Goal: Task Accomplishment & Management: Use online tool/utility

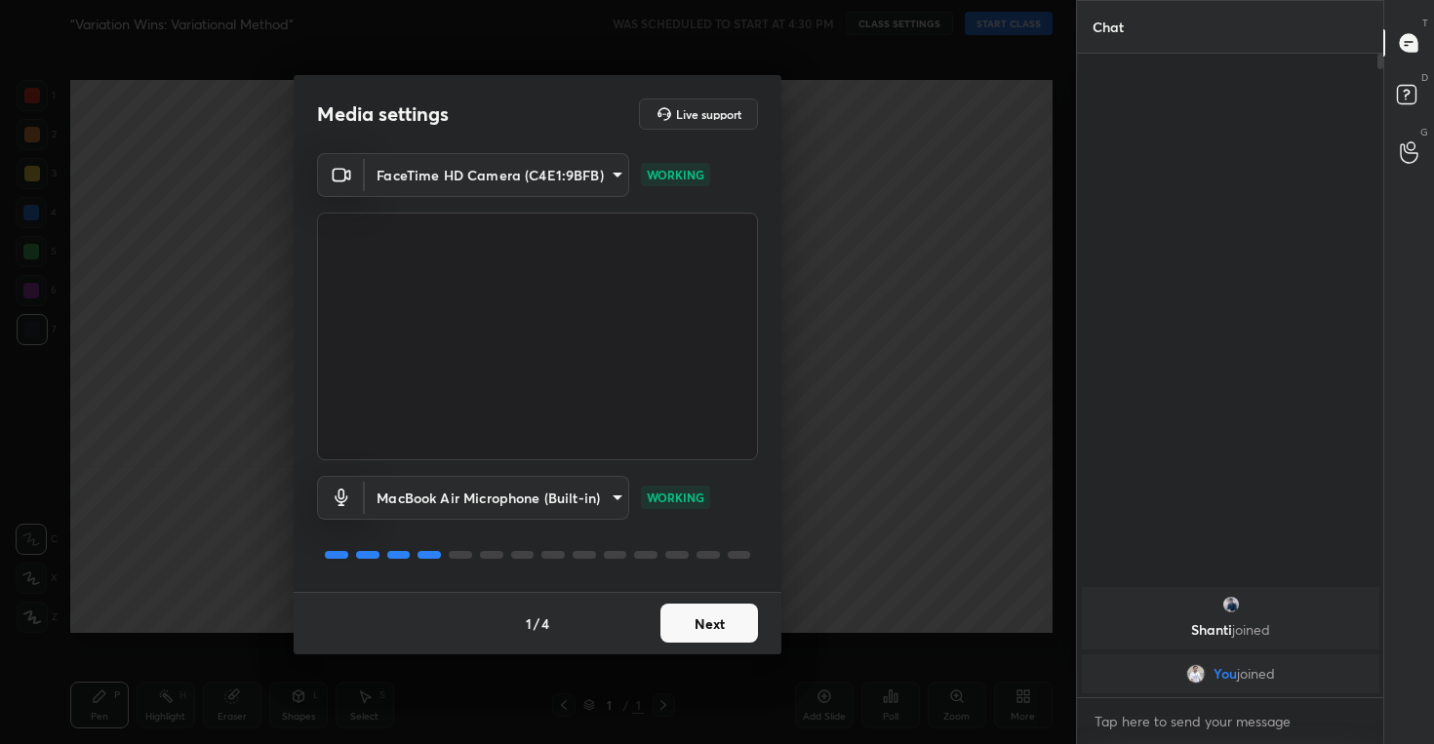
click at [705, 623] on button "Next" at bounding box center [710, 623] width 98 height 39
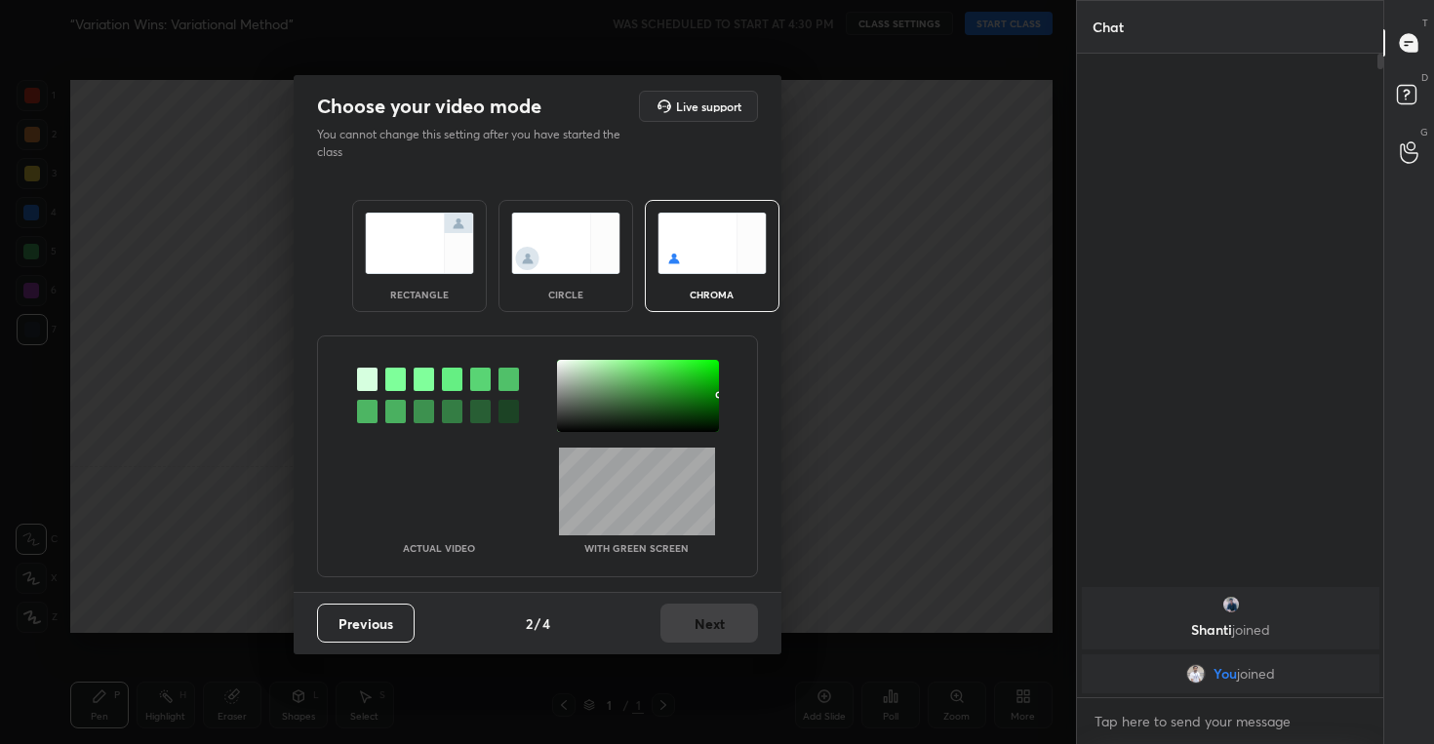
click at [569, 262] on img at bounding box center [565, 243] width 109 height 61
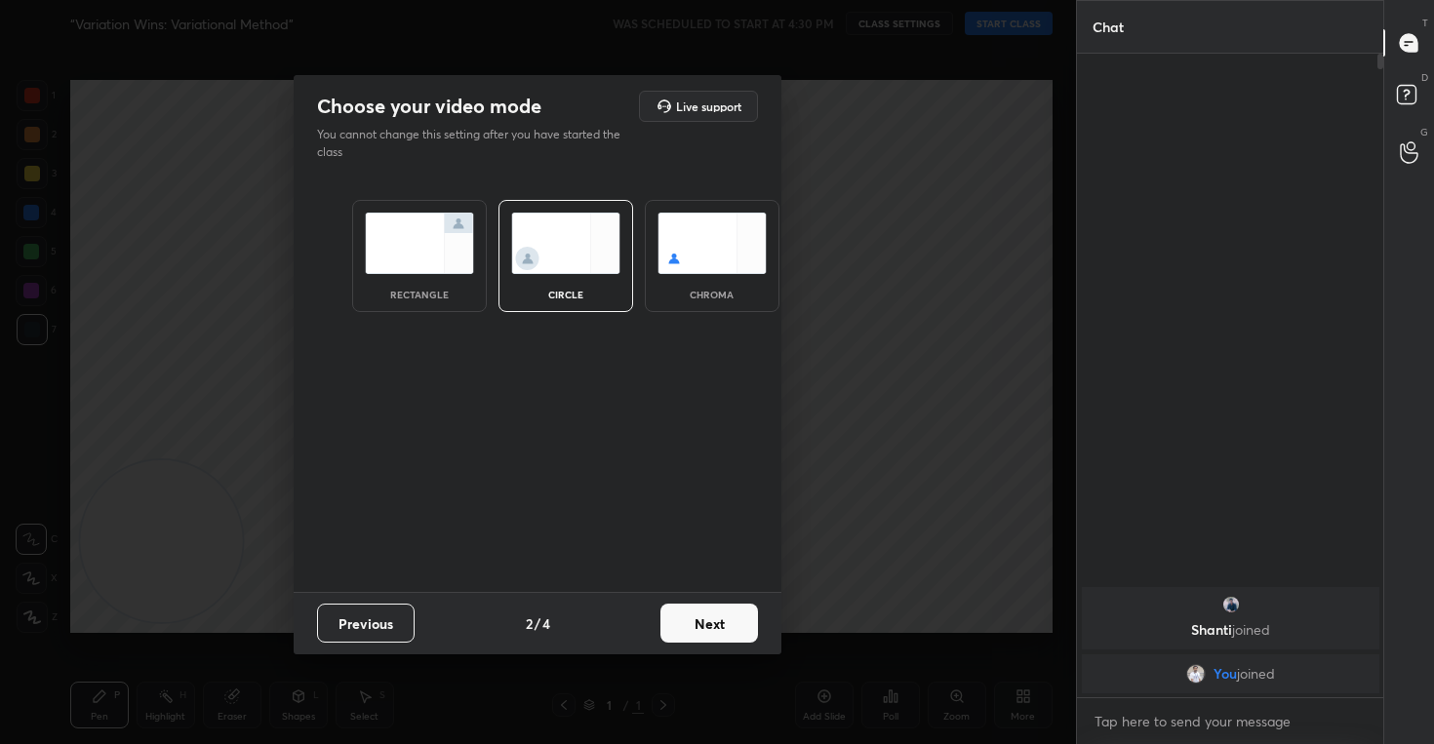
click at [713, 631] on button "Next" at bounding box center [710, 623] width 98 height 39
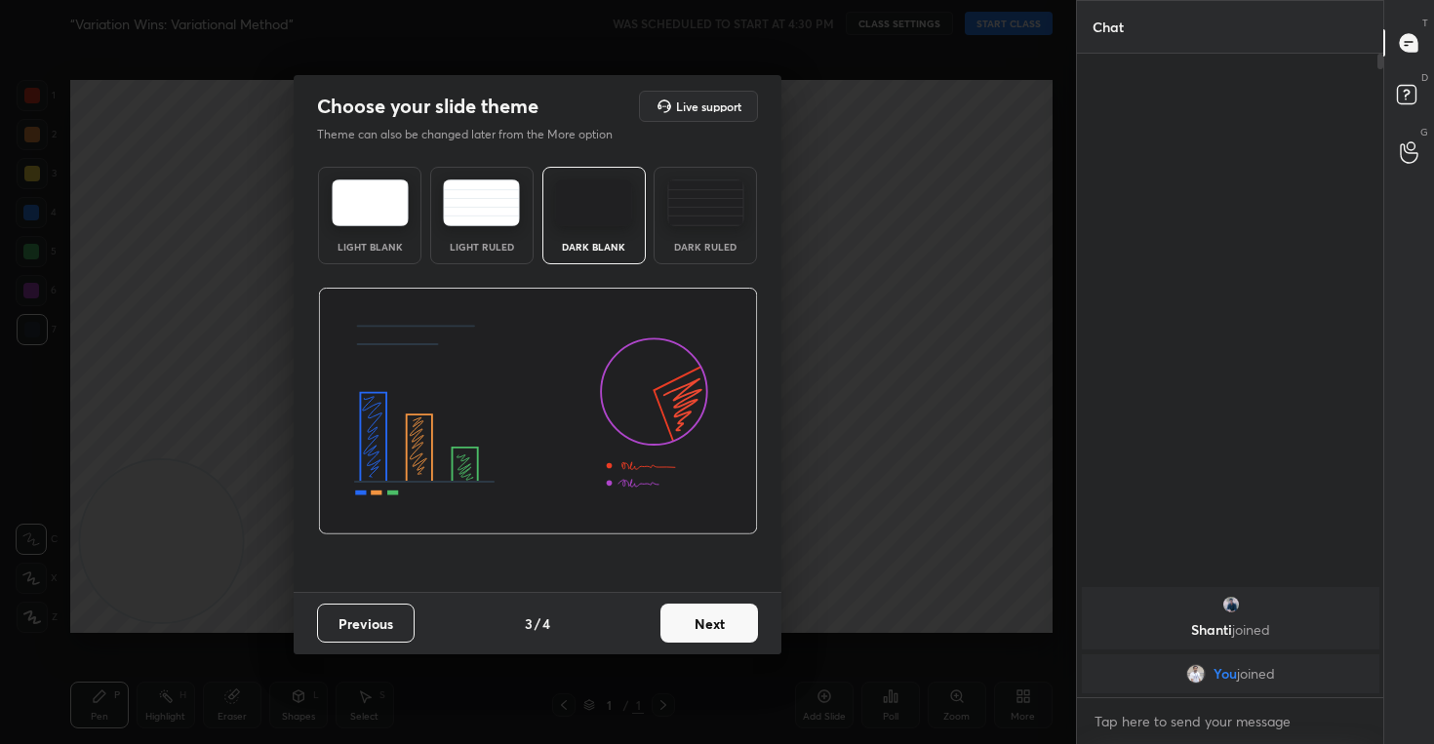
click at [737, 615] on button "Next" at bounding box center [710, 623] width 98 height 39
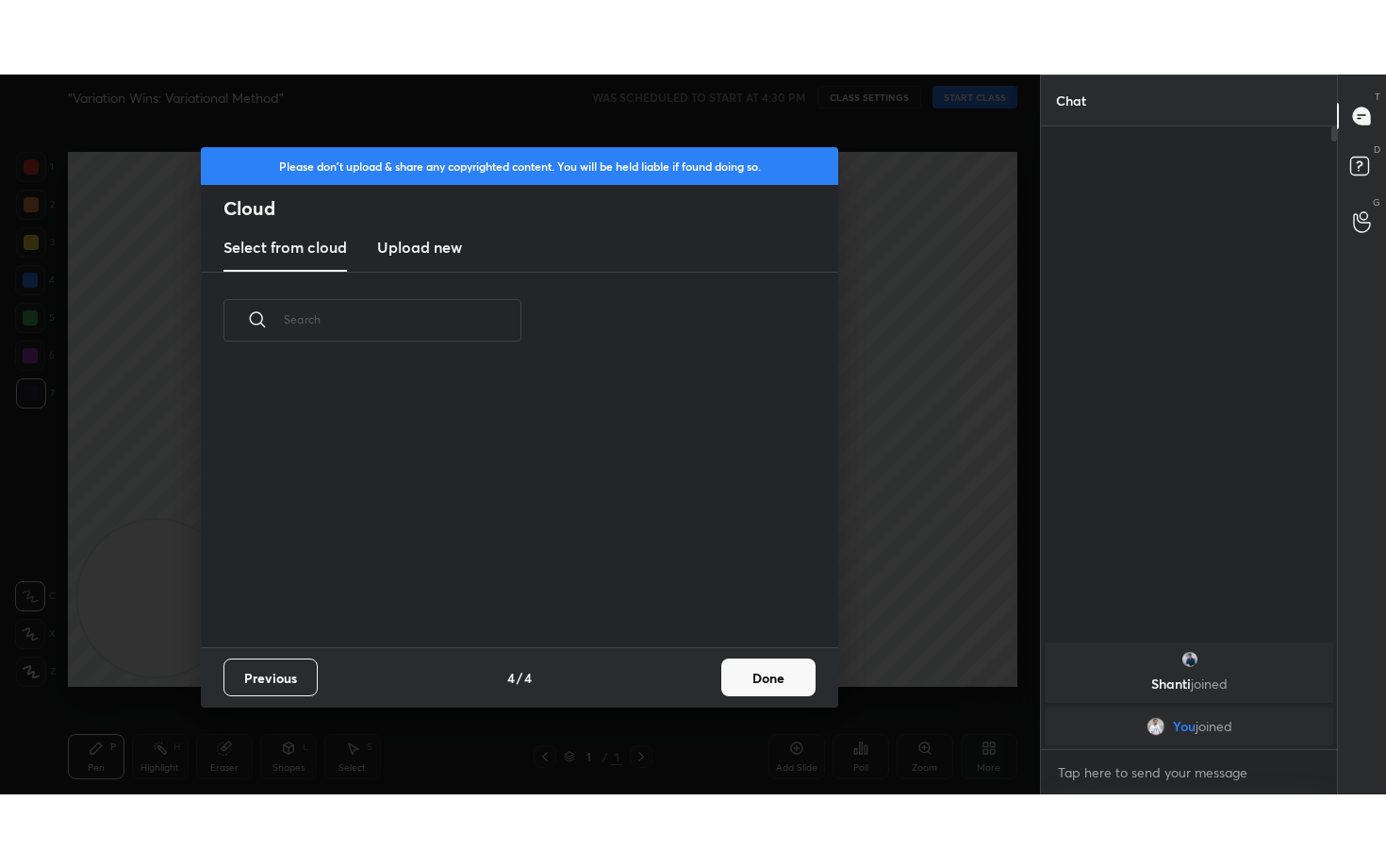
scroll to position [278, 605]
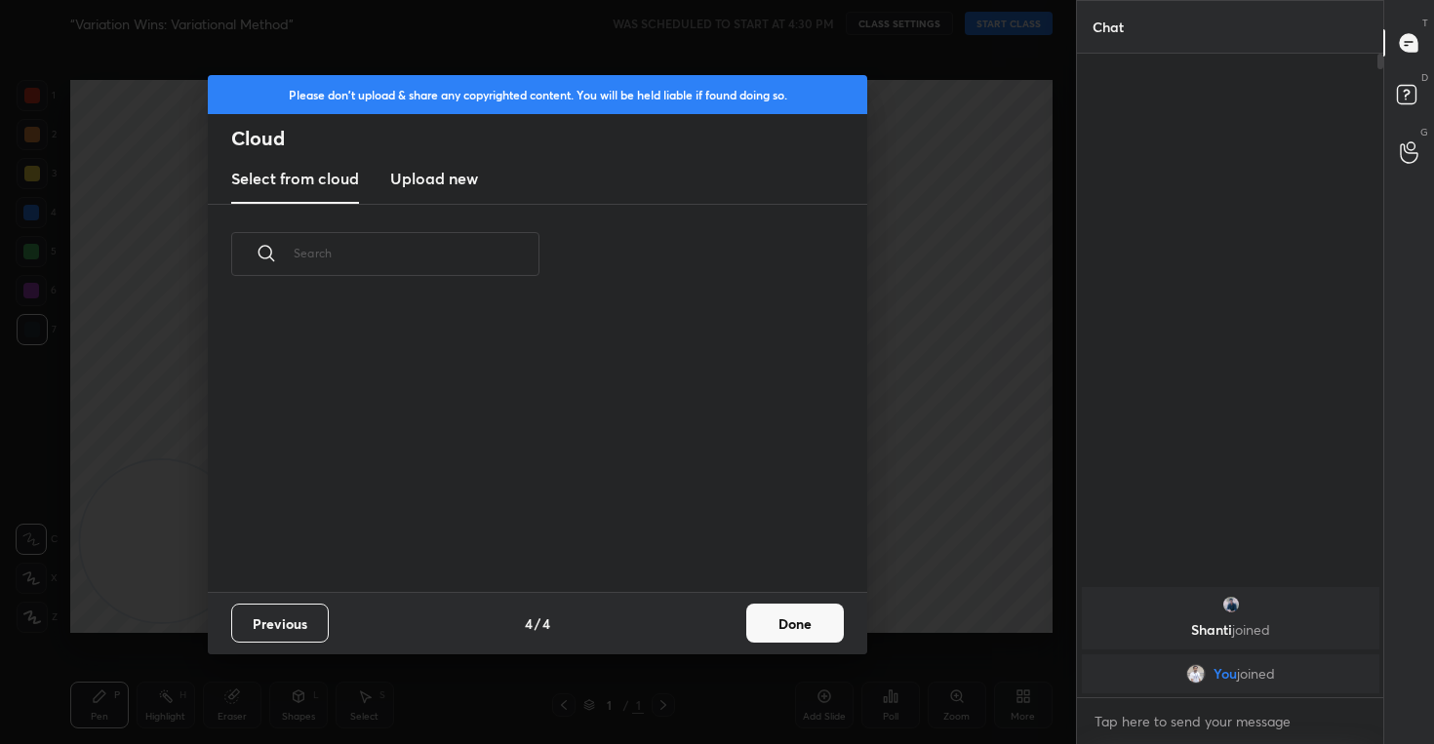
click at [433, 187] on h3 "Upload new" at bounding box center [434, 178] width 88 height 23
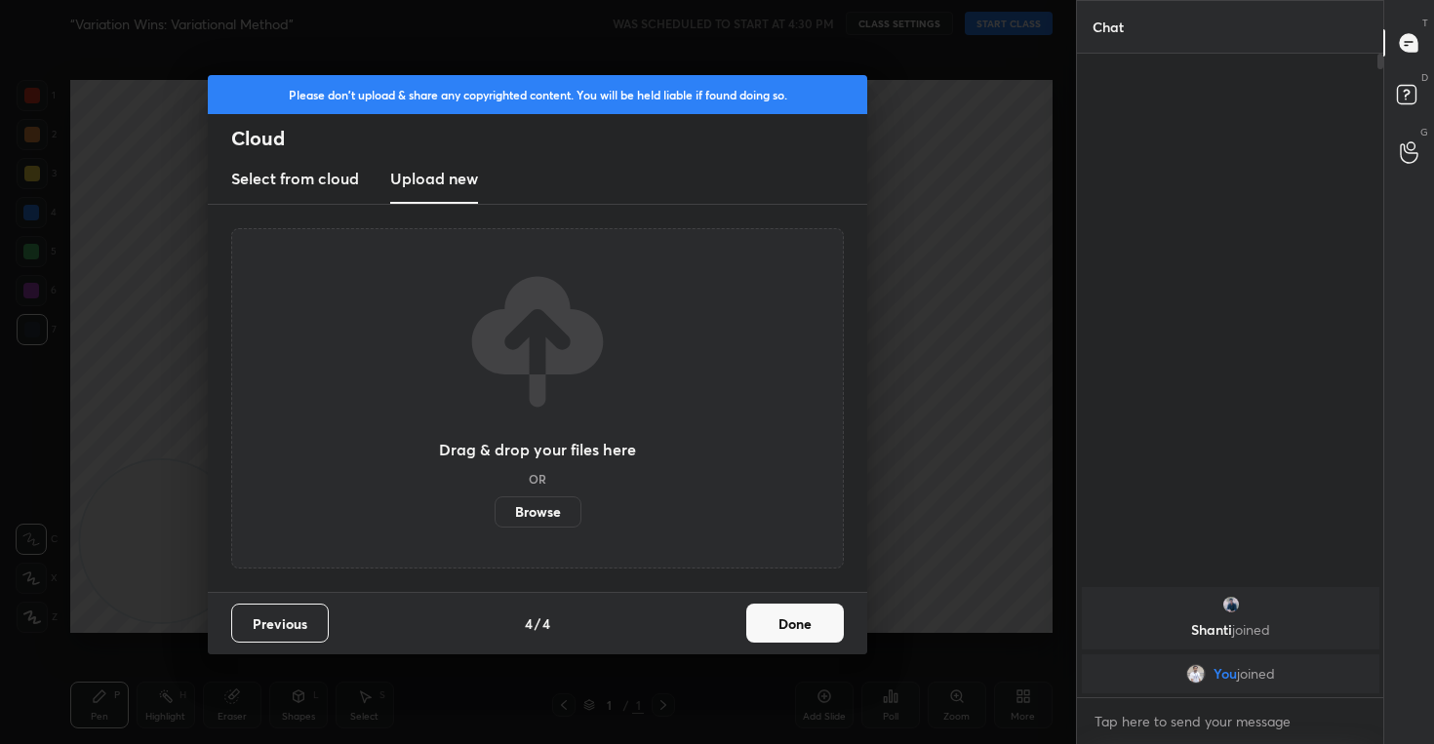
click at [792, 612] on button "Done" at bounding box center [795, 623] width 98 height 39
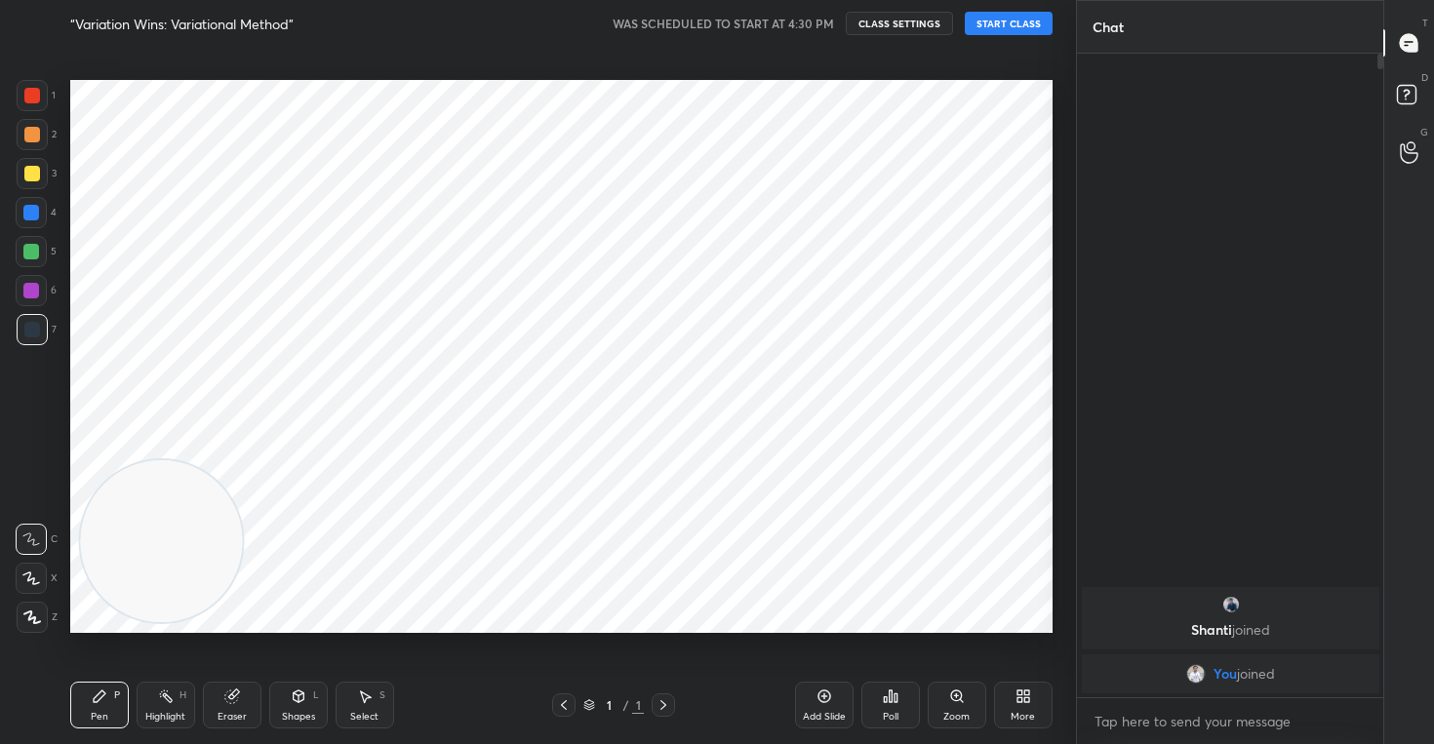
click at [33, 574] on icon at bounding box center [31, 579] width 18 height 14
drag, startPoint x: 137, startPoint y: 588, endPoint x: 1005, endPoint y: 187, distance: 956.4
click at [1003, 187] on video at bounding box center [970, 163] width 162 height 162
click at [900, 29] on button "CLASS SETTINGS" at bounding box center [899, 23] width 107 height 23
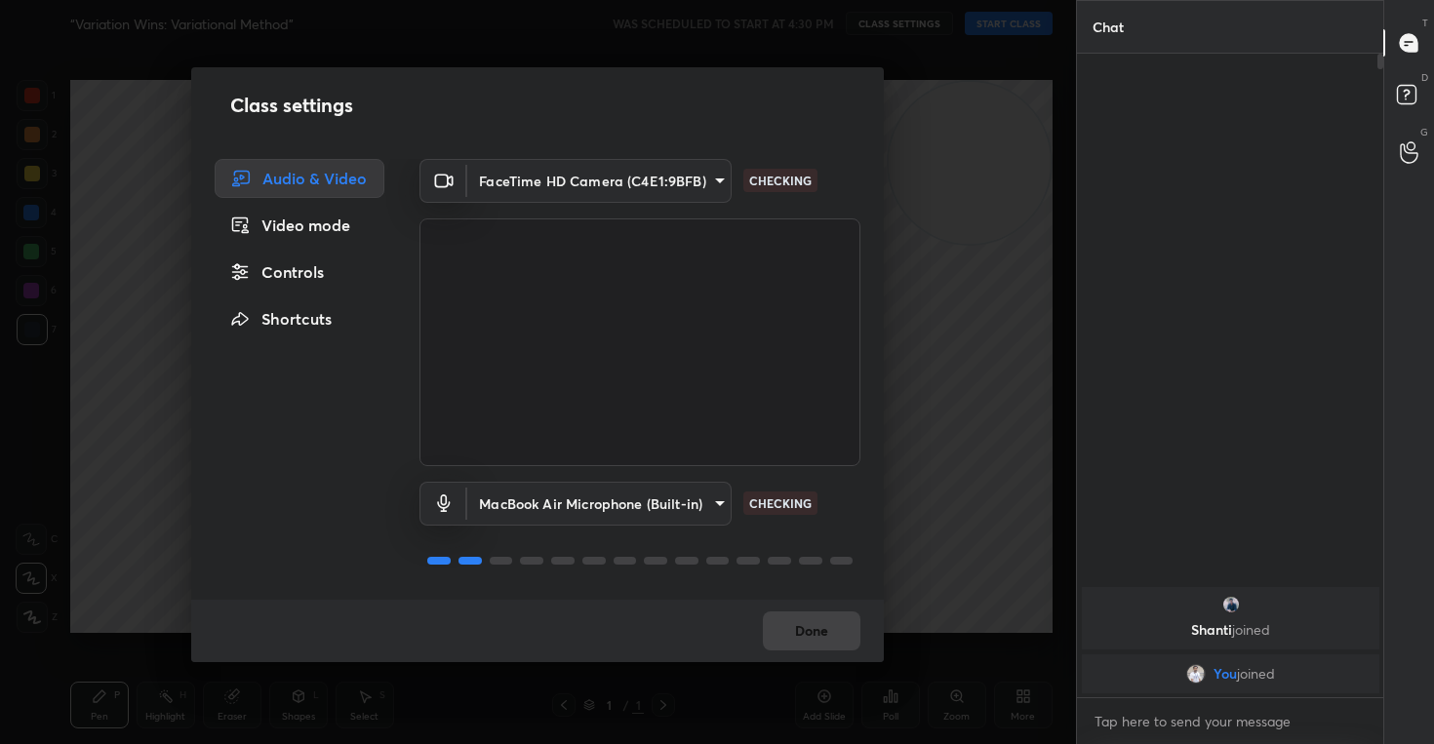
click at [315, 263] on div "Controls" at bounding box center [300, 272] width 170 height 39
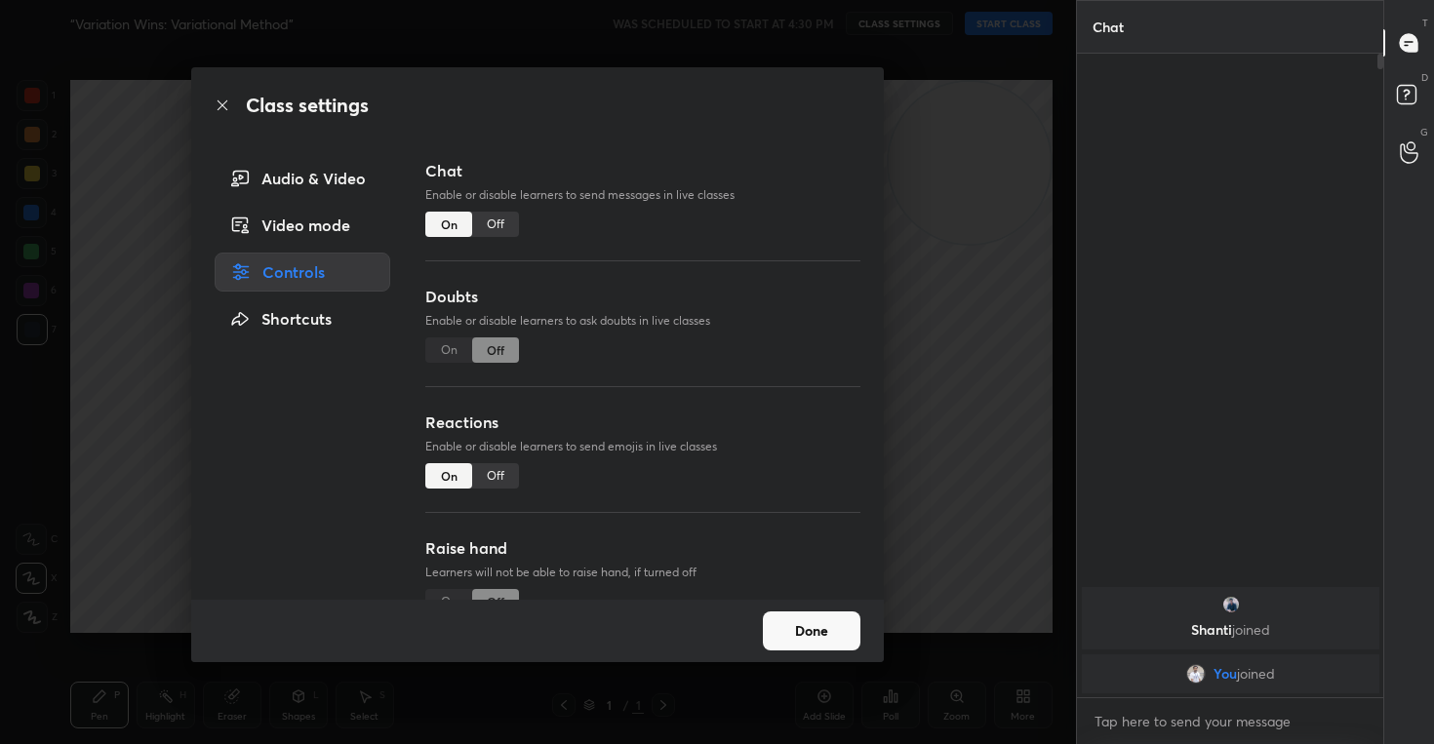
click at [504, 484] on div "Off" at bounding box center [495, 475] width 47 height 25
click at [826, 631] on button "Done" at bounding box center [812, 631] width 98 height 39
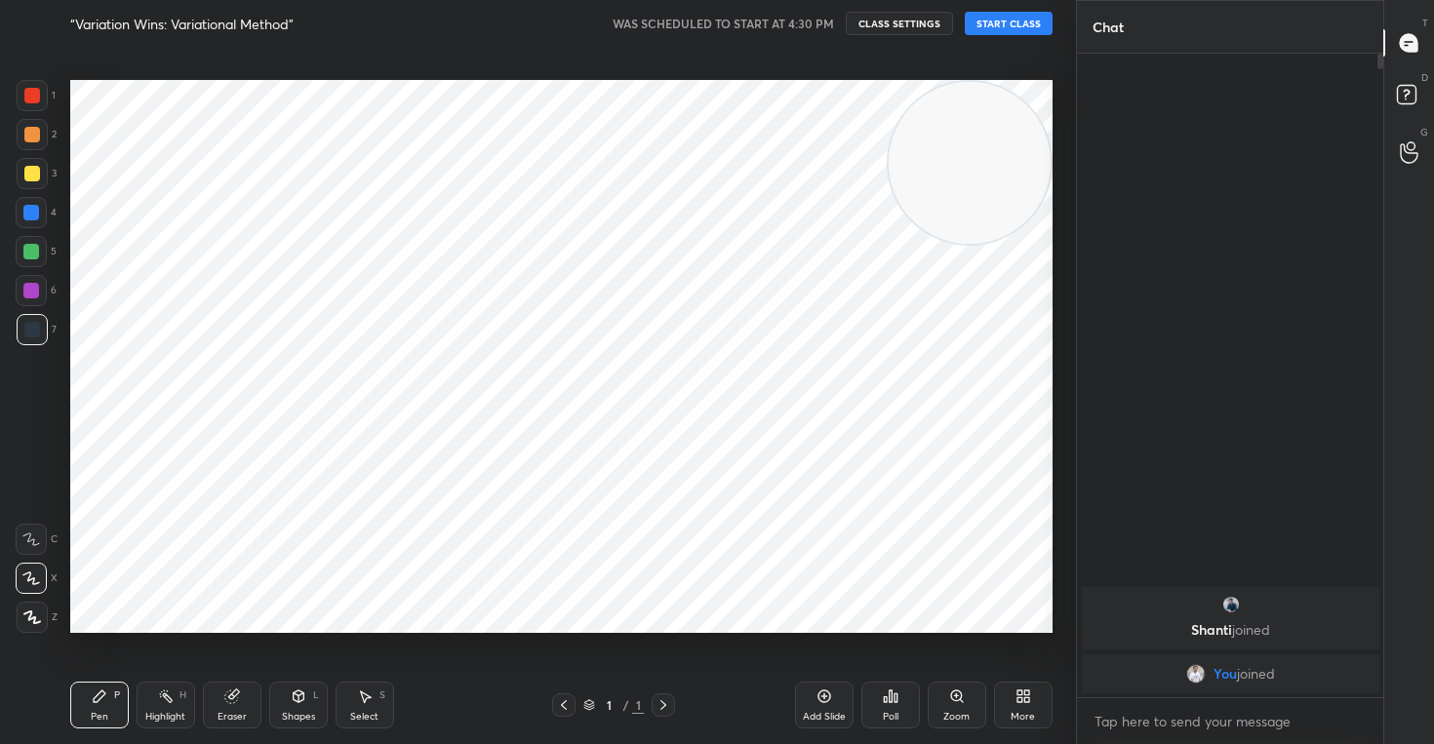
click at [1010, 29] on button "START CLASS" at bounding box center [1009, 23] width 88 height 23
click at [814, 690] on div "Add Slide" at bounding box center [824, 705] width 59 height 47
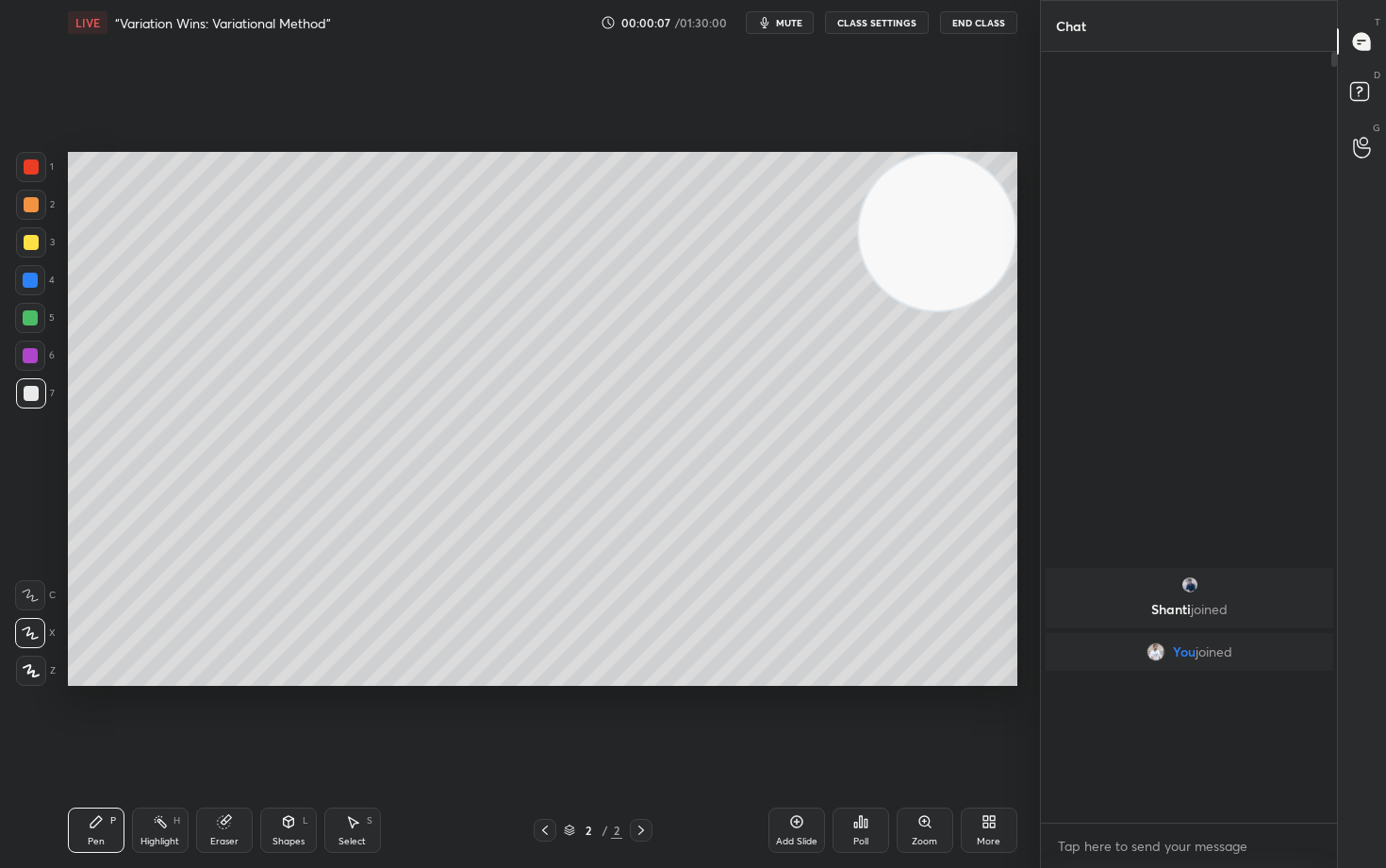
scroll to position [607, 290]
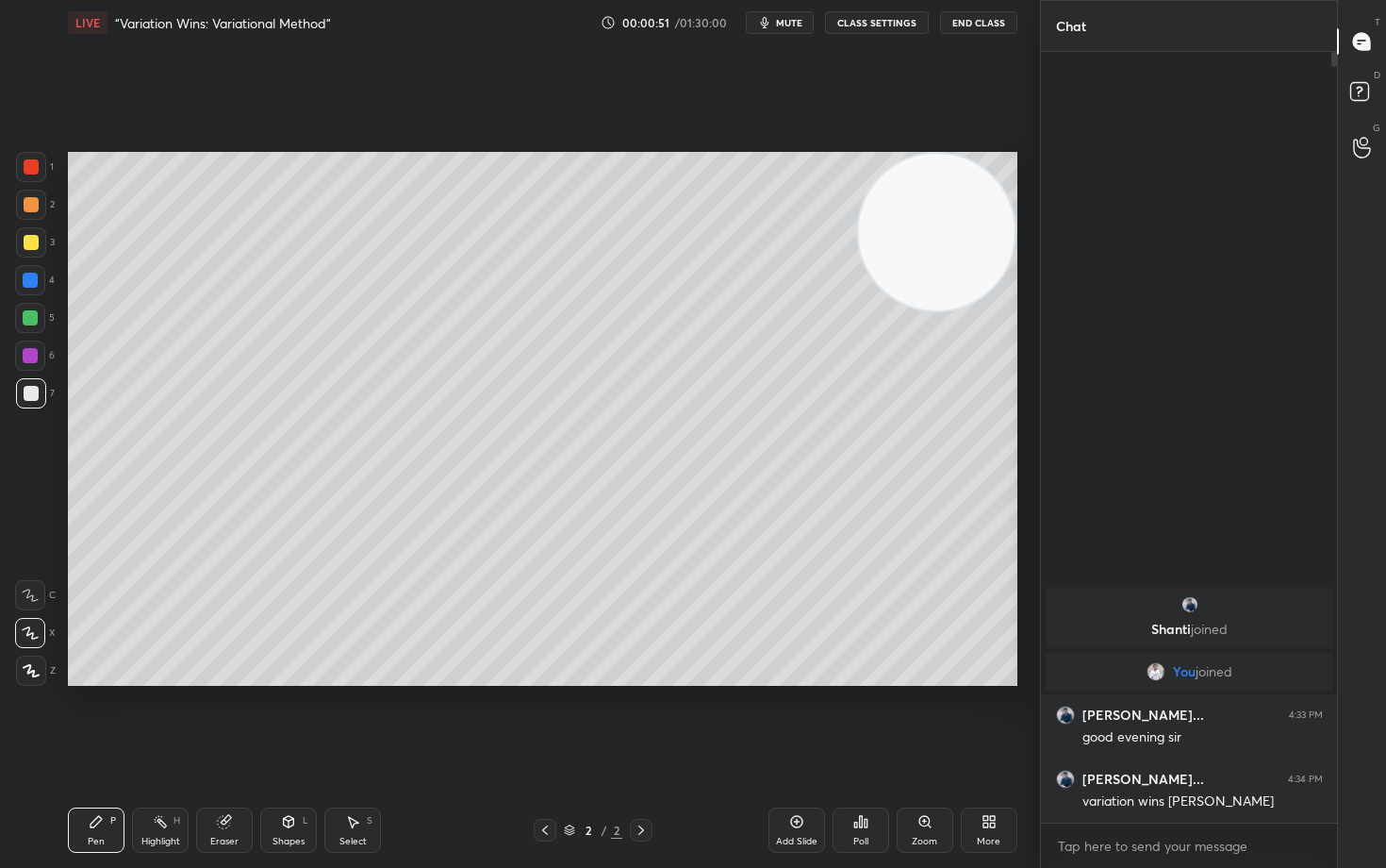
click at [987, 718] on icon at bounding box center [986, 818] width 5 height 5
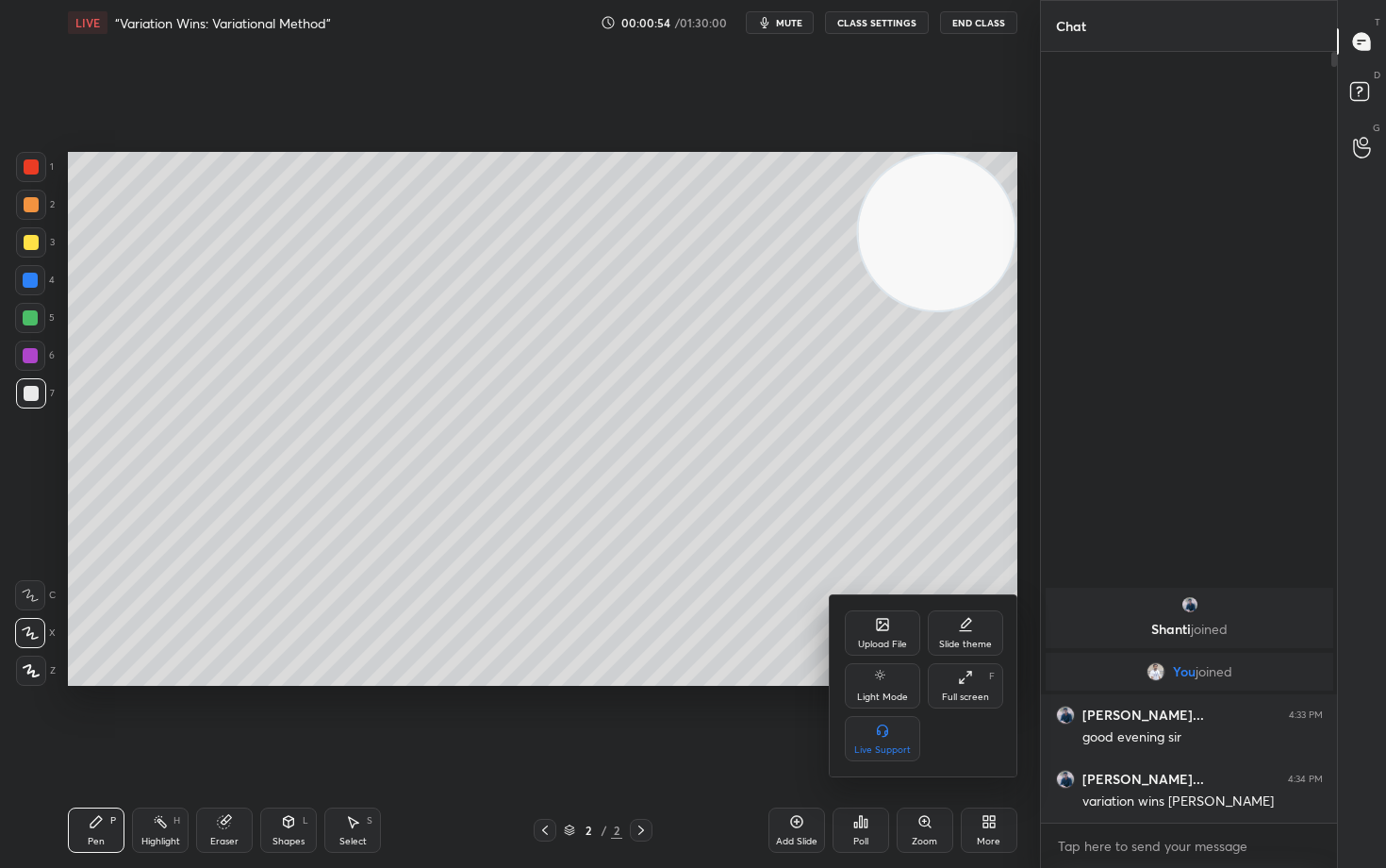
click at [869, 630] on div "Upload File" at bounding box center [882, 632] width 75 height 45
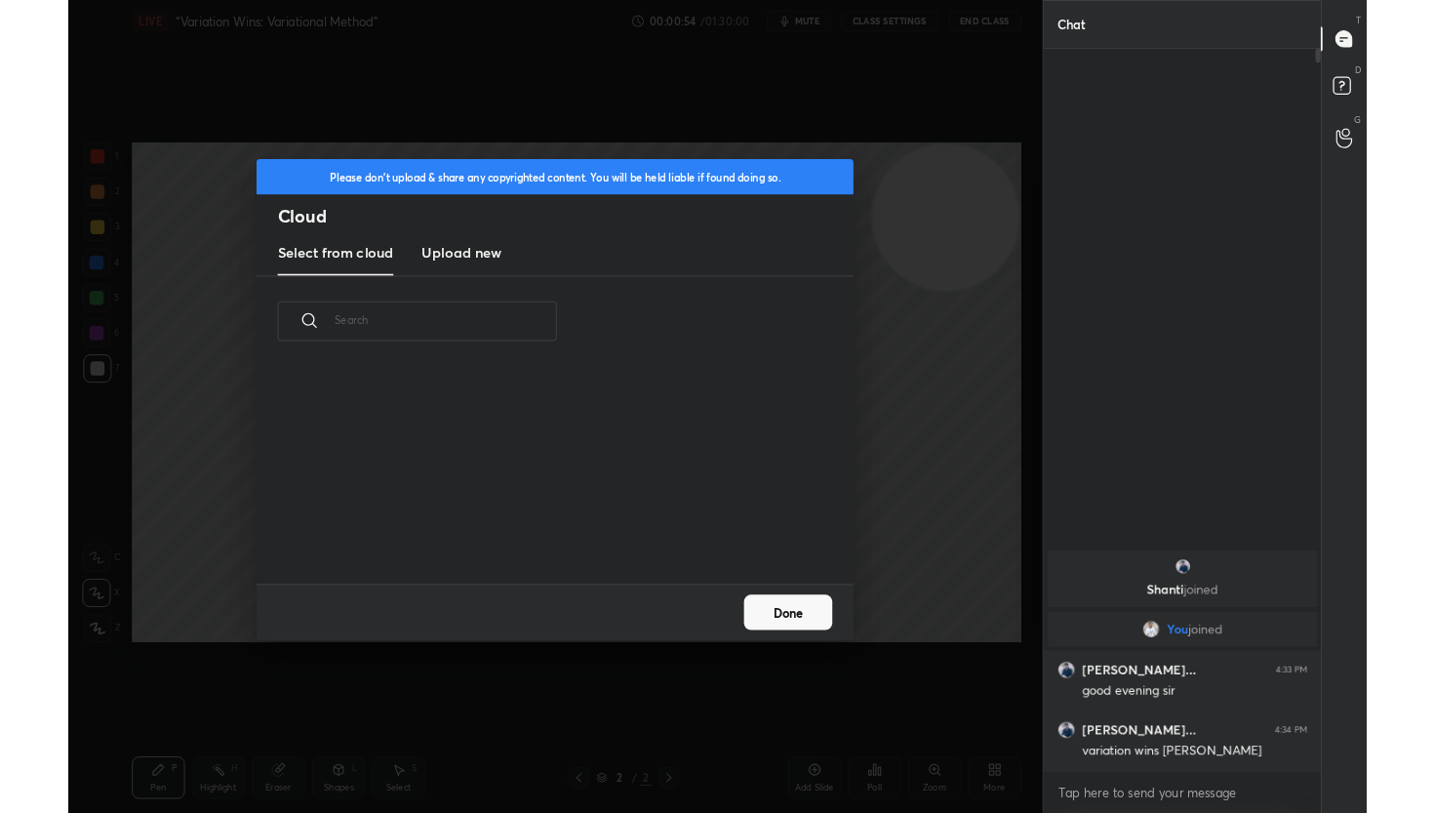
scroll to position [240, 626]
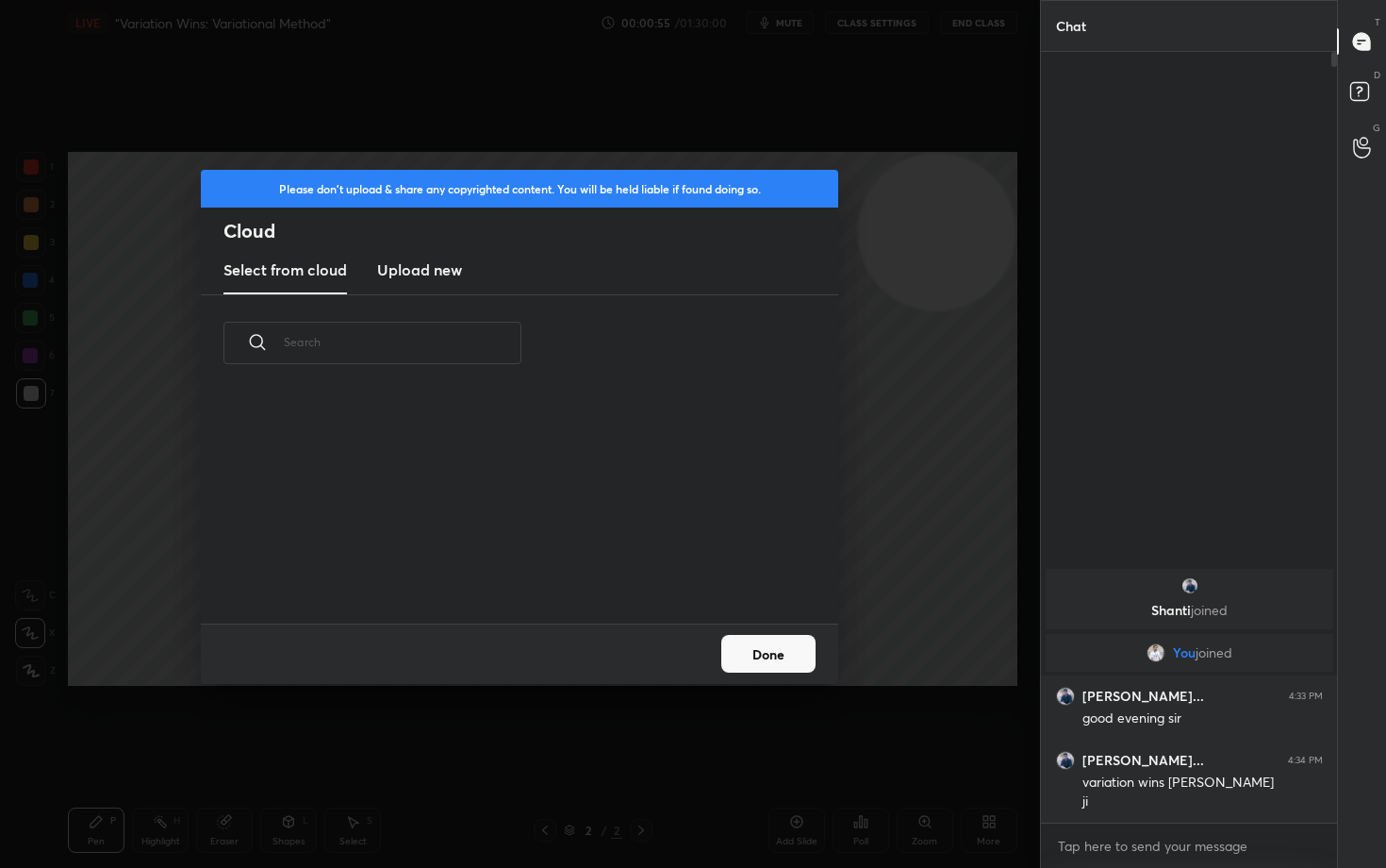
click at [423, 277] on h3 "Upload new" at bounding box center [419, 269] width 85 height 22
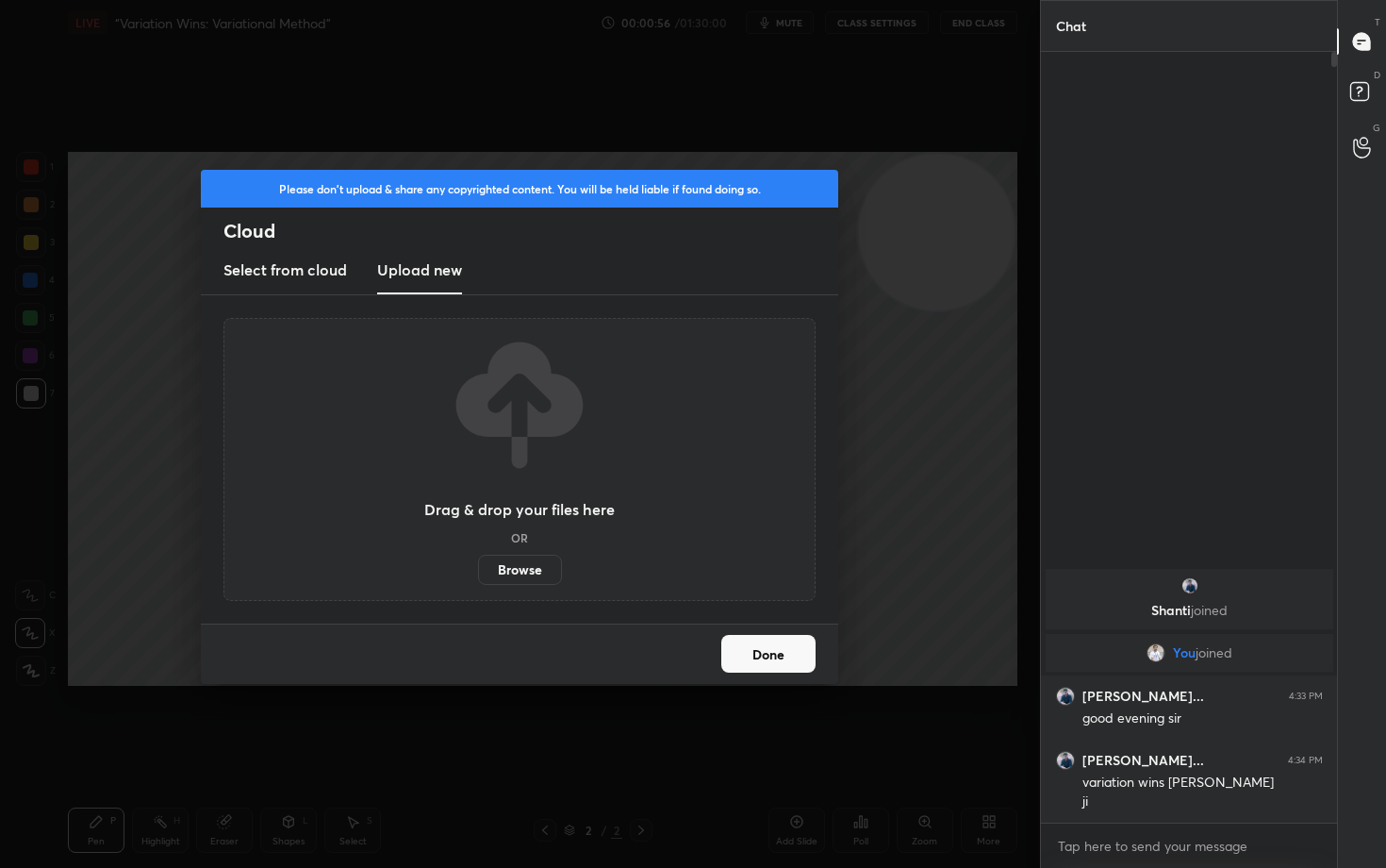
click at [505, 572] on label "Browse" at bounding box center [520, 569] width 84 height 30
click at [478, 572] on input "Browse" at bounding box center [478, 569] width 0 height 30
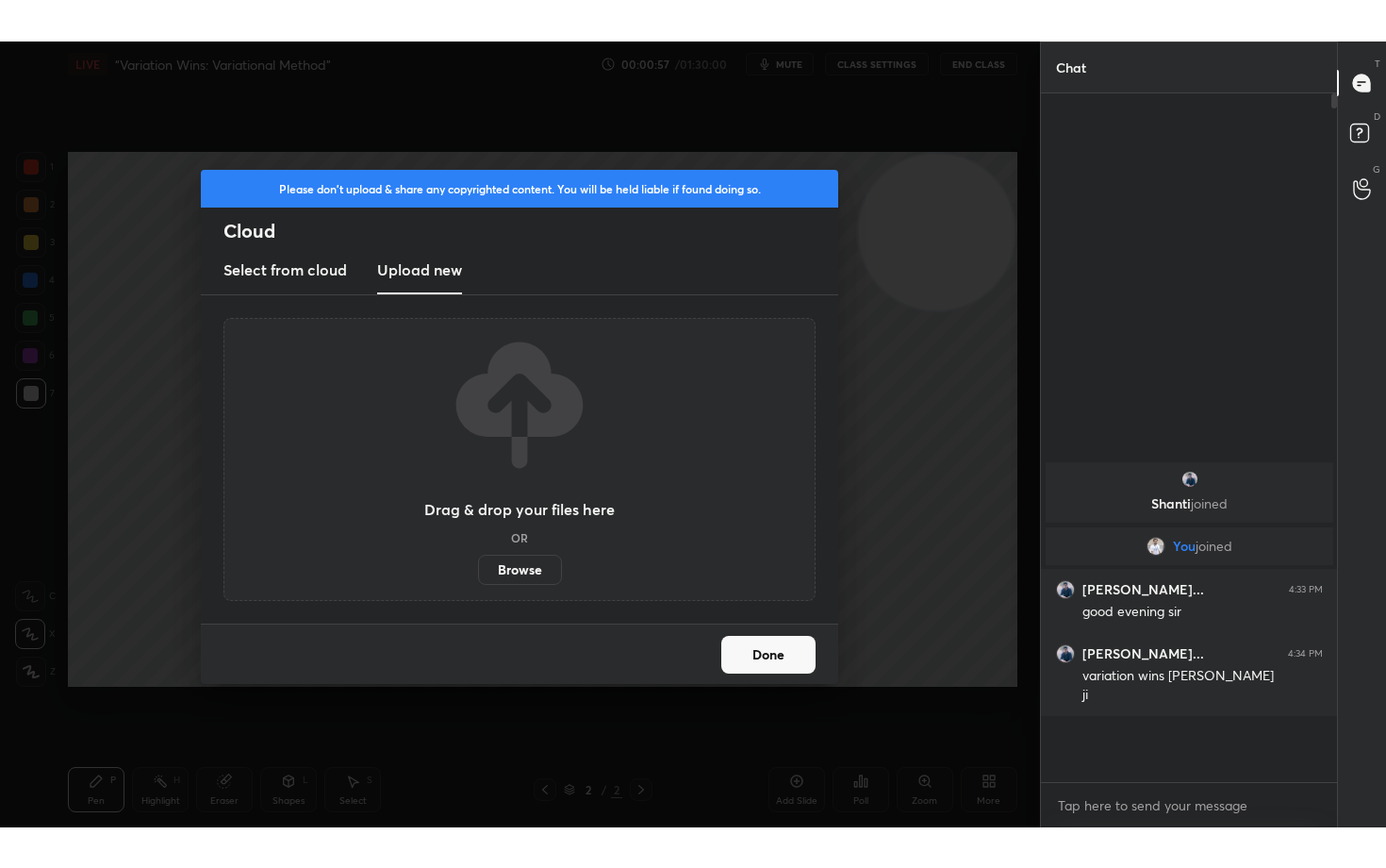
scroll to position [93705, 93333]
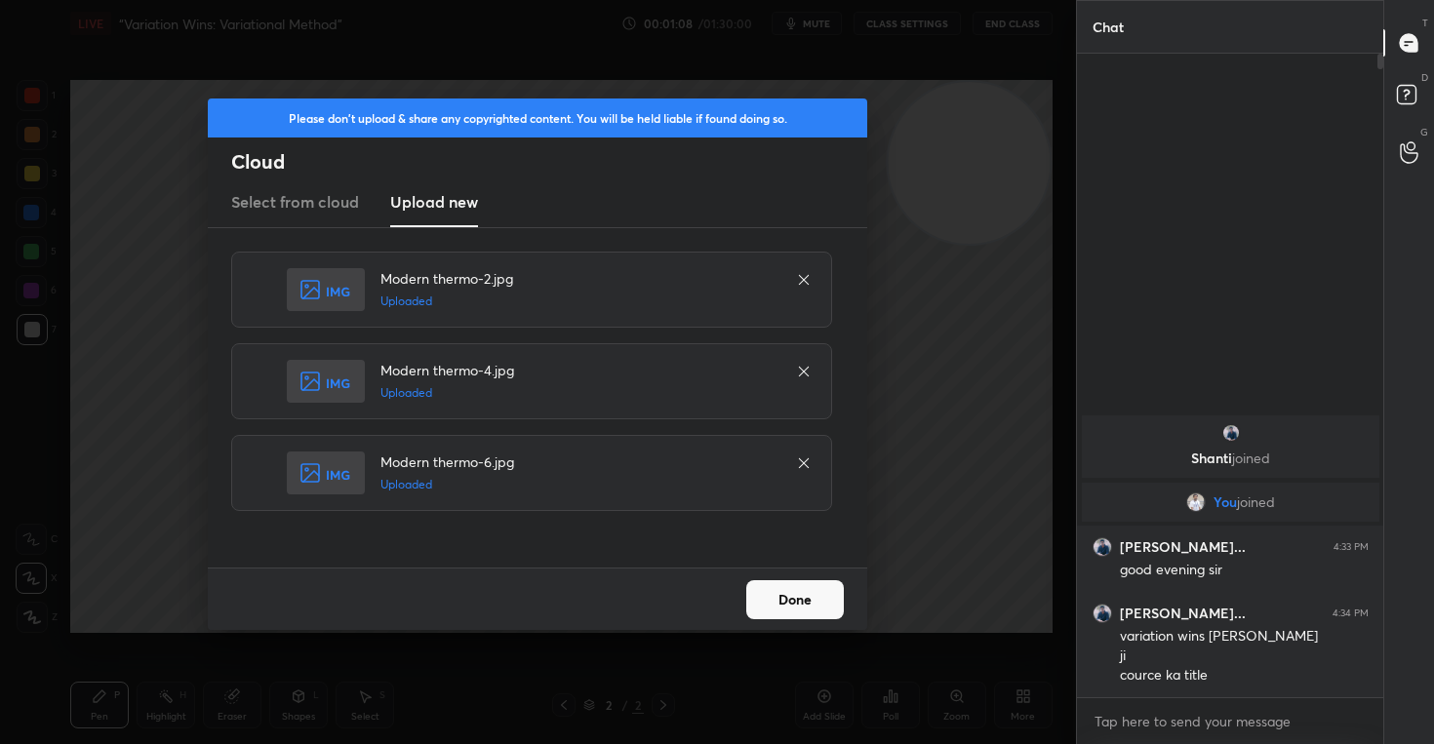
click at [794, 600] on button "Done" at bounding box center [795, 600] width 98 height 39
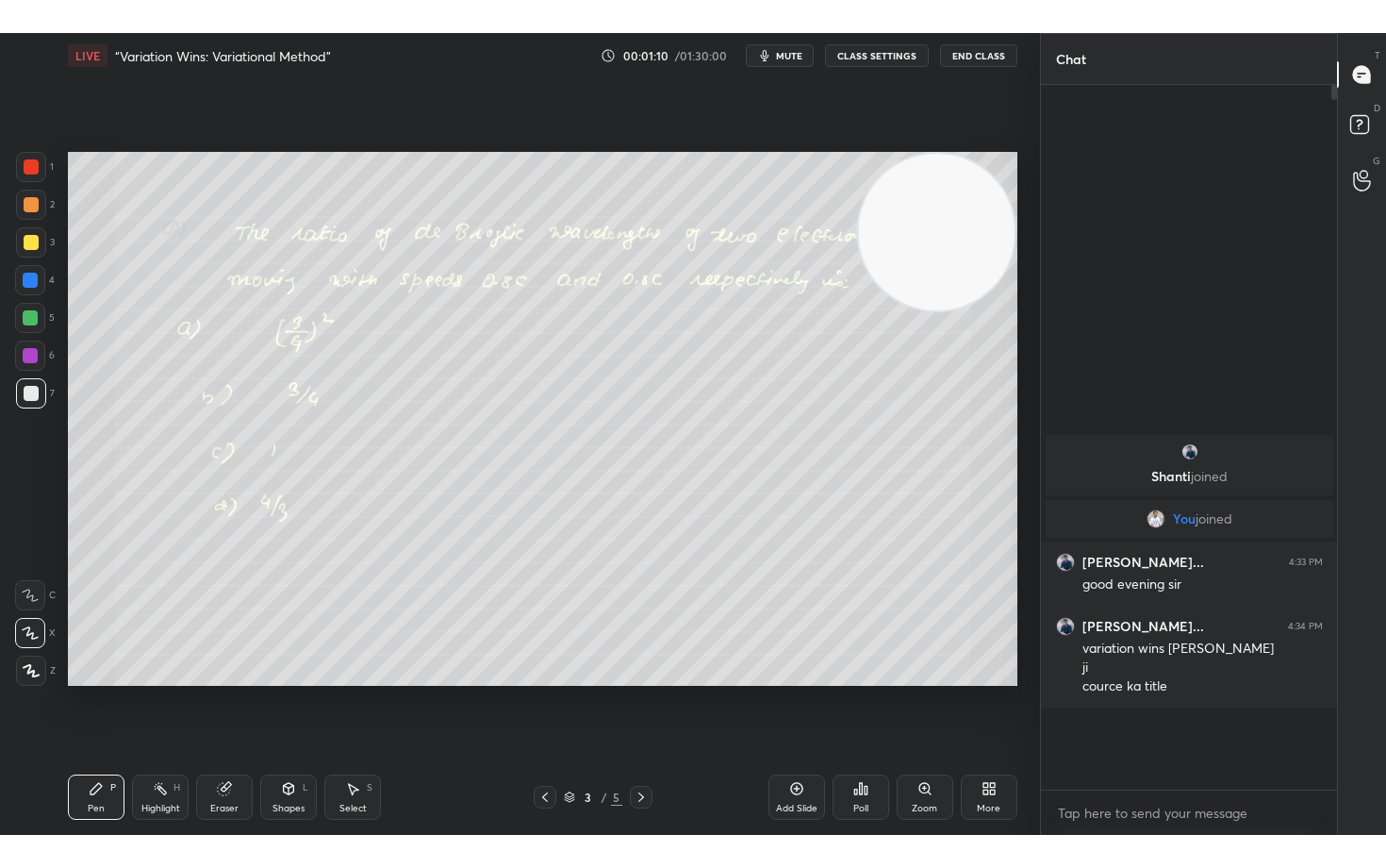
scroll to position [607, 290]
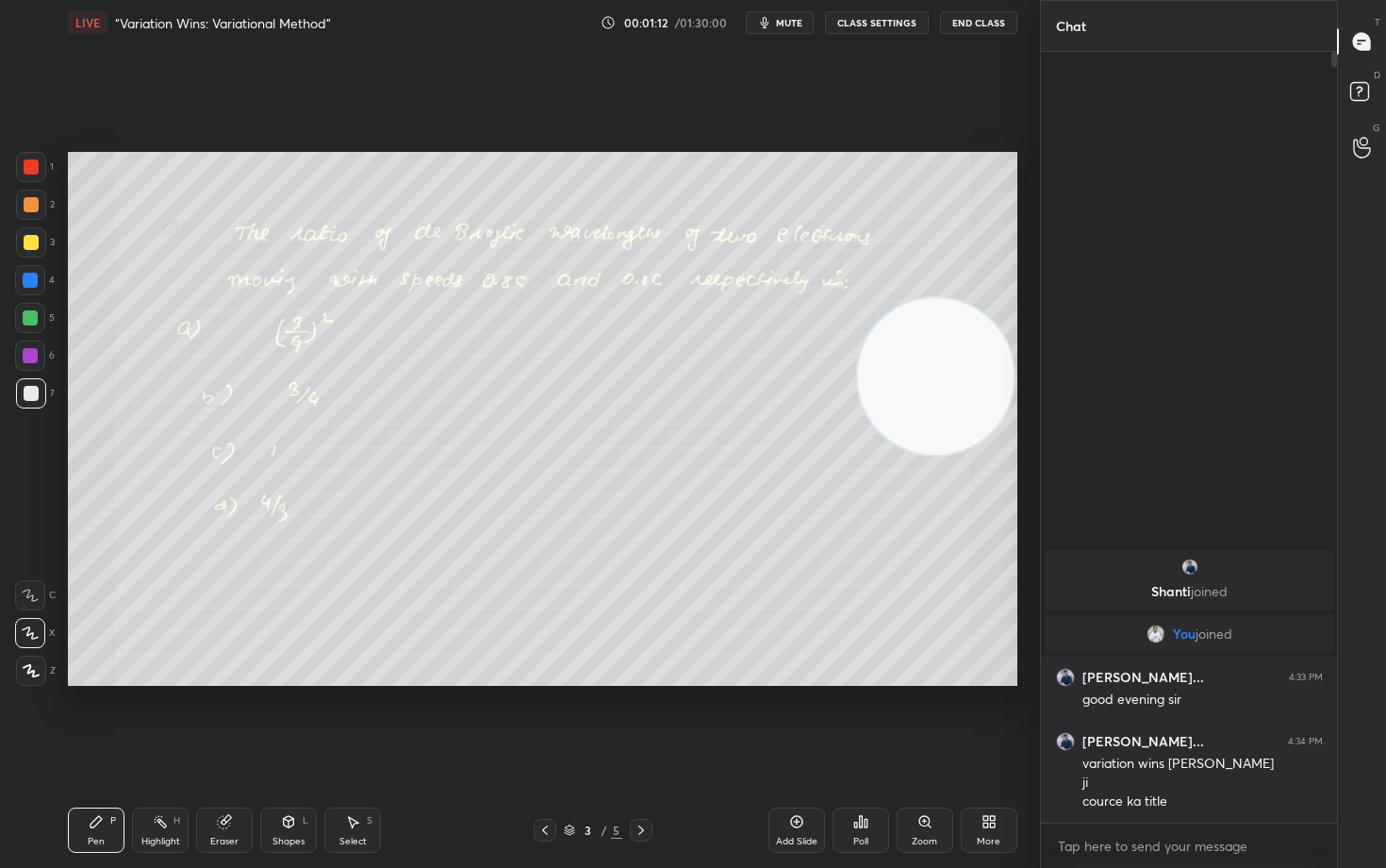
drag, startPoint x: 932, startPoint y: 193, endPoint x: 931, endPoint y: 337, distance: 144.0
click at [931, 337] on video at bounding box center [936, 376] width 157 height 157
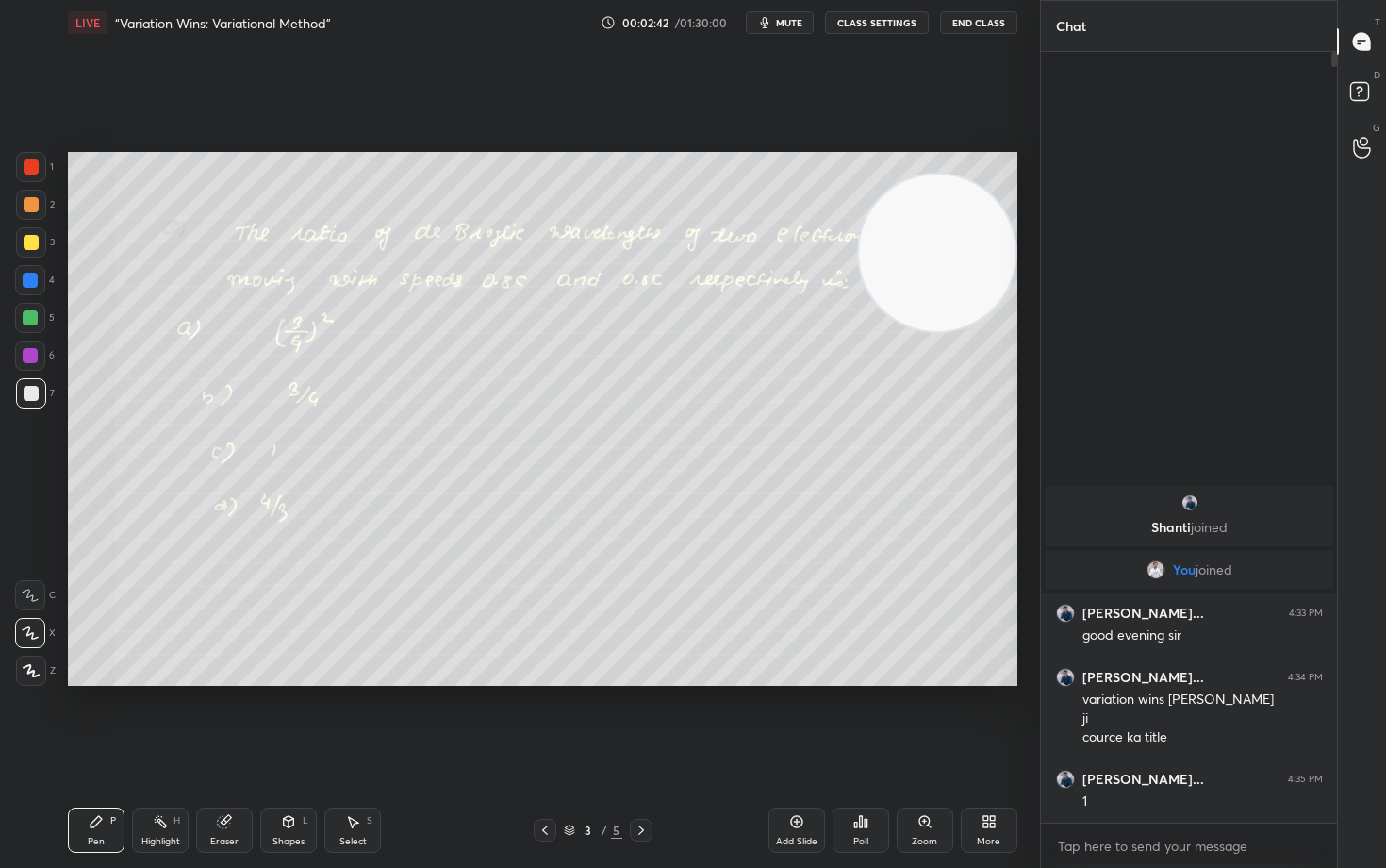
drag, startPoint x: 980, startPoint y: 410, endPoint x: 990, endPoint y: 282, distance: 128.4
click at [990, 282] on video at bounding box center [938, 252] width 157 height 157
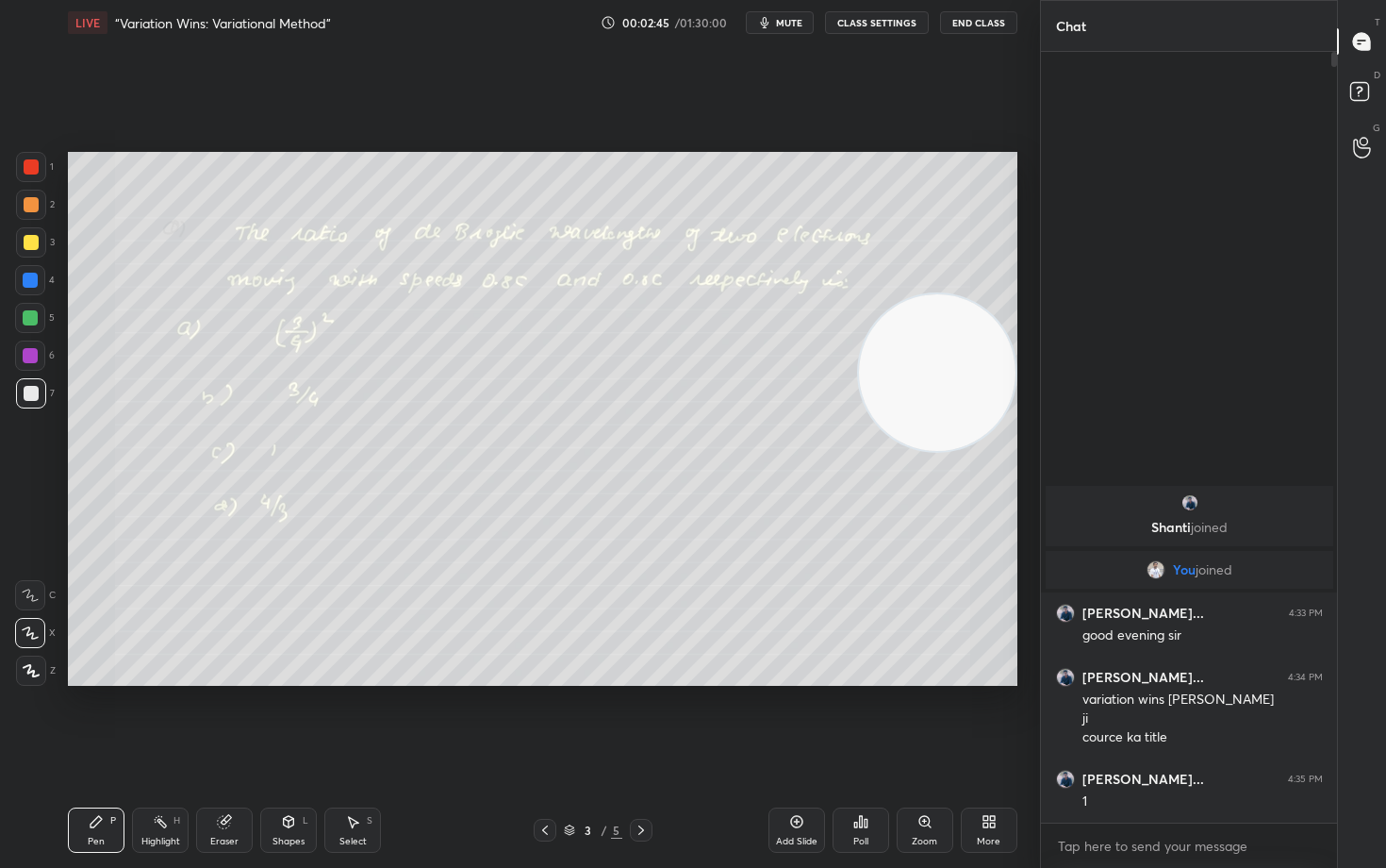
drag, startPoint x: 951, startPoint y: 253, endPoint x: 951, endPoint y: 373, distance: 120.0
click at [951, 376] on video at bounding box center [938, 372] width 157 height 157
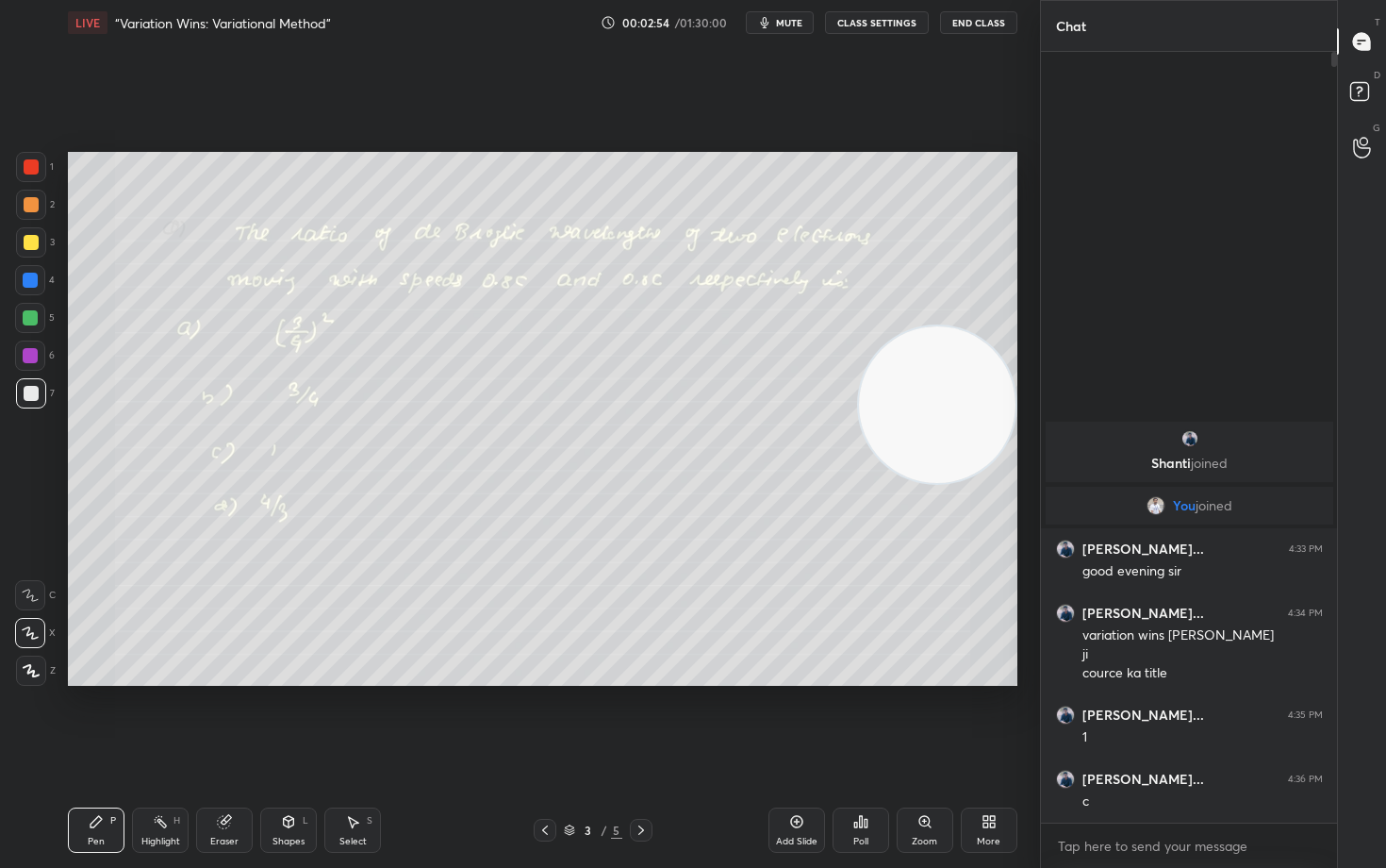
drag, startPoint x: 921, startPoint y: 347, endPoint x: 948, endPoint y: 420, distance: 77.8
click at [948, 420] on video at bounding box center [938, 405] width 157 height 157
drag, startPoint x: 33, startPoint y: 204, endPoint x: 50, endPoint y: 208, distance: 17.5
click at [33, 205] on div at bounding box center [31, 205] width 15 height 15
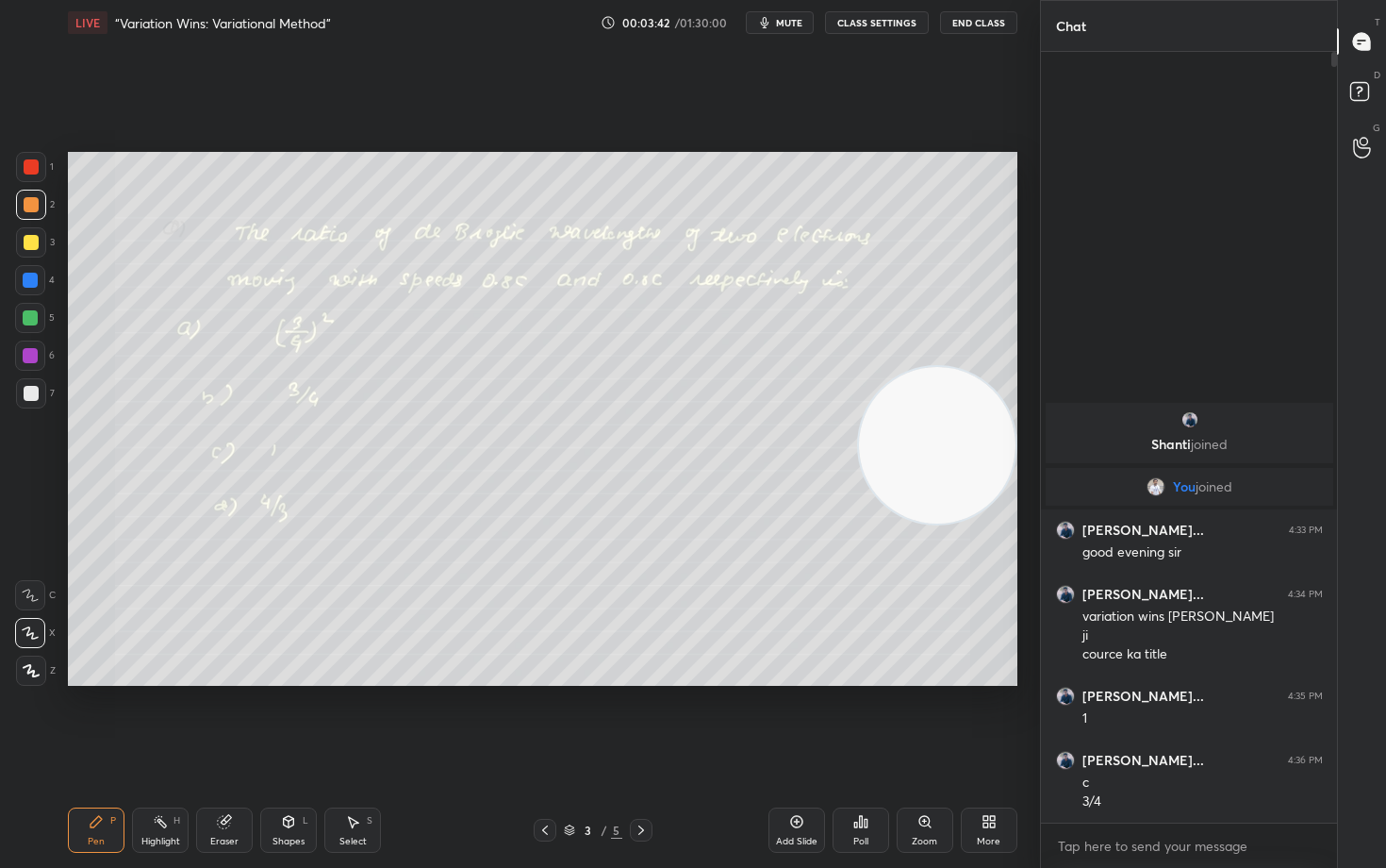
click at [232, 718] on div "Eraser" at bounding box center [224, 829] width 57 height 45
click at [86, 718] on div "Pen P" at bounding box center [96, 829] width 57 height 45
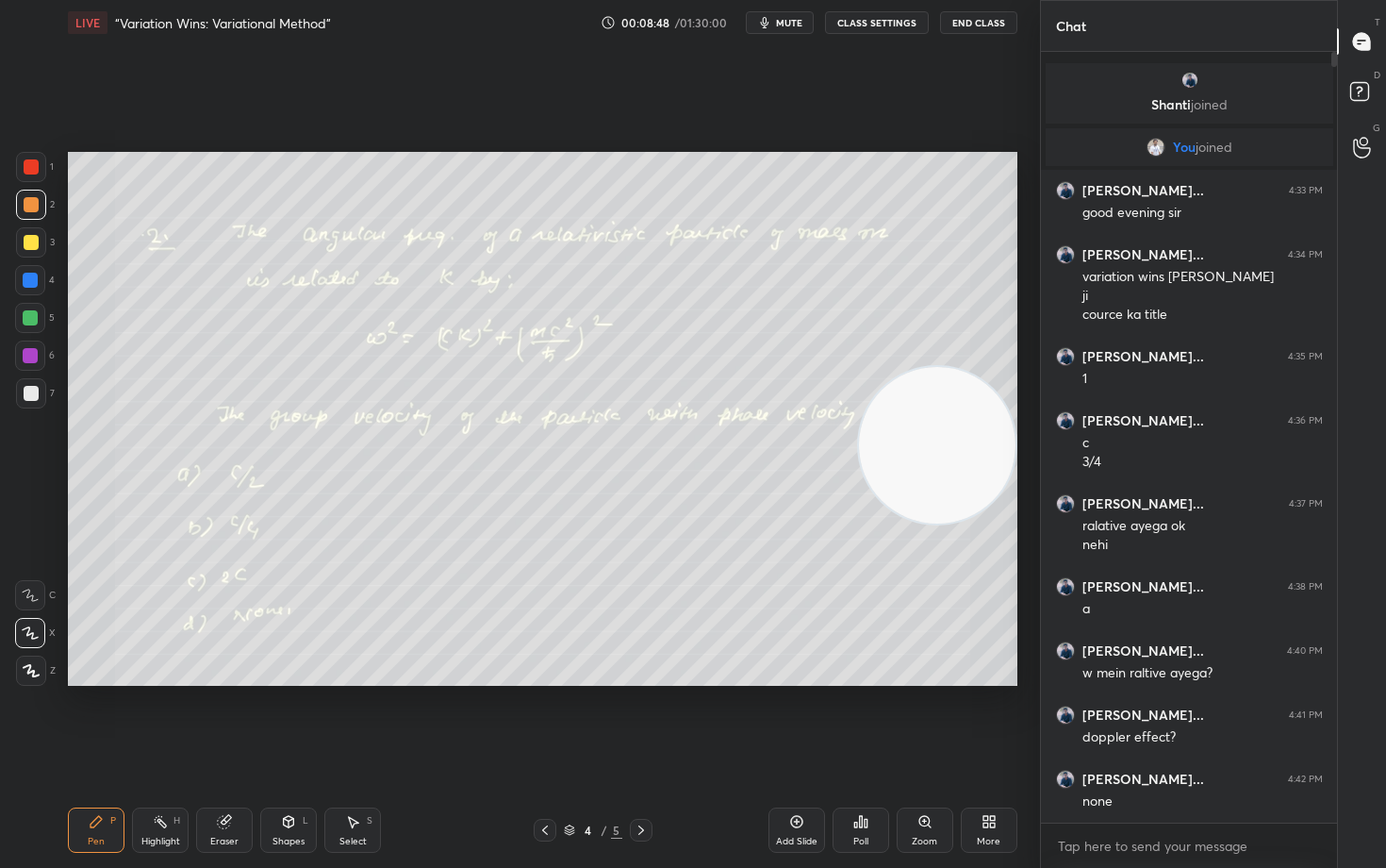
drag, startPoint x: 35, startPoint y: 395, endPoint x: 54, endPoint y: 400, distance: 19.6
click at [35, 396] on div at bounding box center [31, 393] width 15 height 15
drag, startPoint x: 923, startPoint y: 484, endPoint x: 898, endPoint y: 326, distance: 160.0
click at [935, 336] on video at bounding box center [938, 415] width 157 height 157
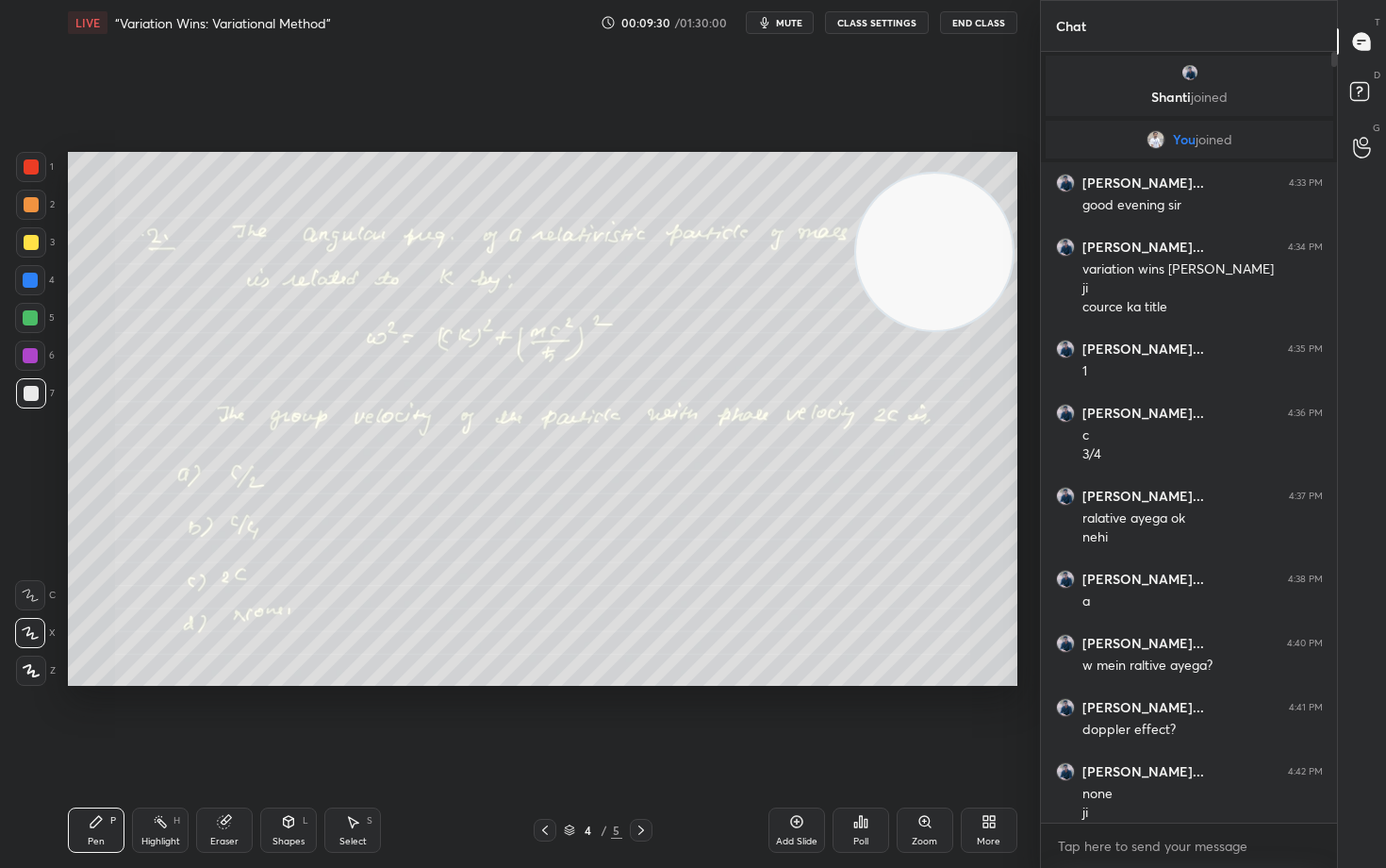
click at [800, 718] on icon at bounding box center [797, 822] width 15 height 15
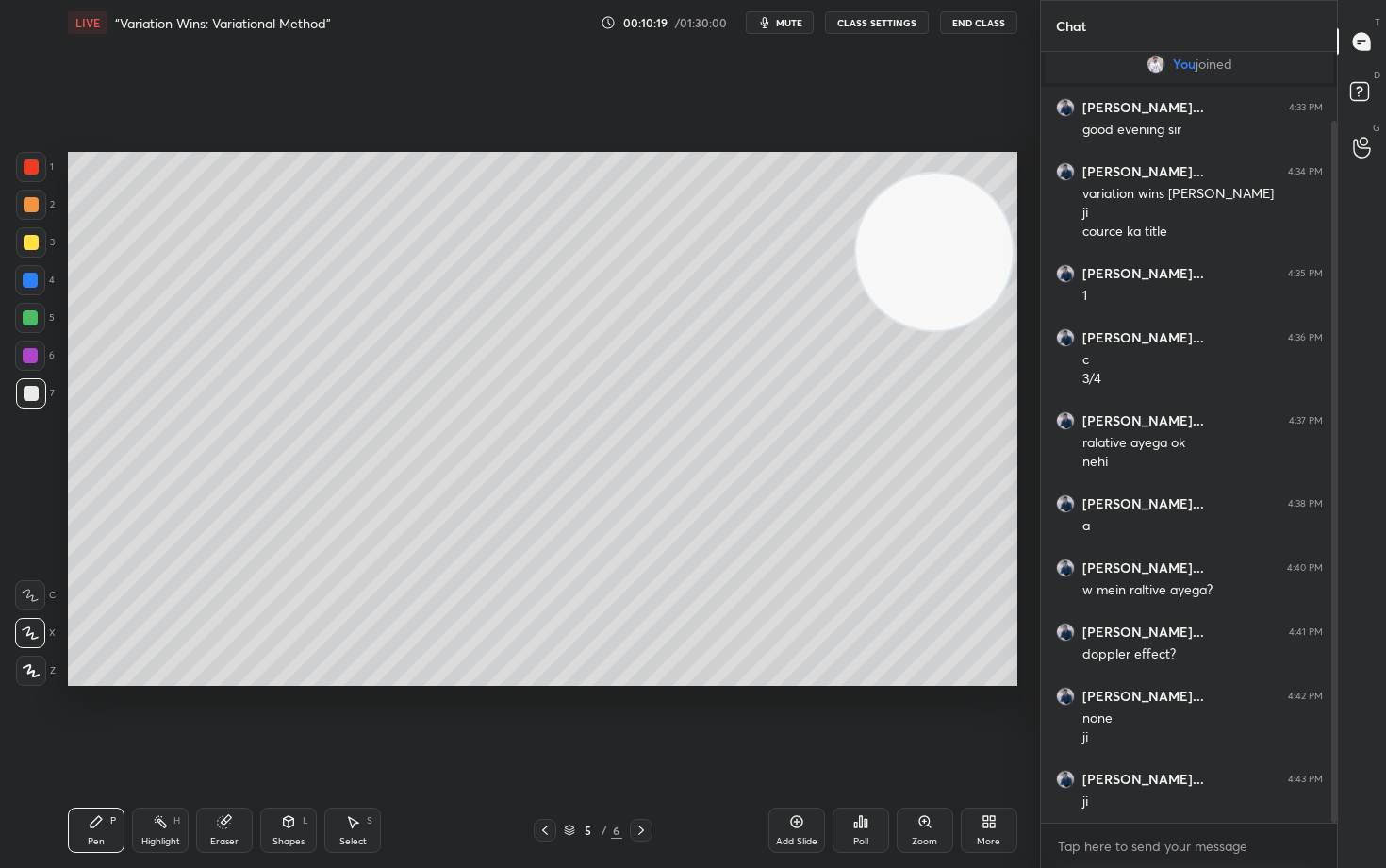
drag, startPoint x: 1334, startPoint y: 478, endPoint x: 1328, endPoint y: 525, distance: 47.4
click at [1333, 528] on div at bounding box center [1335, 472] width 6 height 702
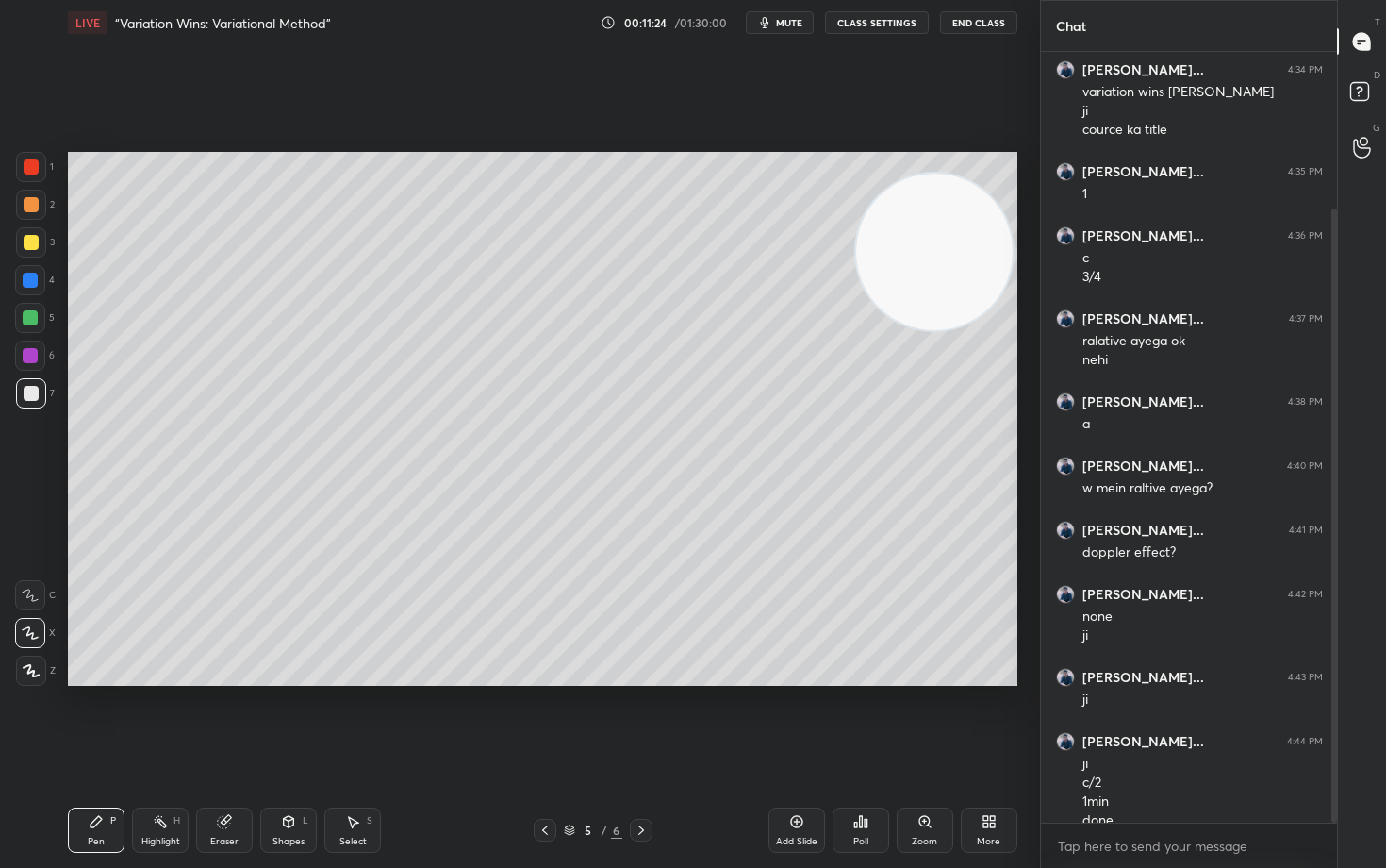
scroll to position [196, 0]
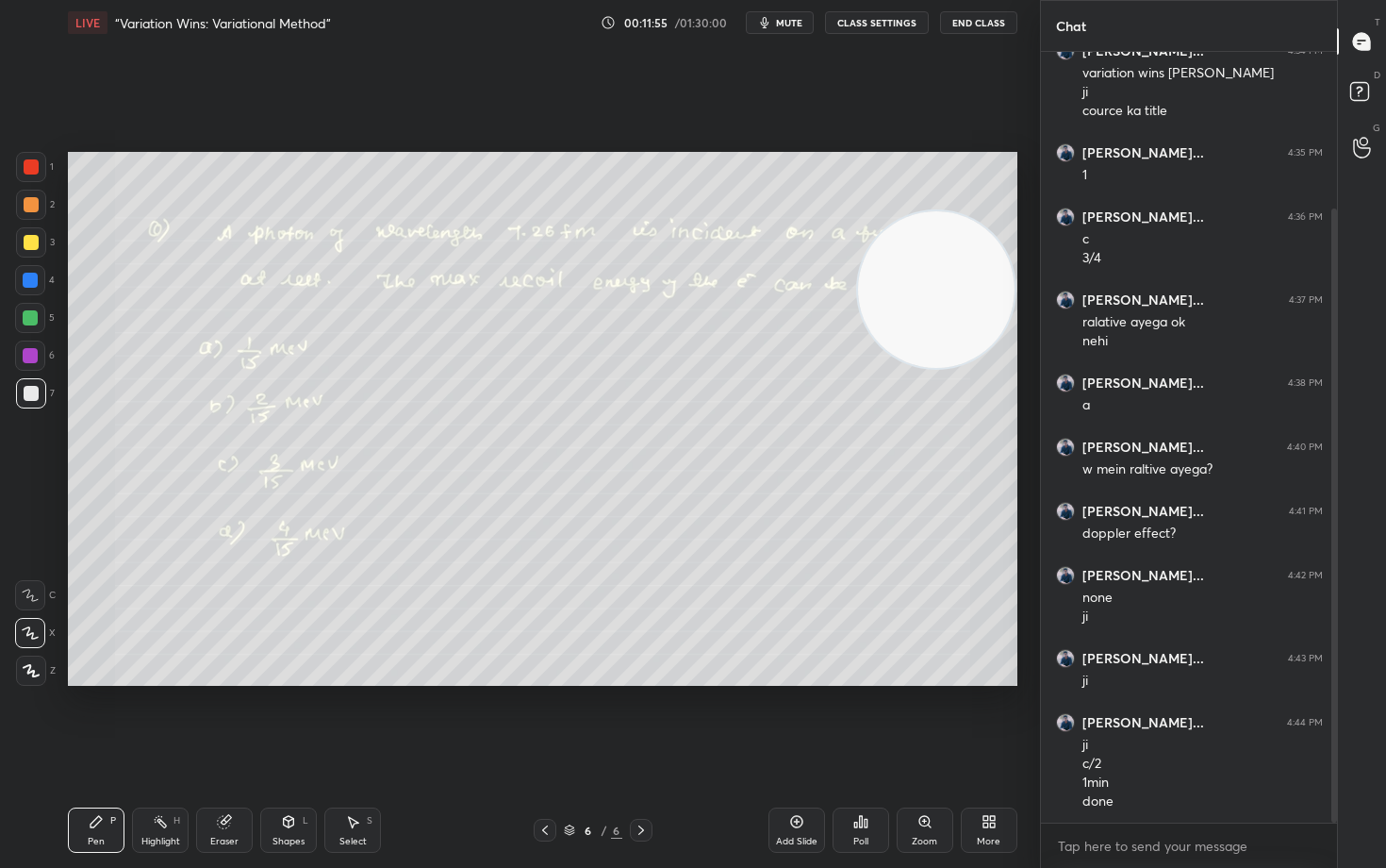
drag, startPoint x: 943, startPoint y: 252, endPoint x: 900, endPoint y: 346, distance: 103.4
click at [943, 339] on video at bounding box center [937, 290] width 157 height 157
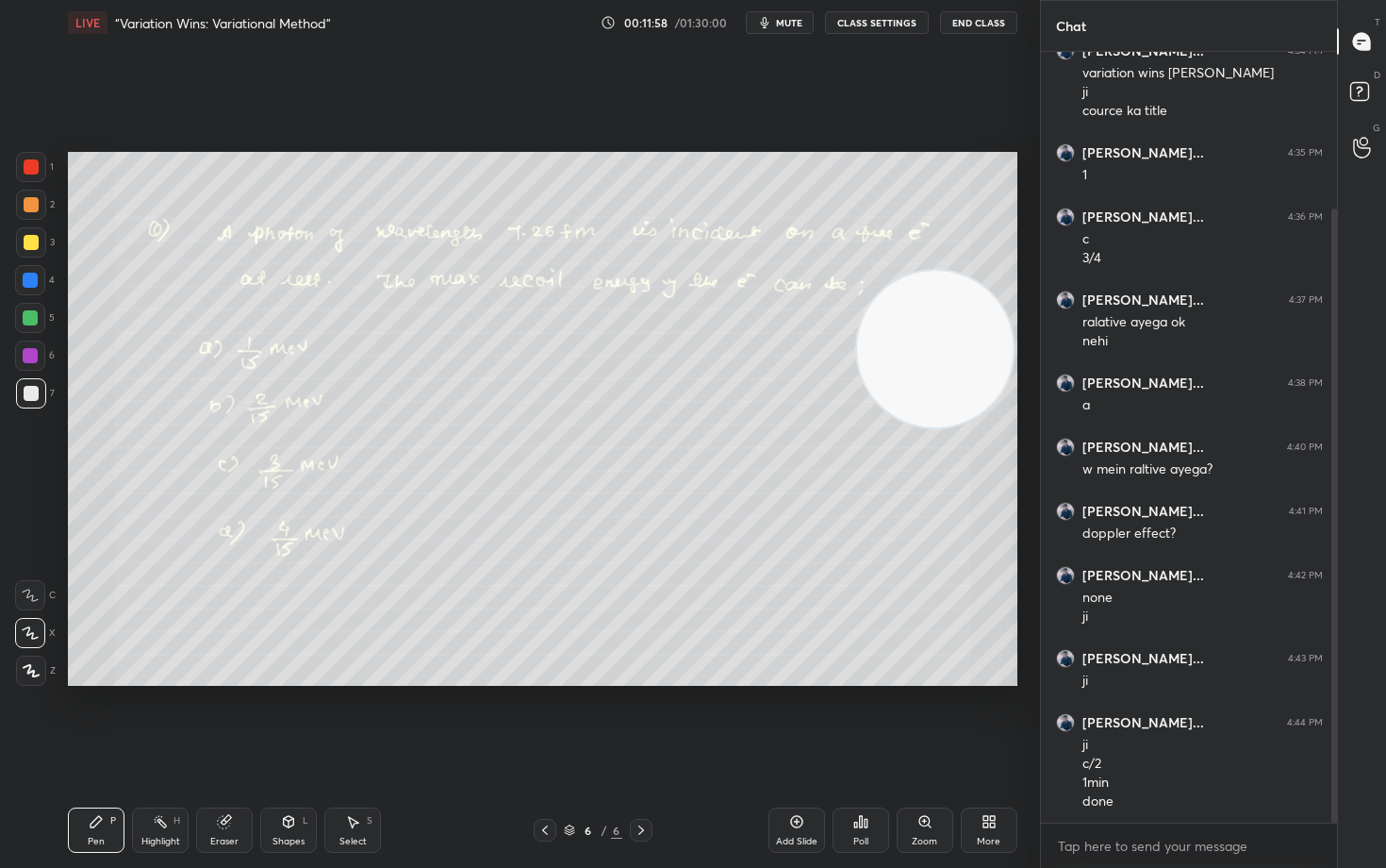
click at [966, 401] on video at bounding box center [936, 349] width 157 height 157
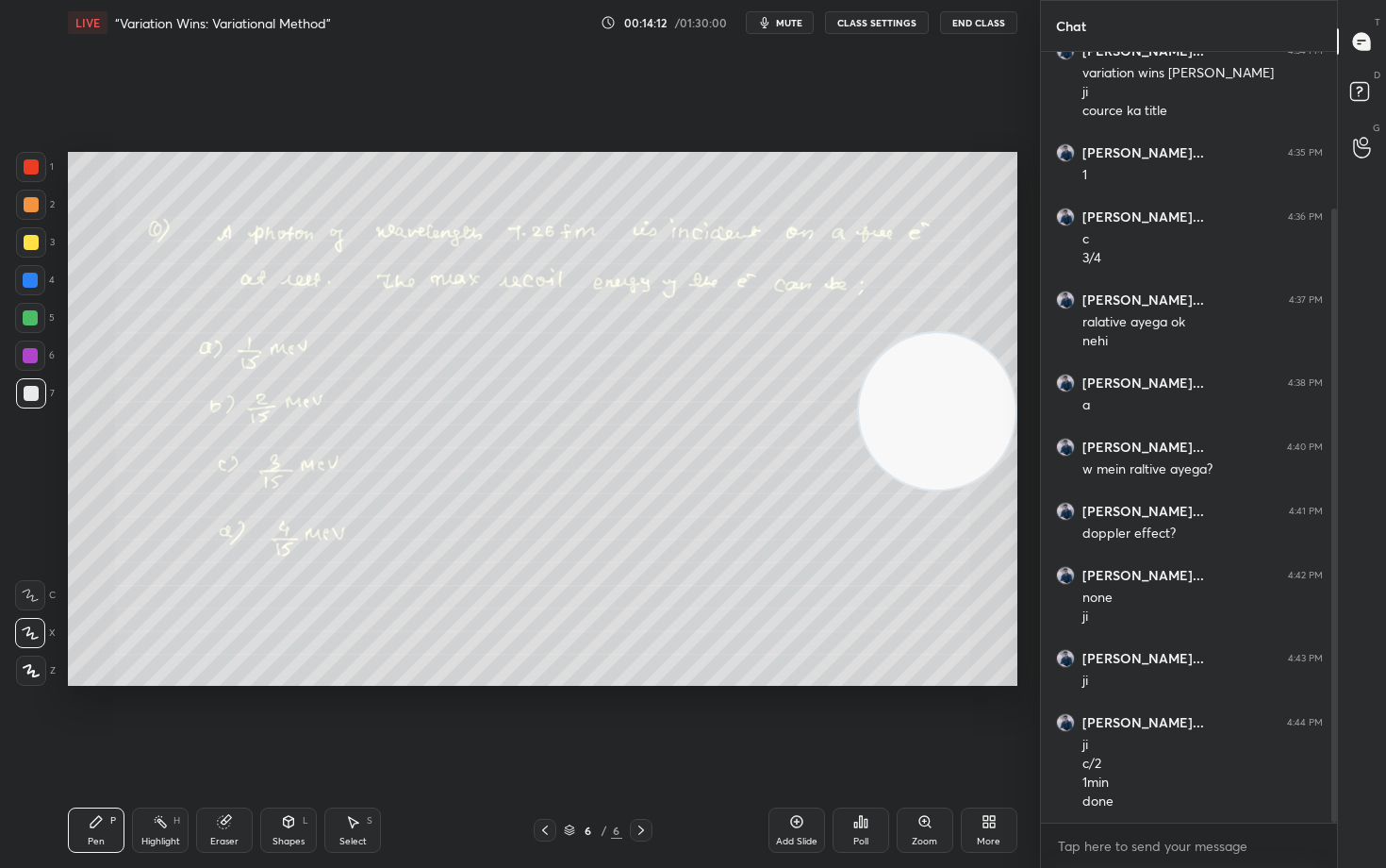
click at [988, 718] on icon at bounding box center [990, 822] width 15 height 15
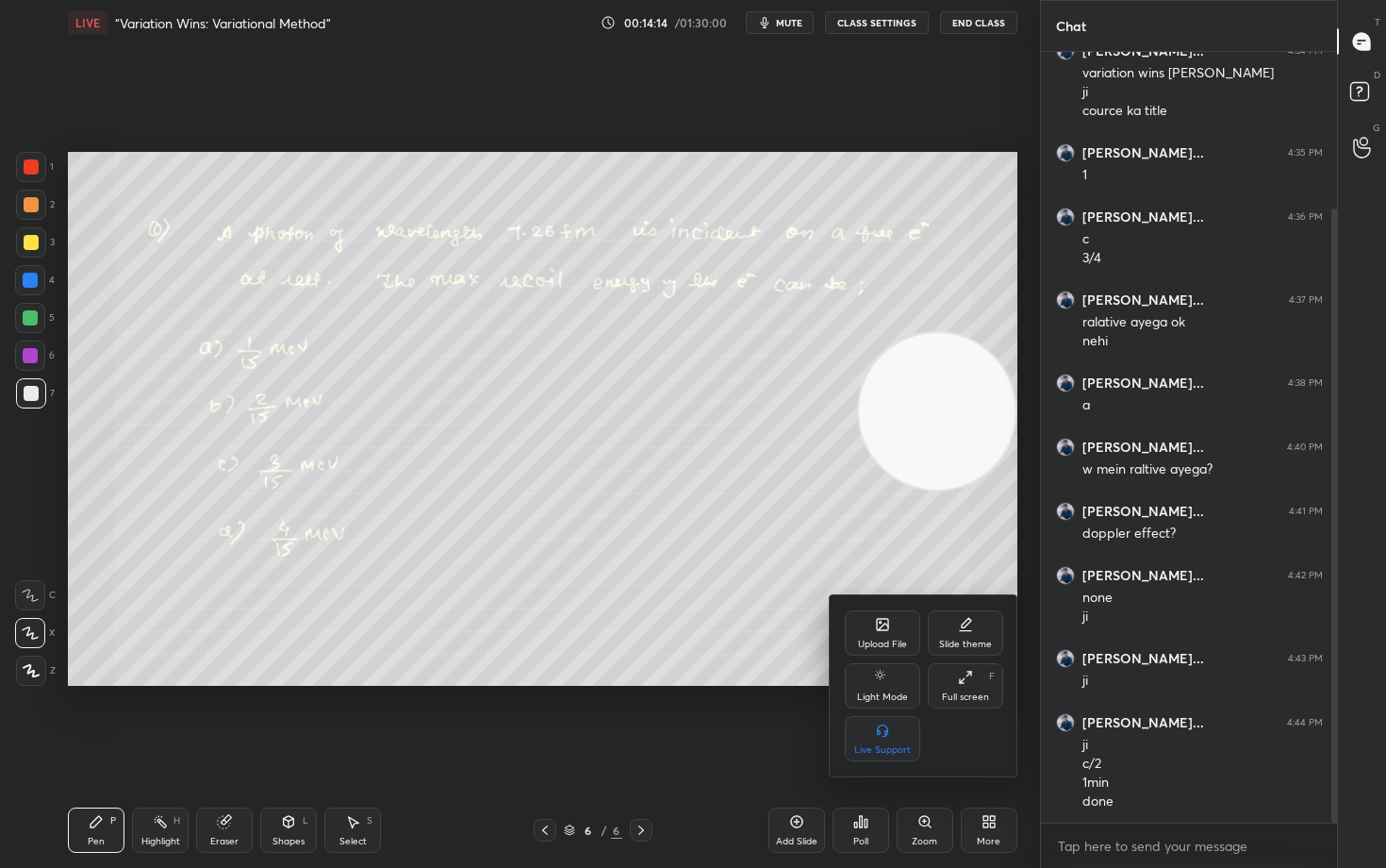
click at [890, 634] on div "Upload File" at bounding box center [882, 632] width 75 height 45
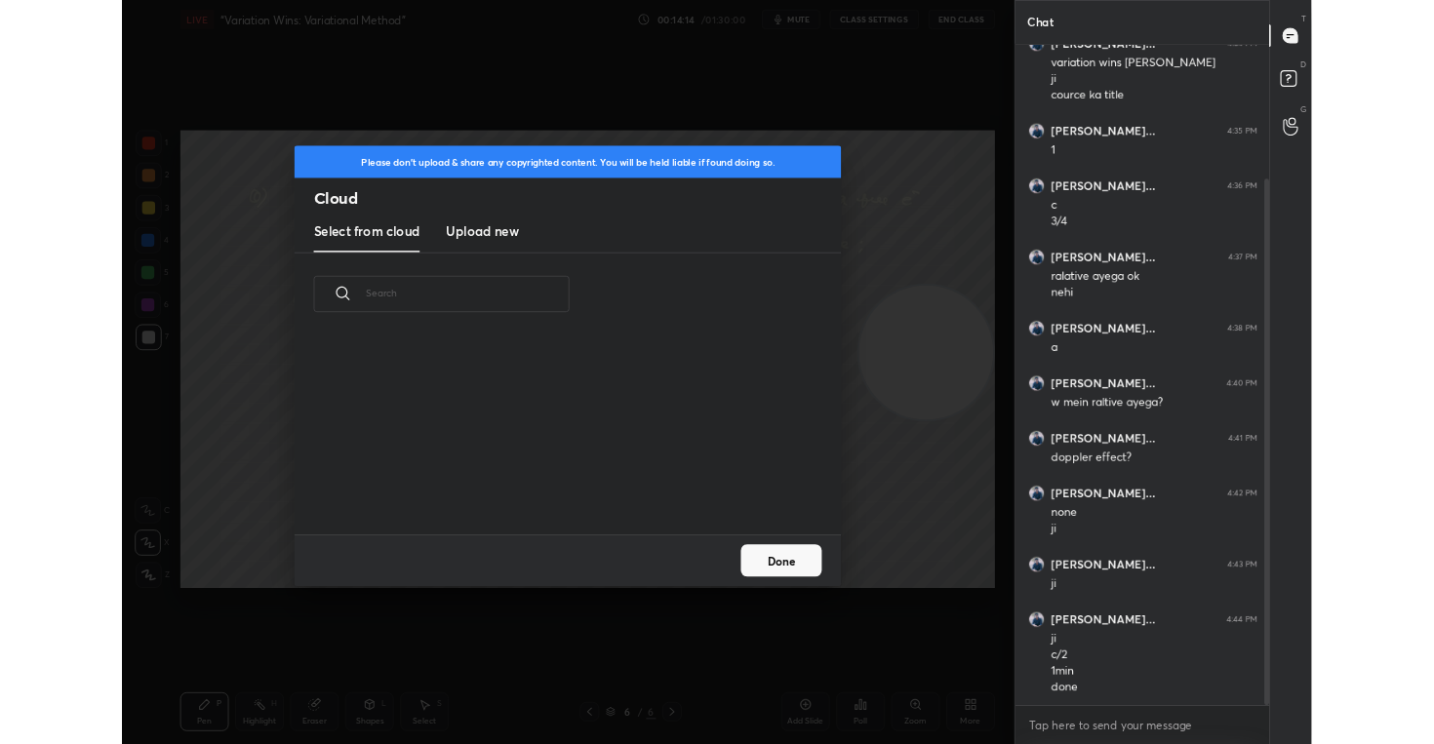
scroll to position [7, 11]
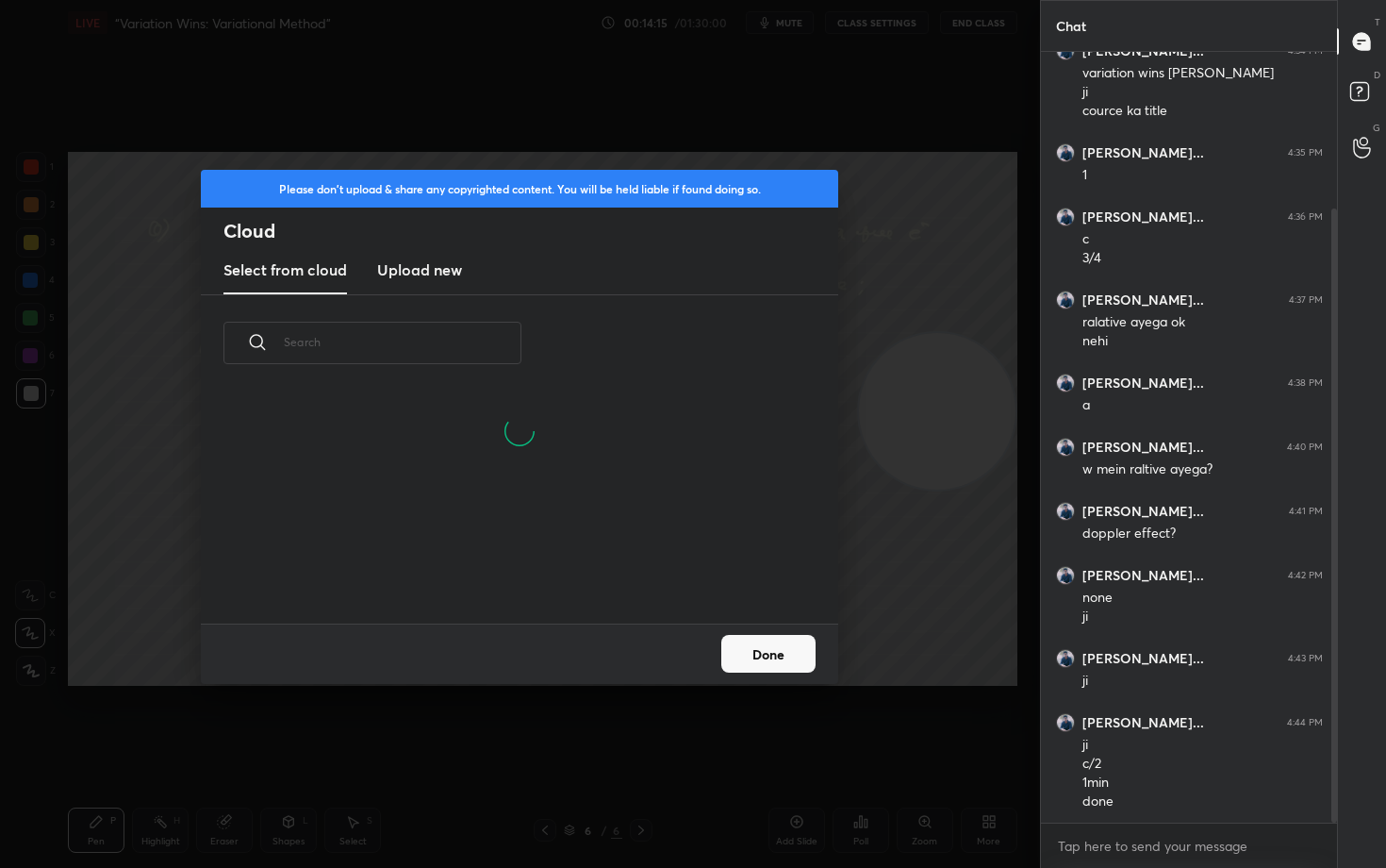
click at [390, 273] on h3 "Upload new" at bounding box center [419, 269] width 85 height 22
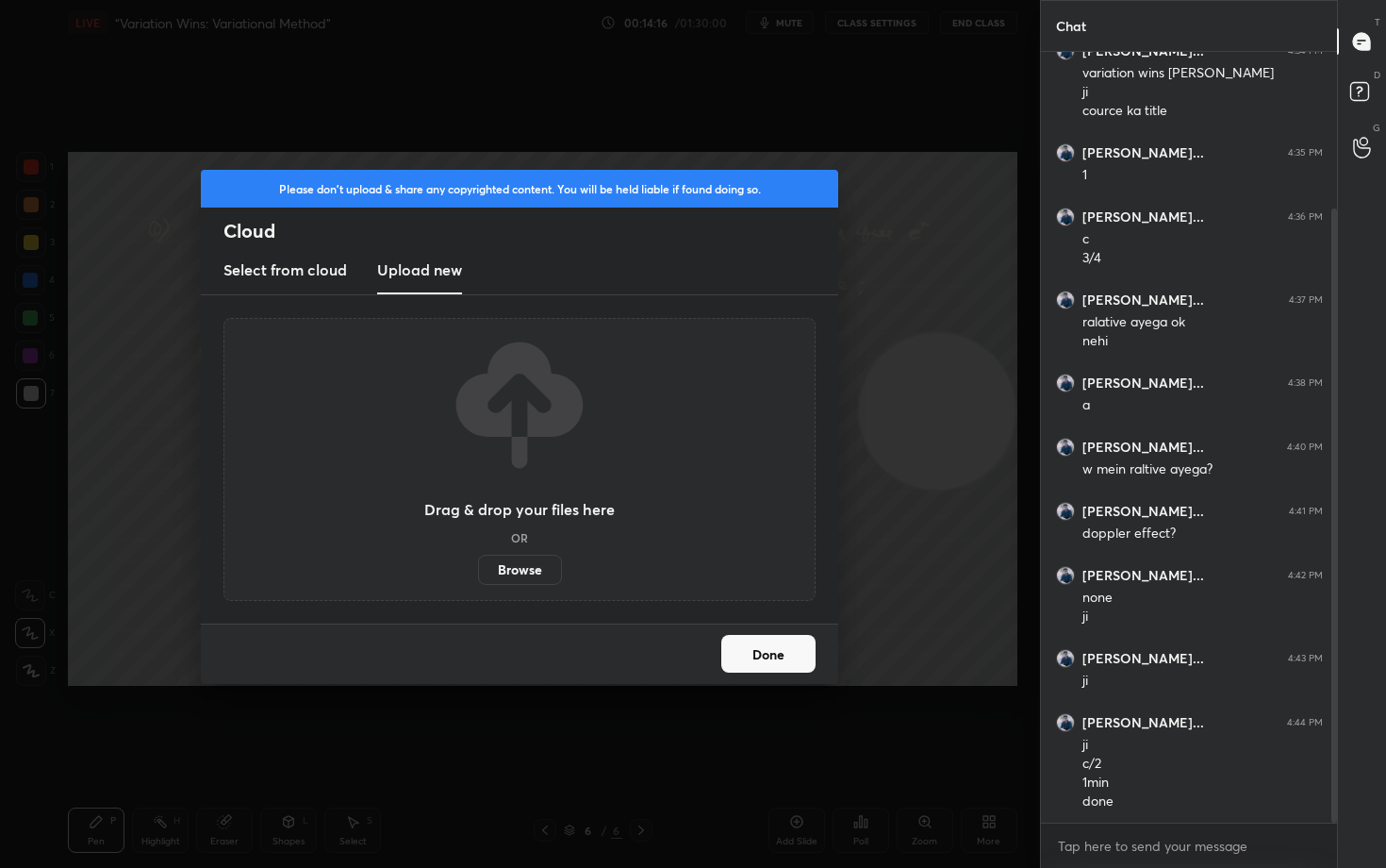
click at [534, 572] on label "Browse" at bounding box center [520, 569] width 84 height 30
click at [478, 572] on input "Browse" at bounding box center [478, 569] width 0 height 30
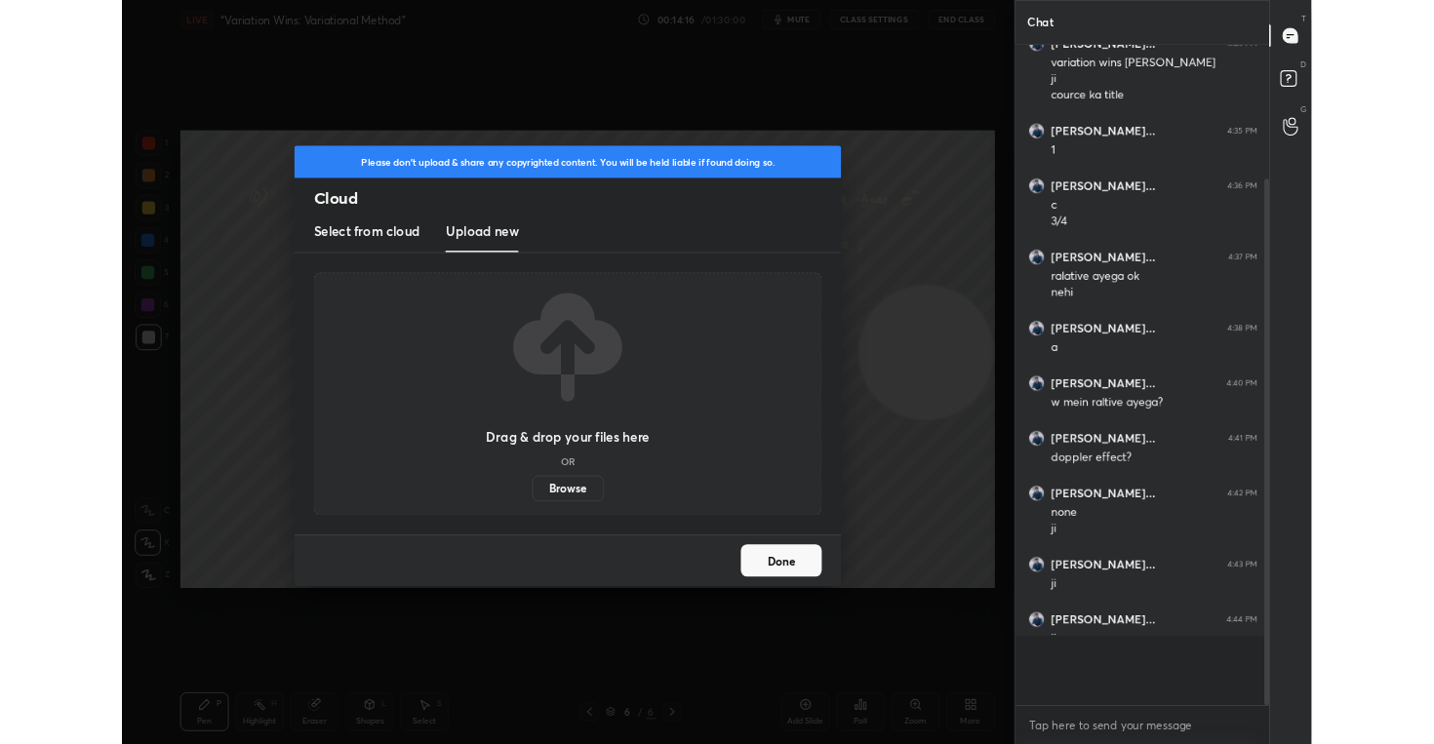
scroll to position [96944, 96565]
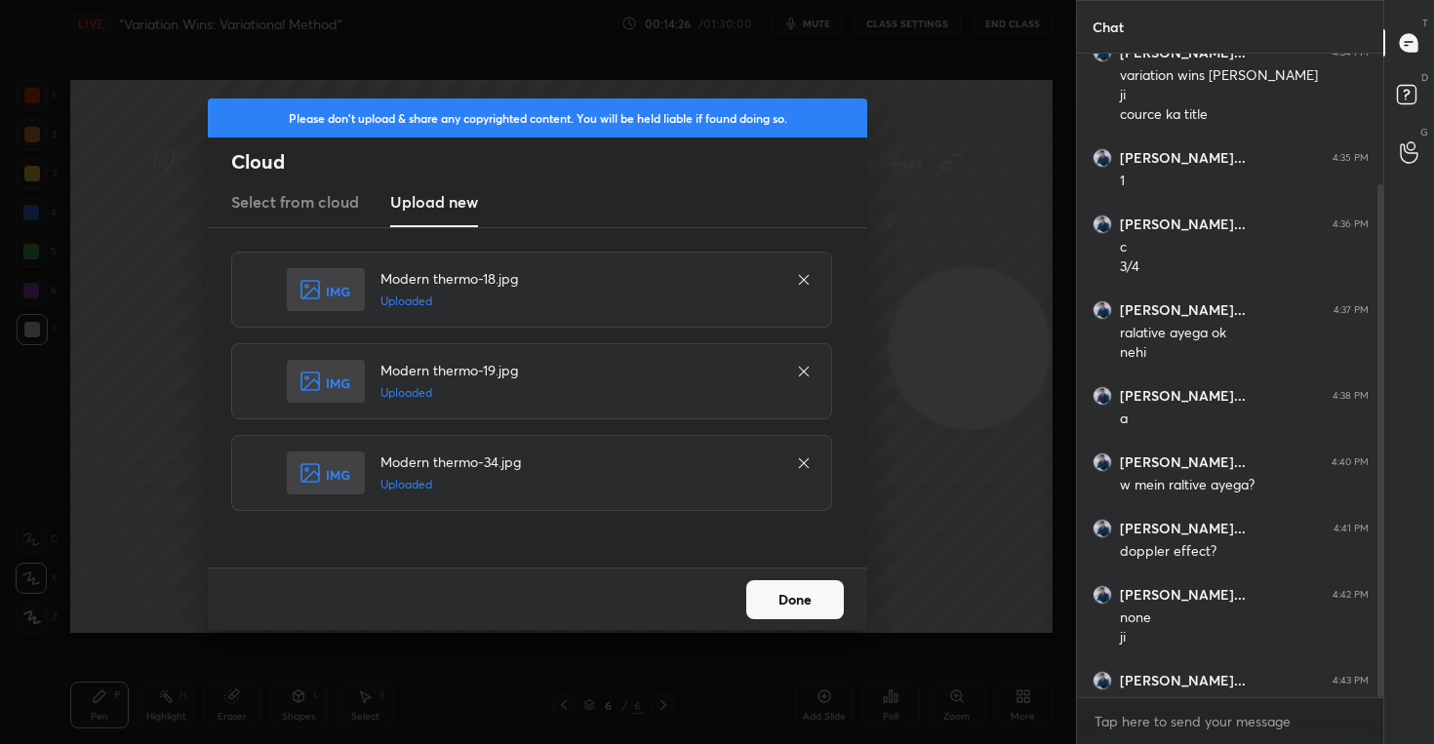
click at [808, 587] on button "Done" at bounding box center [795, 600] width 98 height 39
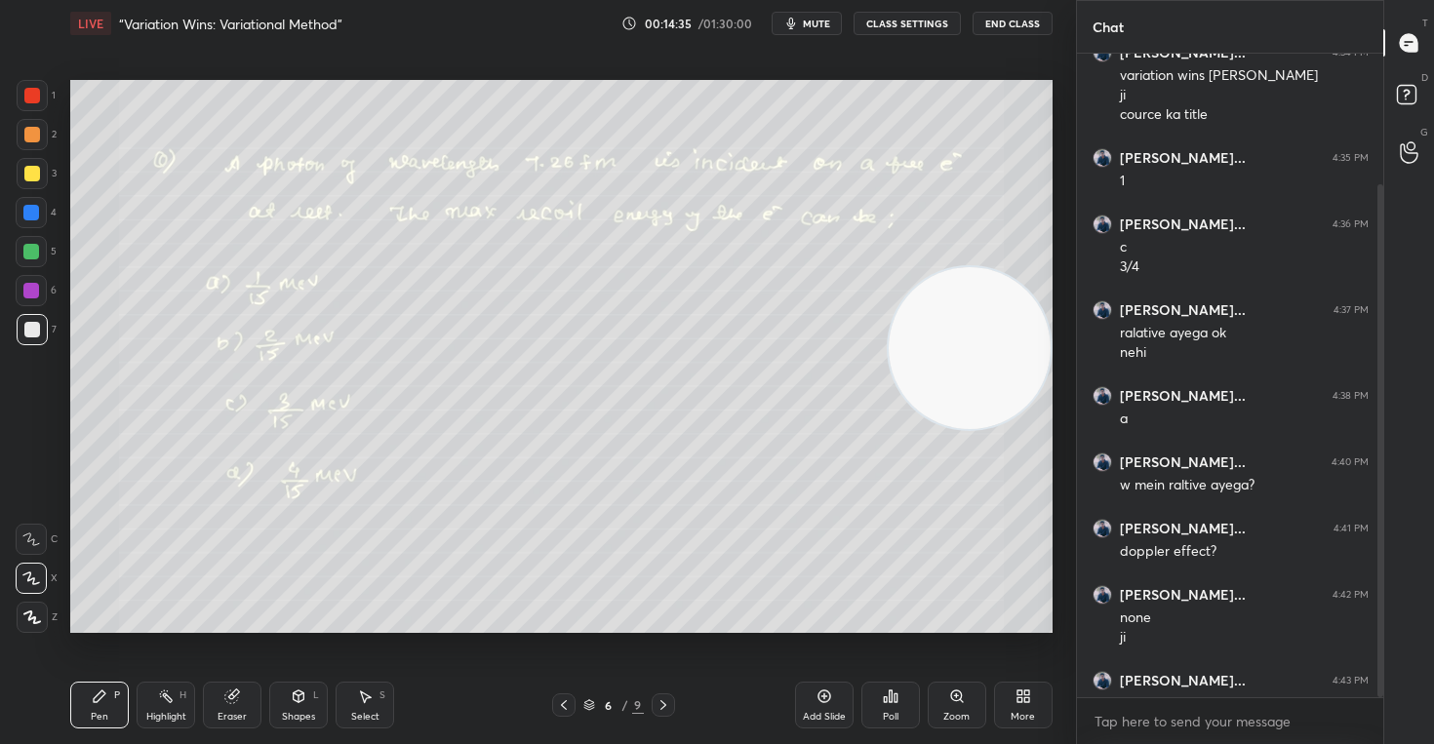
drag, startPoint x: 985, startPoint y: 410, endPoint x: 1017, endPoint y: 284, distance: 129.7
click at [1011, 286] on video at bounding box center [970, 348] width 162 height 162
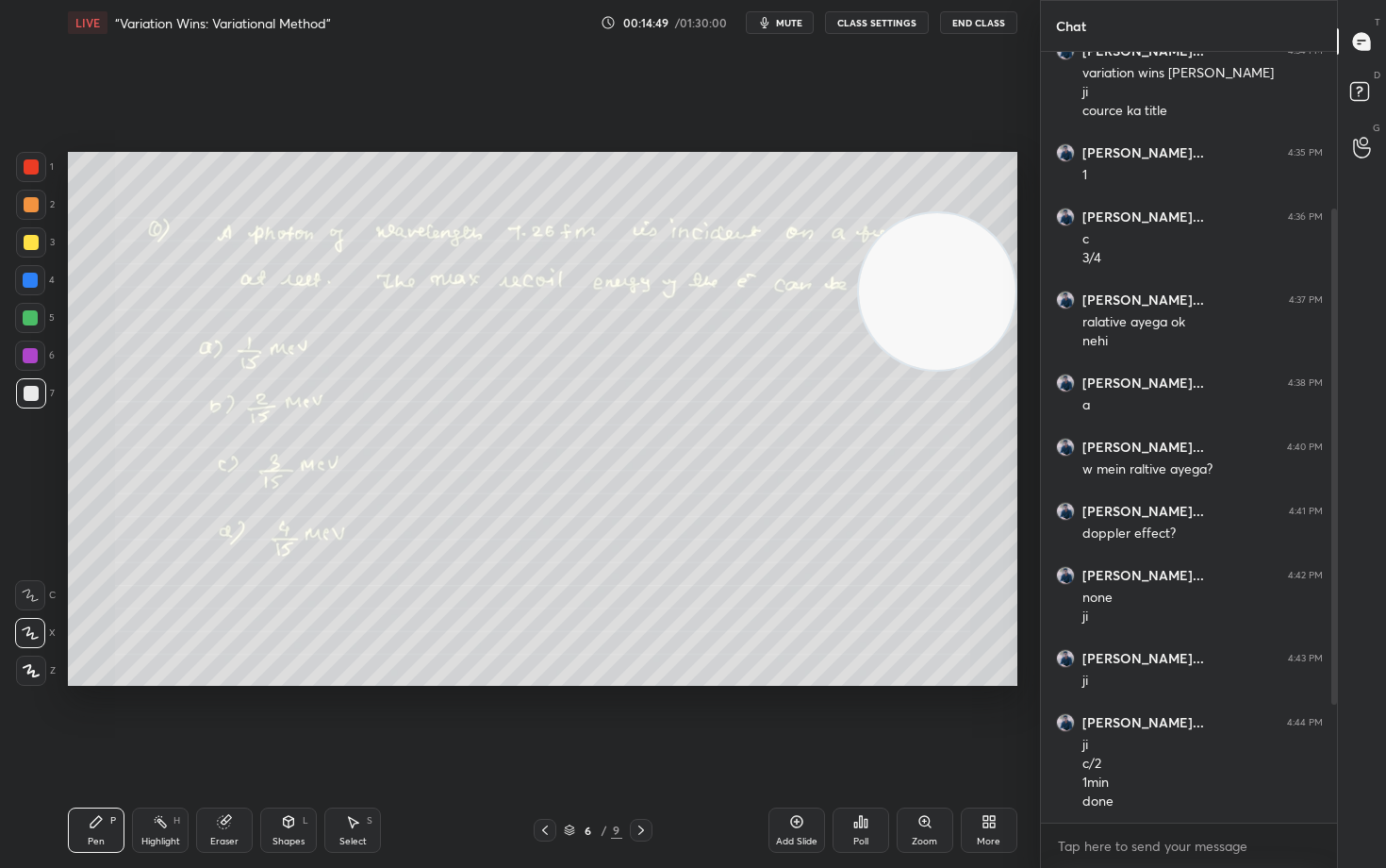
scroll to position [260, 0]
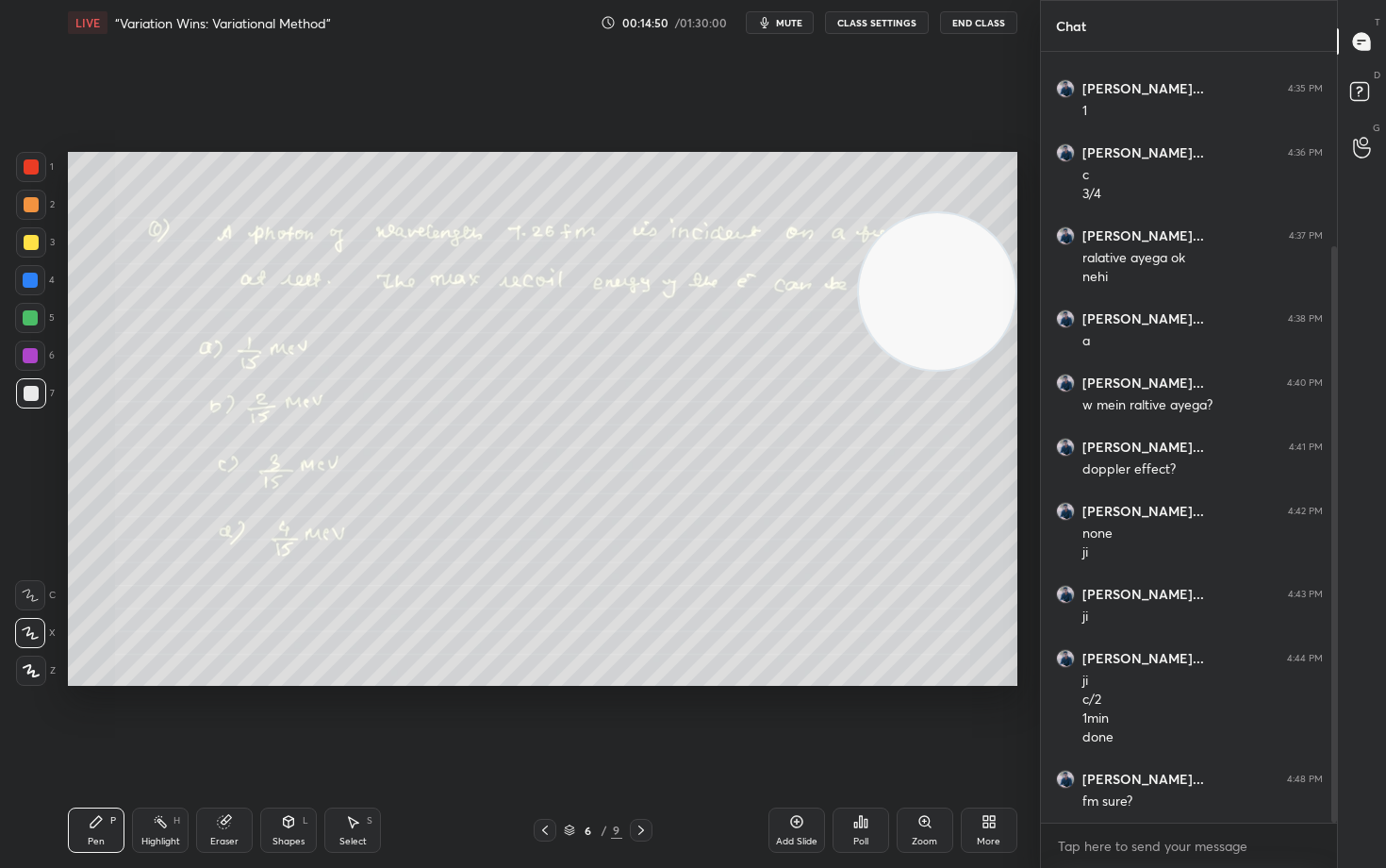
drag, startPoint x: 1333, startPoint y: 597, endPoint x: 1348, endPoint y: 818, distance: 221.5
click at [1348, 718] on div "Chat [PERSON_NAME]... 4:33 PM good evening [PERSON_NAME]... 4:34 PM variation w…" at bounding box center [1213, 434] width 347 height 868
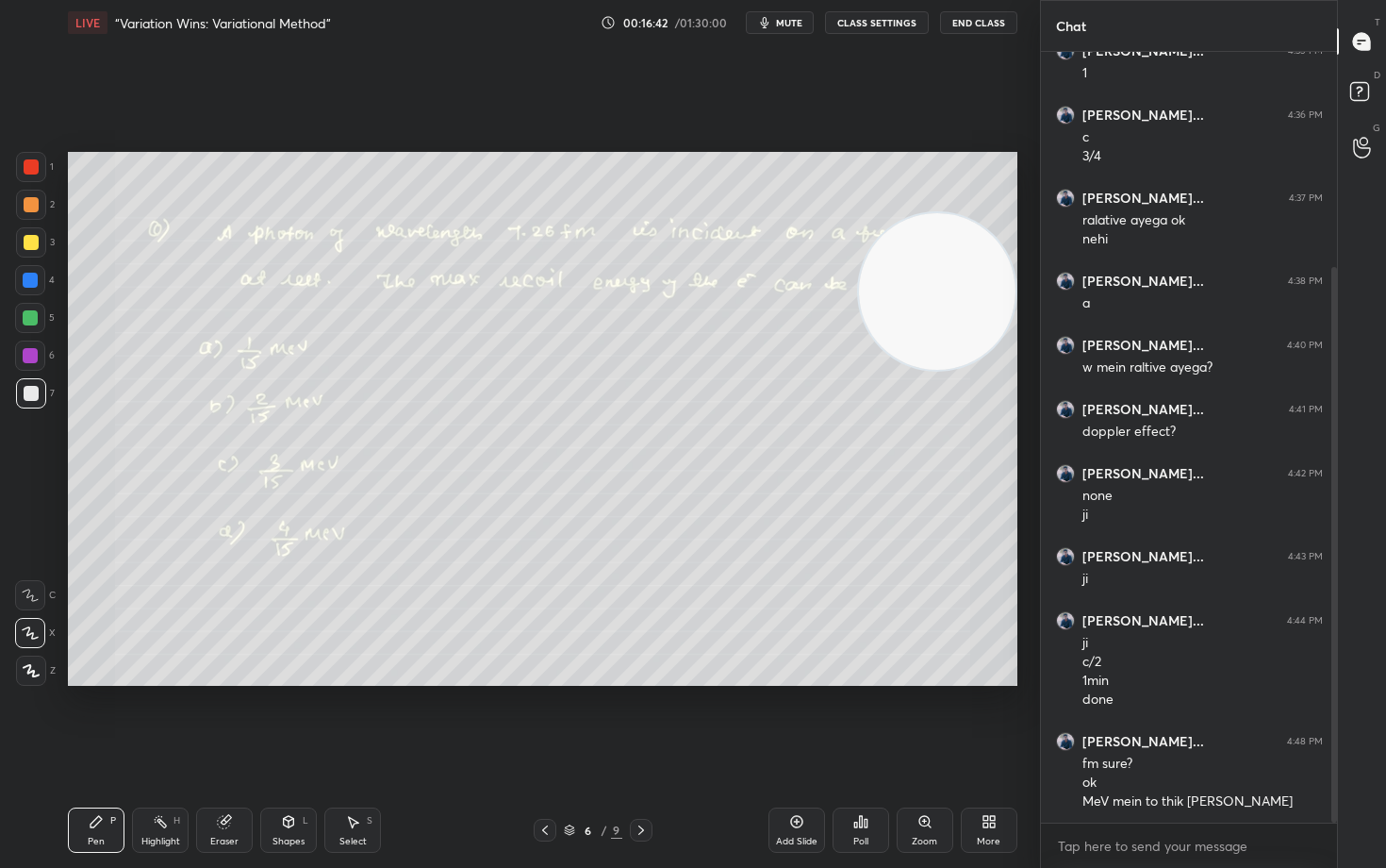
scroll to position [362, 0]
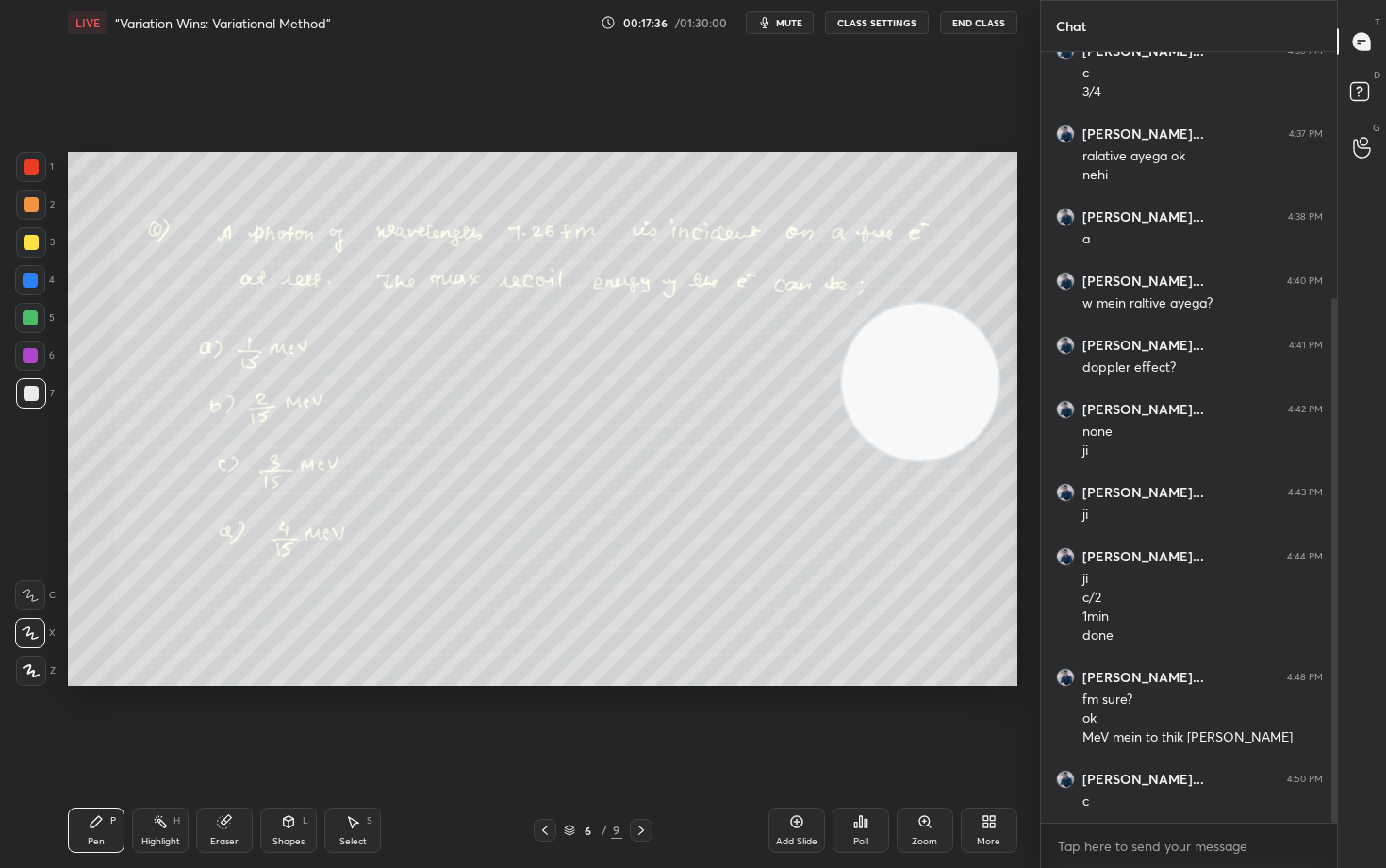
drag, startPoint x: 949, startPoint y: 297, endPoint x: 927, endPoint y: 431, distance: 135.8
click at [929, 432] on video at bounding box center [920, 382] width 157 height 157
drag, startPoint x: 914, startPoint y: 449, endPoint x: 936, endPoint y: 241, distance: 209.2
click at [938, 303] on video at bounding box center [918, 381] width 157 height 157
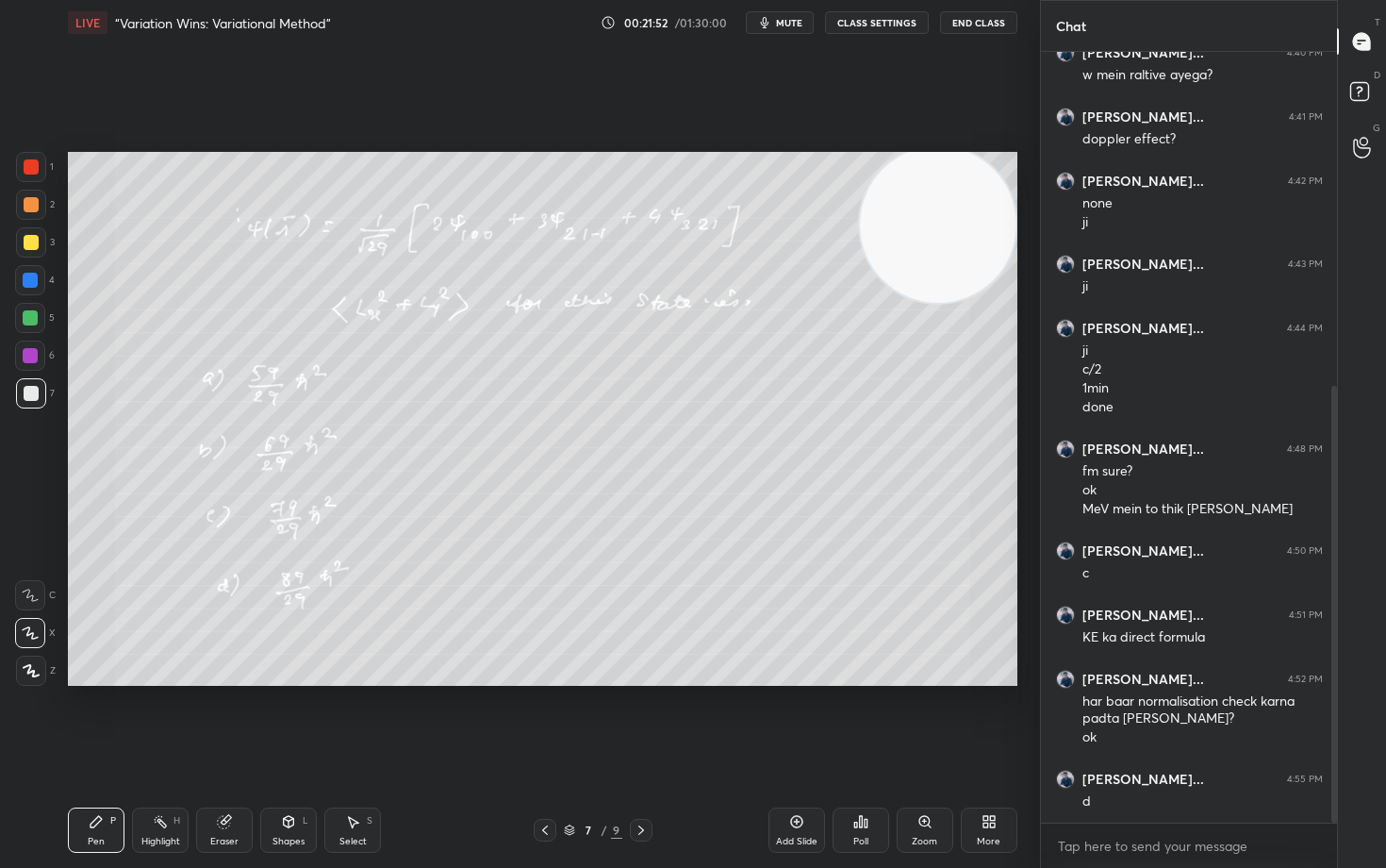
scroll to position [609, 0]
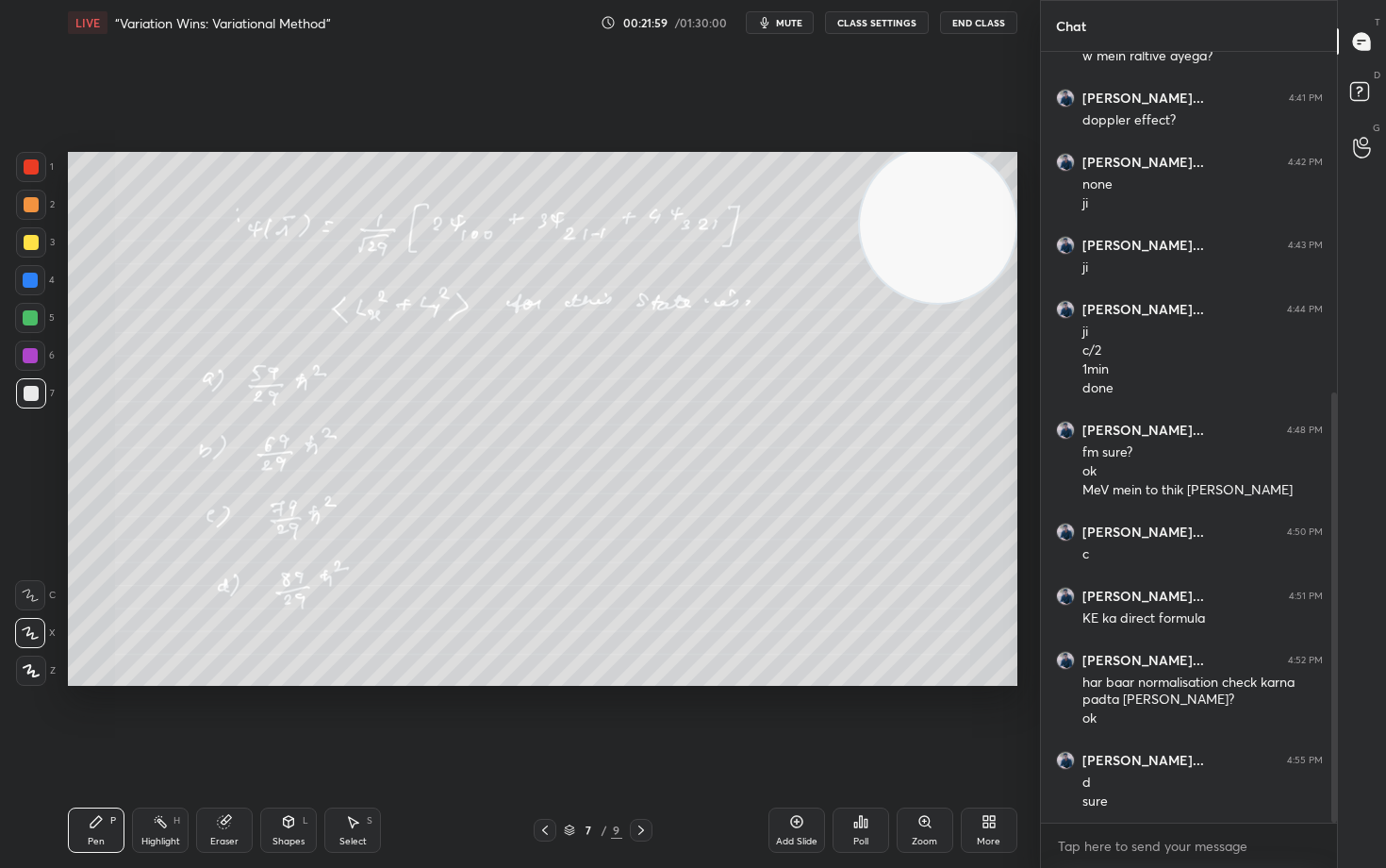
click at [27, 250] on div at bounding box center [31, 242] width 30 height 30
click at [217, 718] on div "Eraser" at bounding box center [224, 829] width 57 height 45
drag, startPoint x: 97, startPoint y: 825, endPoint x: 213, endPoint y: 709, distance: 164.0
click at [97, 718] on icon at bounding box center [97, 822] width 15 height 15
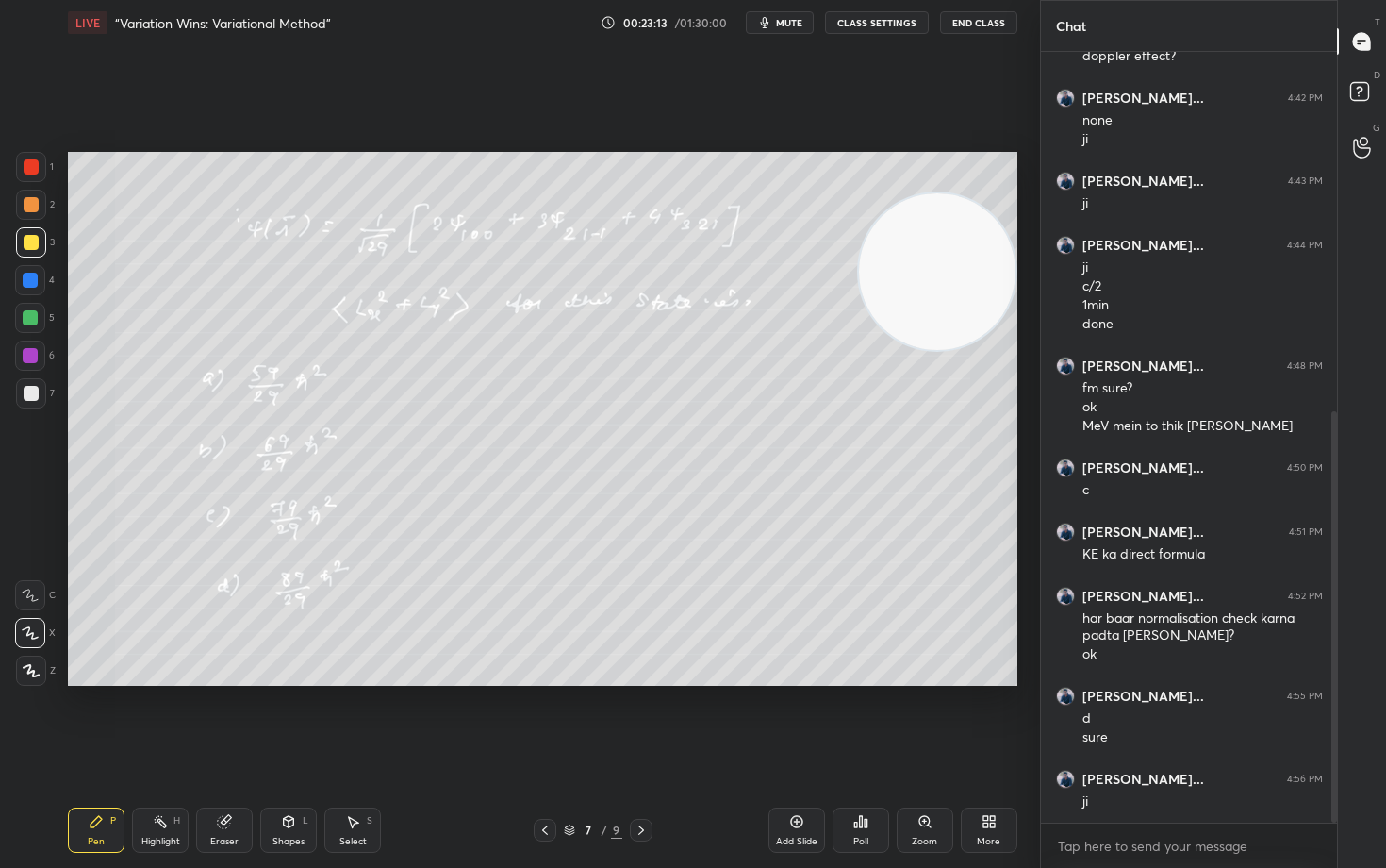
drag, startPoint x: 958, startPoint y: 246, endPoint x: 962, endPoint y: 499, distance: 253.0
click at [969, 350] on video at bounding box center [938, 272] width 157 height 157
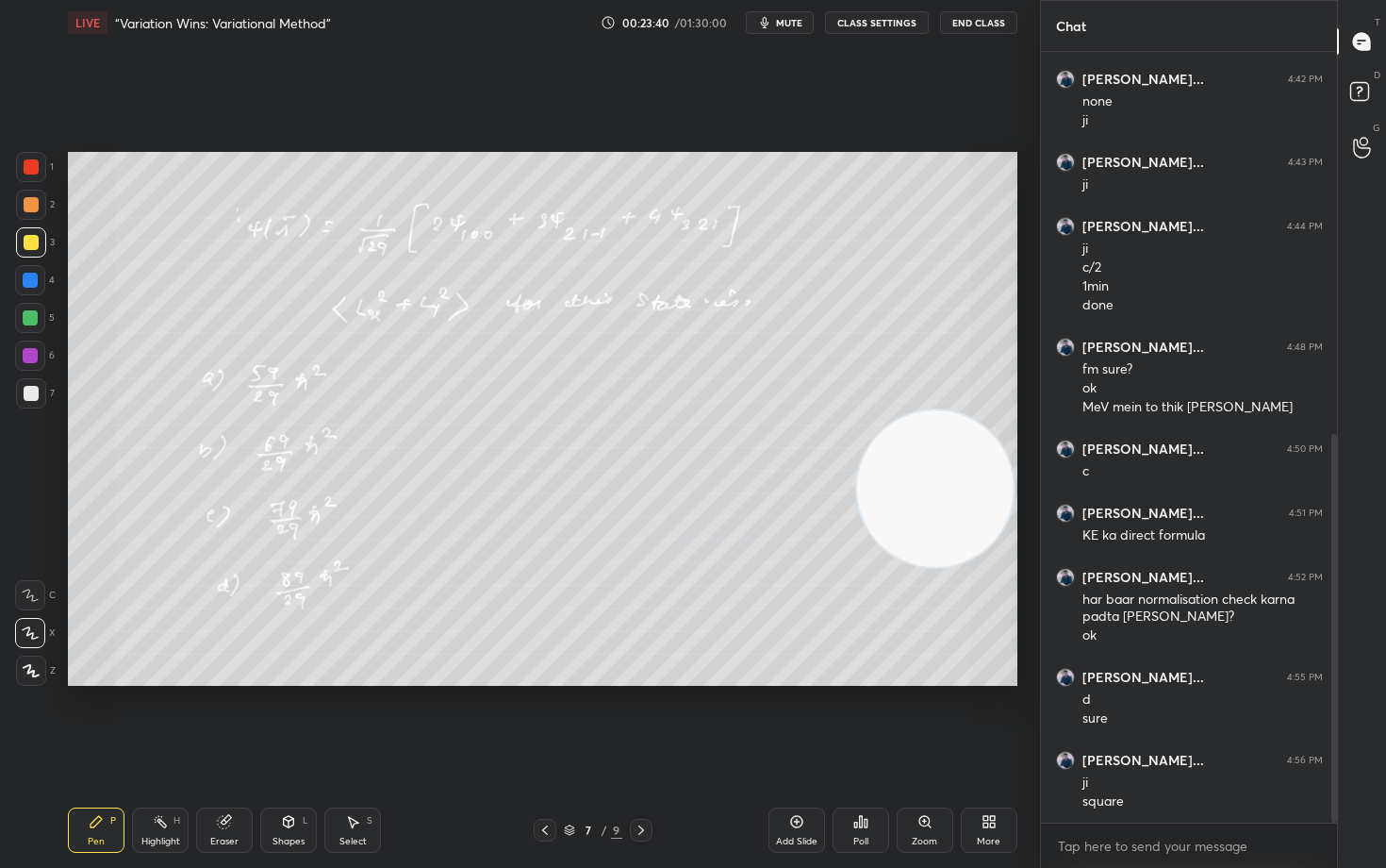
scroll to position [756, 0]
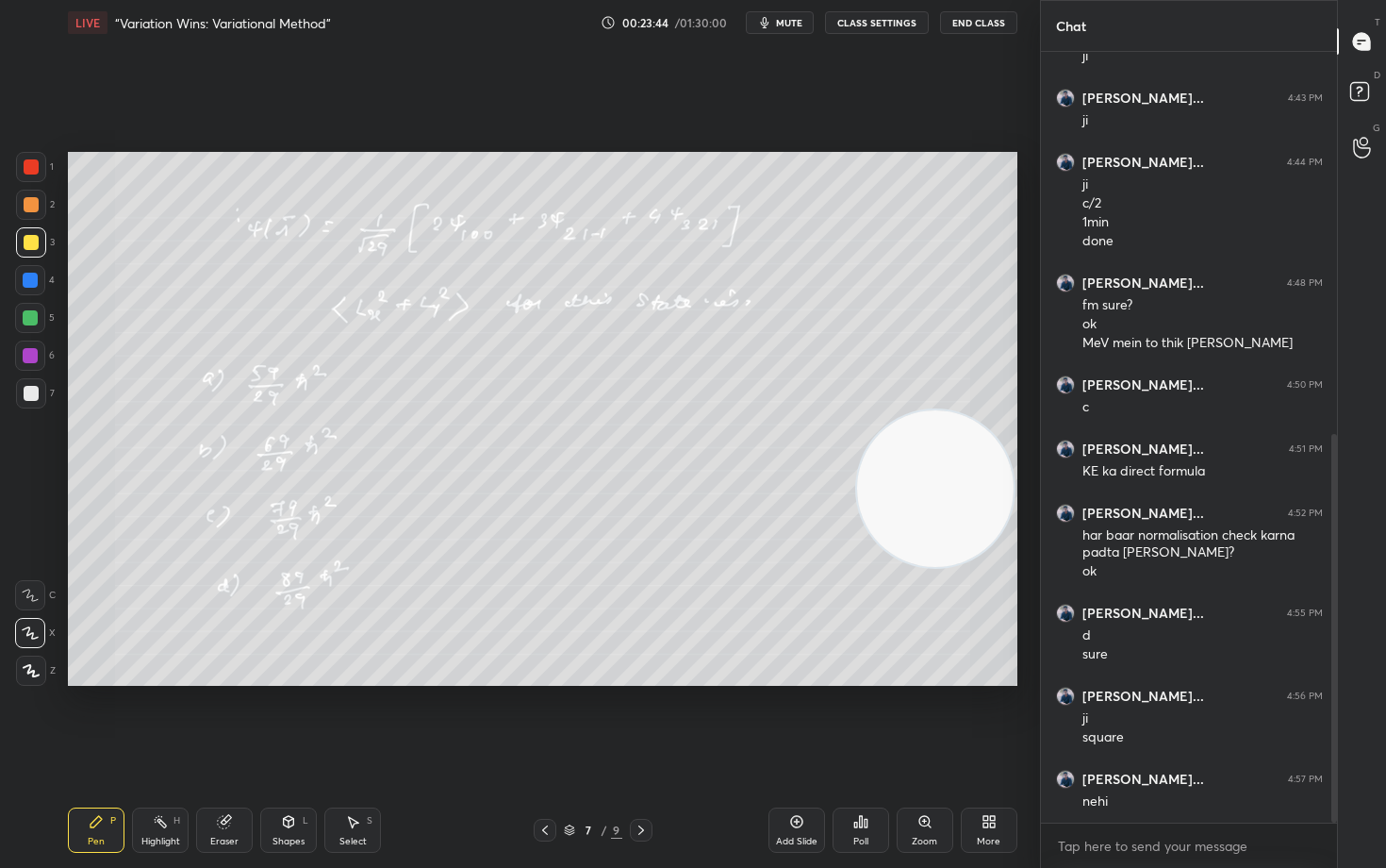
drag, startPoint x: 222, startPoint y: 832, endPoint x: 232, endPoint y: 803, distance: 30.7
click at [221, 718] on div "Eraser" at bounding box center [224, 829] width 57 height 45
click at [98, 718] on div "Pen P" at bounding box center [96, 829] width 57 height 45
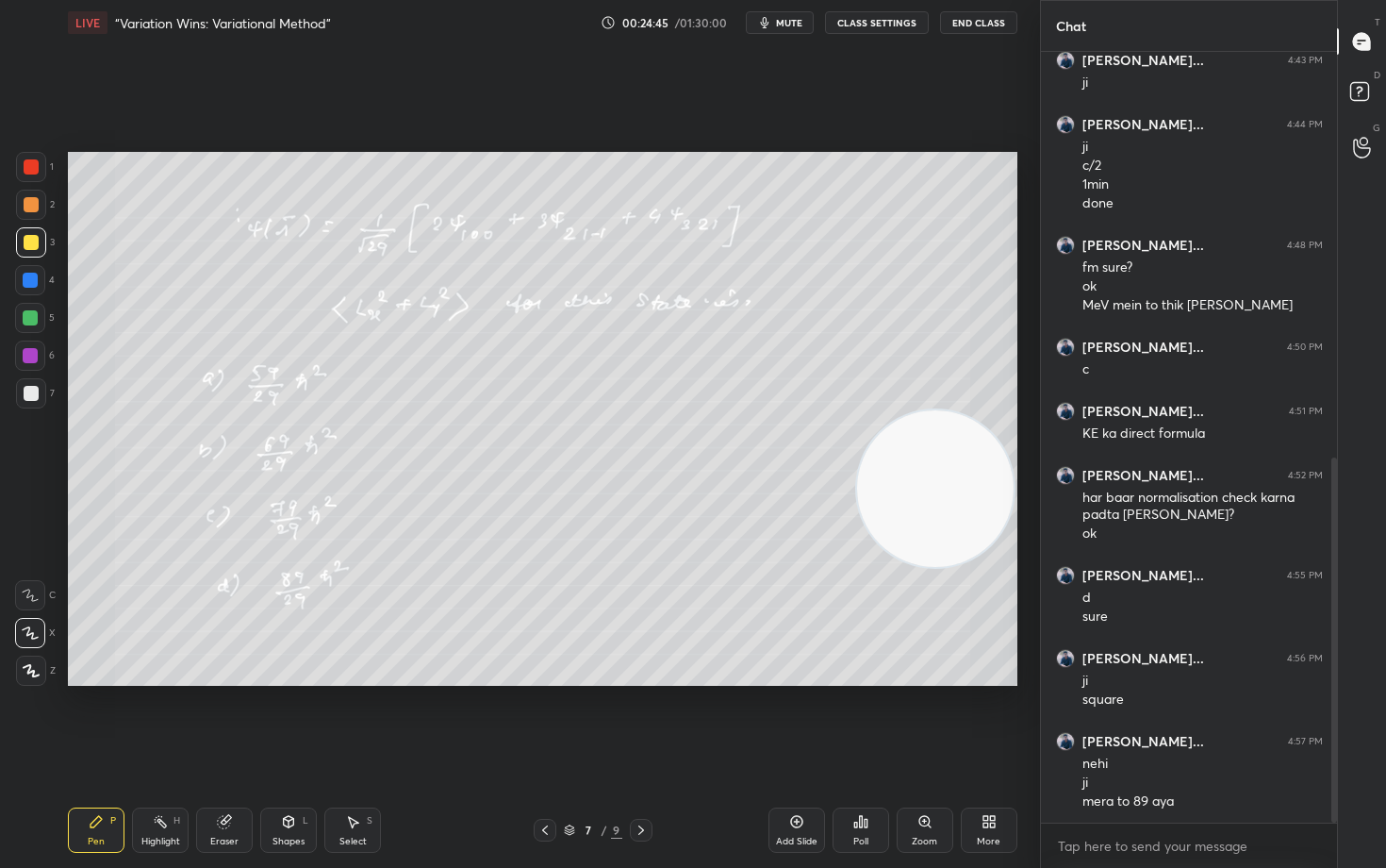
scroll to position [858, 0]
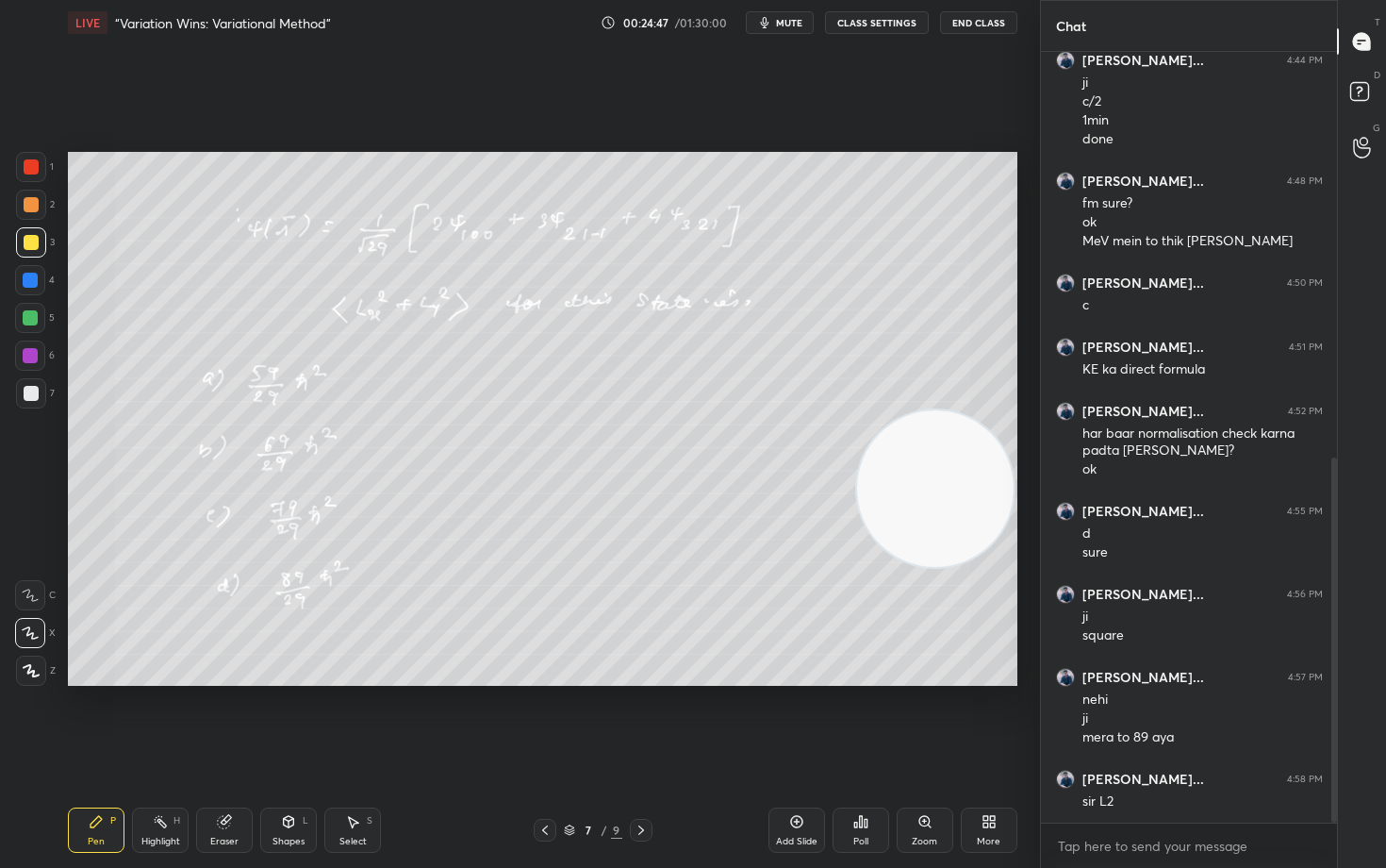
drag, startPoint x: 941, startPoint y: 525, endPoint x: 941, endPoint y: 330, distance: 195.0
click at [945, 410] on video at bounding box center [936, 488] width 157 height 157
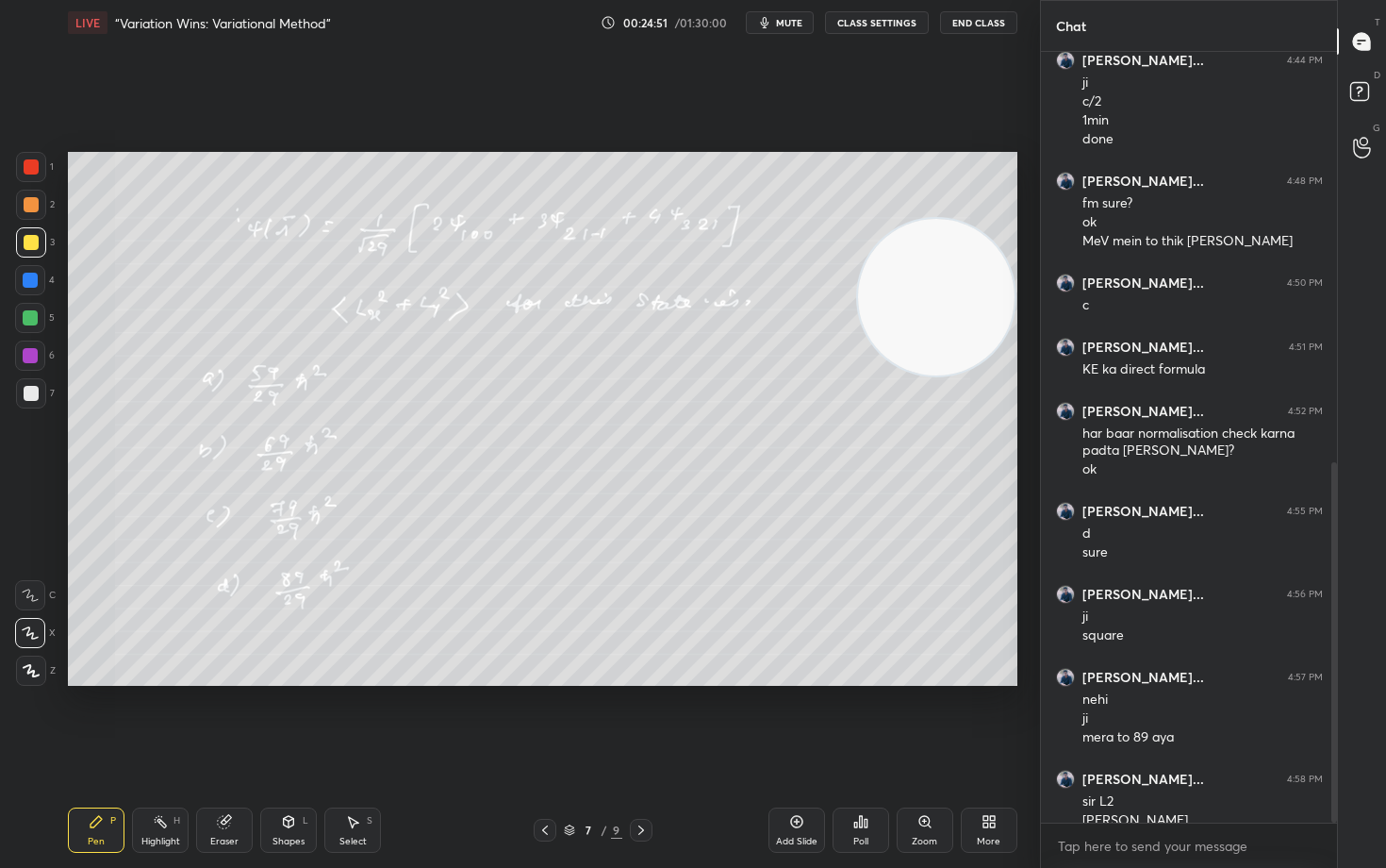
scroll to position [877, 0]
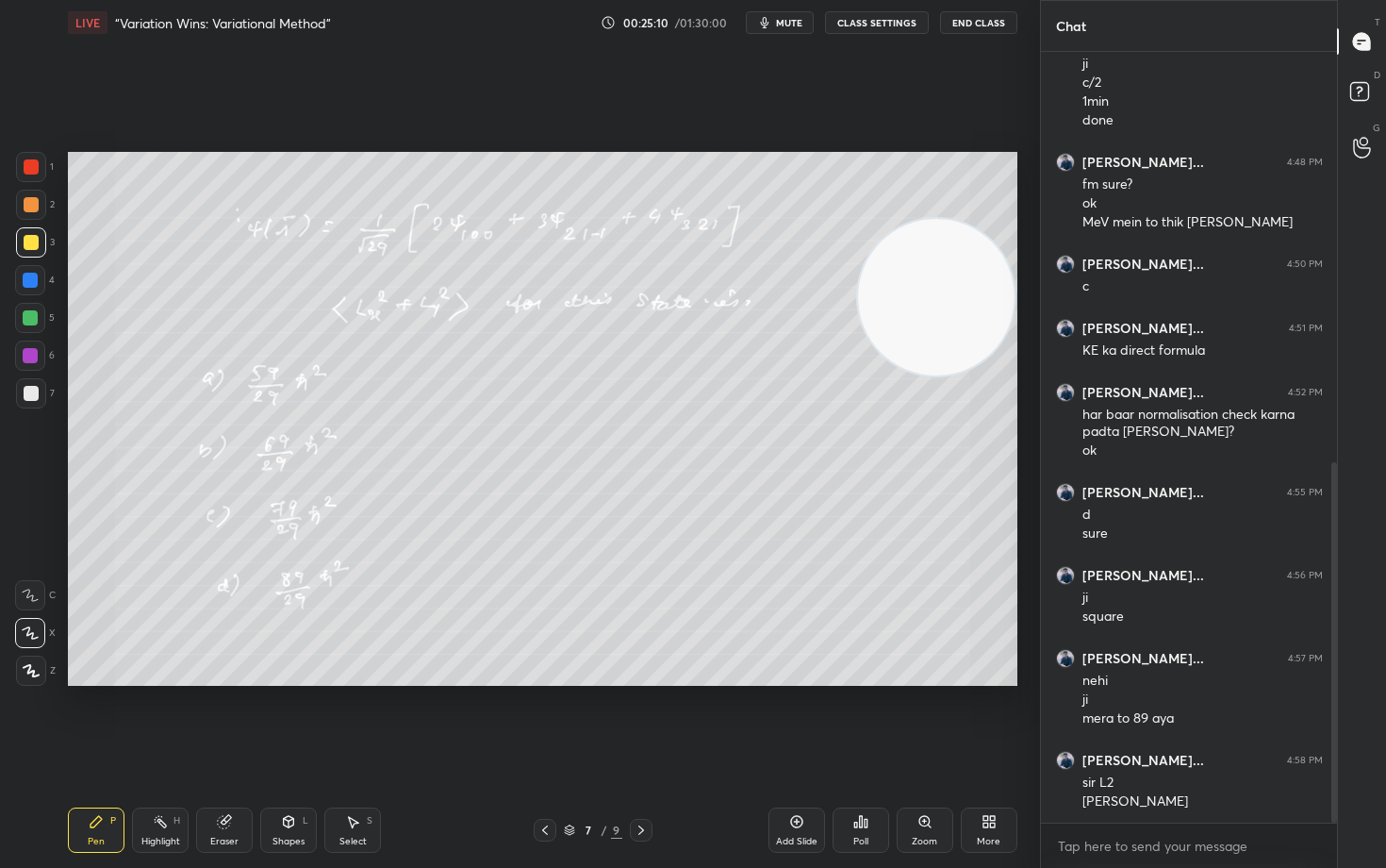
click at [28, 204] on div at bounding box center [31, 205] width 15 height 15
drag, startPoint x: 954, startPoint y: 275, endPoint x: 980, endPoint y: 413, distance: 140.4
click at [981, 381] on video at bounding box center [938, 303] width 157 height 157
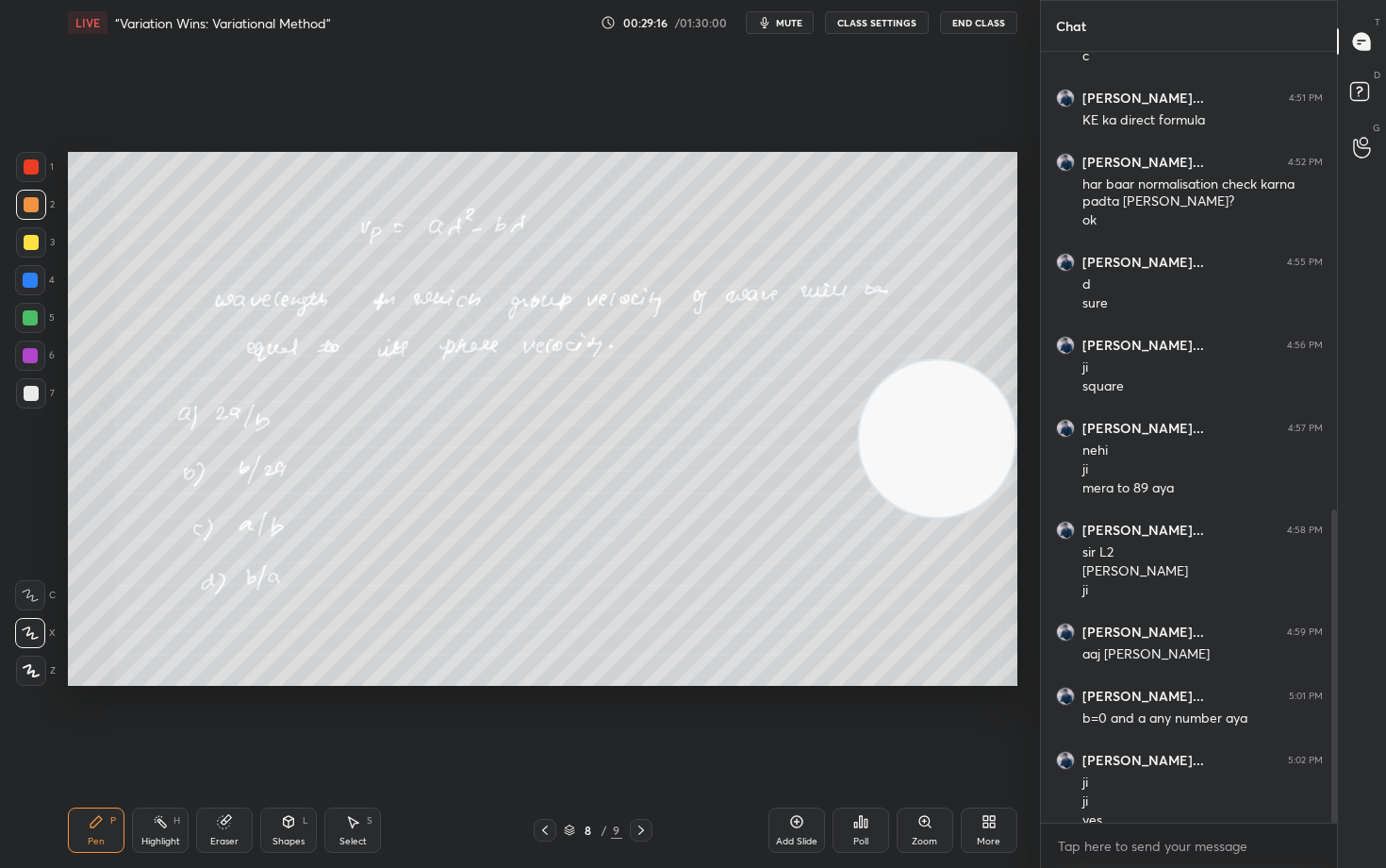
scroll to position [1126, 0]
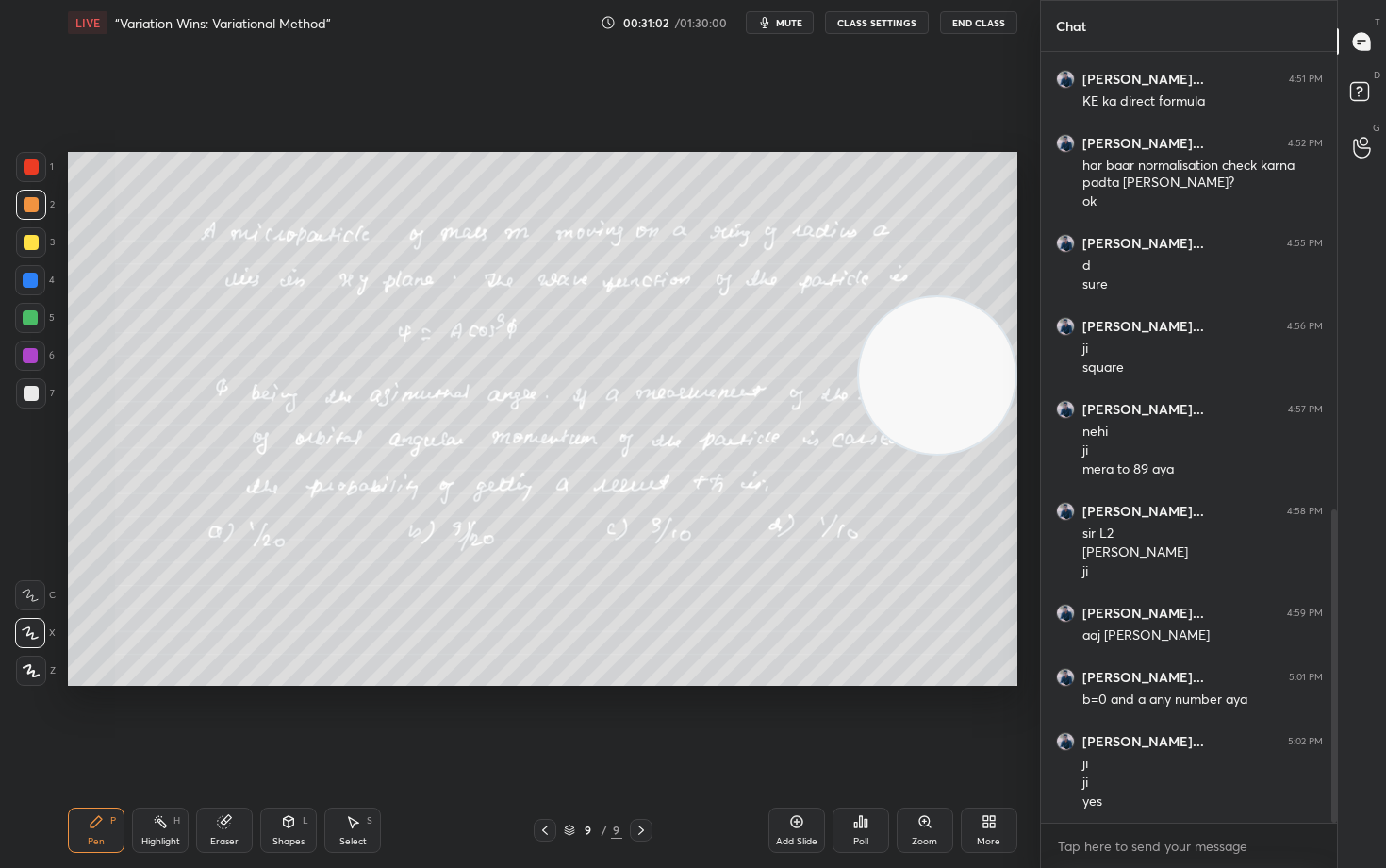
drag, startPoint x: 932, startPoint y: 473, endPoint x: 949, endPoint y: 223, distance: 250.6
click at [949, 297] on video at bounding box center [938, 375] width 157 height 157
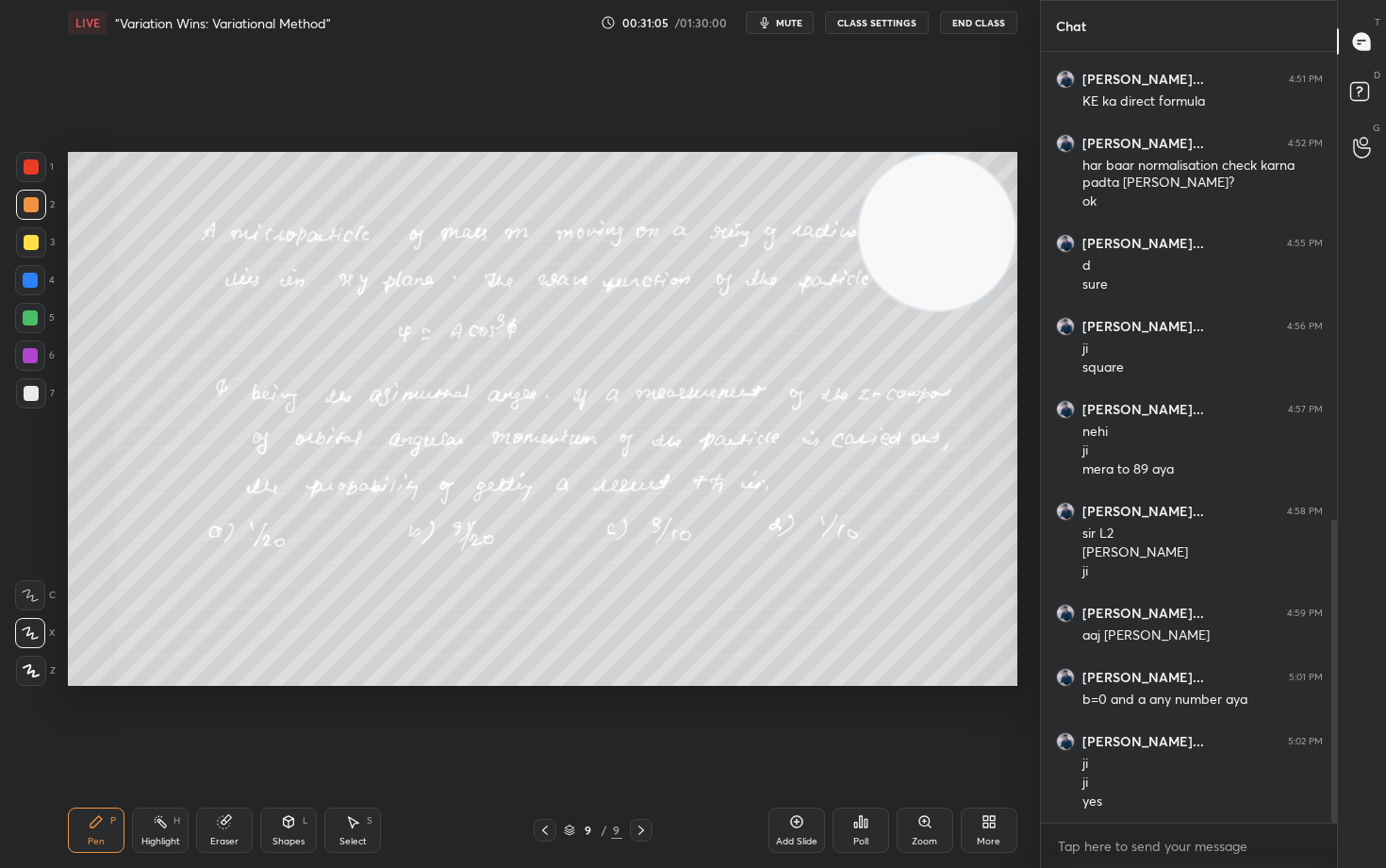
scroll to position [1190, 0]
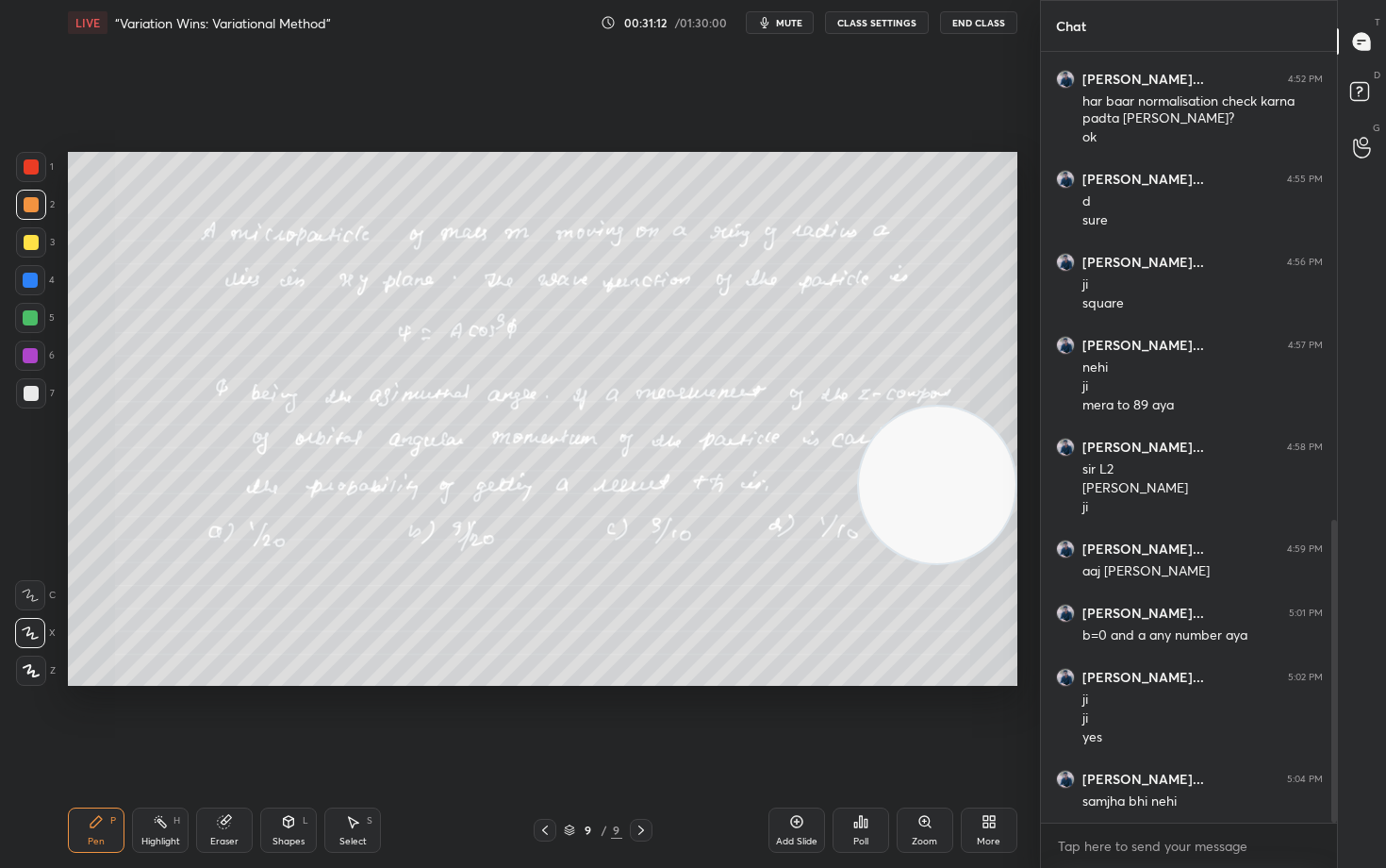
drag, startPoint x: 951, startPoint y: 211, endPoint x: 967, endPoint y: 522, distance: 311.4
click at [977, 548] on video at bounding box center [938, 484] width 157 height 157
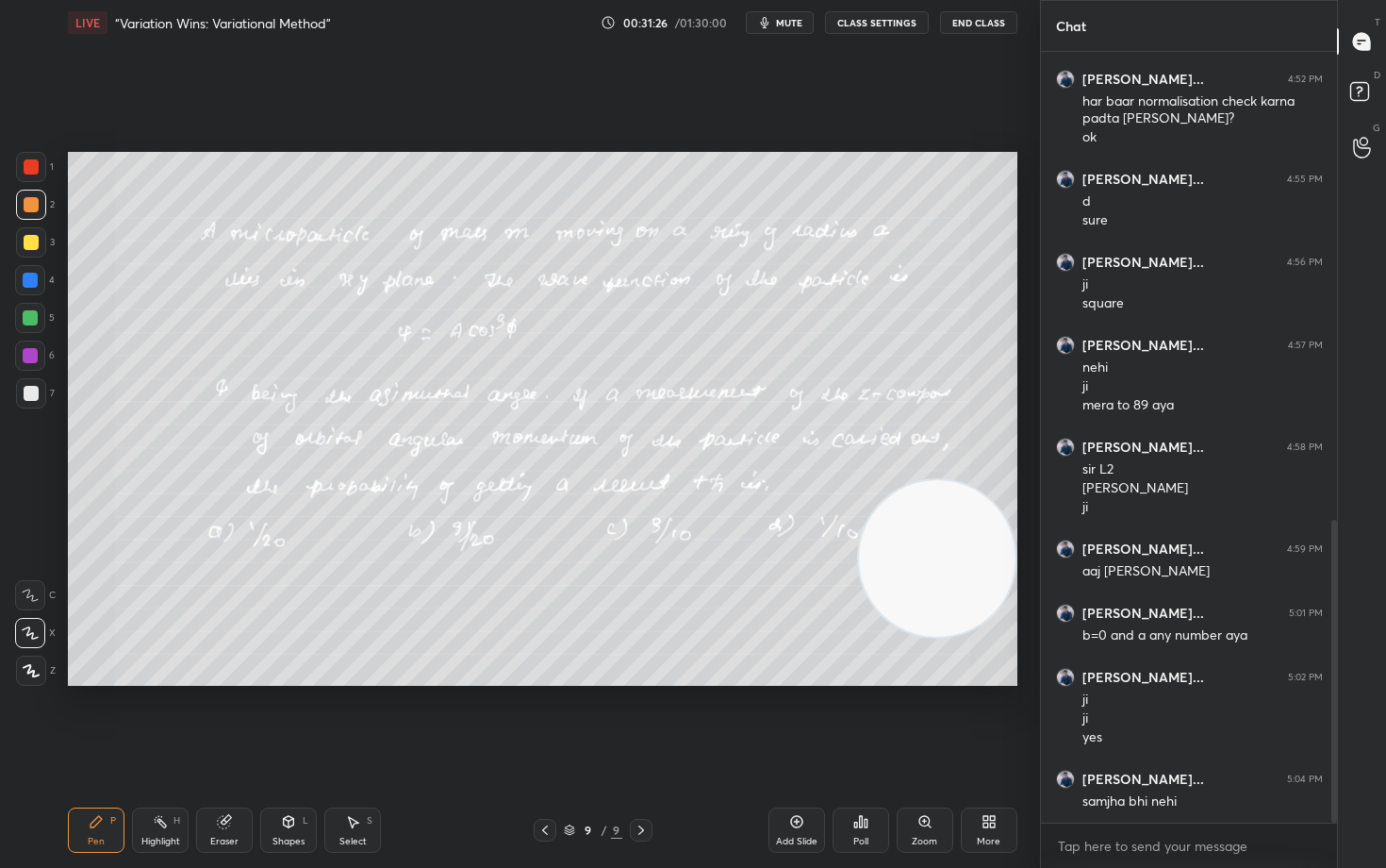
drag, startPoint x: 919, startPoint y: 585, endPoint x: 860, endPoint y: 257, distance: 333.3
click at [944, 480] on video at bounding box center [938, 559] width 157 height 157
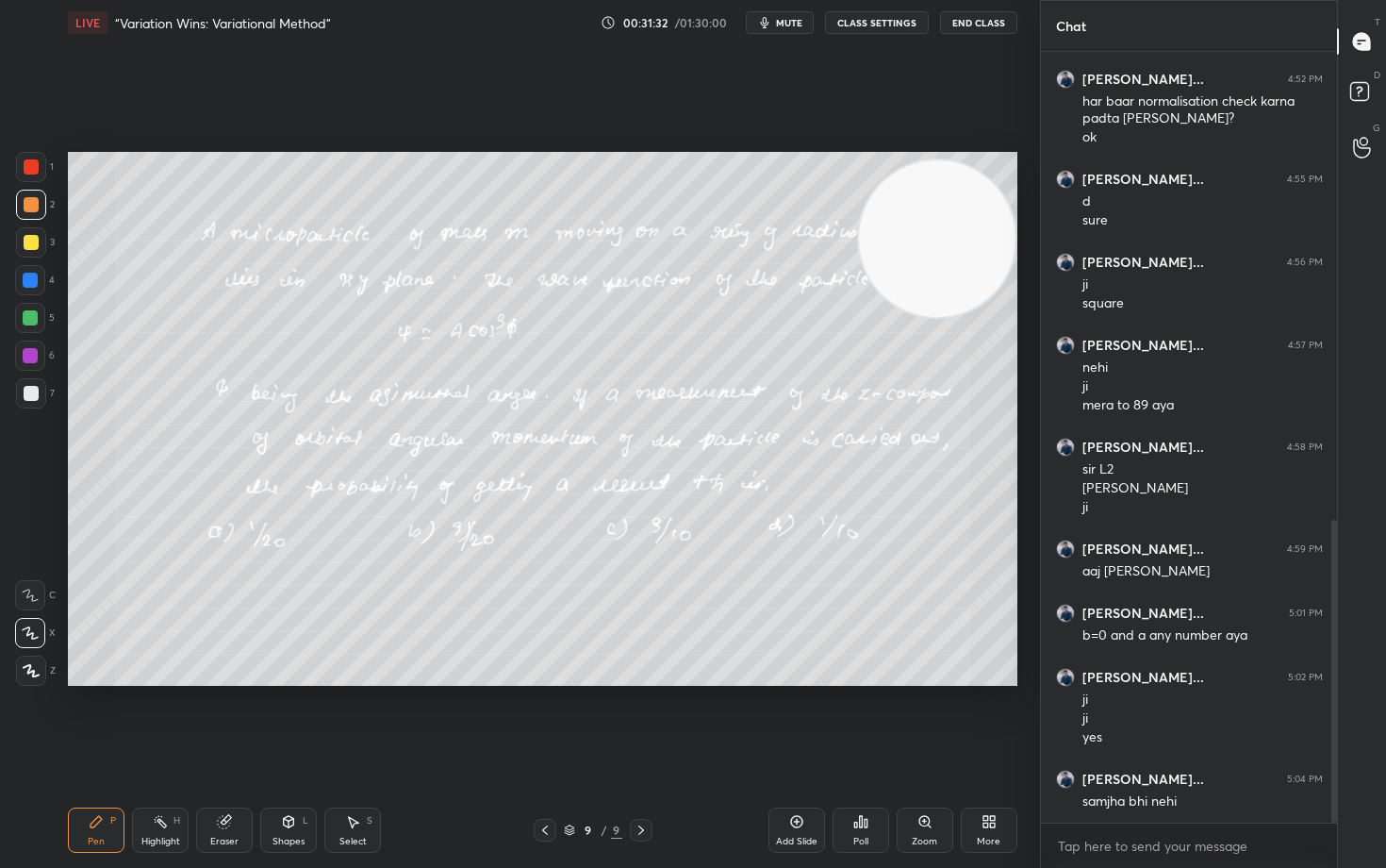
click at [795, 718] on icon at bounding box center [797, 822] width 15 height 15
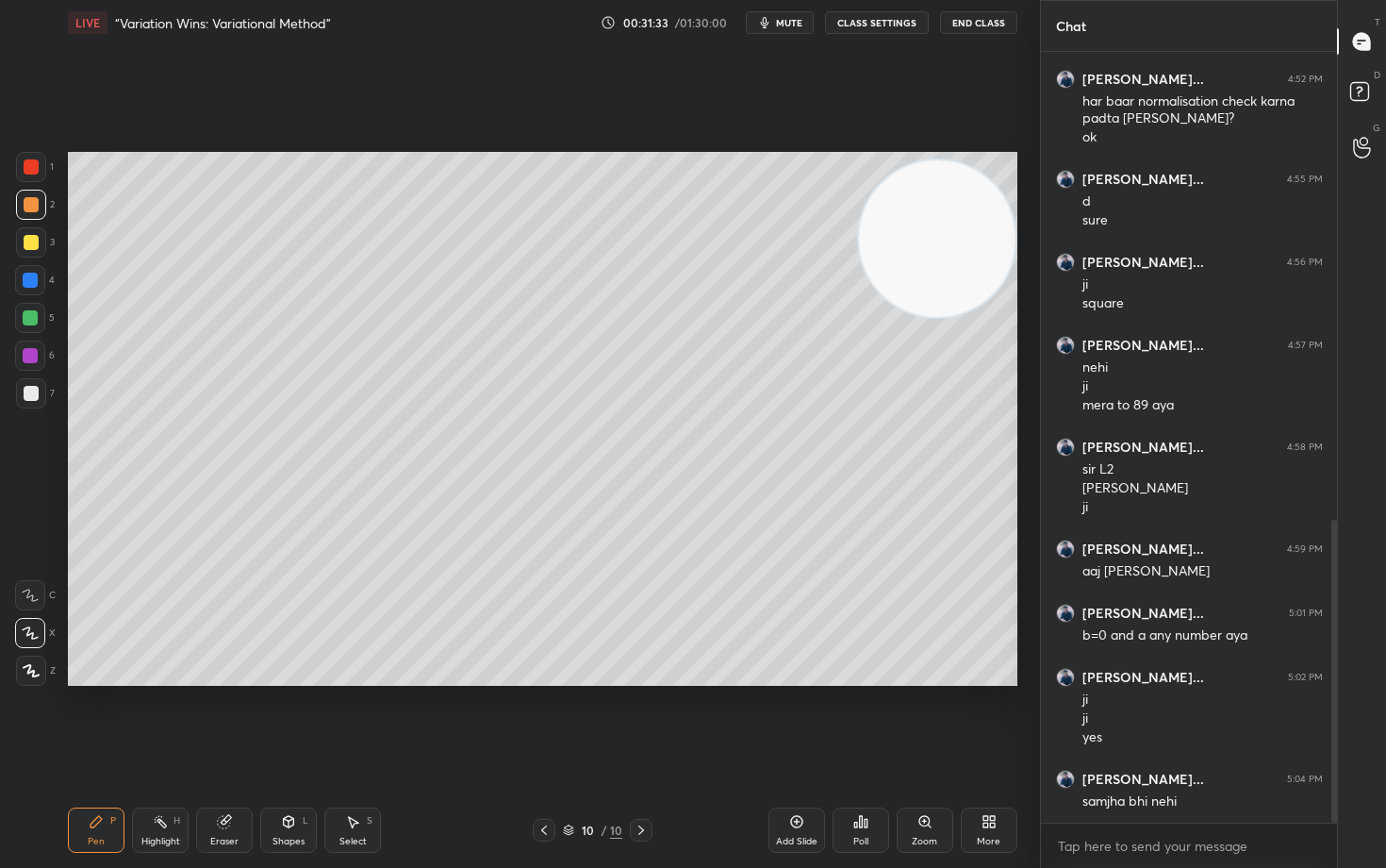
click at [30, 392] on div at bounding box center [31, 393] width 15 height 15
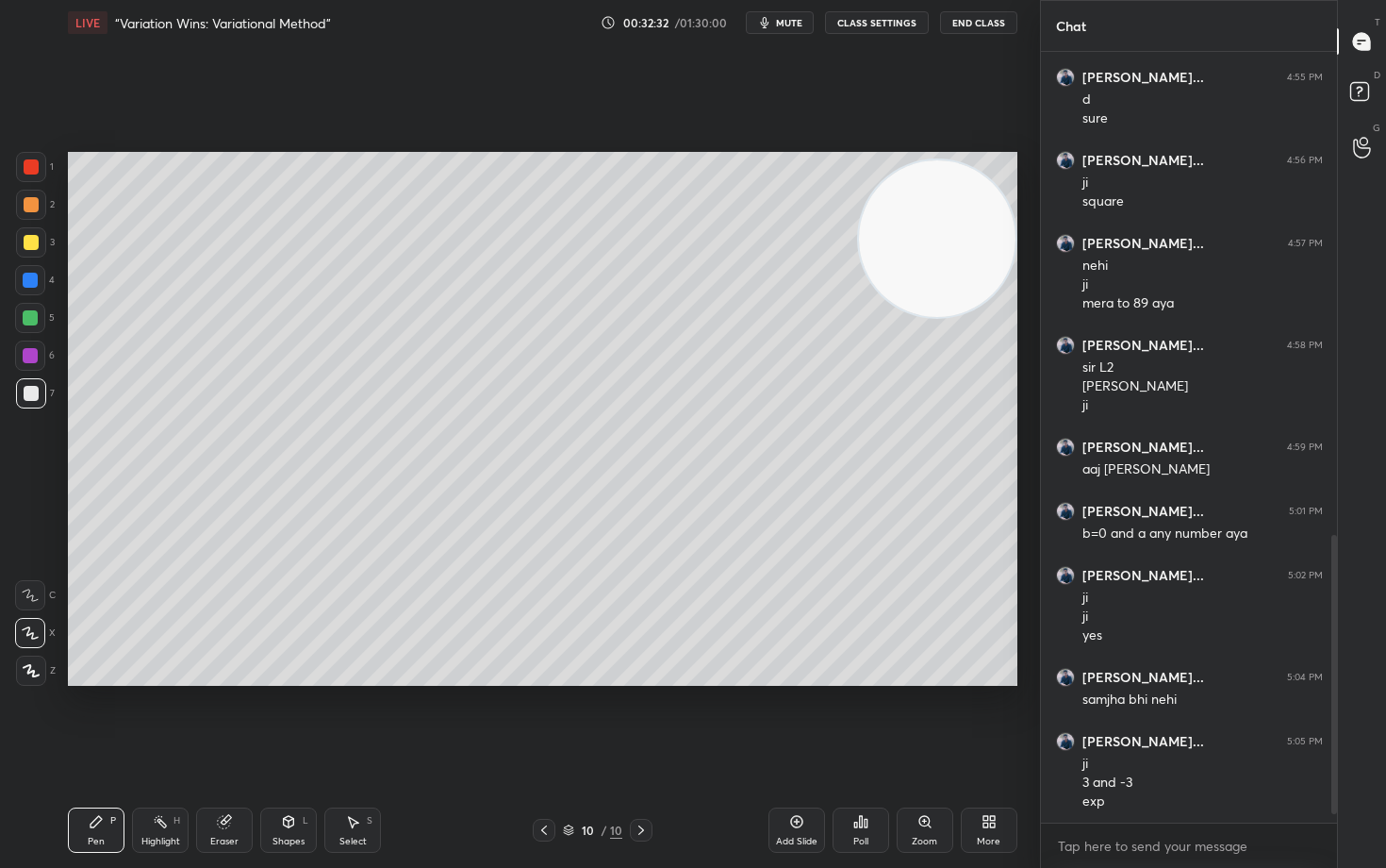
scroll to position [1356, 0]
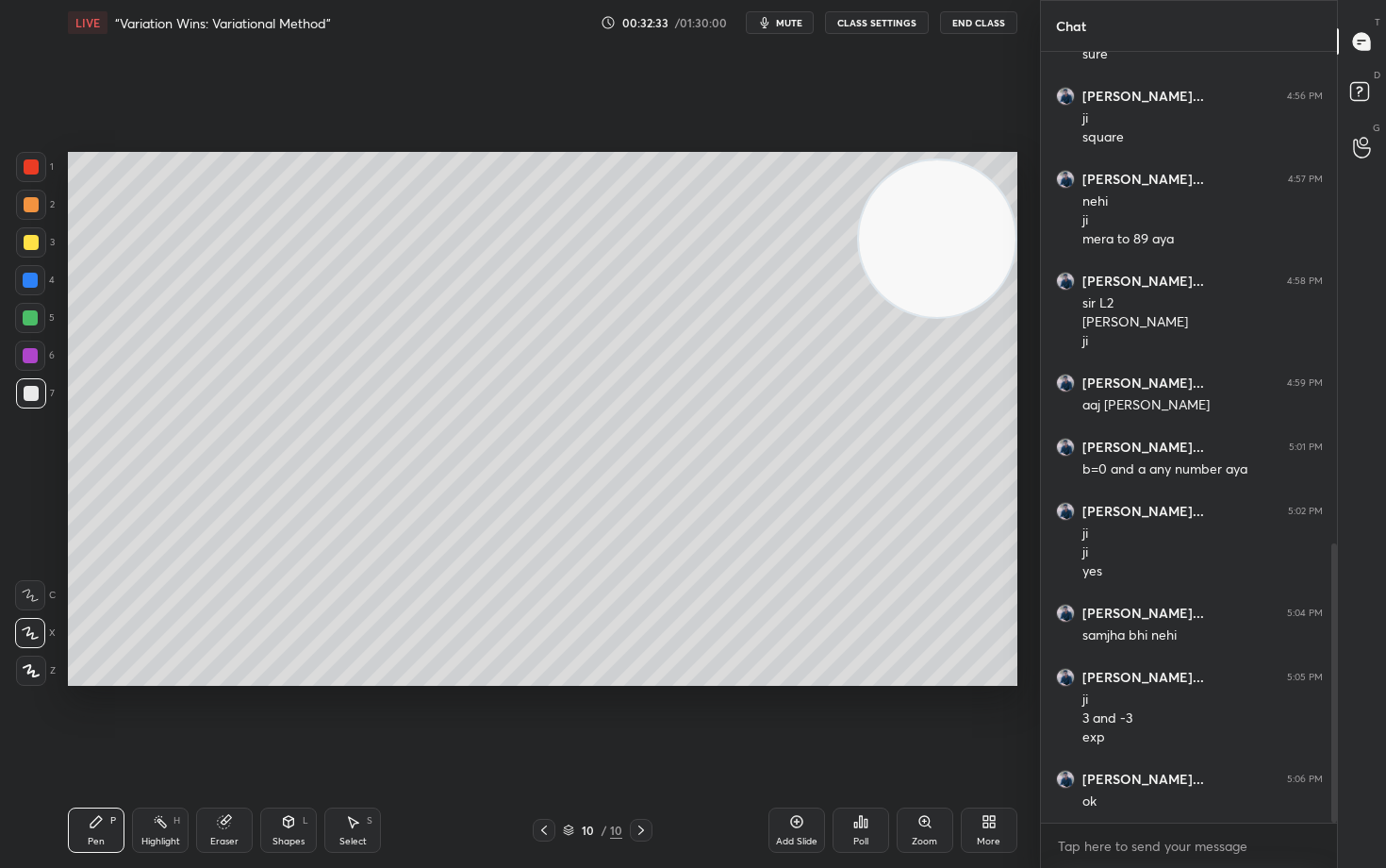
click at [233, 718] on div "Eraser" at bounding box center [224, 829] width 57 height 45
click at [90, 718] on icon at bounding box center [97, 822] width 15 height 15
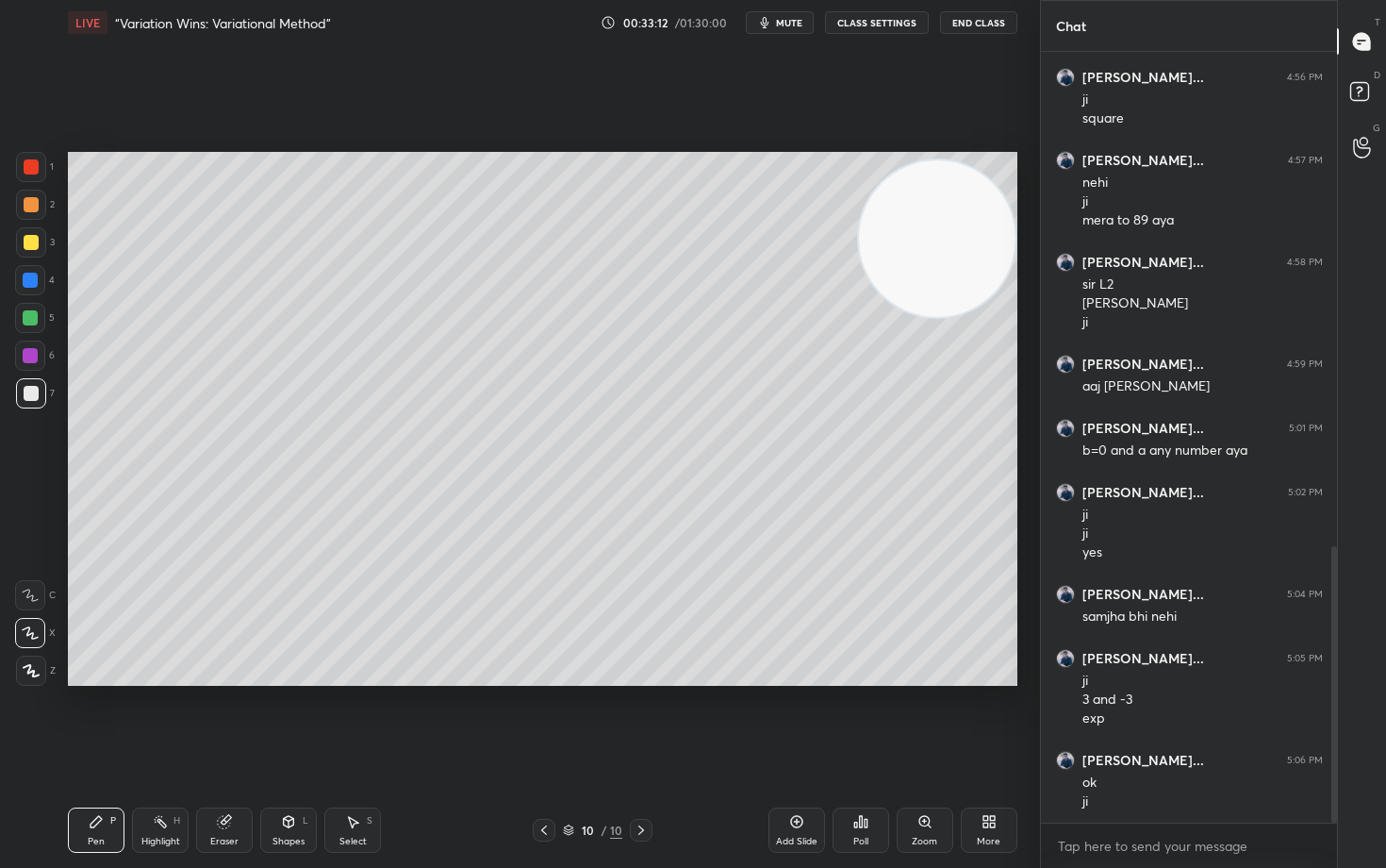
click at [33, 248] on div at bounding box center [31, 243] width 15 height 15
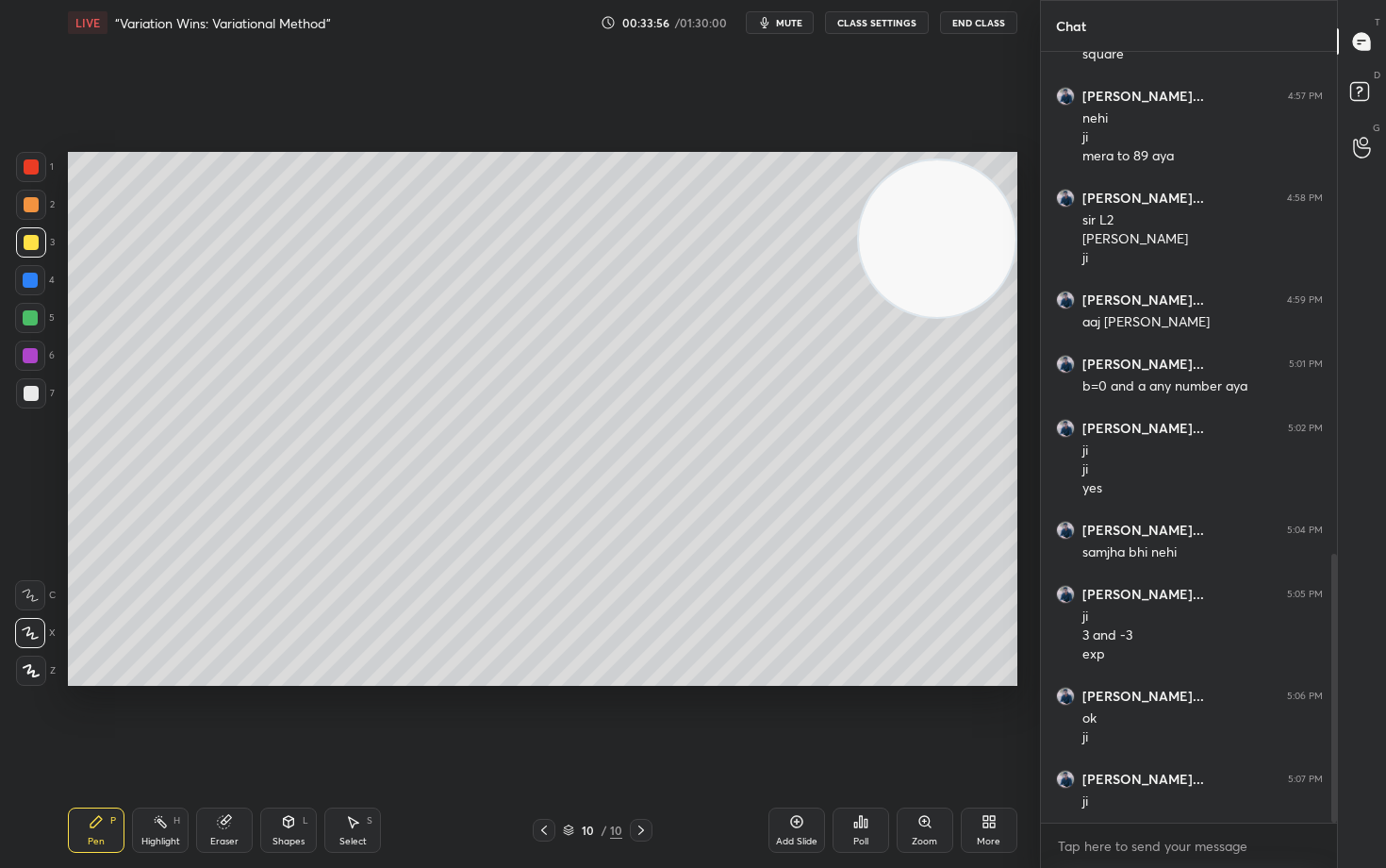
click at [230, 718] on icon at bounding box center [224, 822] width 15 height 15
drag, startPoint x: 91, startPoint y: 824, endPoint x: 79, endPoint y: 799, distance: 27.7
click at [89, 718] on icon at bounding box center [97, 822] width 15 height 15
click at [32, 395] on div at bounding box center [31, 393] width 15 height 15
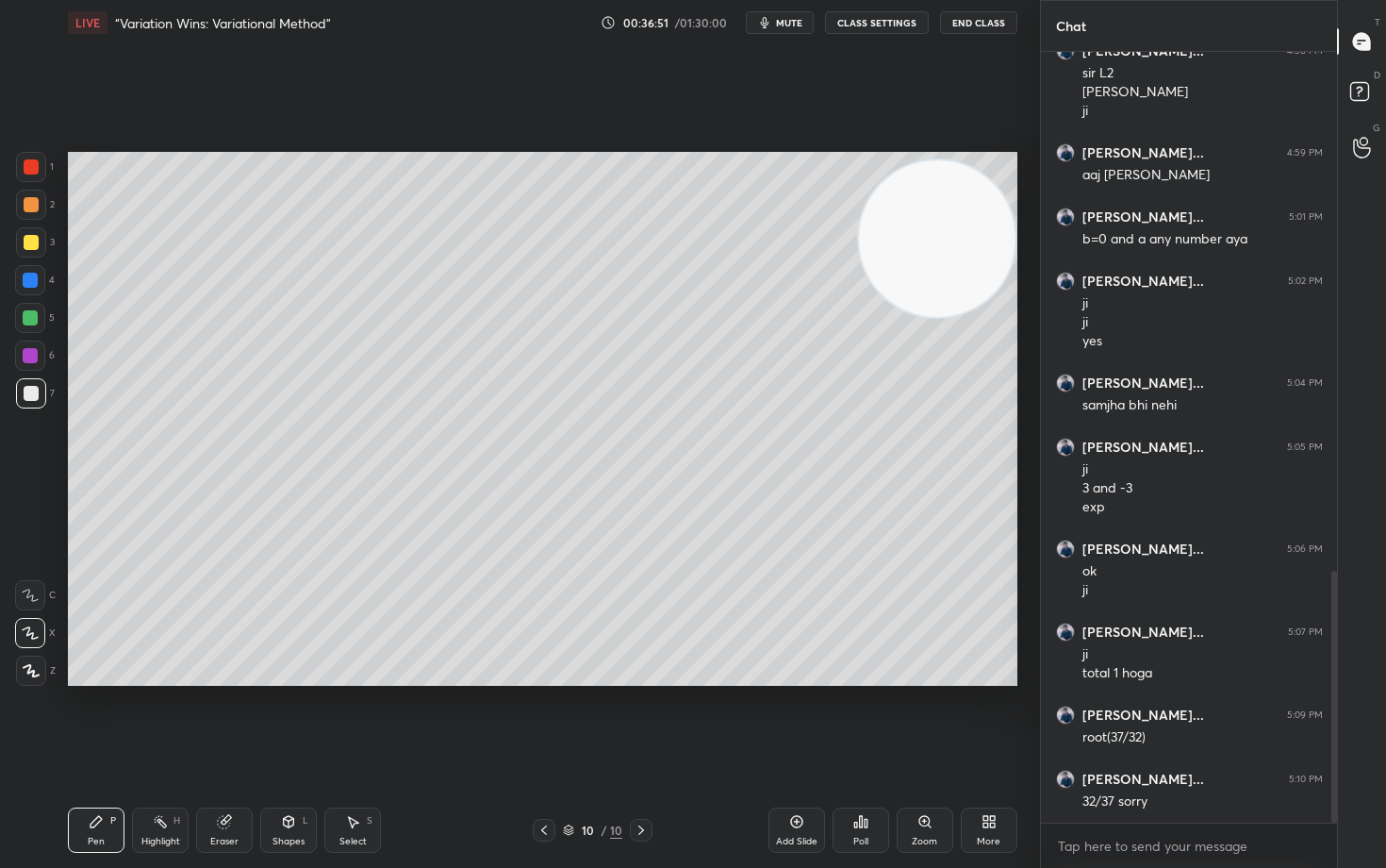
scroll to position [1606, 0]
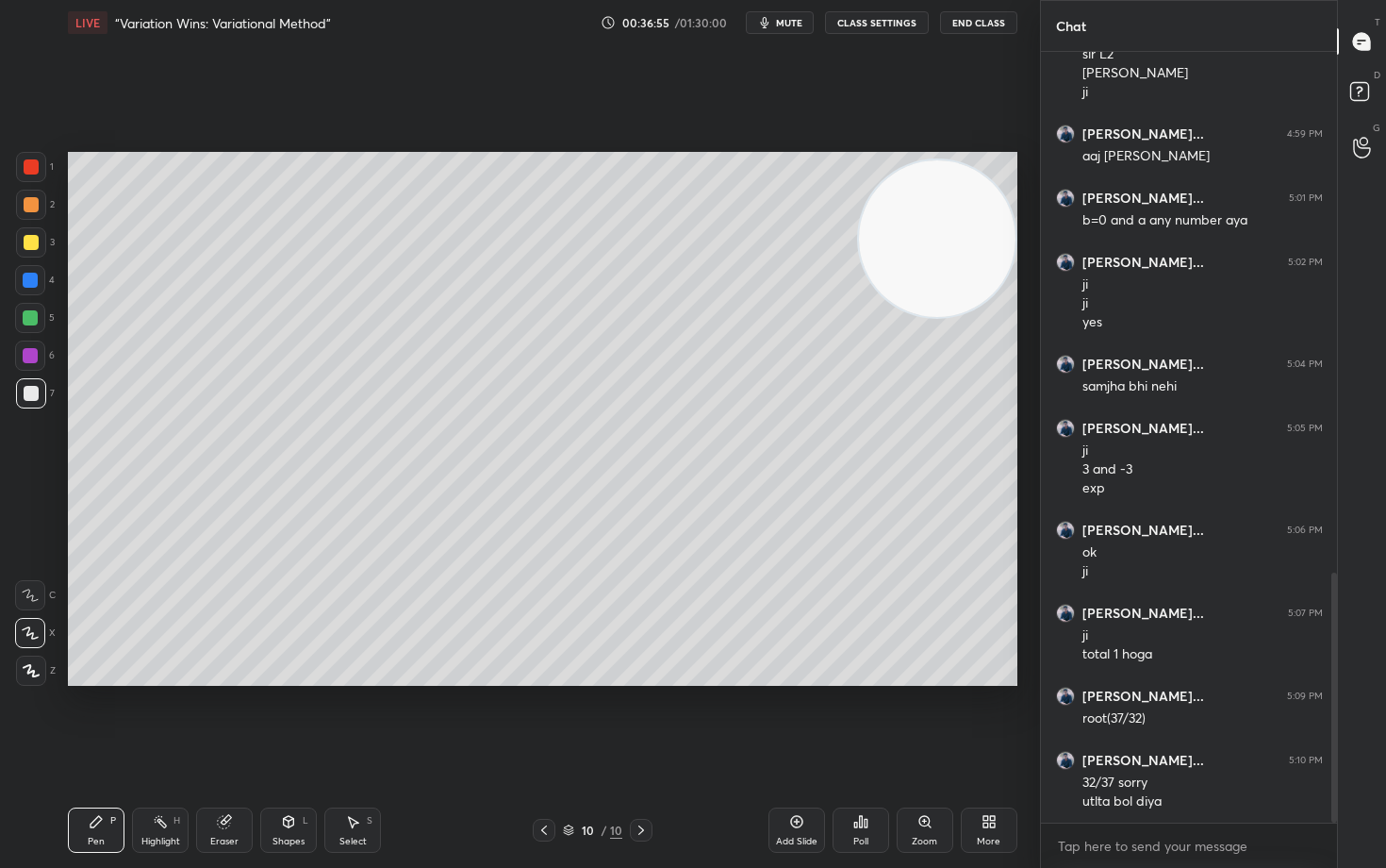
click at [797, 718] on div "Add Slide" at bounding box center [796, 829] width 57 height 45
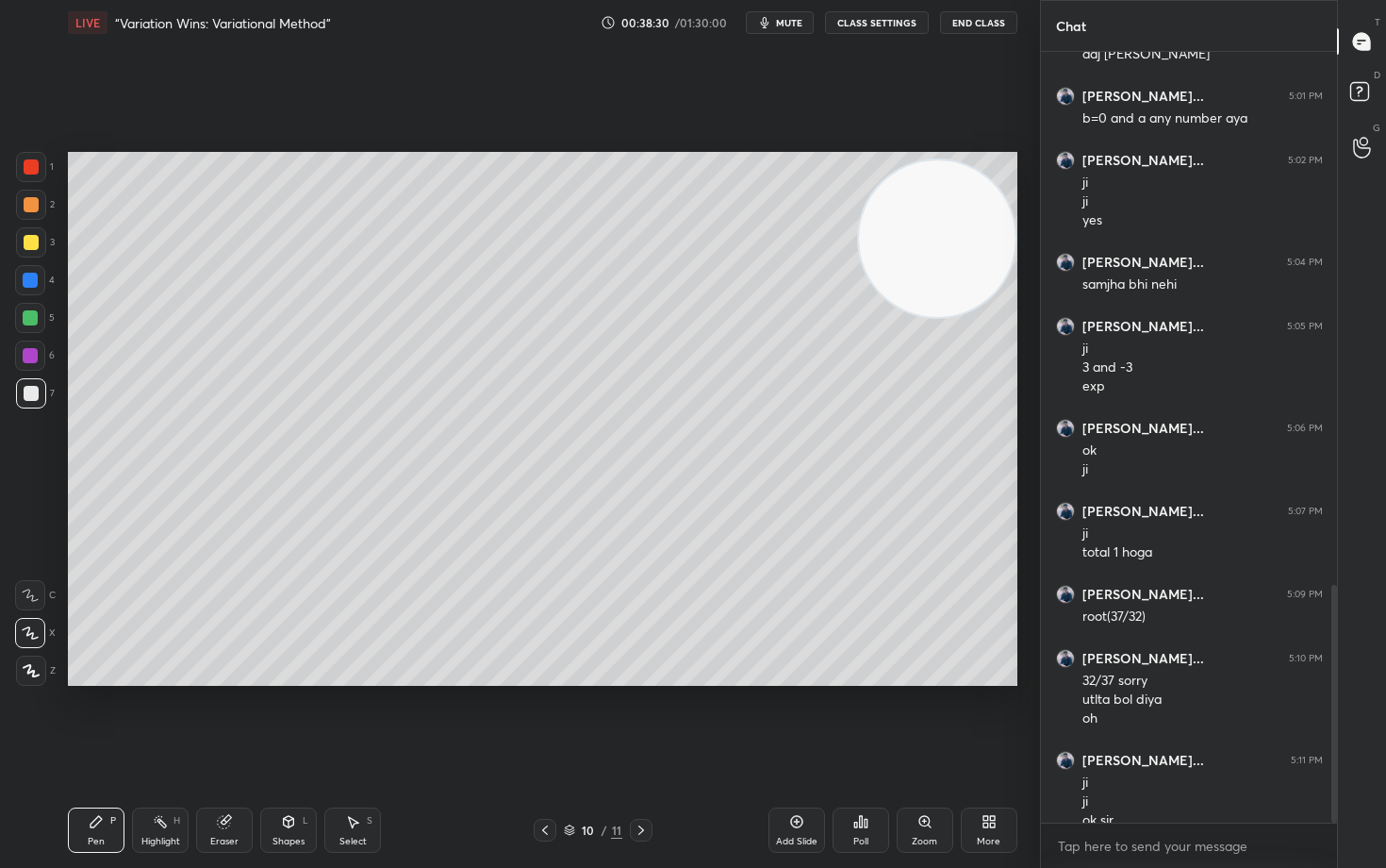
scroll to position [1725, 0]
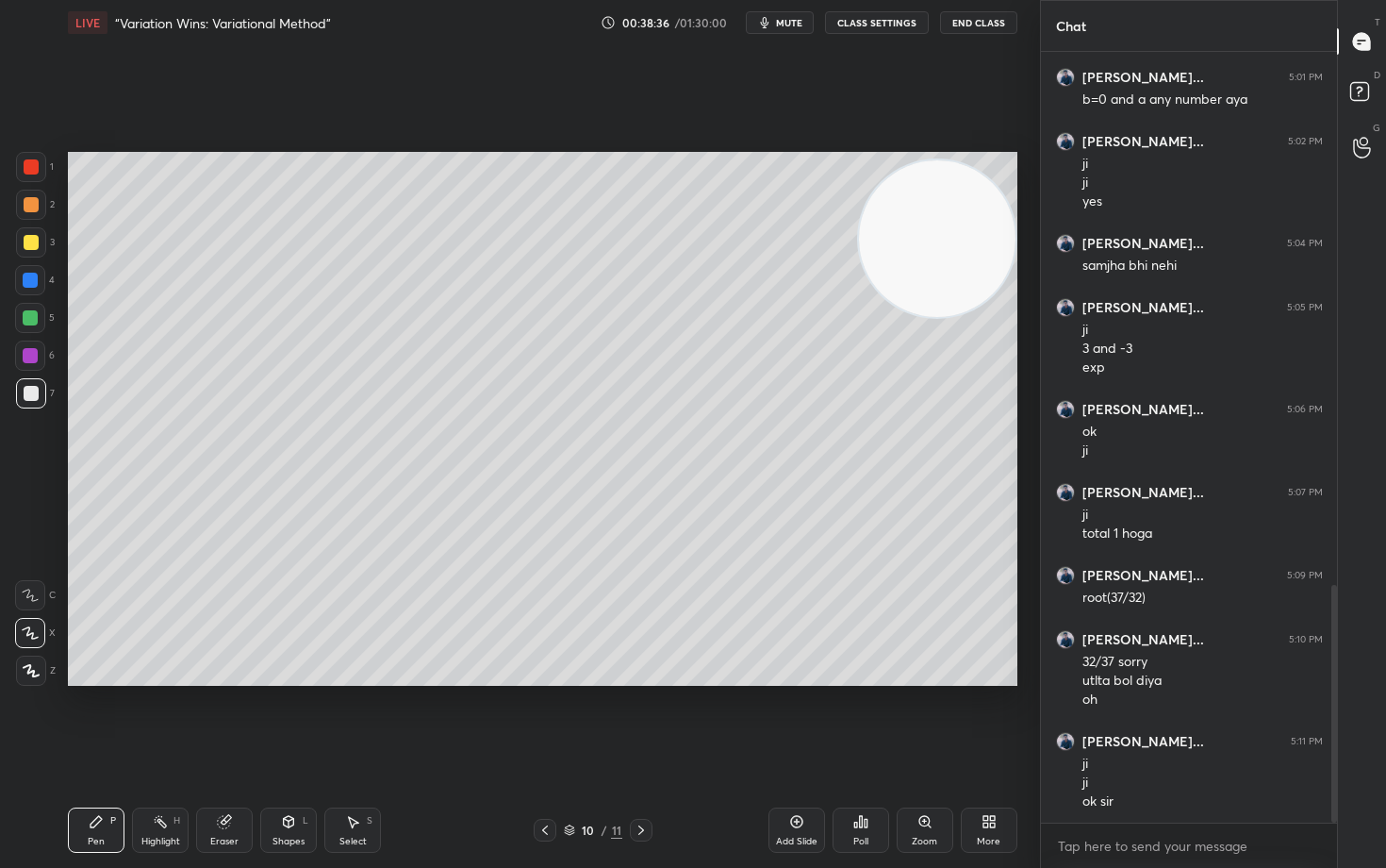
click at [27, 159] on div at bounding box center [31, 166] width 30 height 30
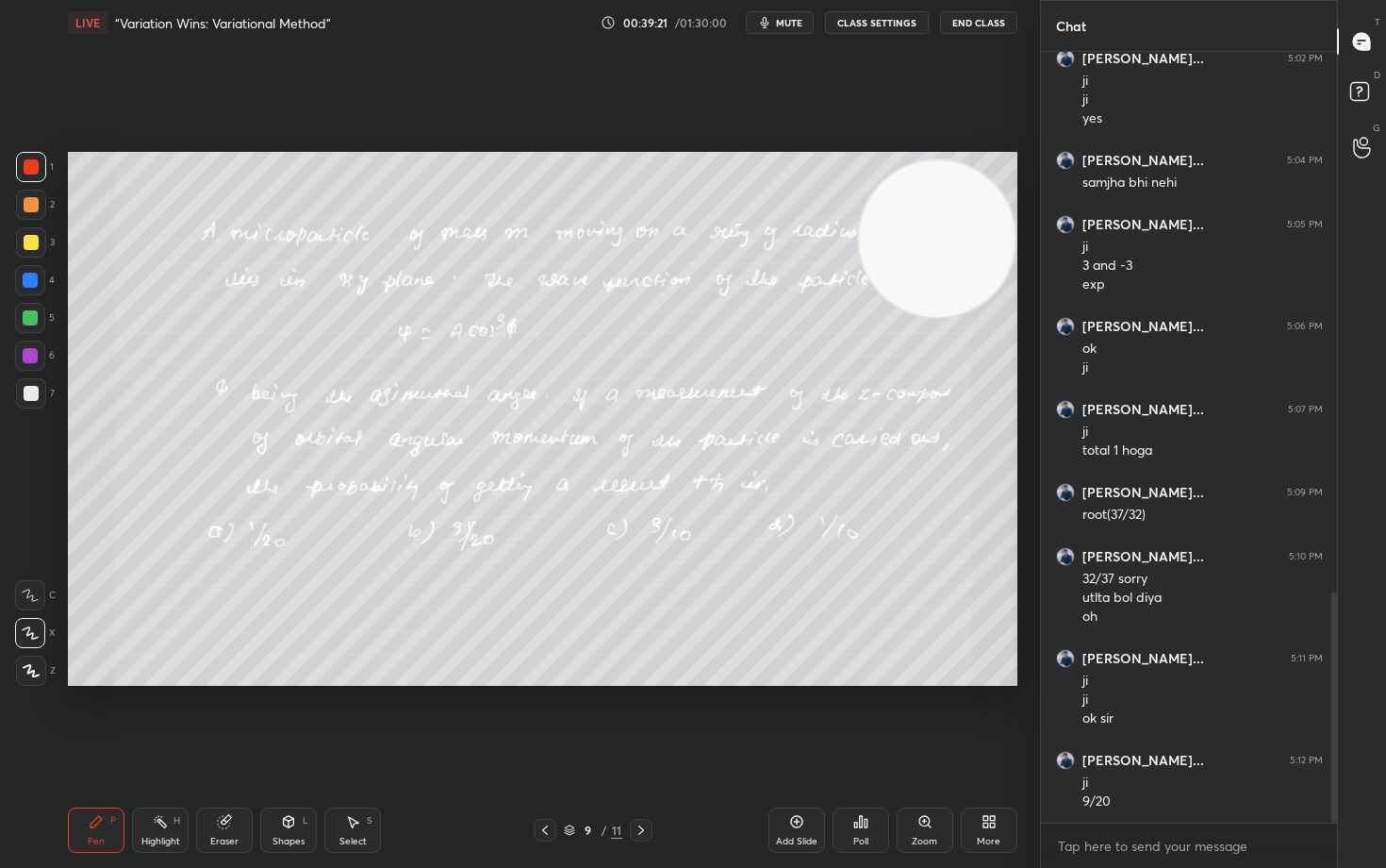
scroll to position [1828, 0]
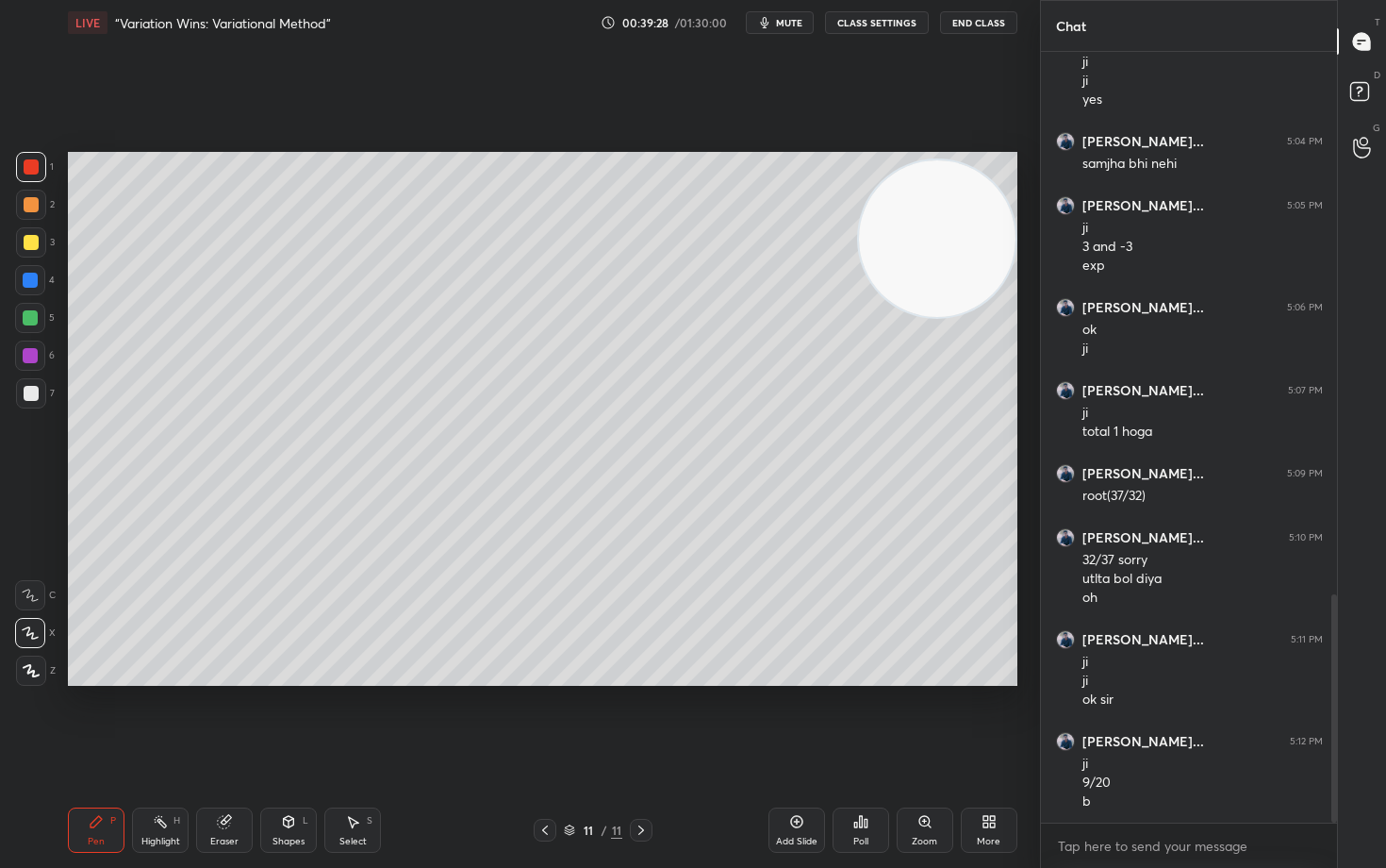
click at [982, 718] on icon at bounding box center [990, 822] width 15 height 15
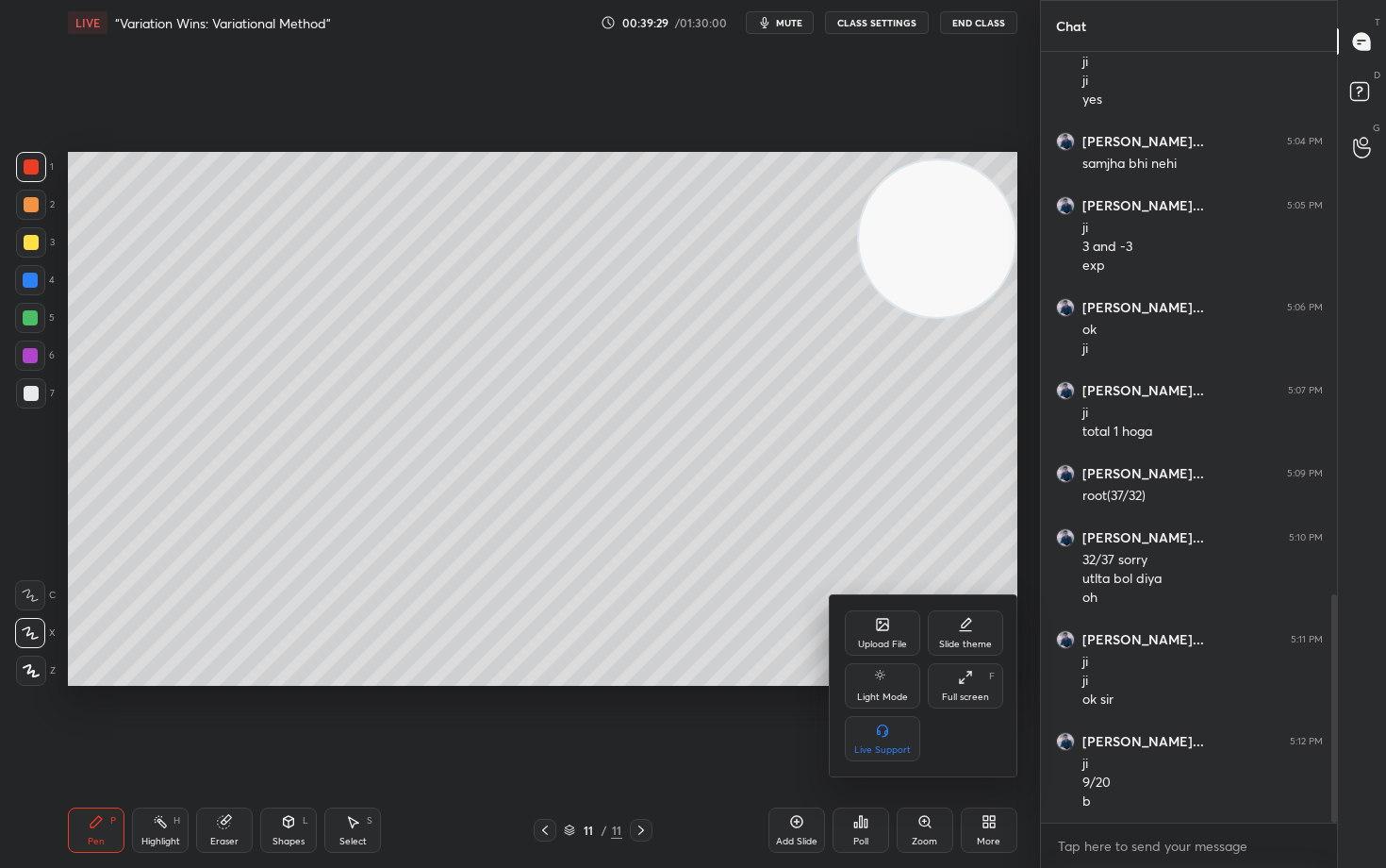
click at [875, 618] on icon at bounding box center [882, 624] width 15 height 15
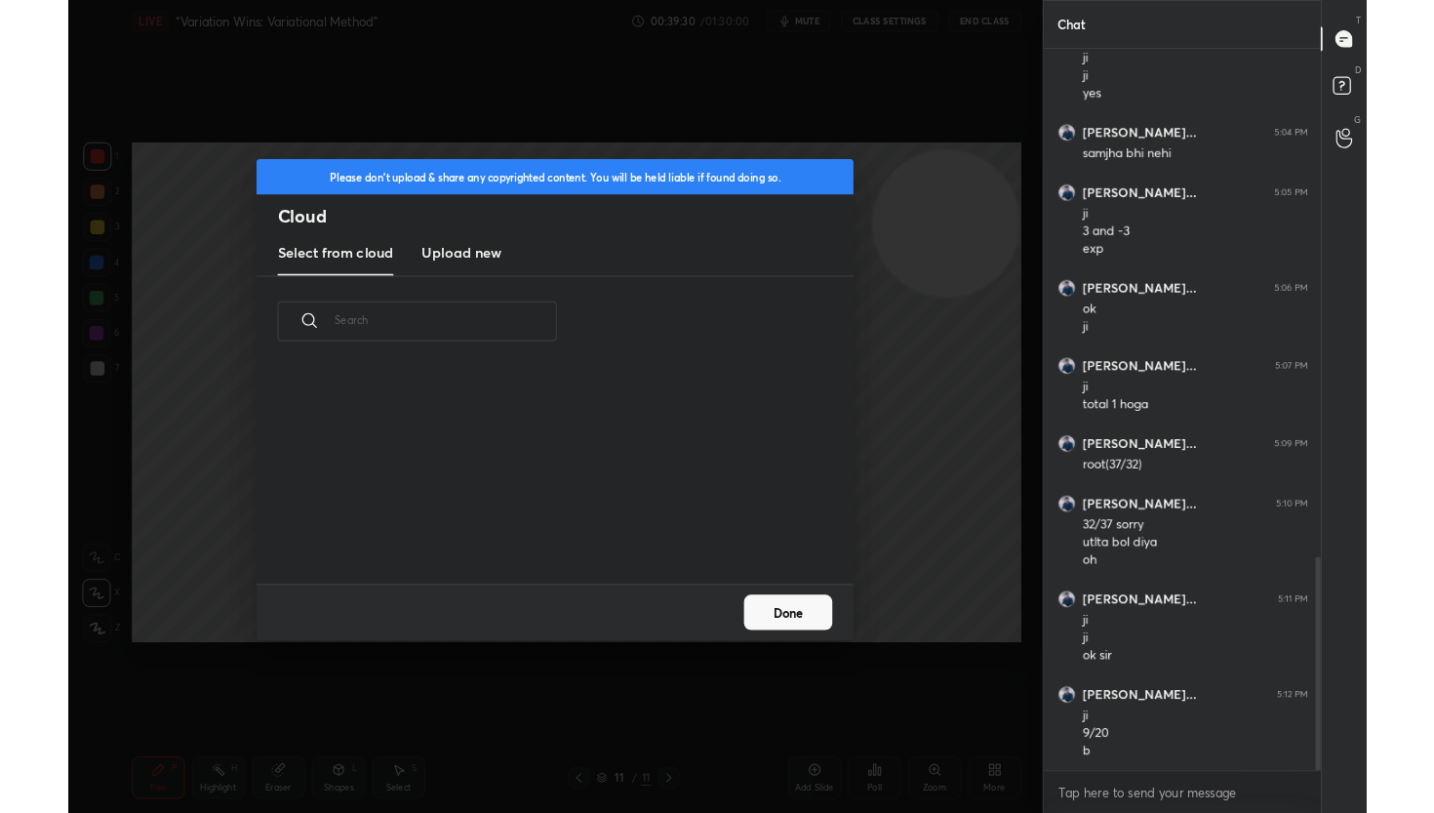
scroll to position [240, 626]
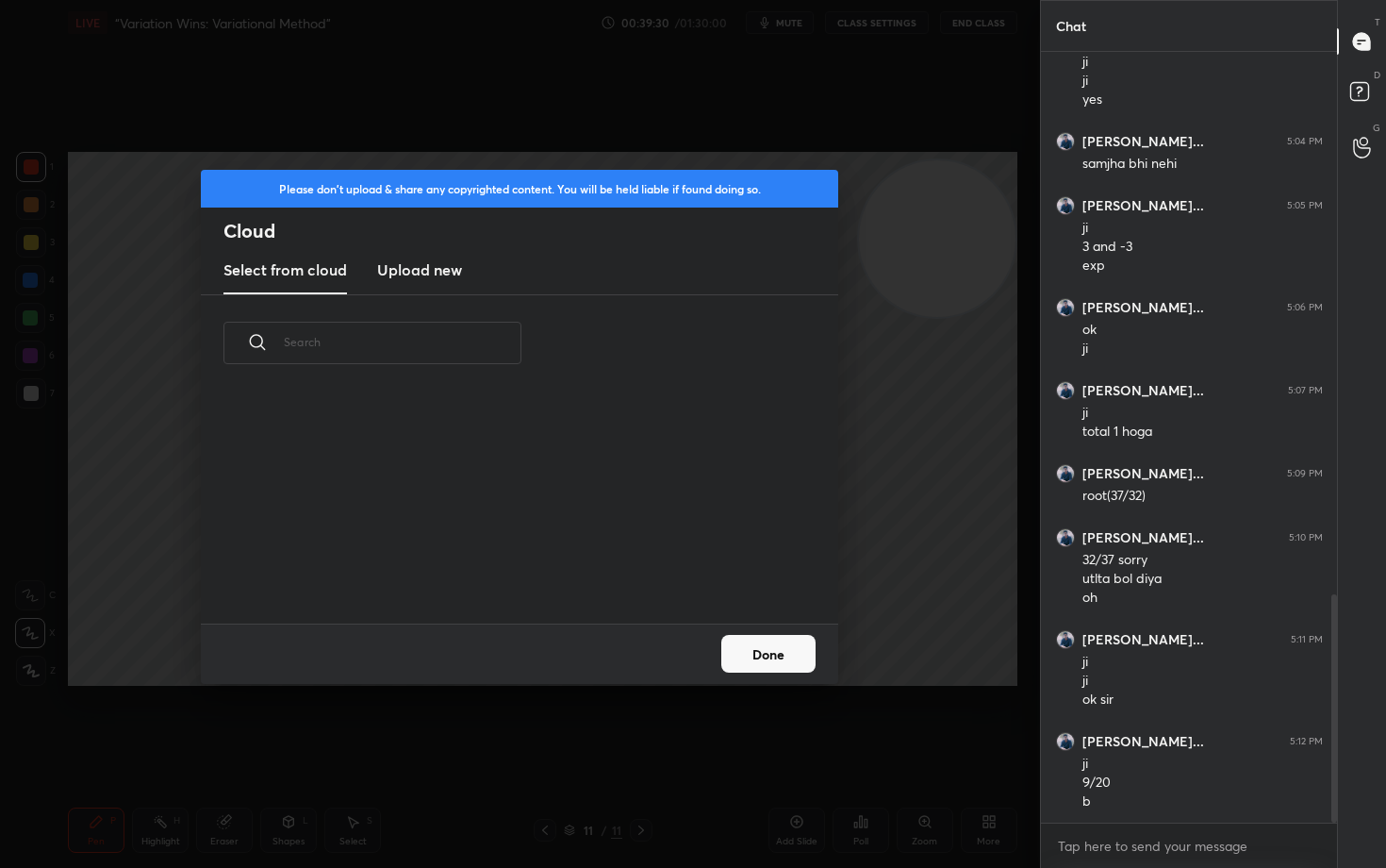
click at [434, 274] on h3 "Upload new" at bounding box center [419, 269] width 85 height 22
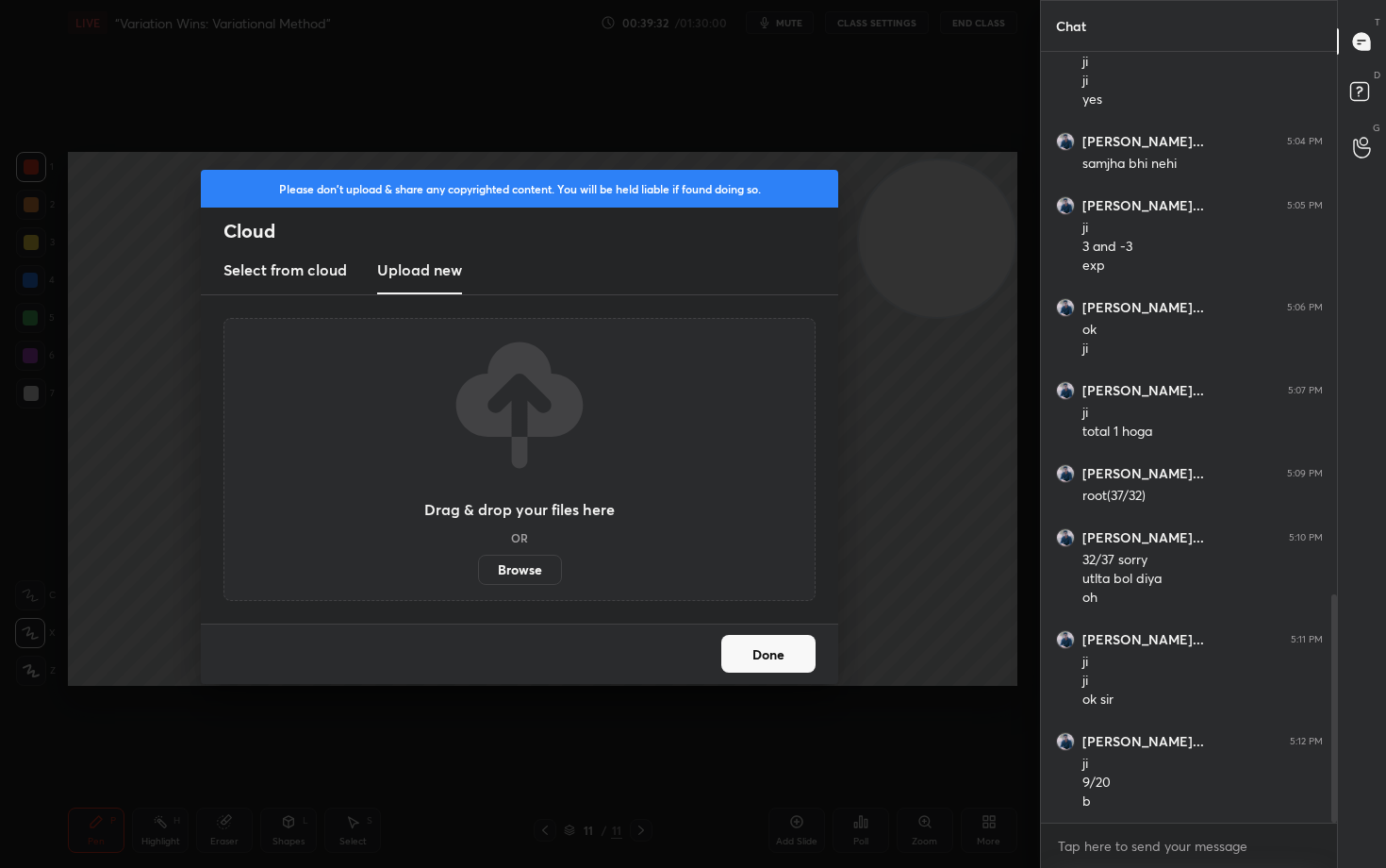
click at [499, 569] on label "Browse" at bounding box center [520, 569] width 84 height 30
click at [478, 569] on input "Browse" at bounding box center [478, 569] width 0 height 30
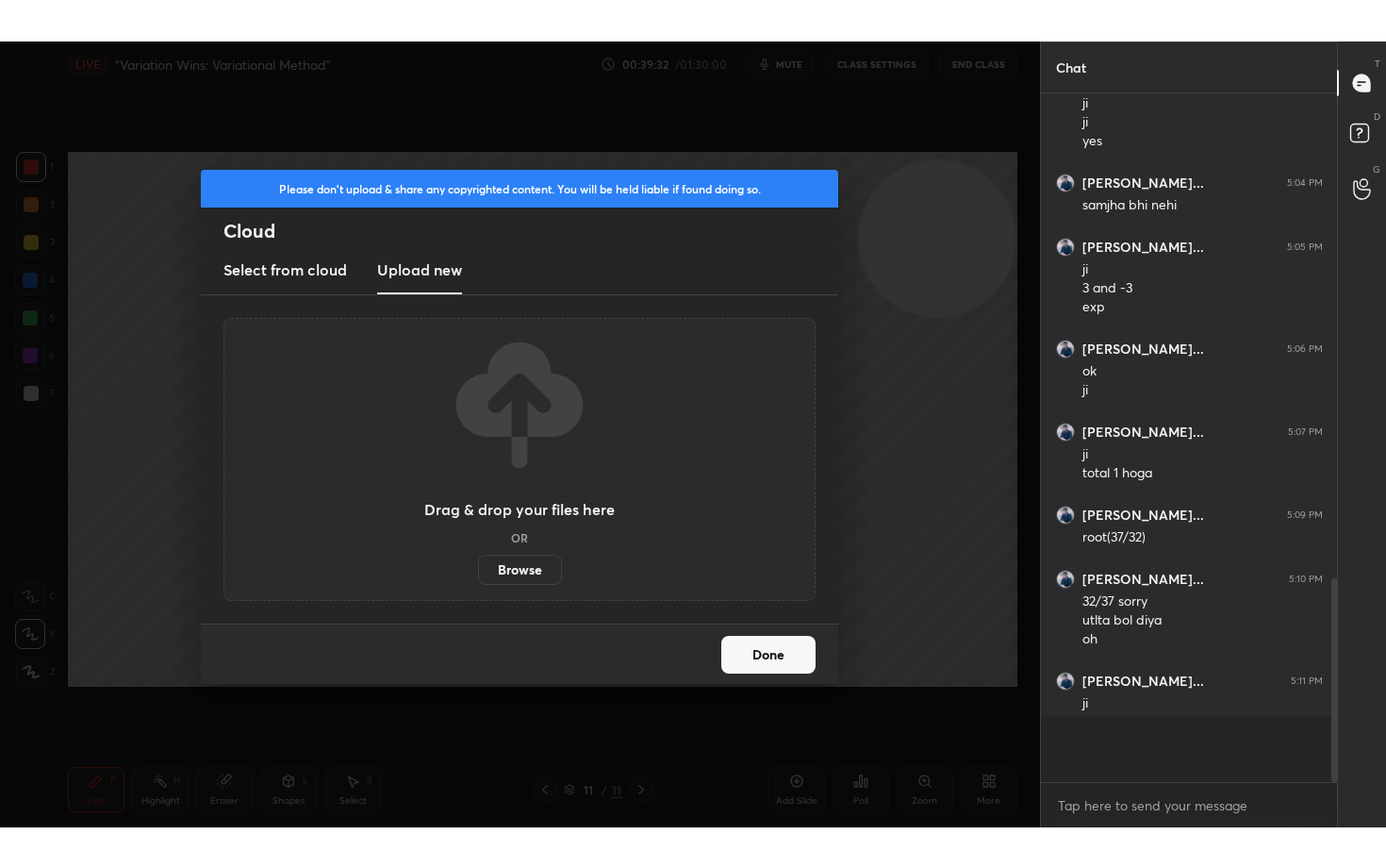
scroll to position [93705, 93333]
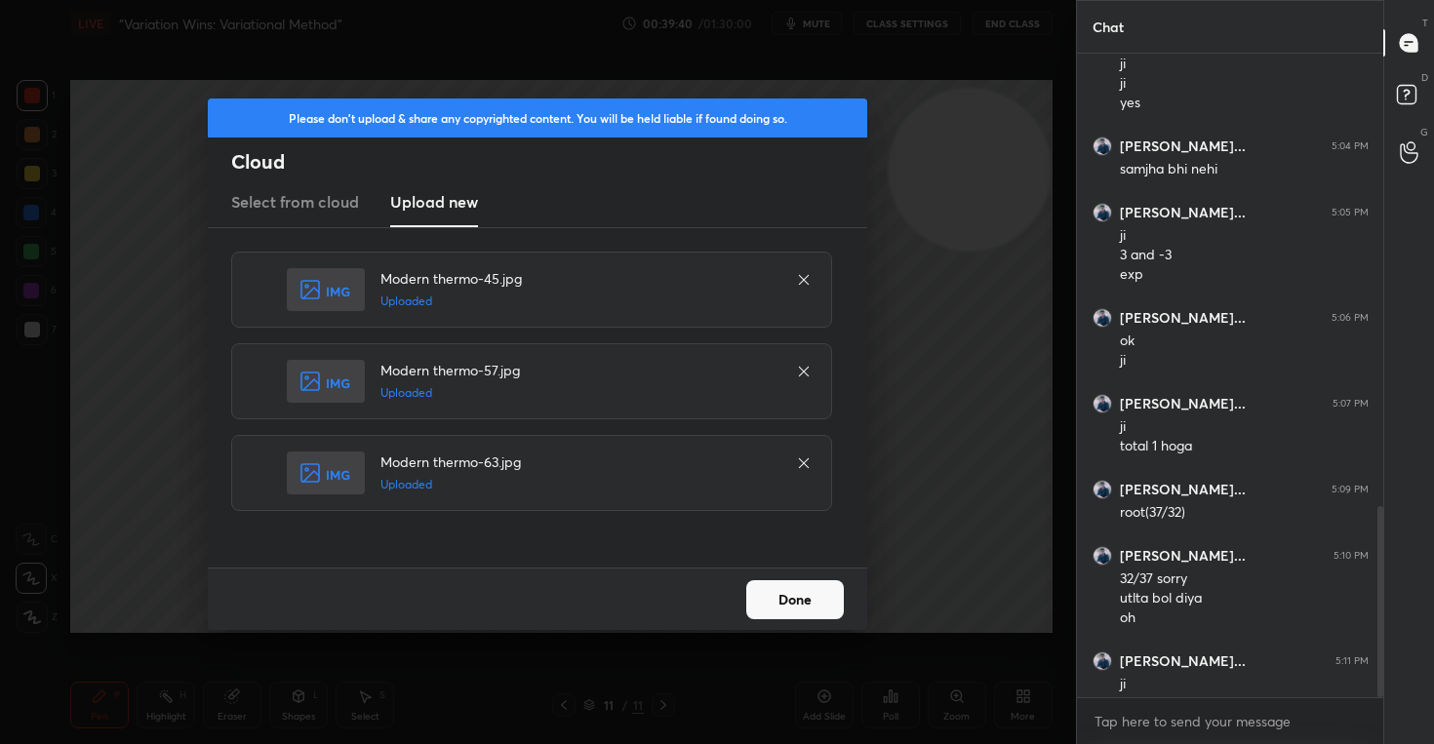
click at [800, 604] on button "Done" at bounding box center [795, 600] width 98 height 39
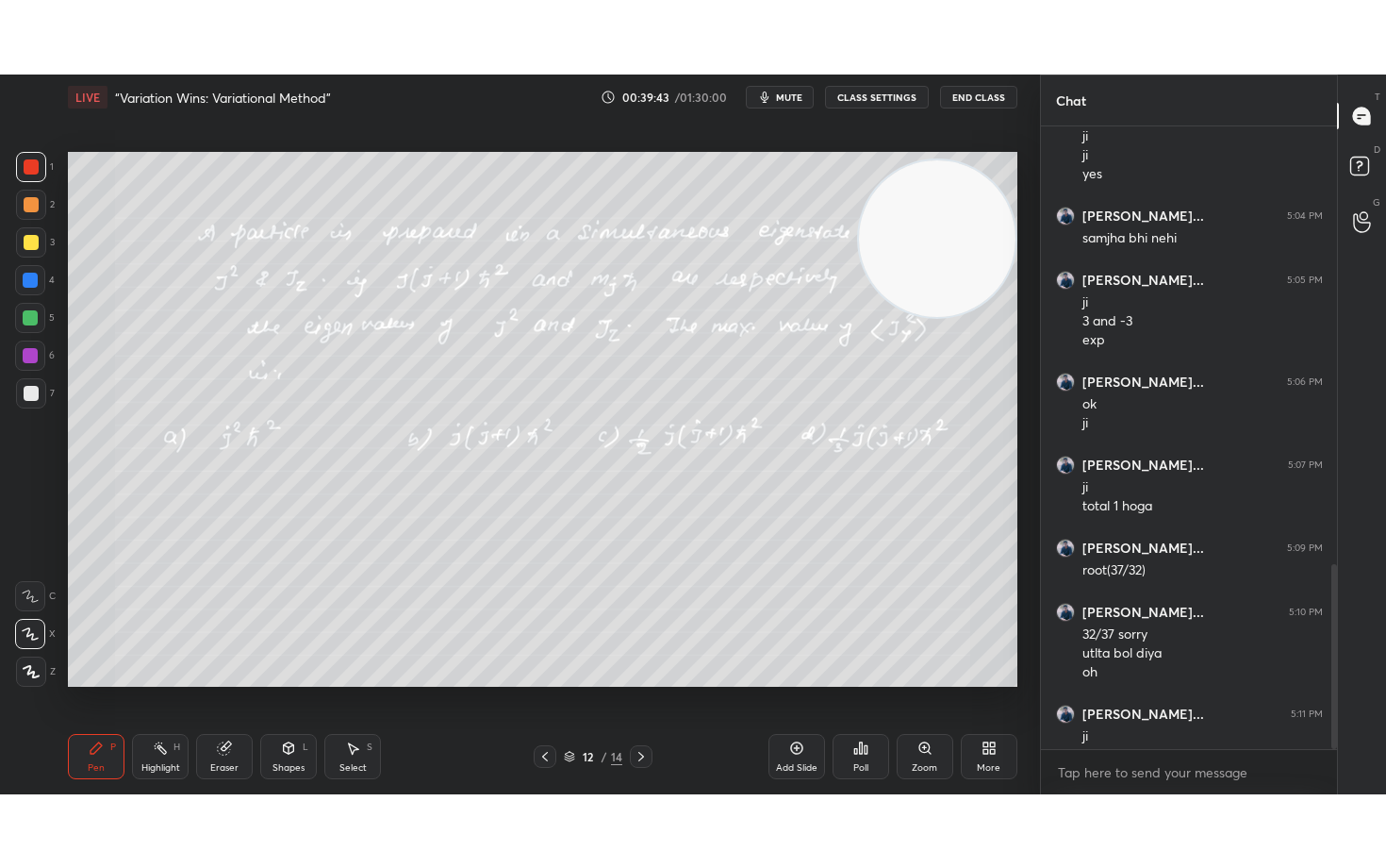
scroll to position [607, 290]
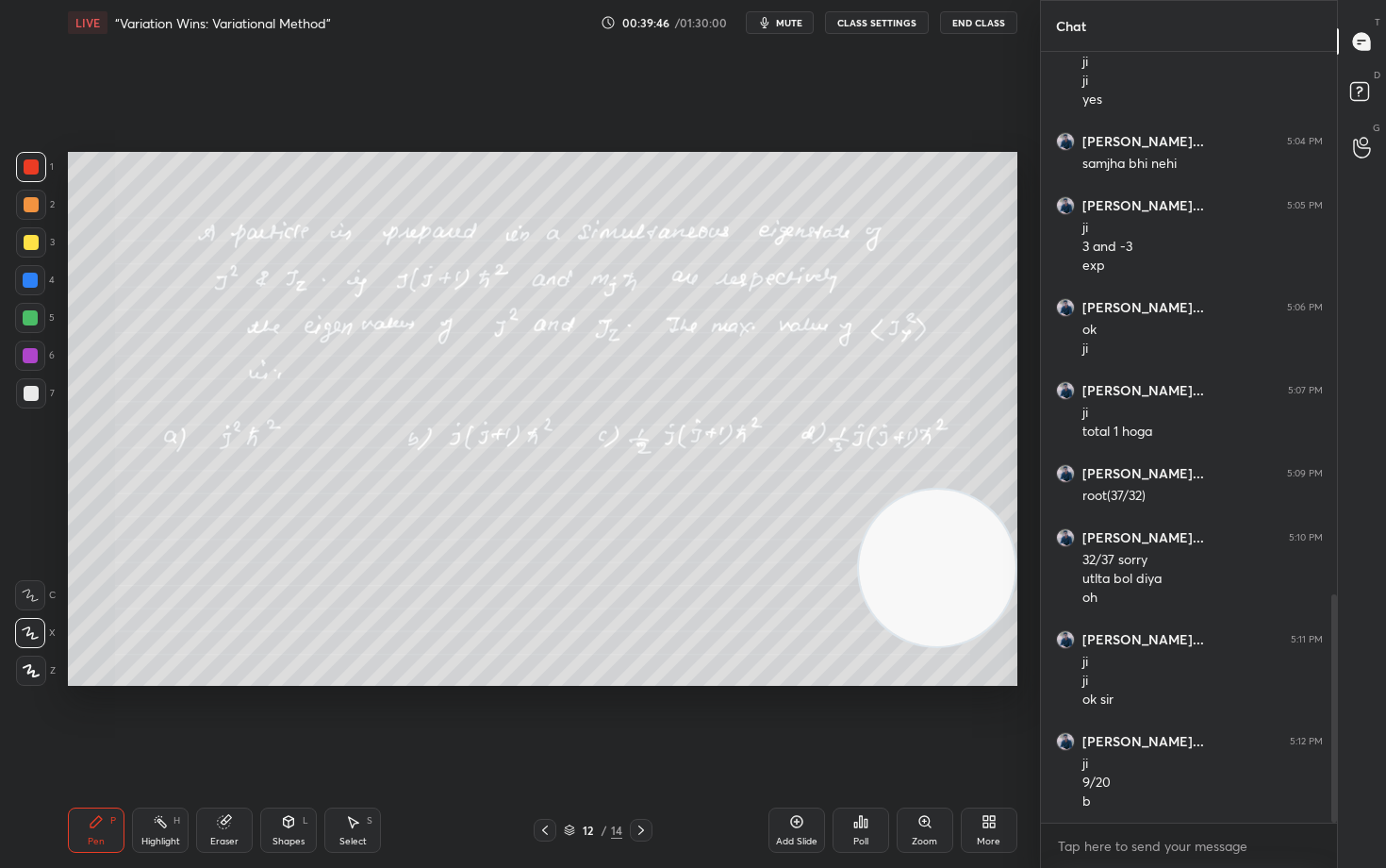
drag, startPoint x: 928, startPoint y: 253, endPoint x: 944, endPoint y: 605, distance: 352.4
click at [943, 605] on video at bounding box center [938, 567] width 157 height 157
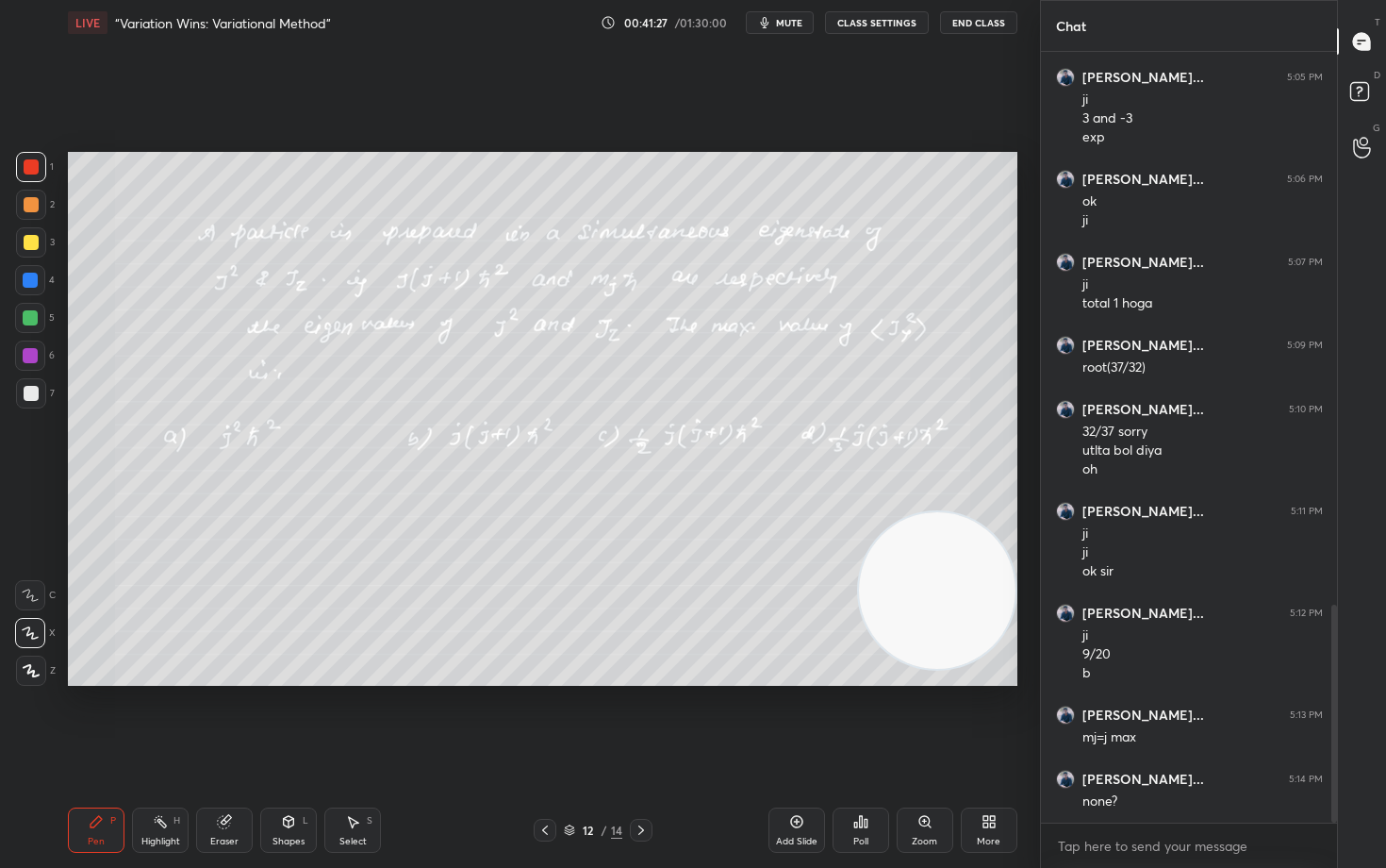
scroll to position [1975, 0]
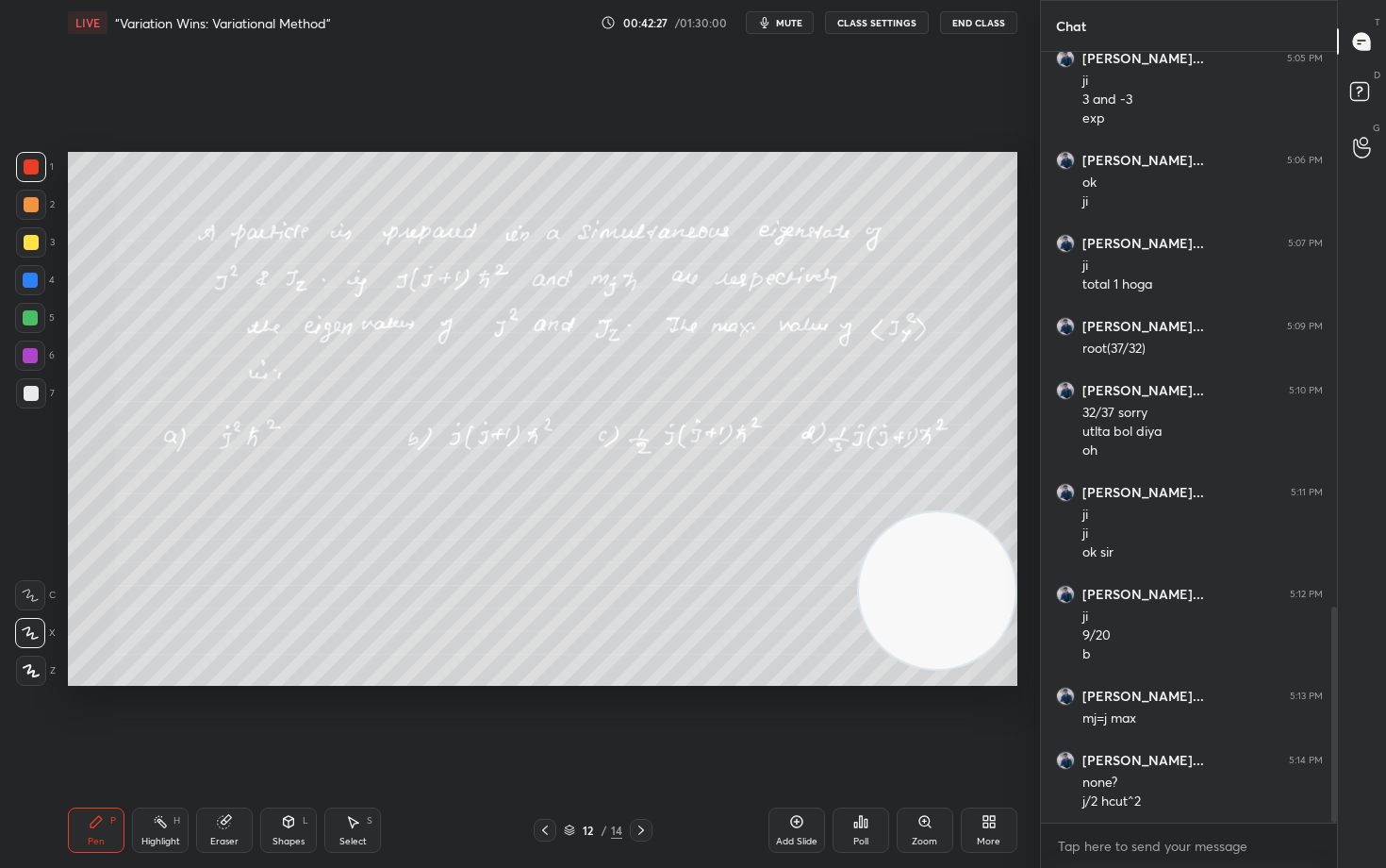
drag, startPoint x: 1004, startPoint y: 412, endPoint x: 1001, endPoint y: 326, distance: 86.1
click at [1007, 512] on video at bounding box center [938, 591] width 157 height 157
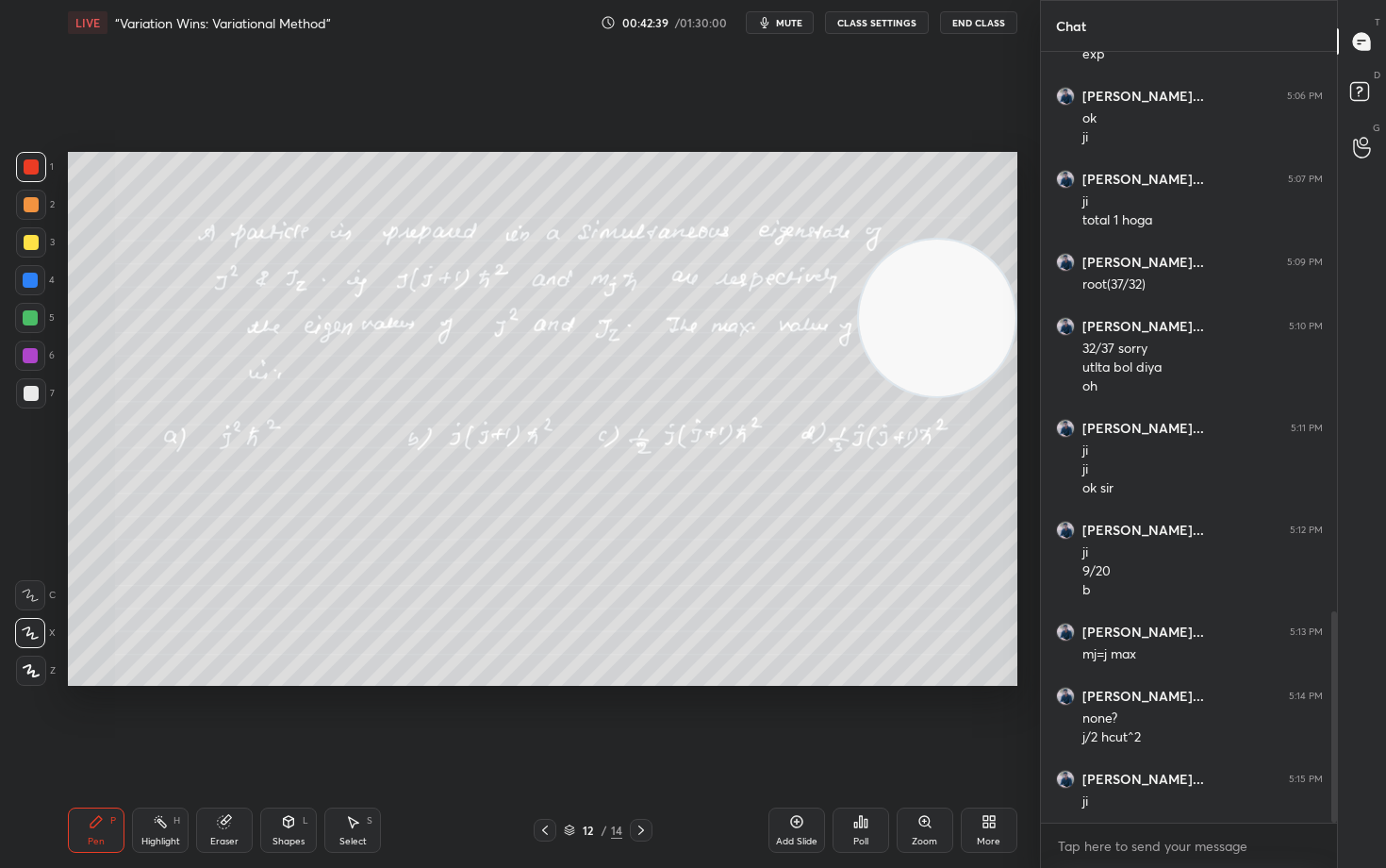
scroll to position [2103, 0]
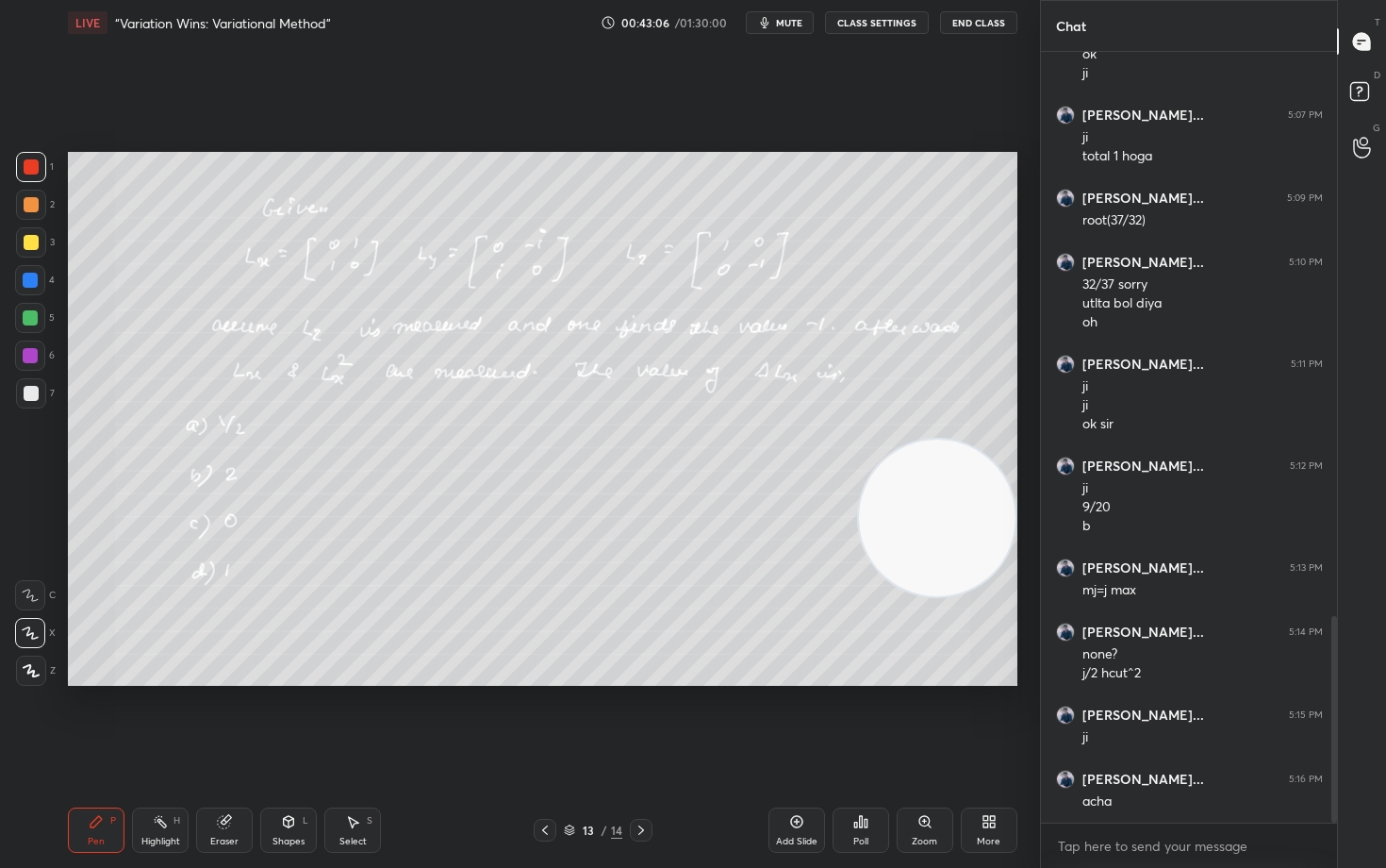
drag, startPoint x: 939, startPoint y: 312, endPoint x: 958, endPoint y: 513, distance: 201.9
click at [957, 512] on video at bounding box center [938, 518] width 157 height 157
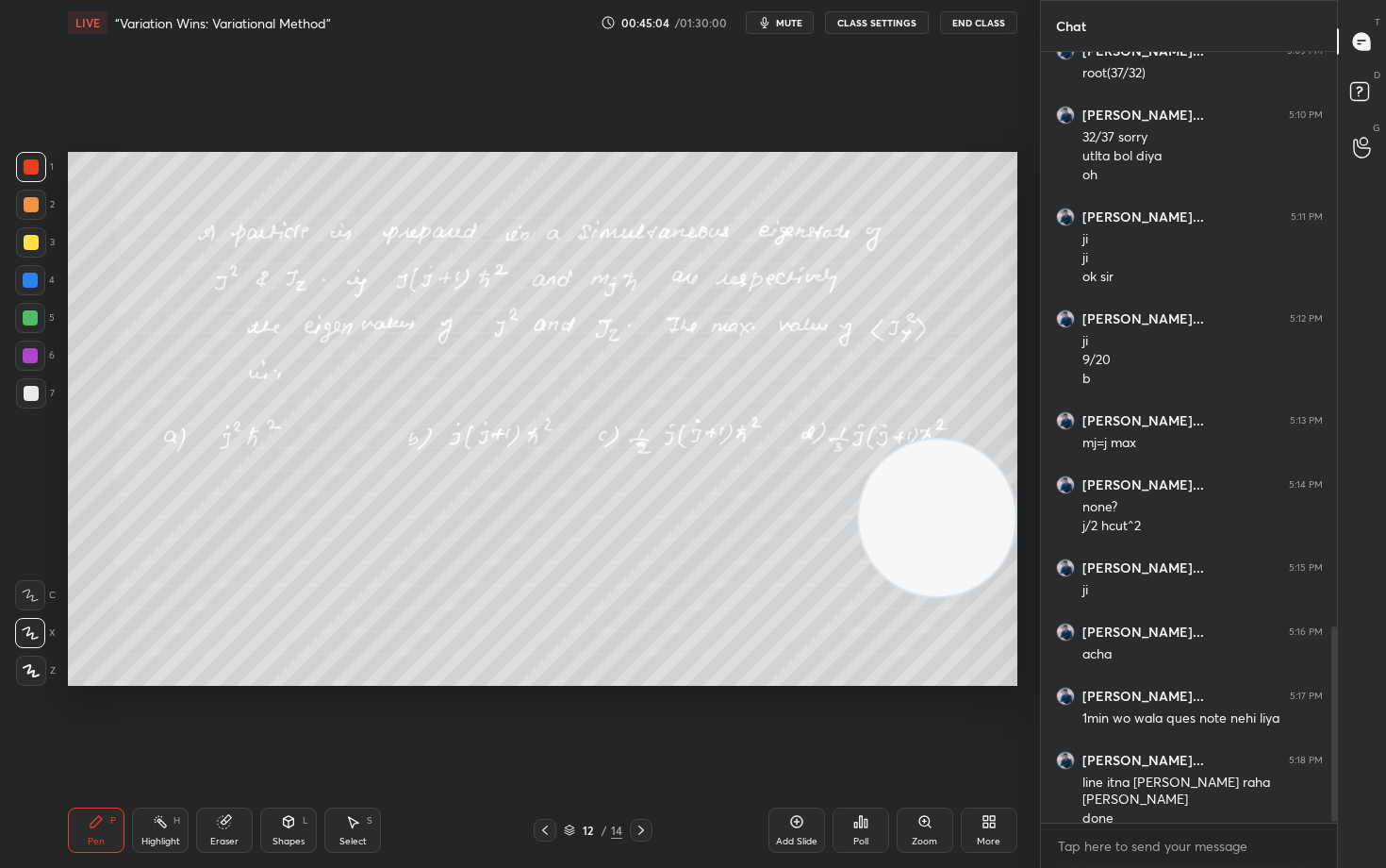
scroll to position [2269, 0]
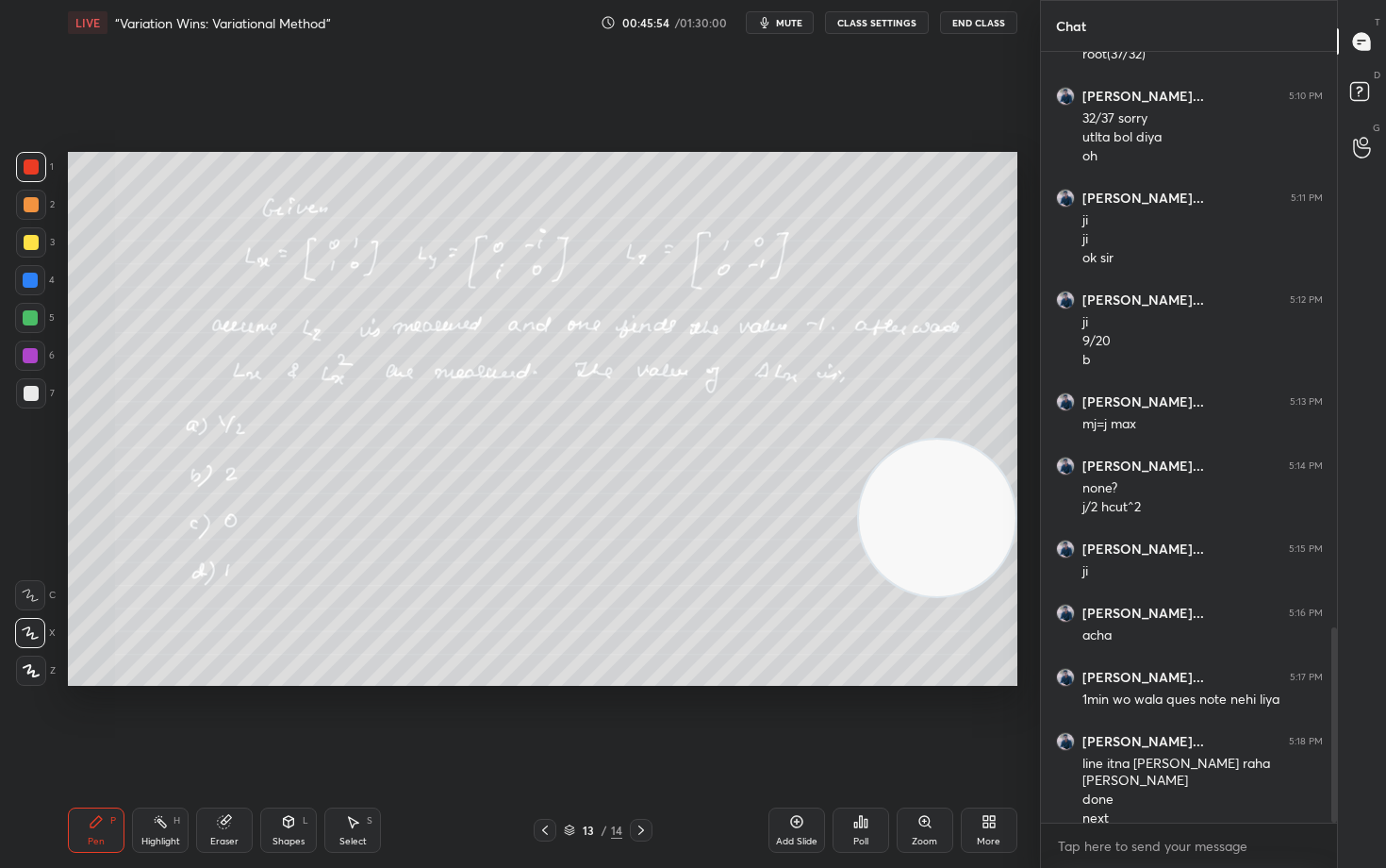
click at [784, 31] on button "mute" at bounding box center [780, 22] width 68 height 22
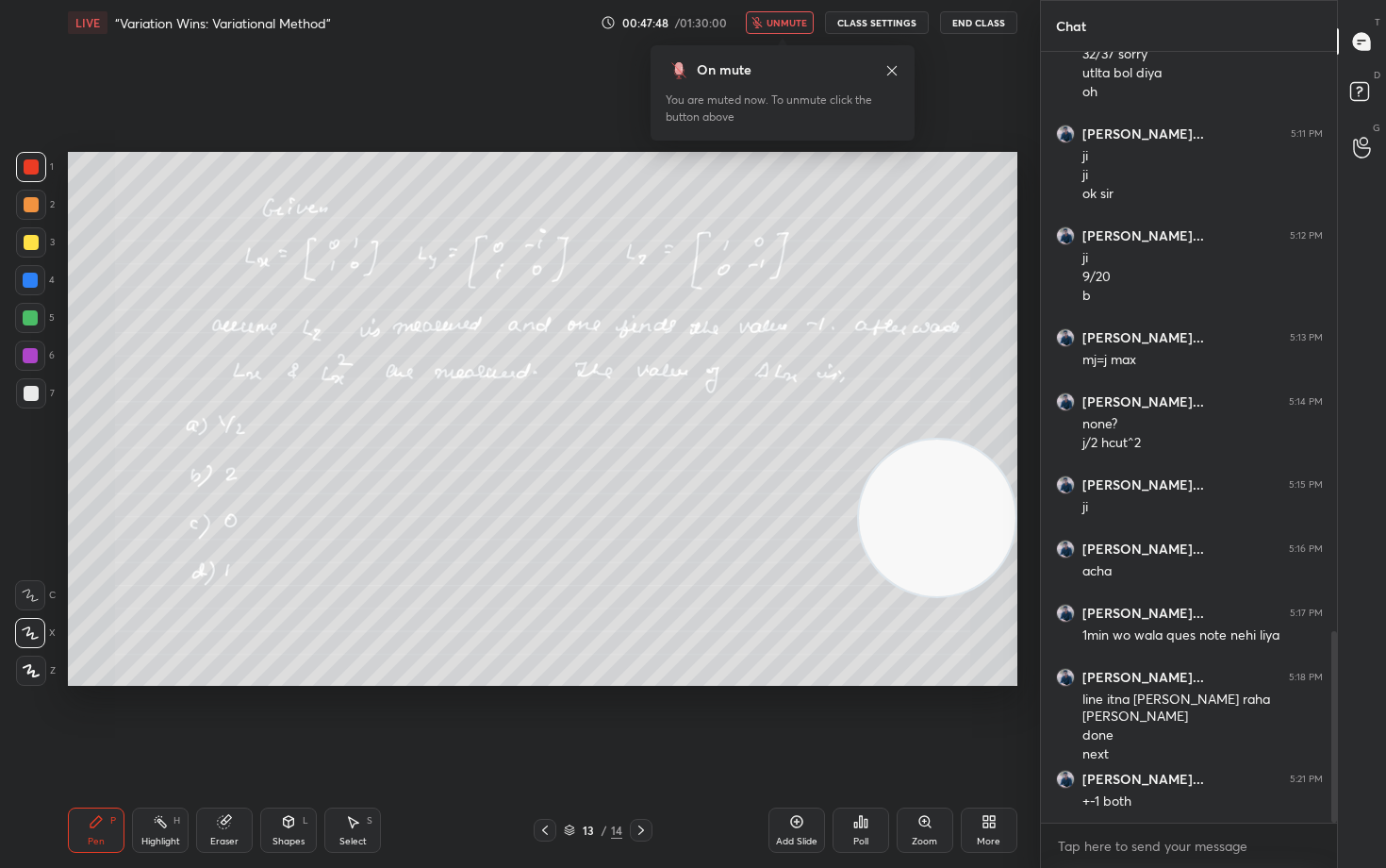
click at [786, 30] on button "unmute" at bounding box center [780, 22] width 68 height 22
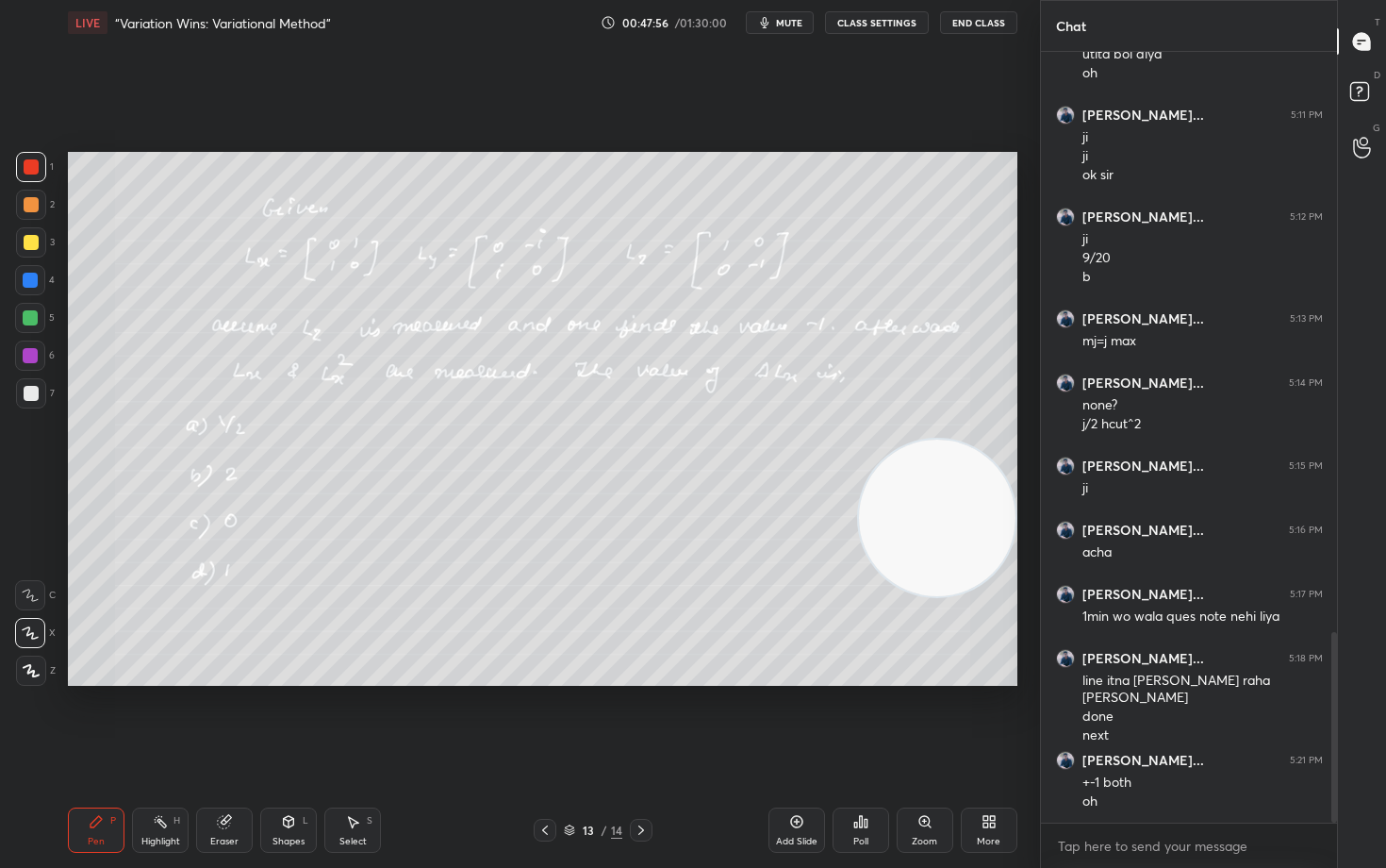
click at [778, 20] on button "mute" at bounding box center [780, 22] width 68 height 22
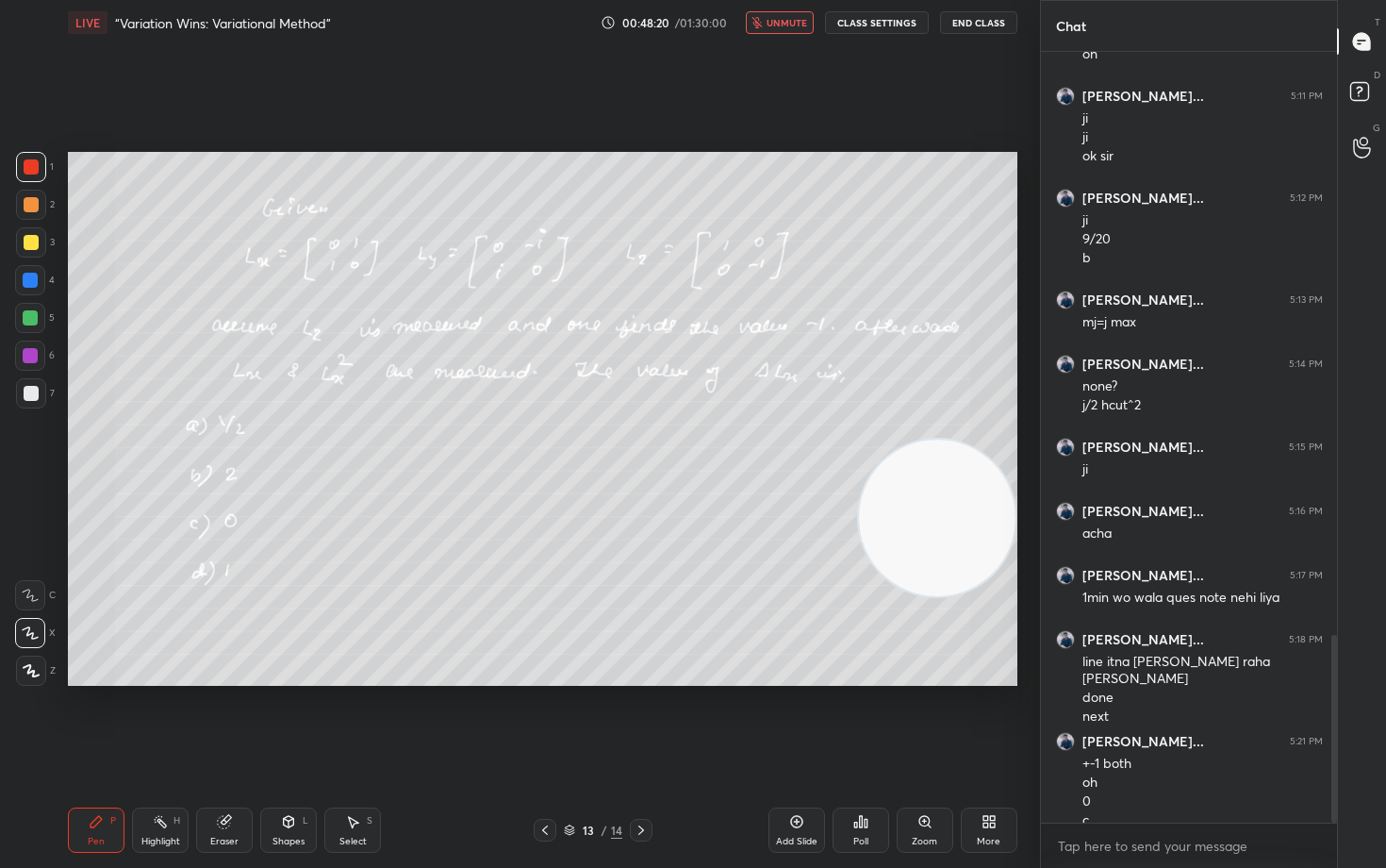
scroll to position [2389, 0]
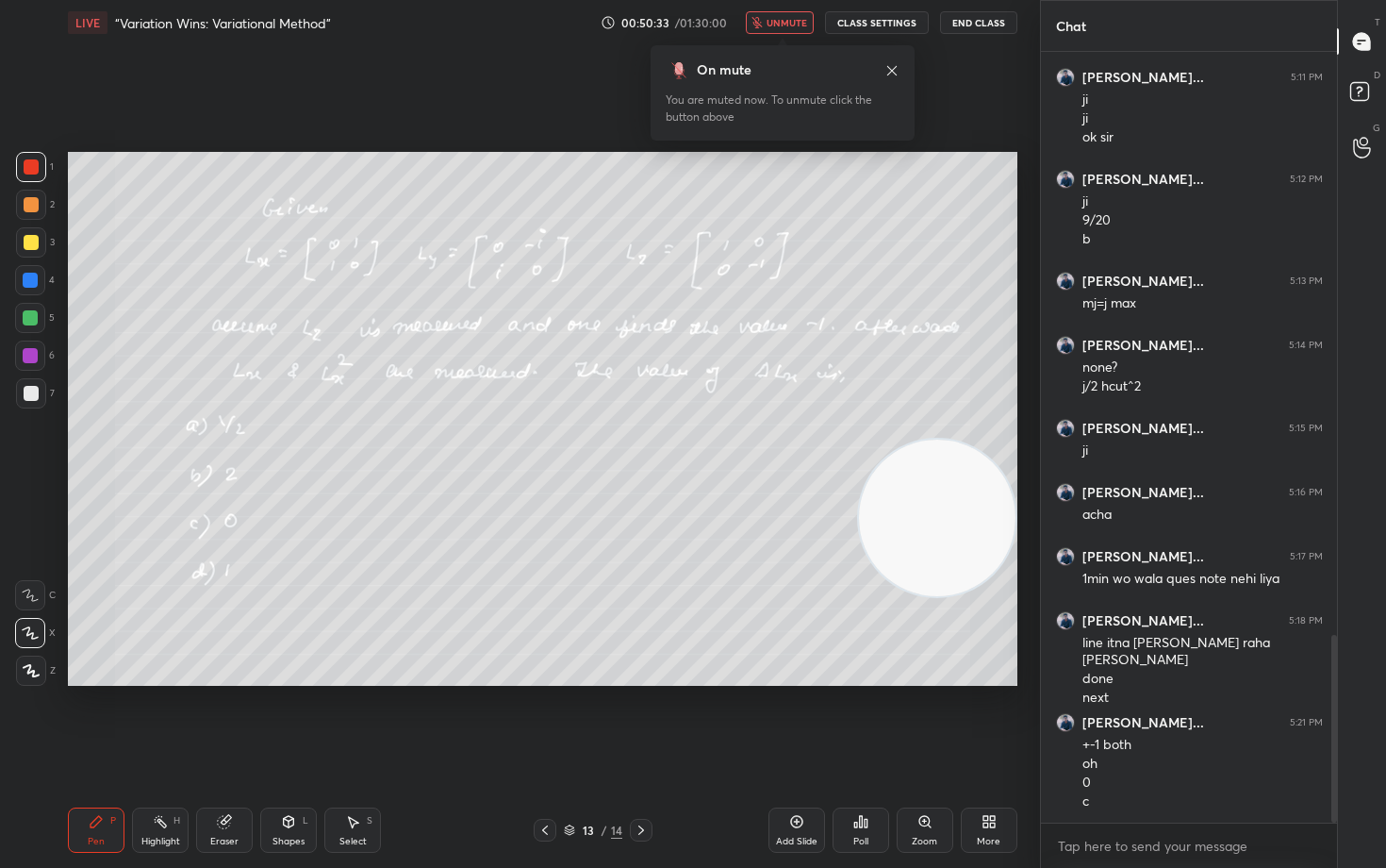
click at [778, 20] on span "unmute" at bounding box center [787, 23] width 41 height 14
click at [778, 20] on button "mute" at bounding box center [780, 22] width 68 height 22
click at [778, 20] on span "unmute" at bounding box center [787, 23] width 41 height 14
drag, startPoint x: 22, startPoint y: 244, endPoint x: 63, endPoint y: 250, distance: 41.4
click at [21, 245] on div at bounding box center [31, 242] width 30 height 30
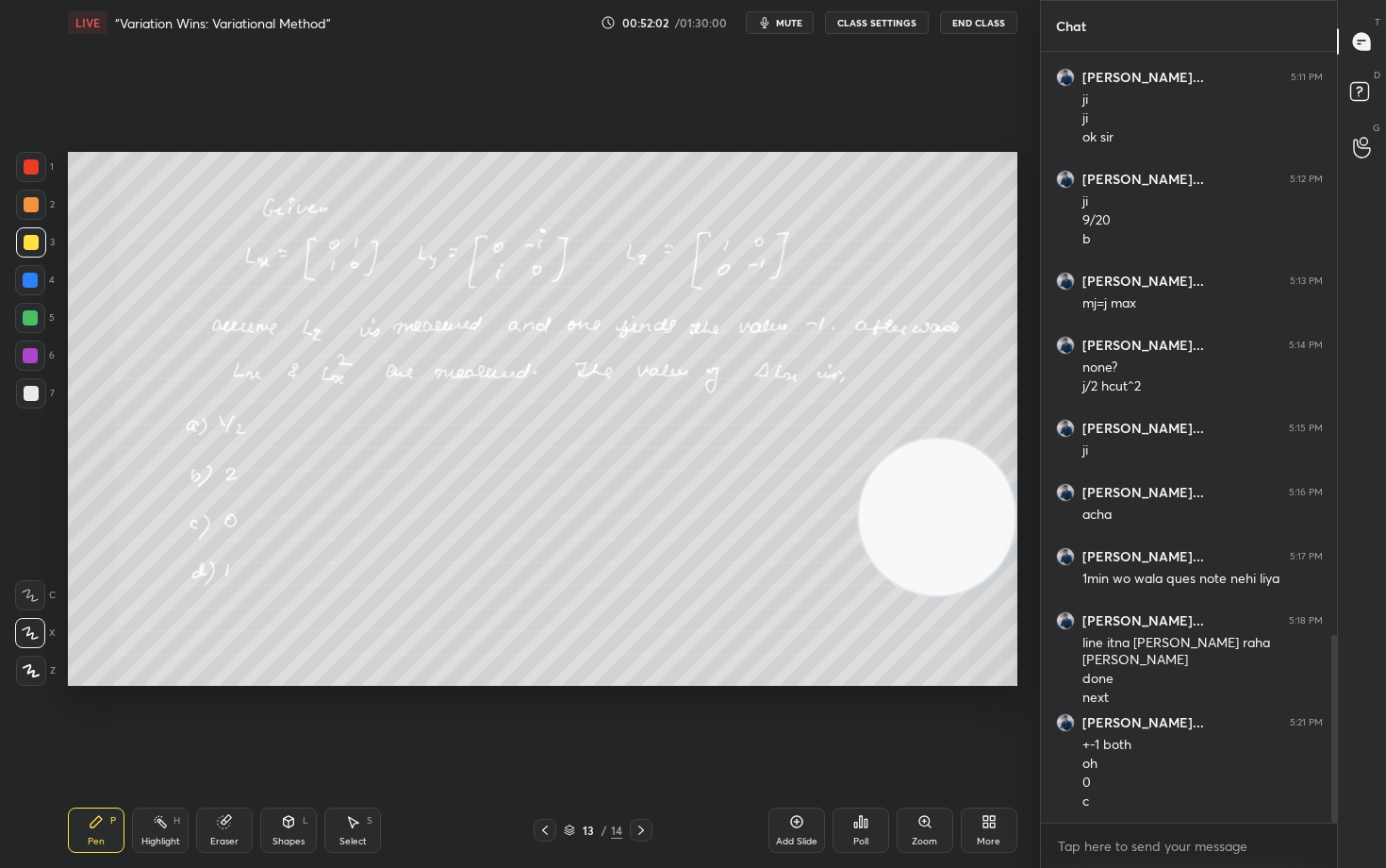
drag, startPoint x: 917, startPoint y: 563, endPoint x: 930, endPoint y: 323, distance: 240.4
click at [935, 439] on video at bounding box center [938, 517] width 157 height 157
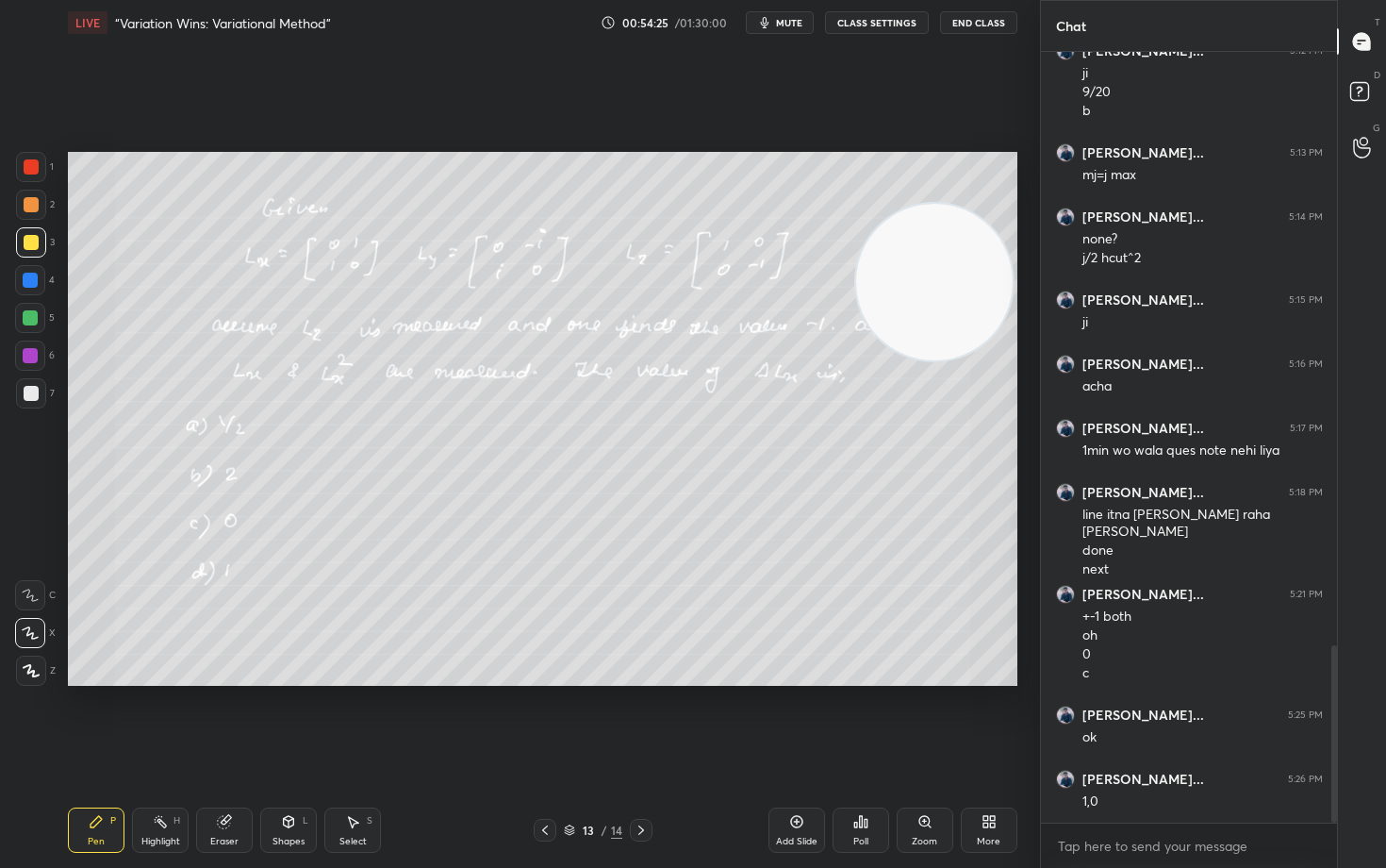
scroll to position [2582, 0]
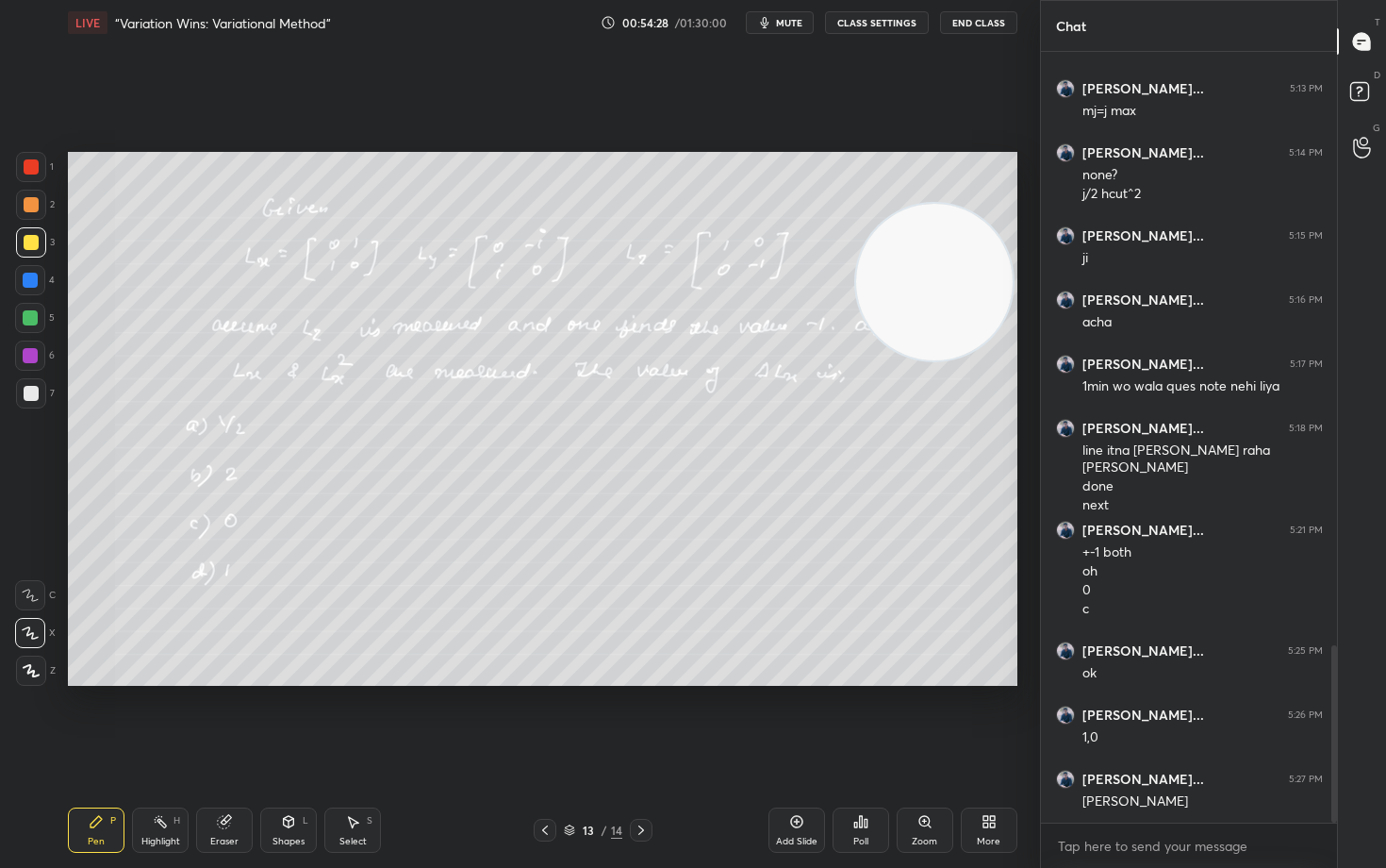
click at [22, 398] on div at bounding box center [31, 392] width 30 height 30
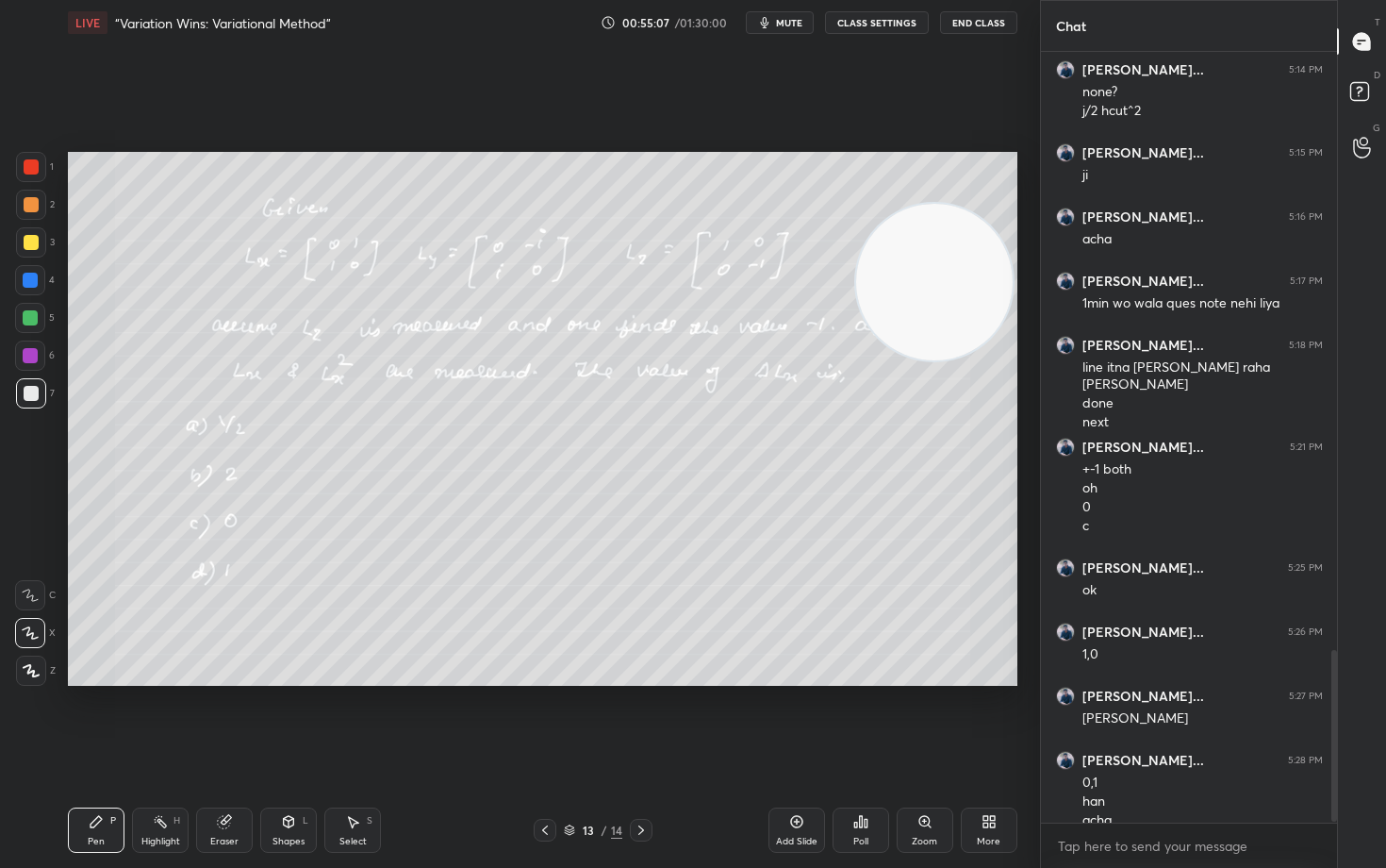
scroll to position [2684, 0]
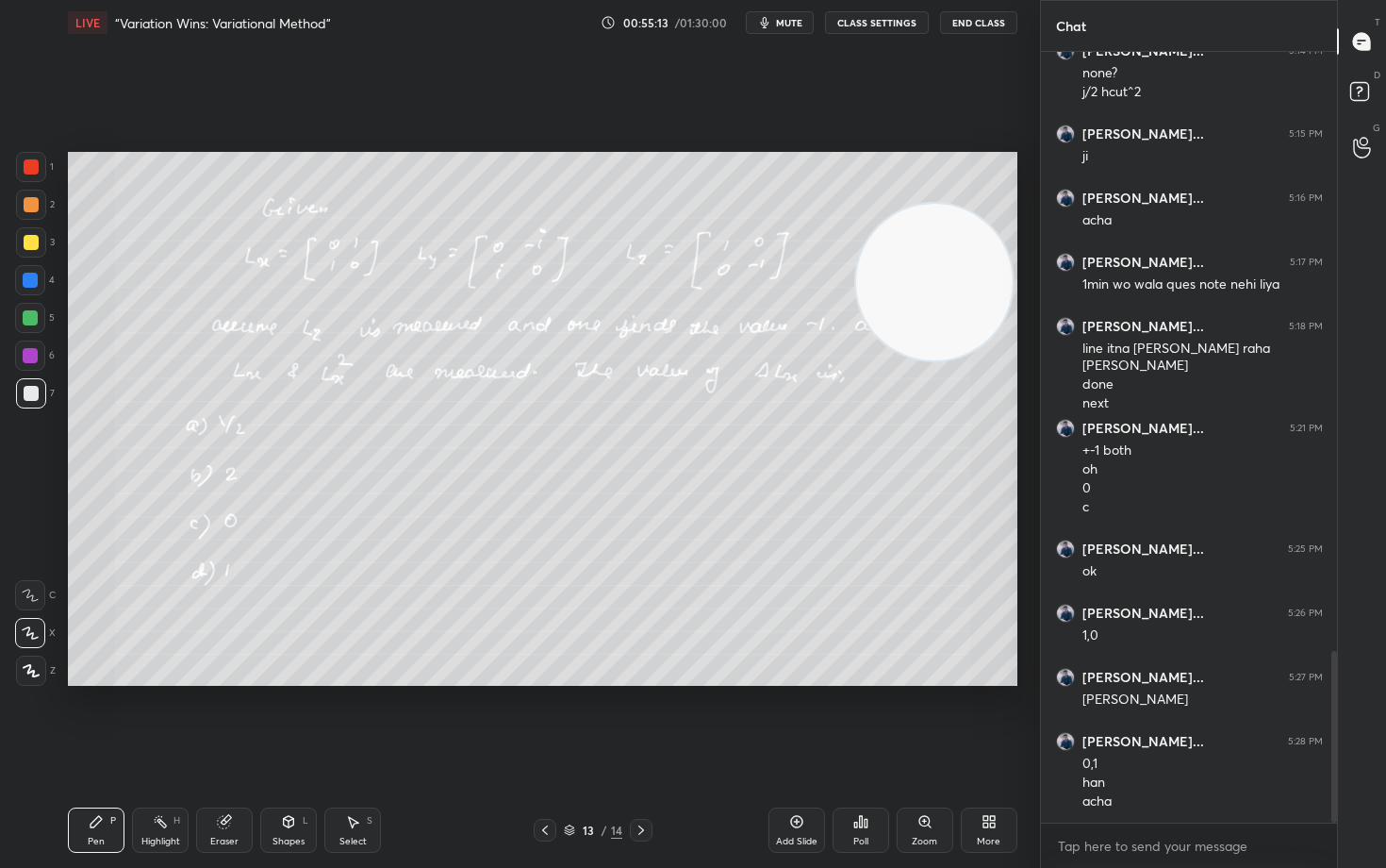
click at [1018, 407] on div "Setting up your live class Poll for secs No correct answer Start poll" at bounding box center [542, 419] width 965 height 747
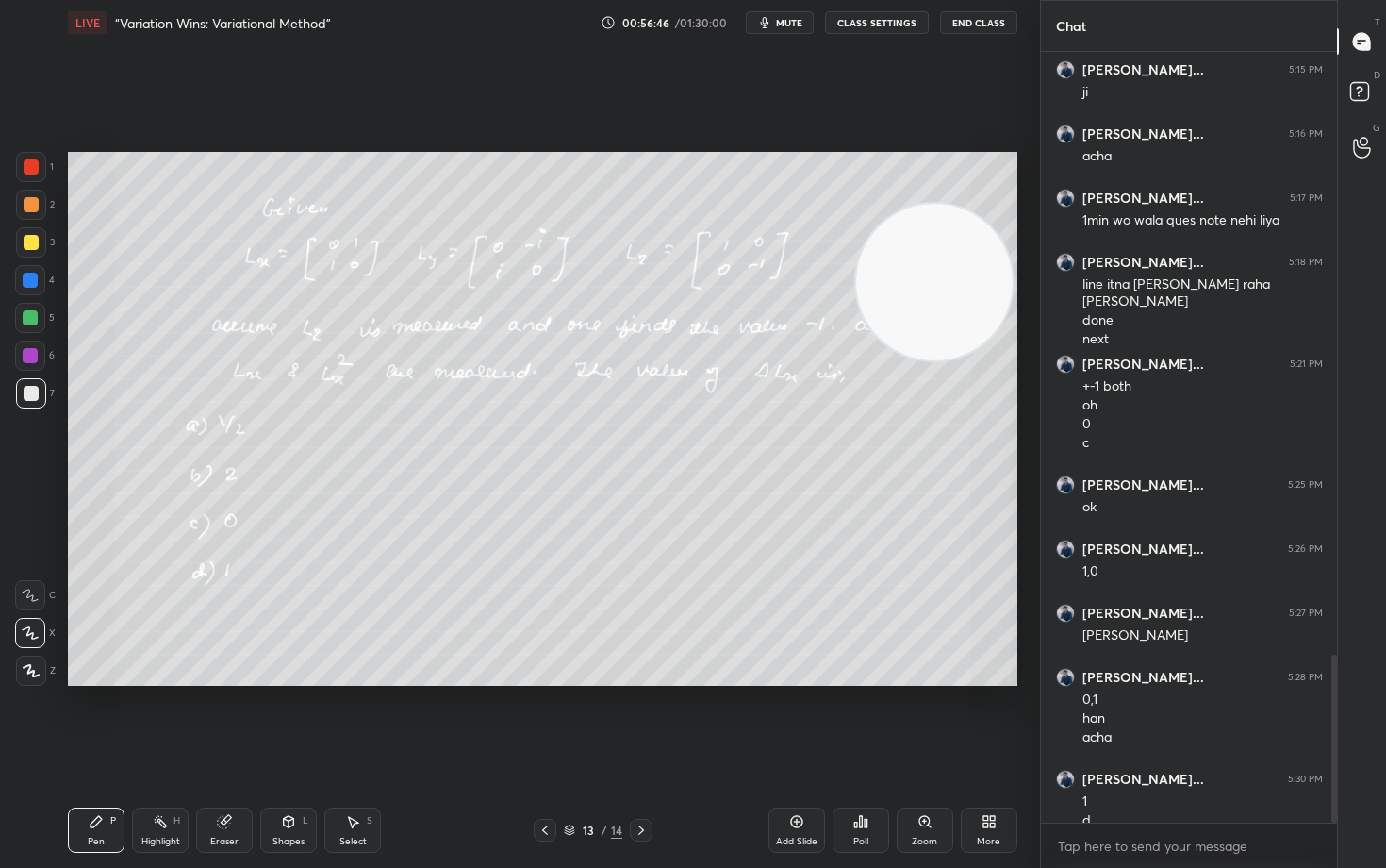
scroll to position [2767, 0]
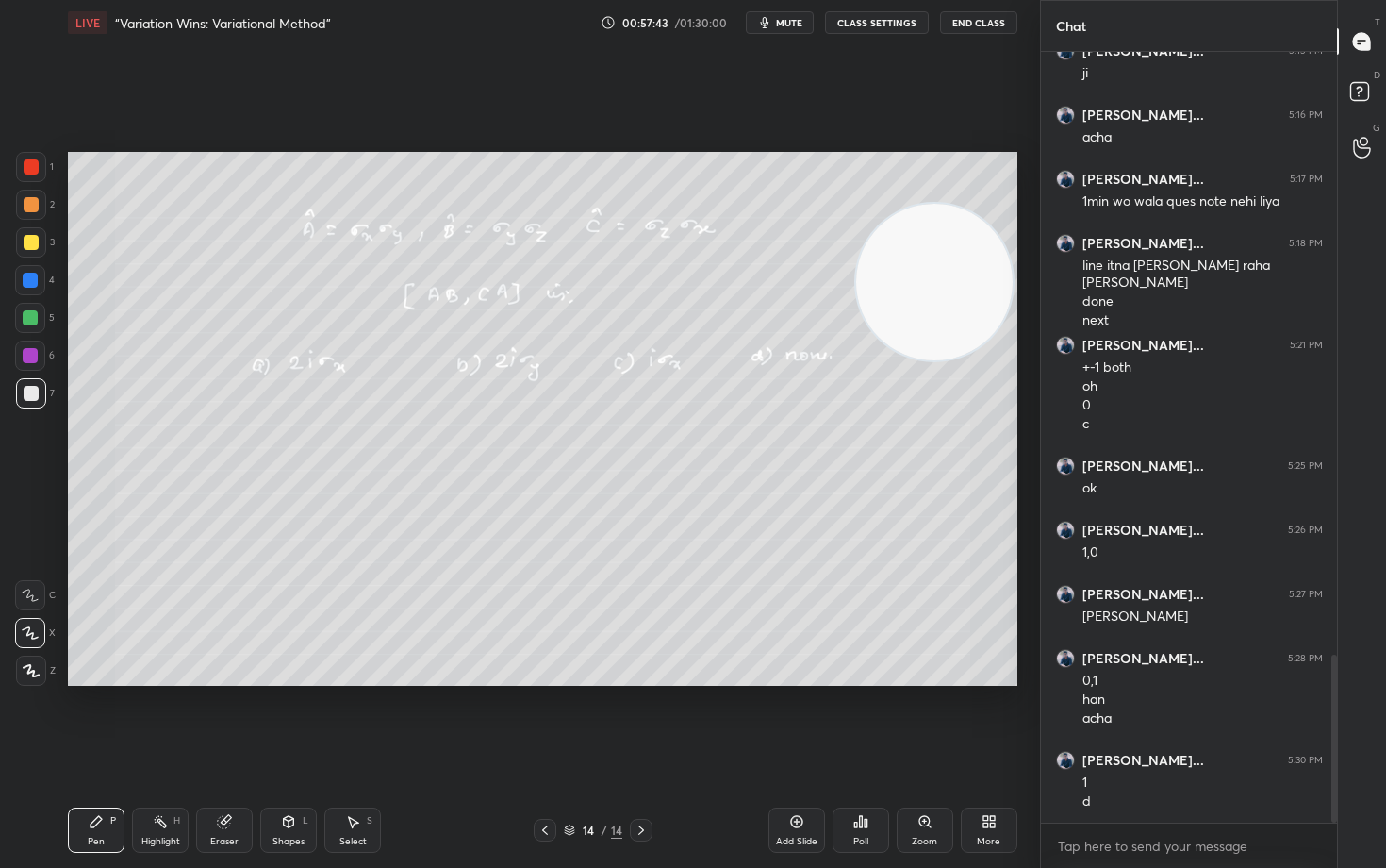
click at [978, 718] on div "More" at bounding box center [989, 829] width 57 height 45
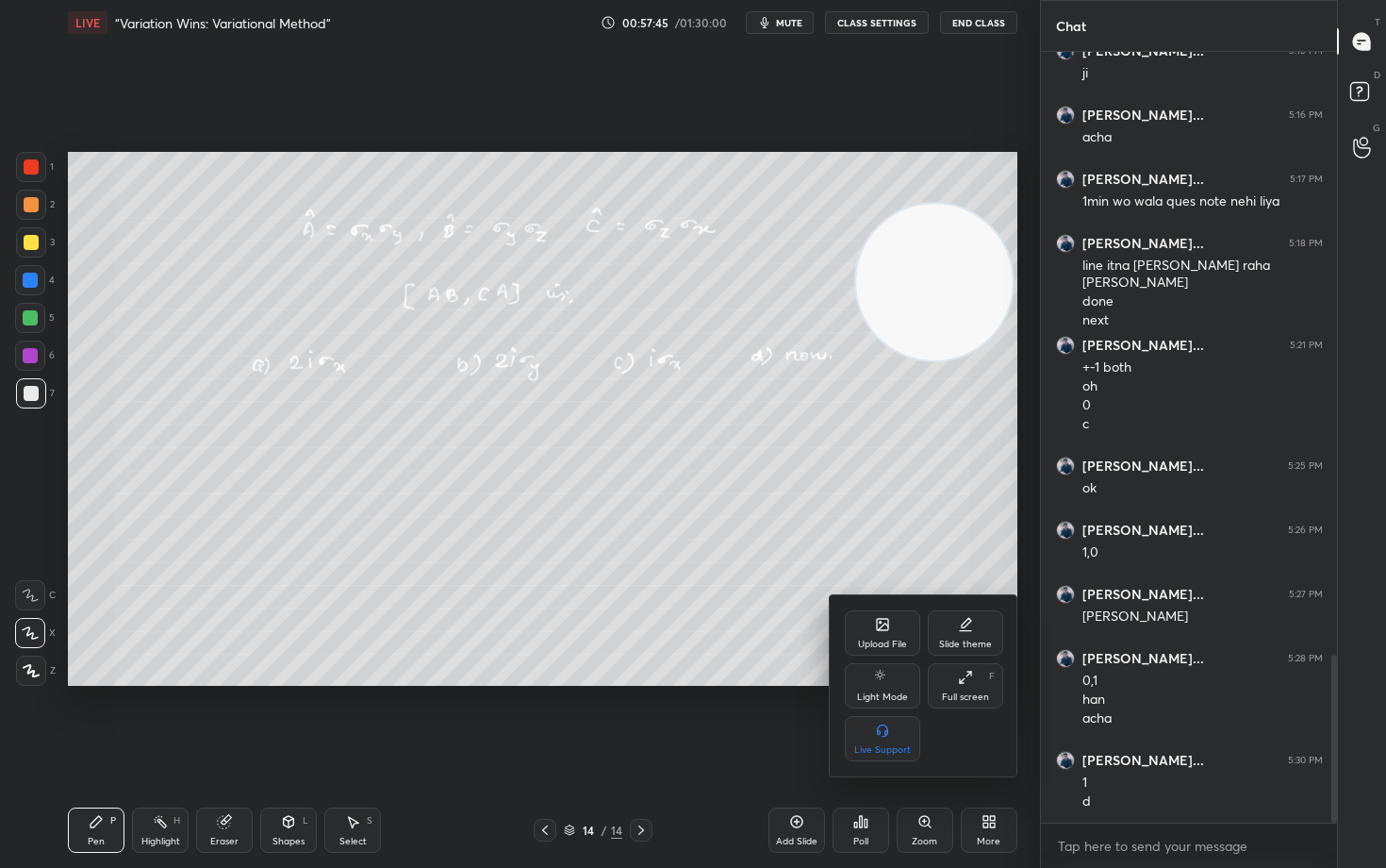
click at [880, 639] on div "Upload File" at bounding box center [882, 644] width 49 height 10
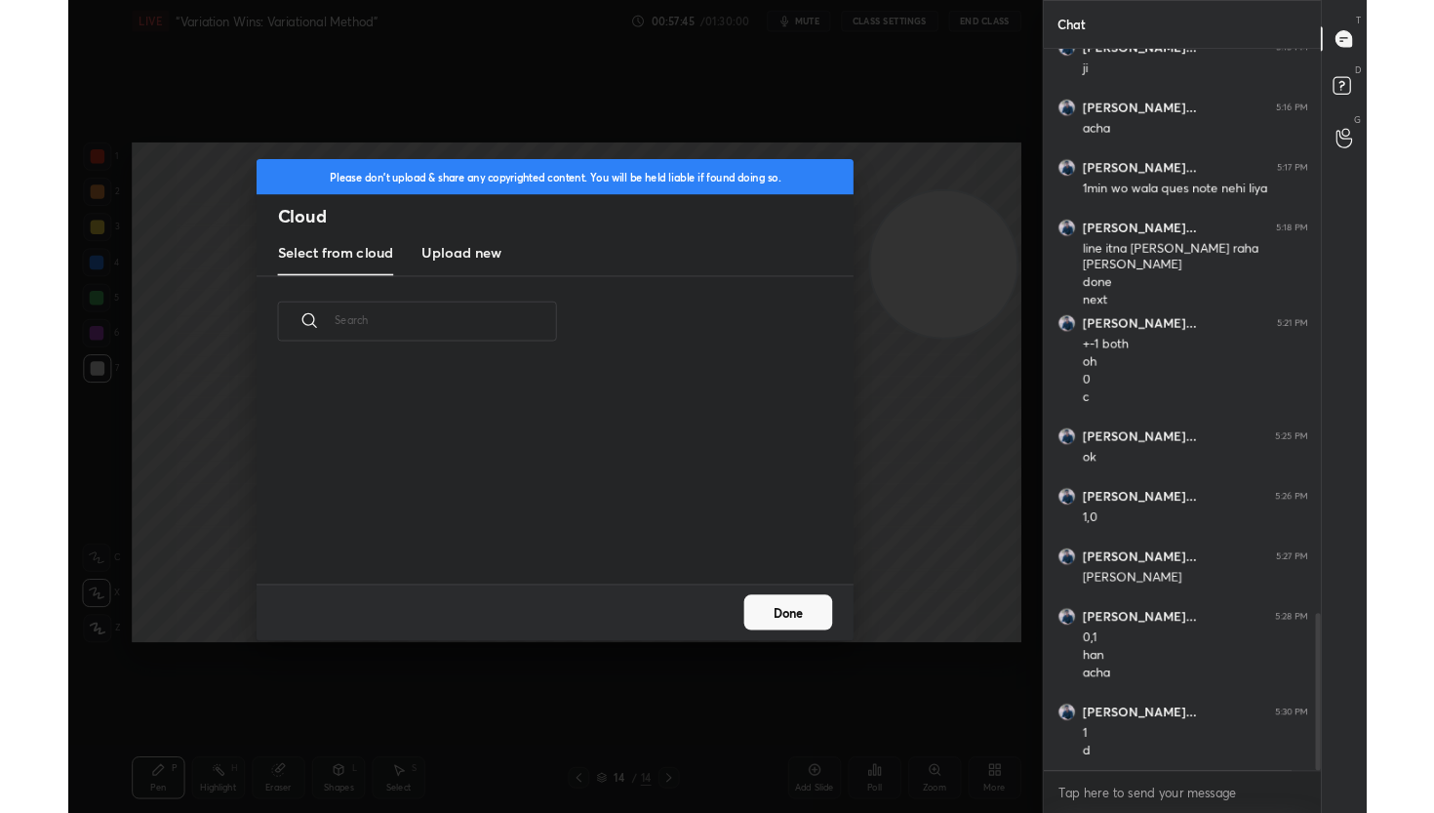
scroll to position [240, 626]
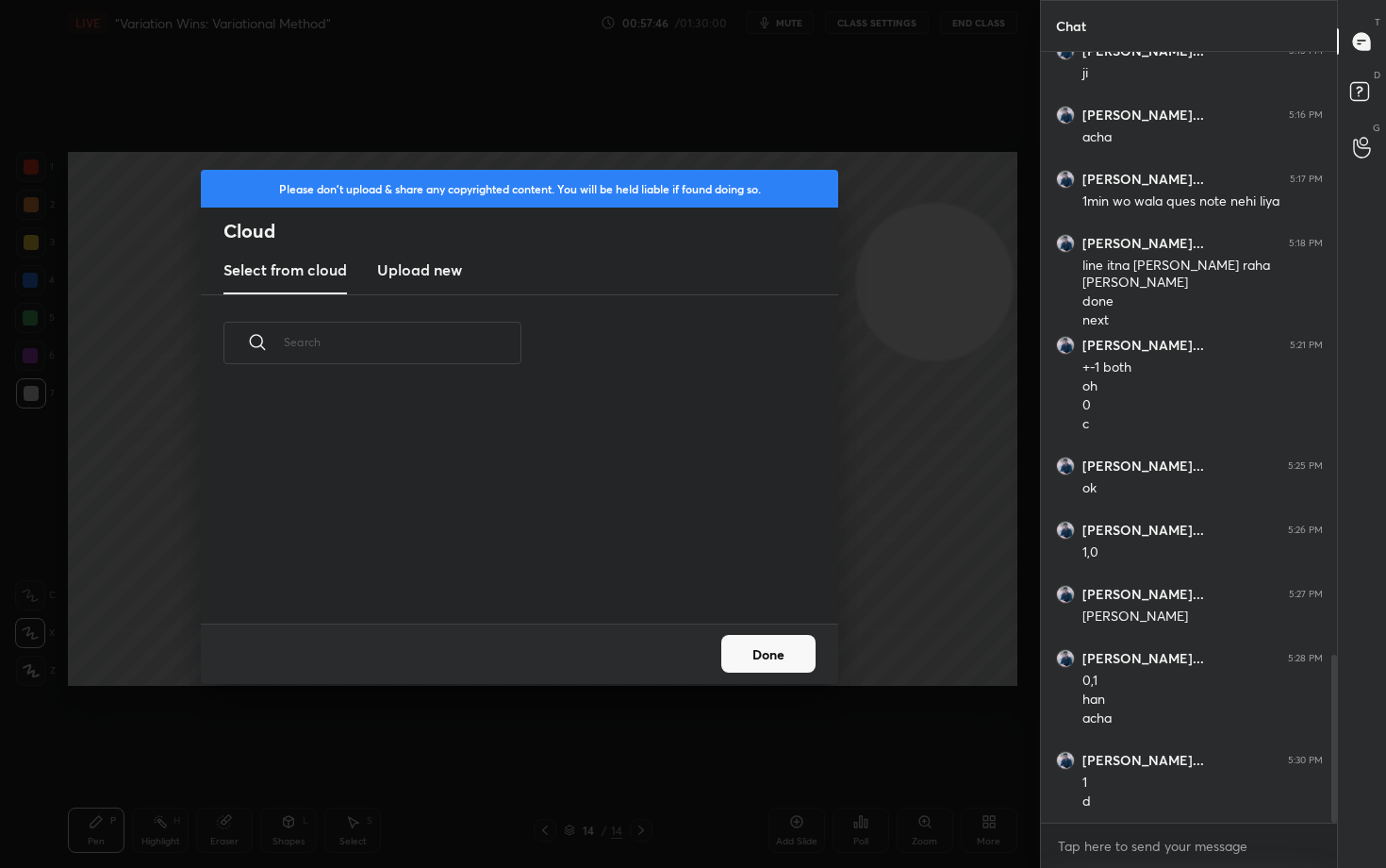
click at [426, 276] on h3 "Upload new" at bounding box center [419, 269] width 85 height 22
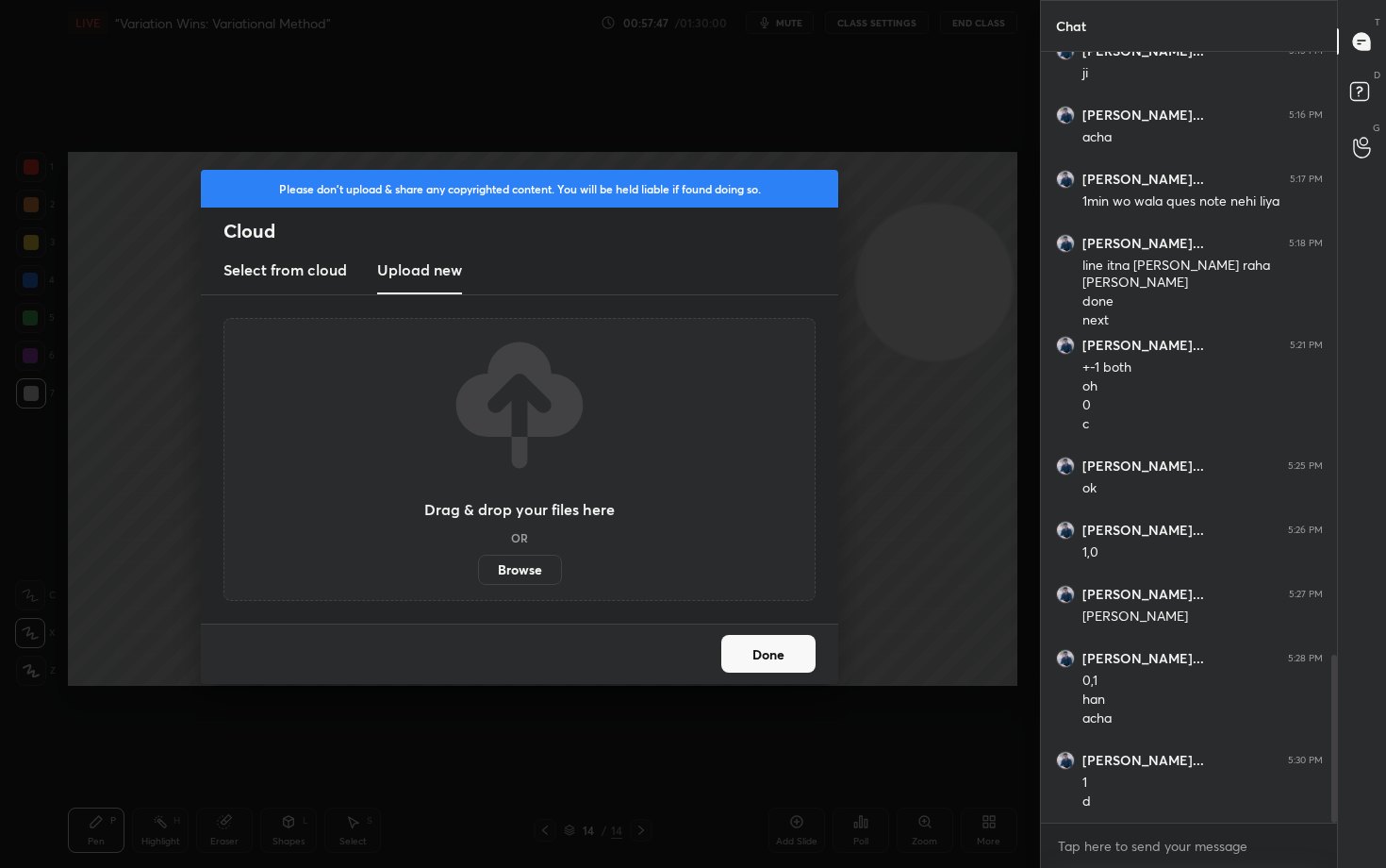
click at [516, 563] on label "Browse" at bounding box center [520, 569] width 84 height 30
click at [478, 563] on input "Browse" at bounding box center [478, 569] width 0 height 30
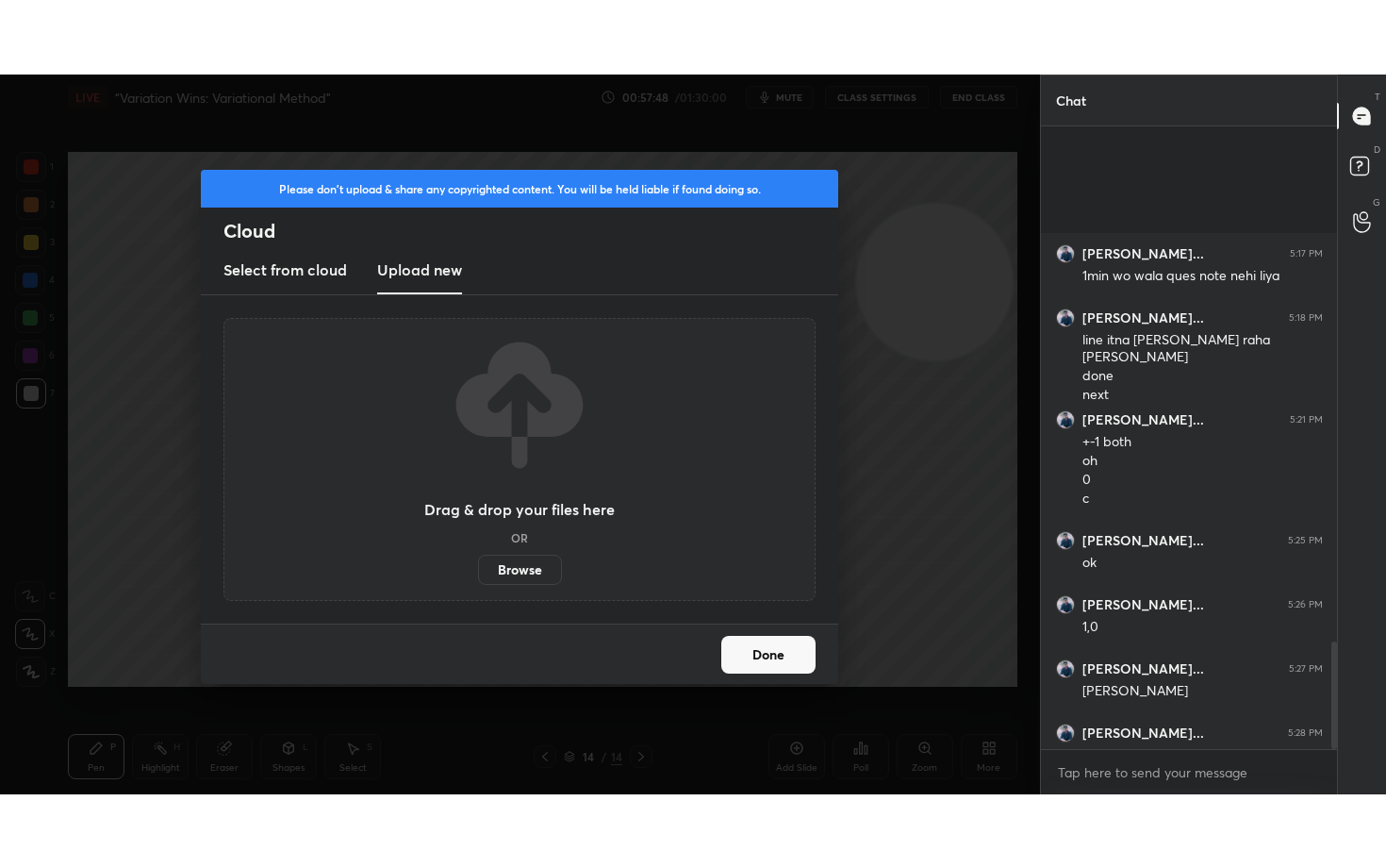
scroll to position [2979, 0]
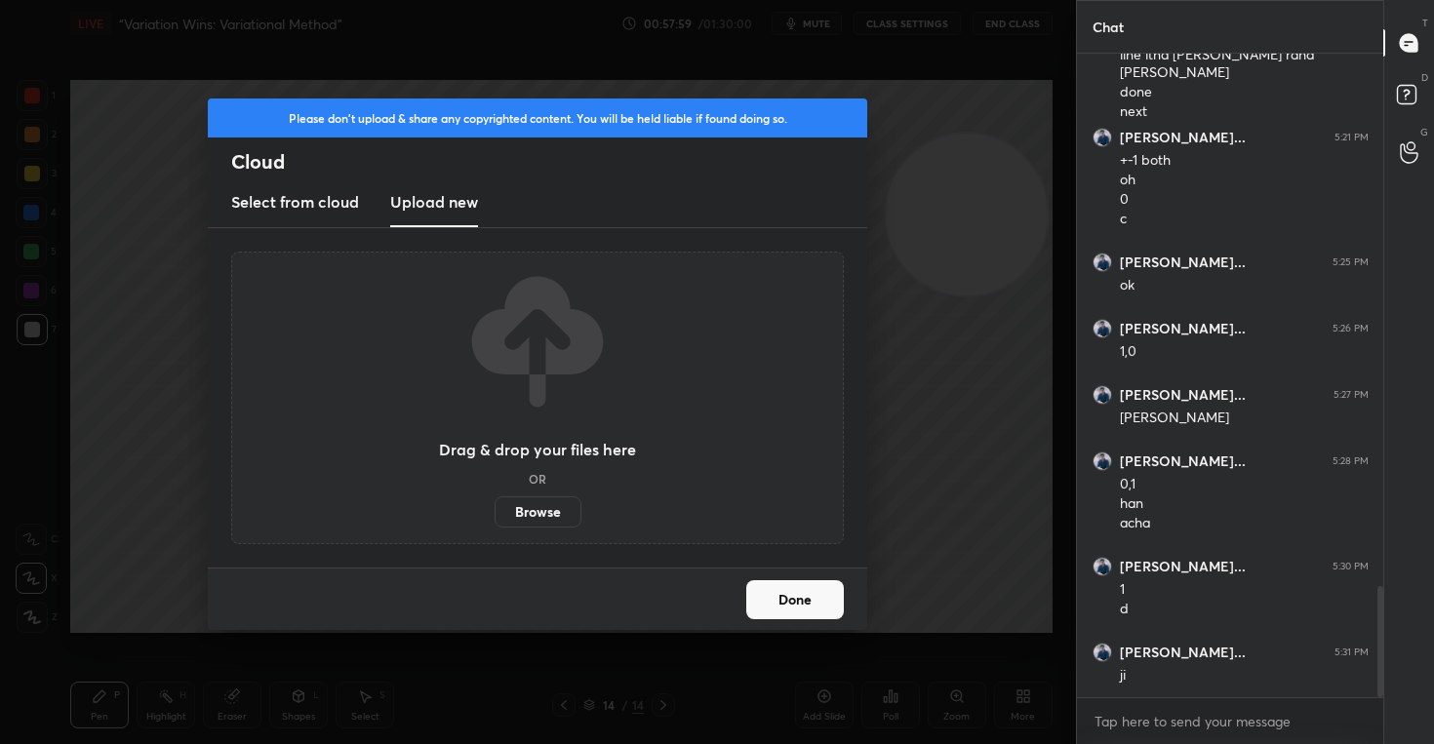
click at [769, 592] on button "Done" at bounding box center [795, 600] width 98 height 39
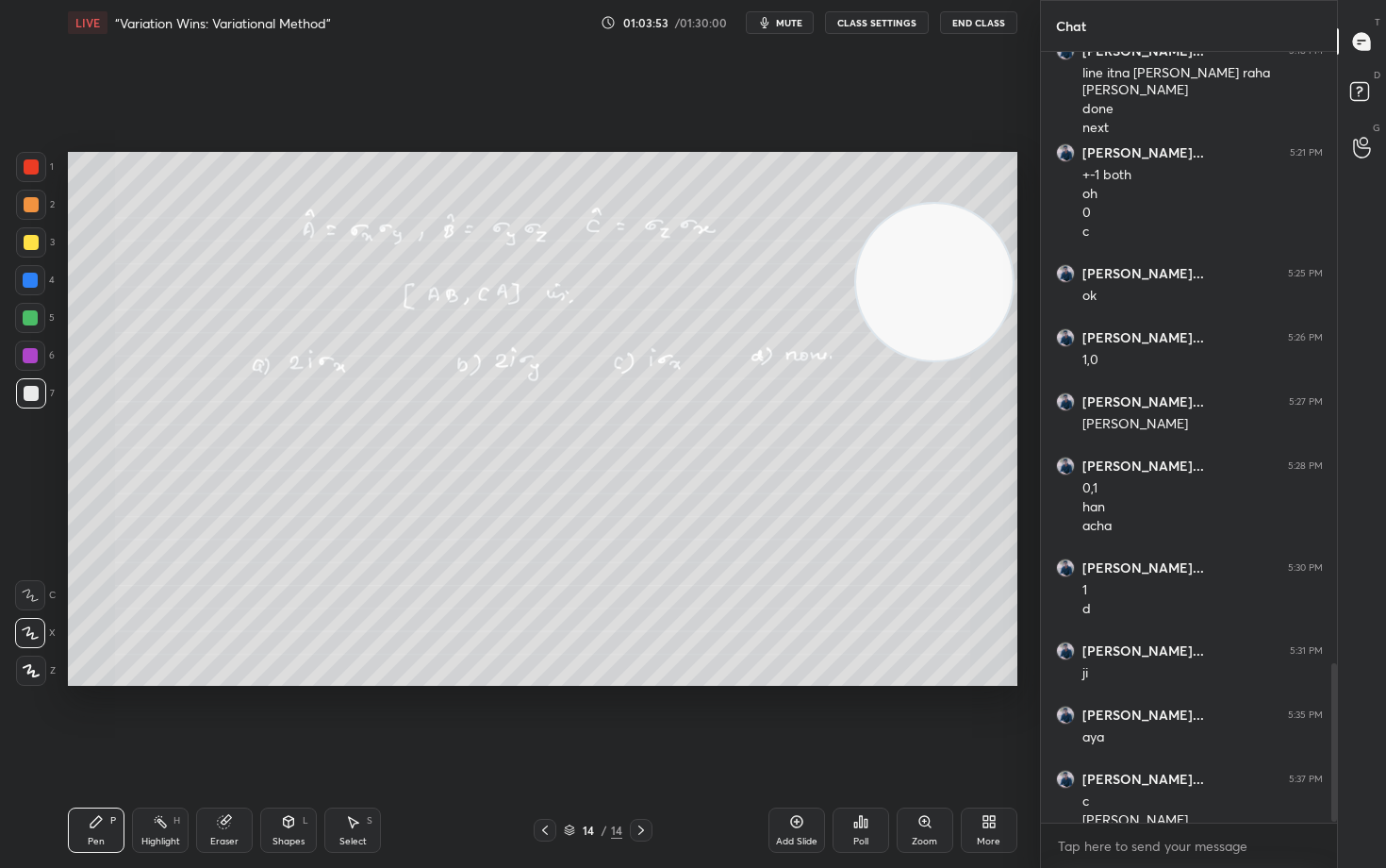
scroll to position [2978, 0]
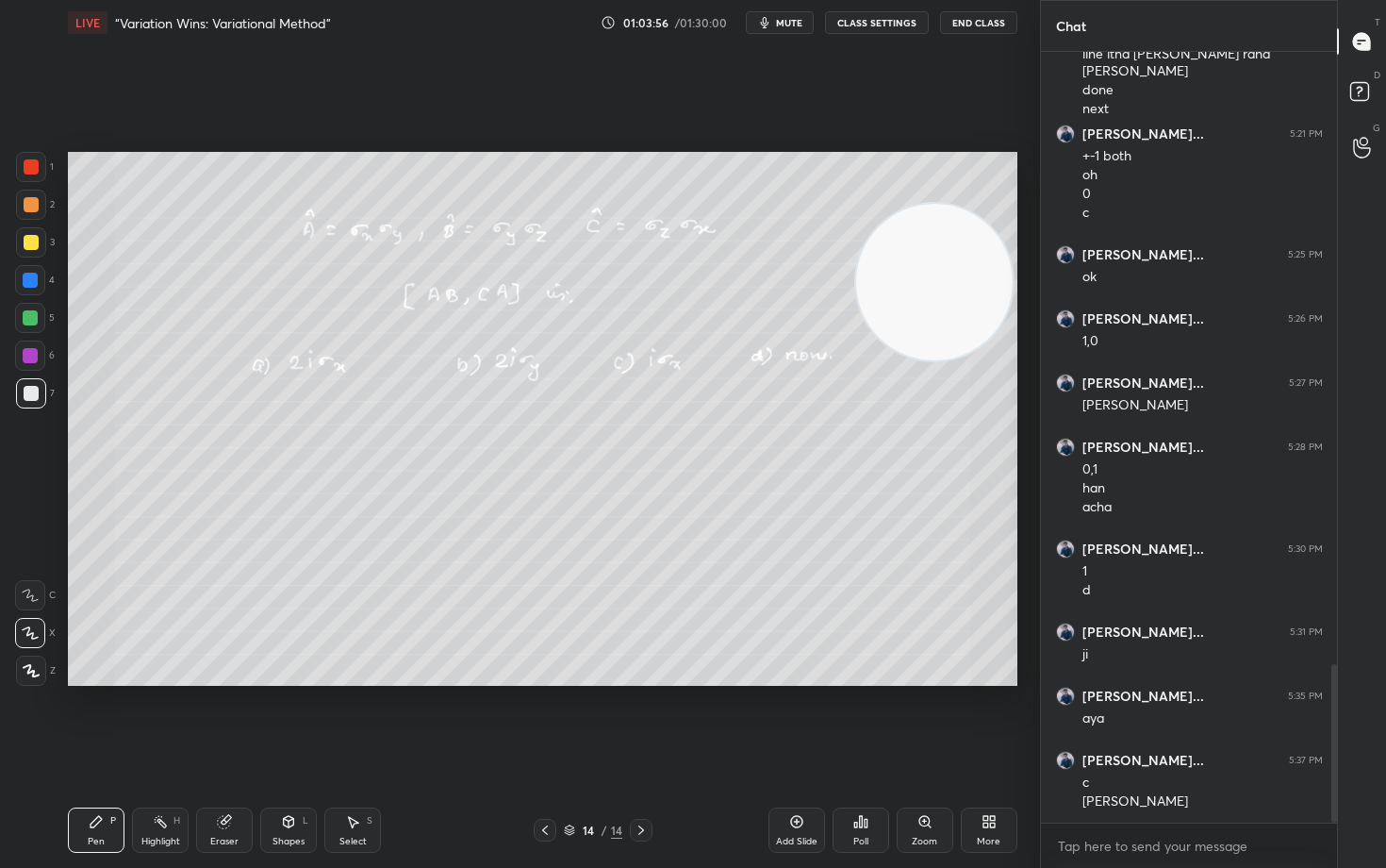
drag, startPoint x: 32, startPoint y: 242, endPoint x: 63, endPoint y: 247, distance: 31.4
click at [31, 244] on div at bounding box center [31, 243] width 15 height 15
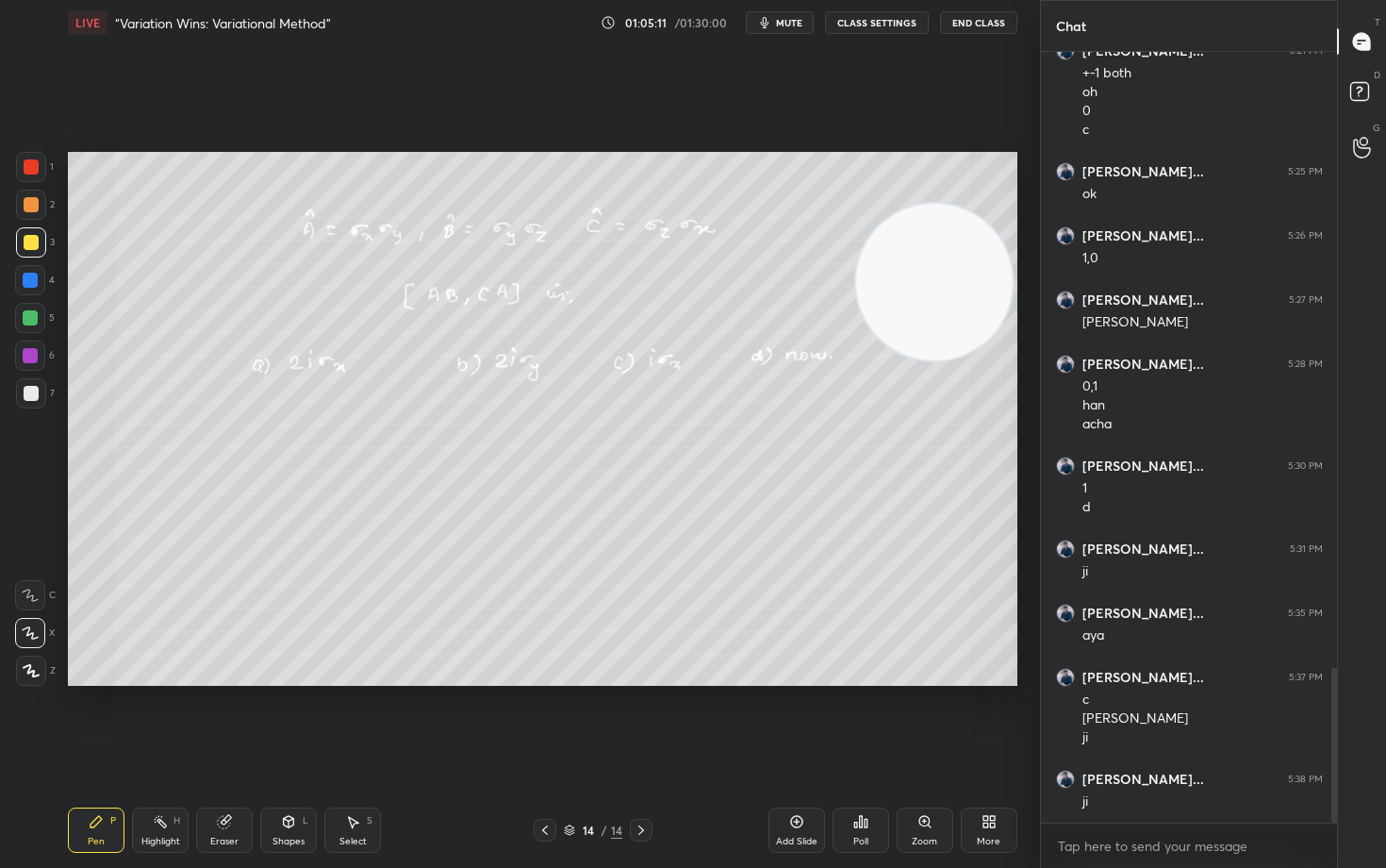
scroll to position [3080, 0]
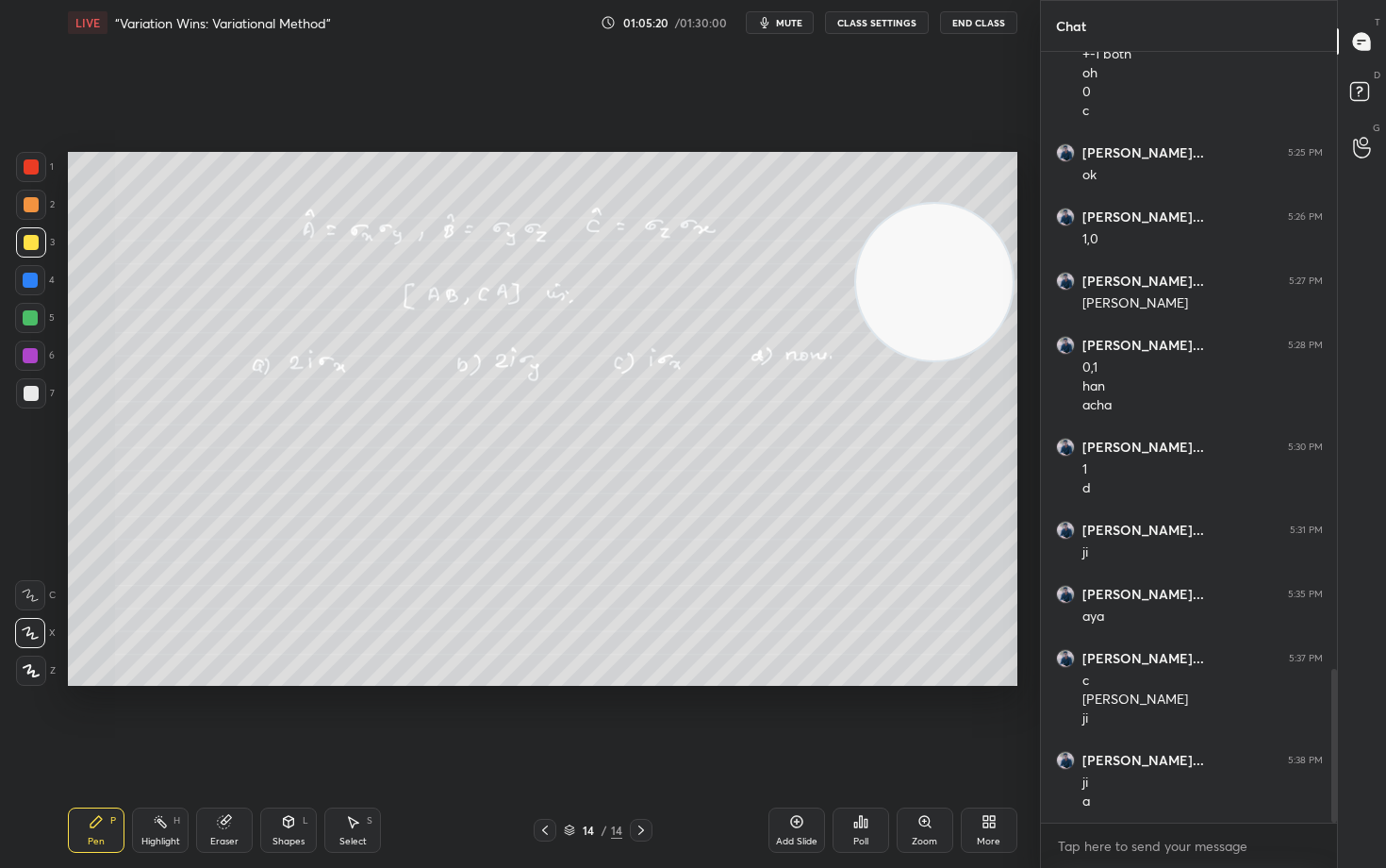
click at [987, 718] on icon at bounding box center [990, 822] width 15 height 15
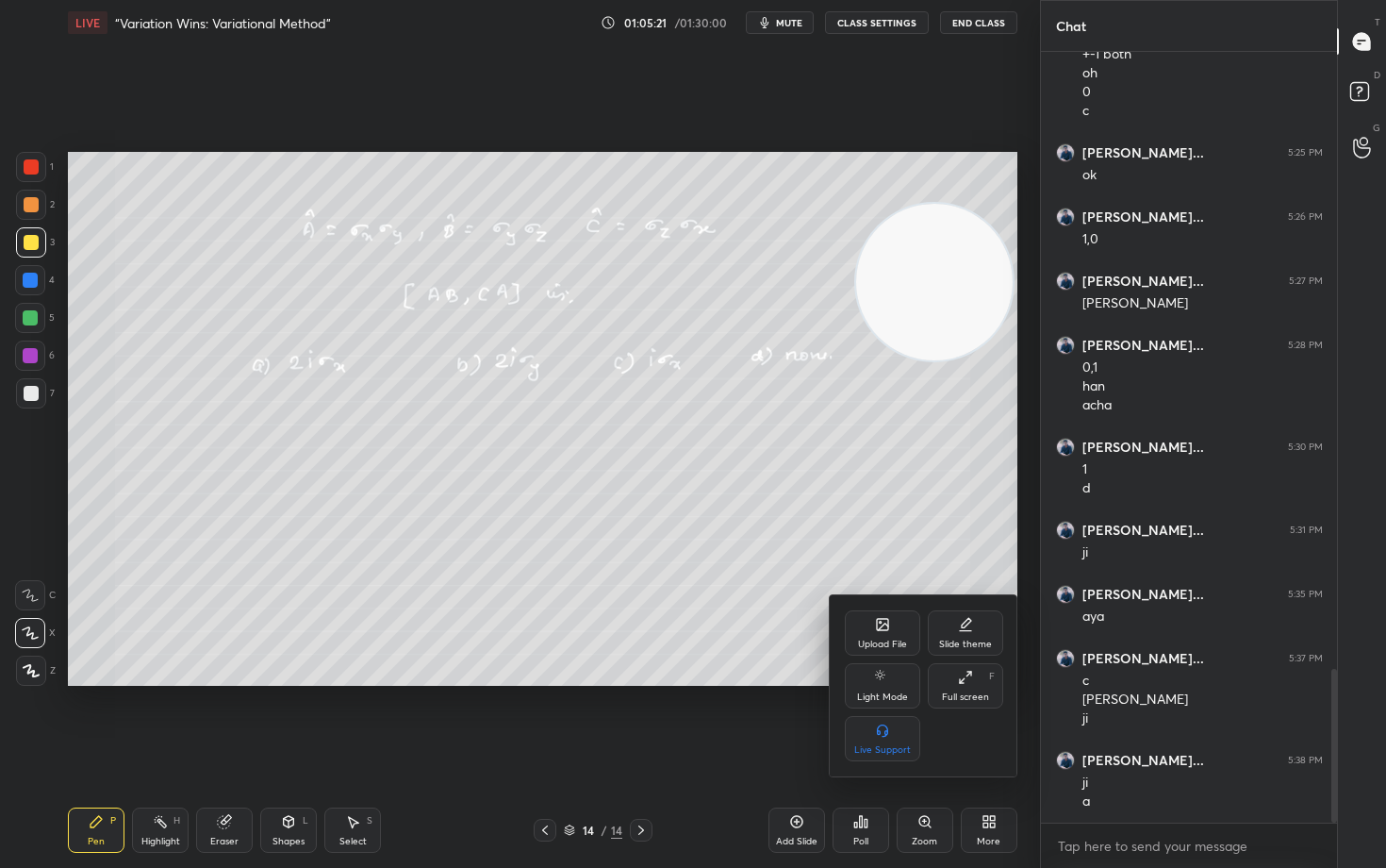
click at [881, 636] on div "Upload File" at bounding box center [882, 632] width 75 height 45
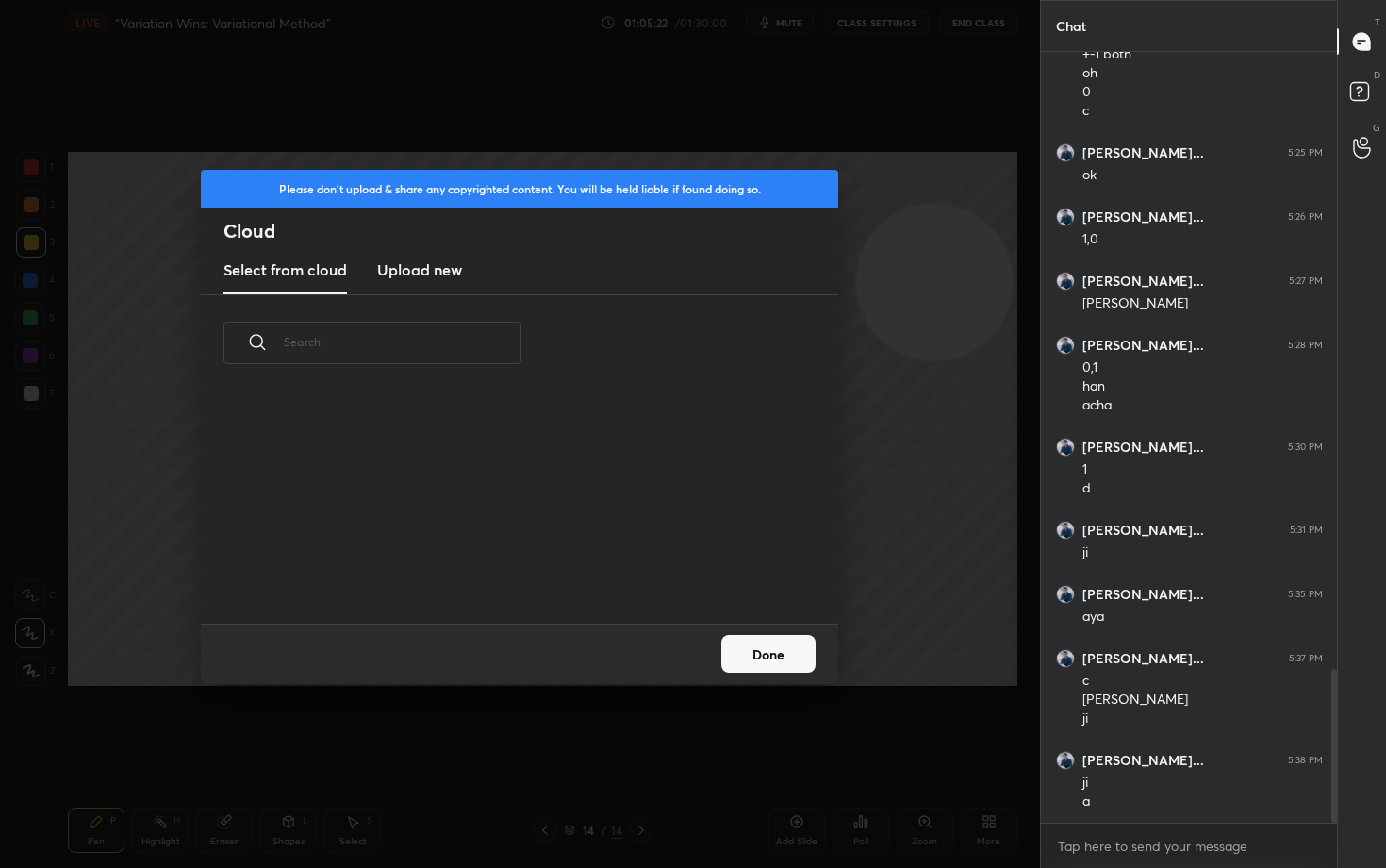
scroll to position [3099, 0]
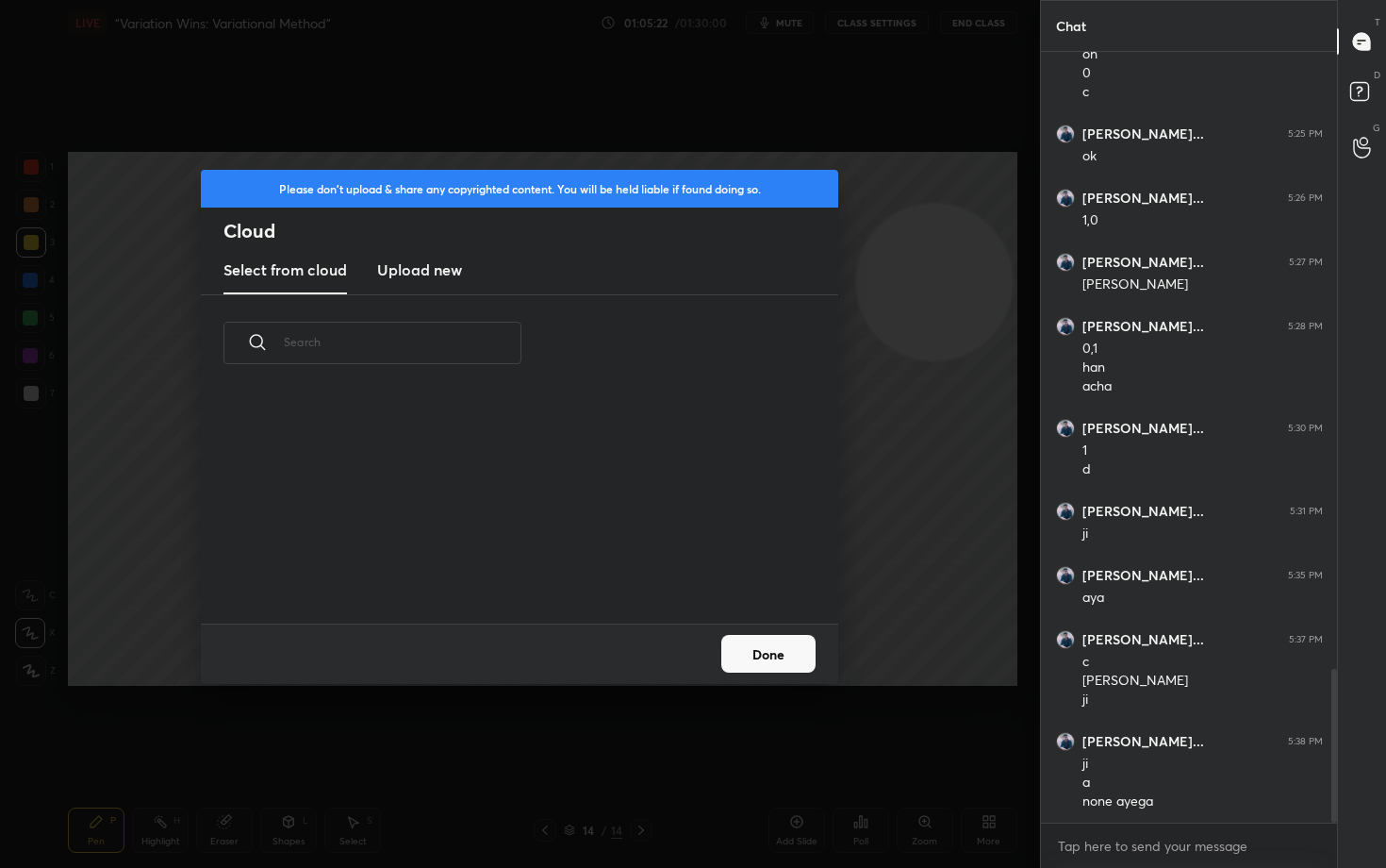
click at [416, 267] on h3 "Upload new" at bounding box center [419, 269] width 85 height 22
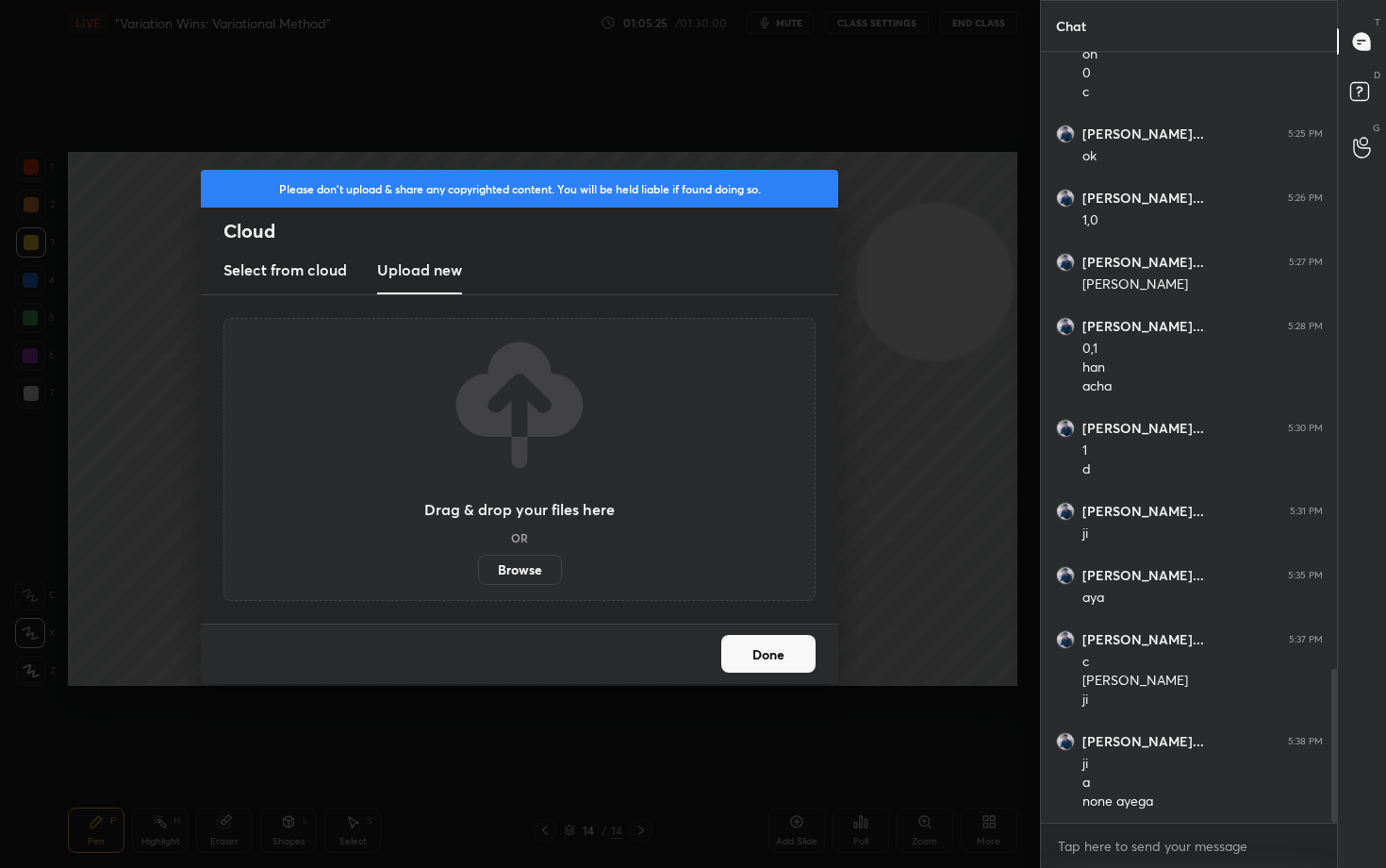
click at [771, 665] on button "Done" at bounding box center [768, 653] width 95 height 38
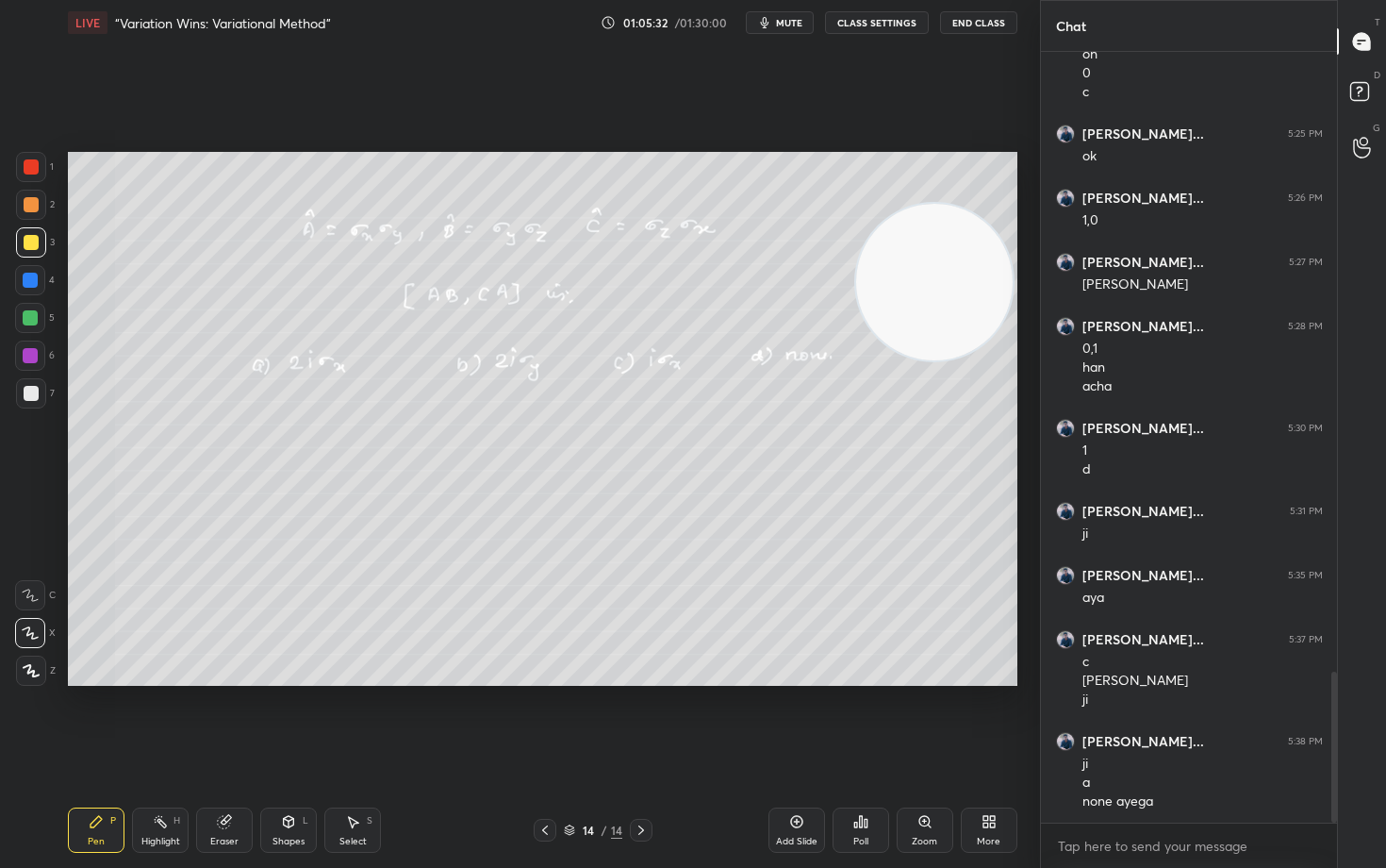
scroll to position [3163, 0]
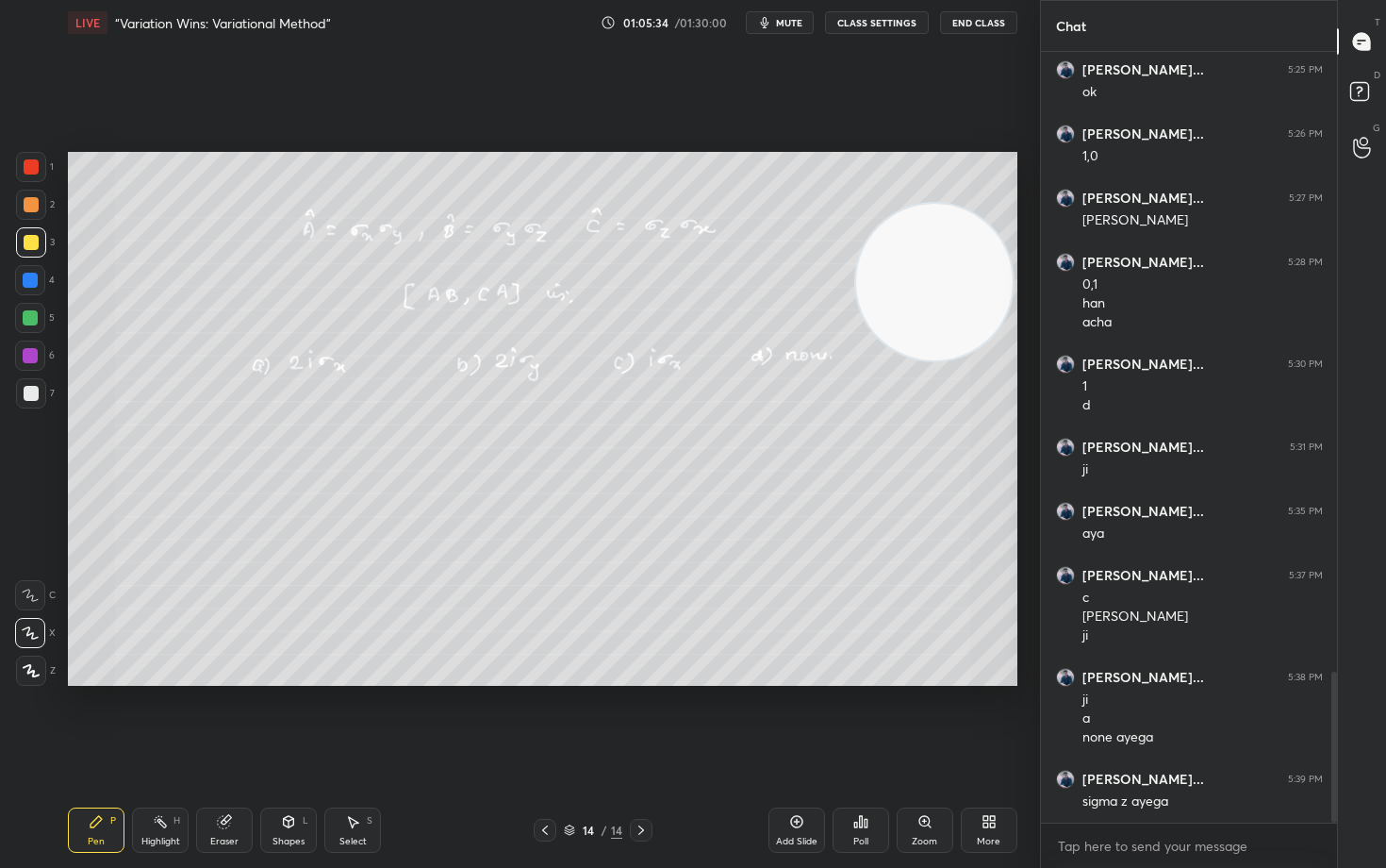
click at [982, 718] on div "More" at bounding box center [989, 829] width 57 height 45
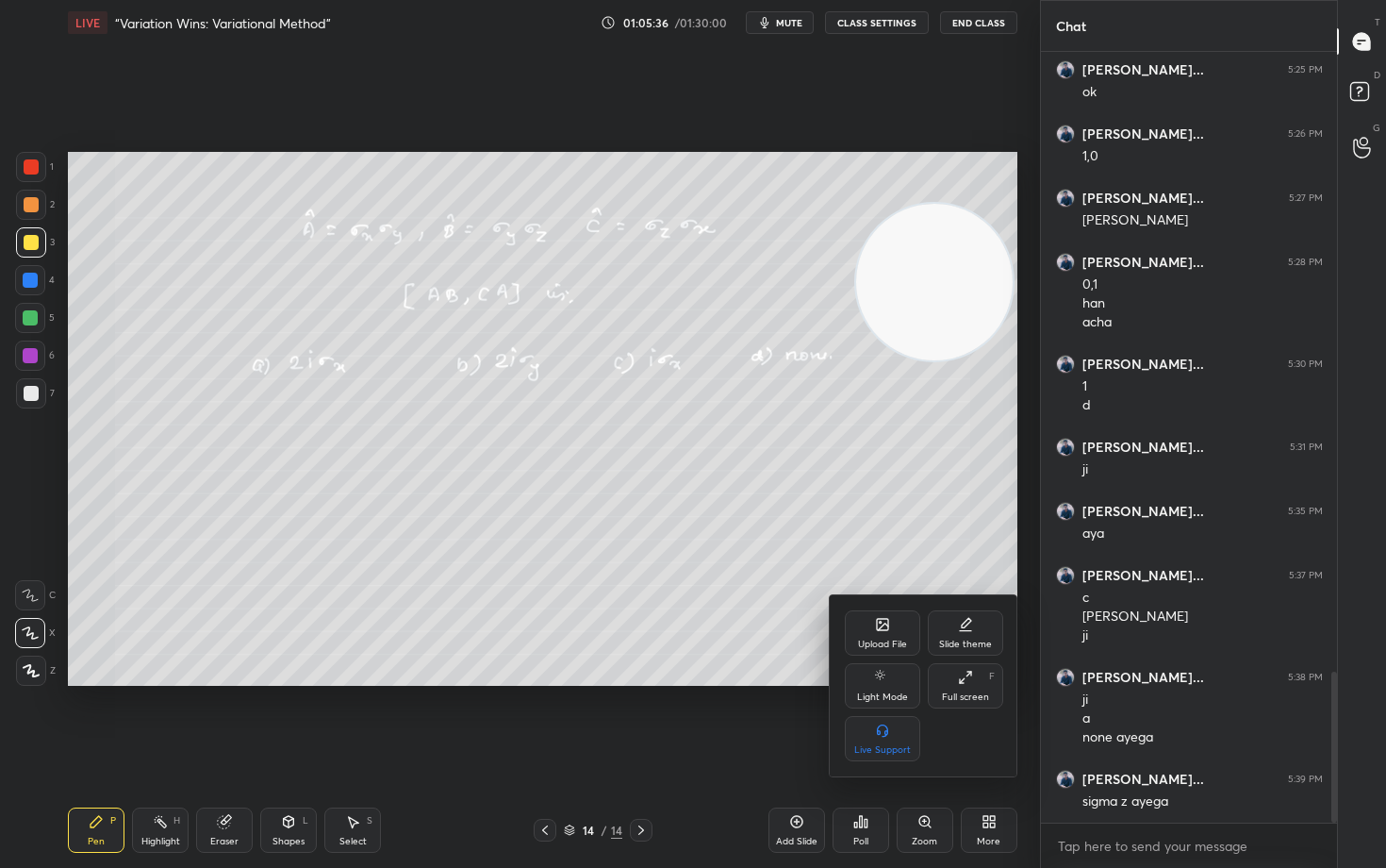
click at [881, 615] on div "Upload File" at bounding box center [882, 632] width 75 height 45
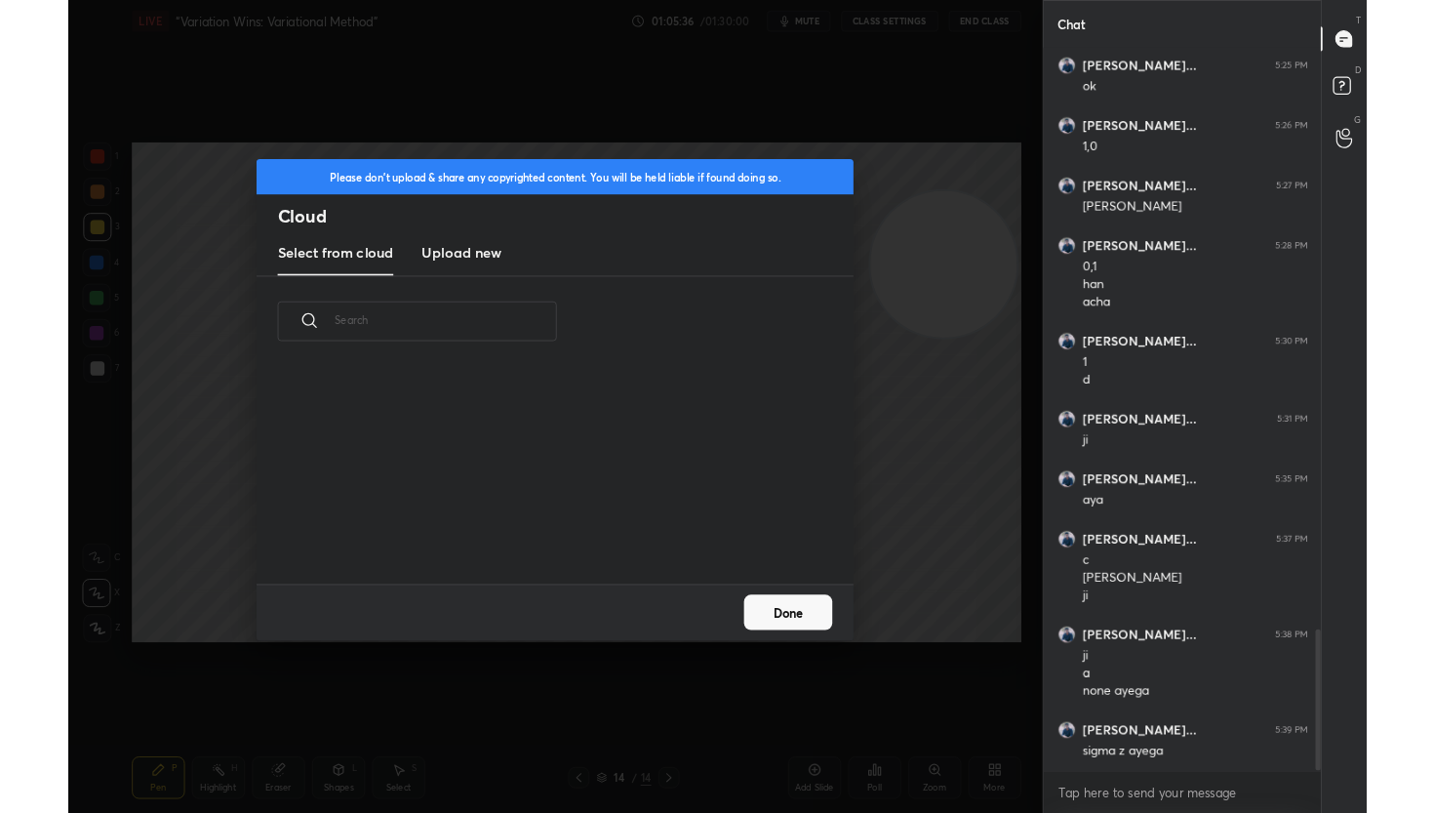
scroll to position [240, 626]
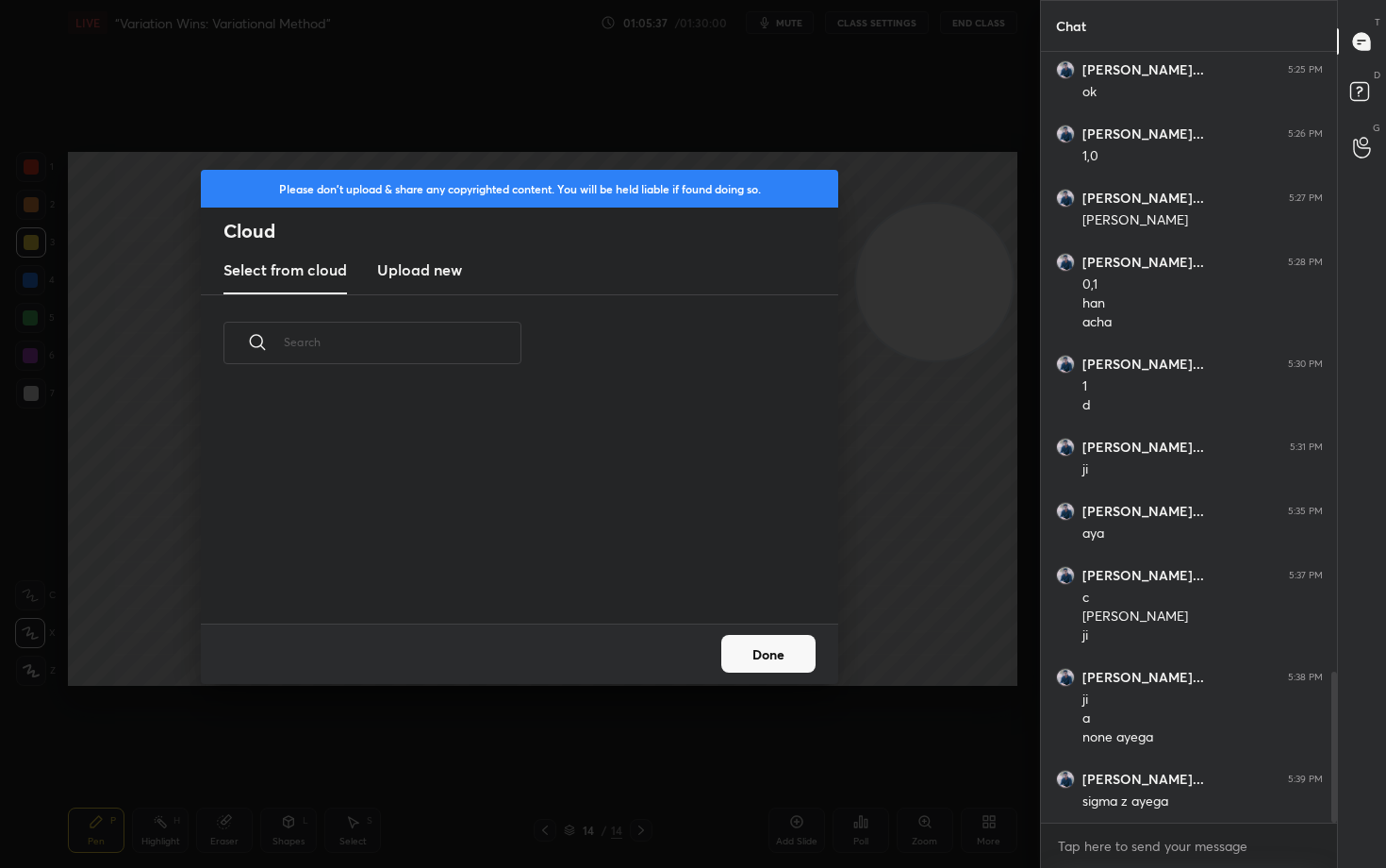
click at [425, 289] on new "Upload new" at bounding box center [419, 271] width 85 height 47
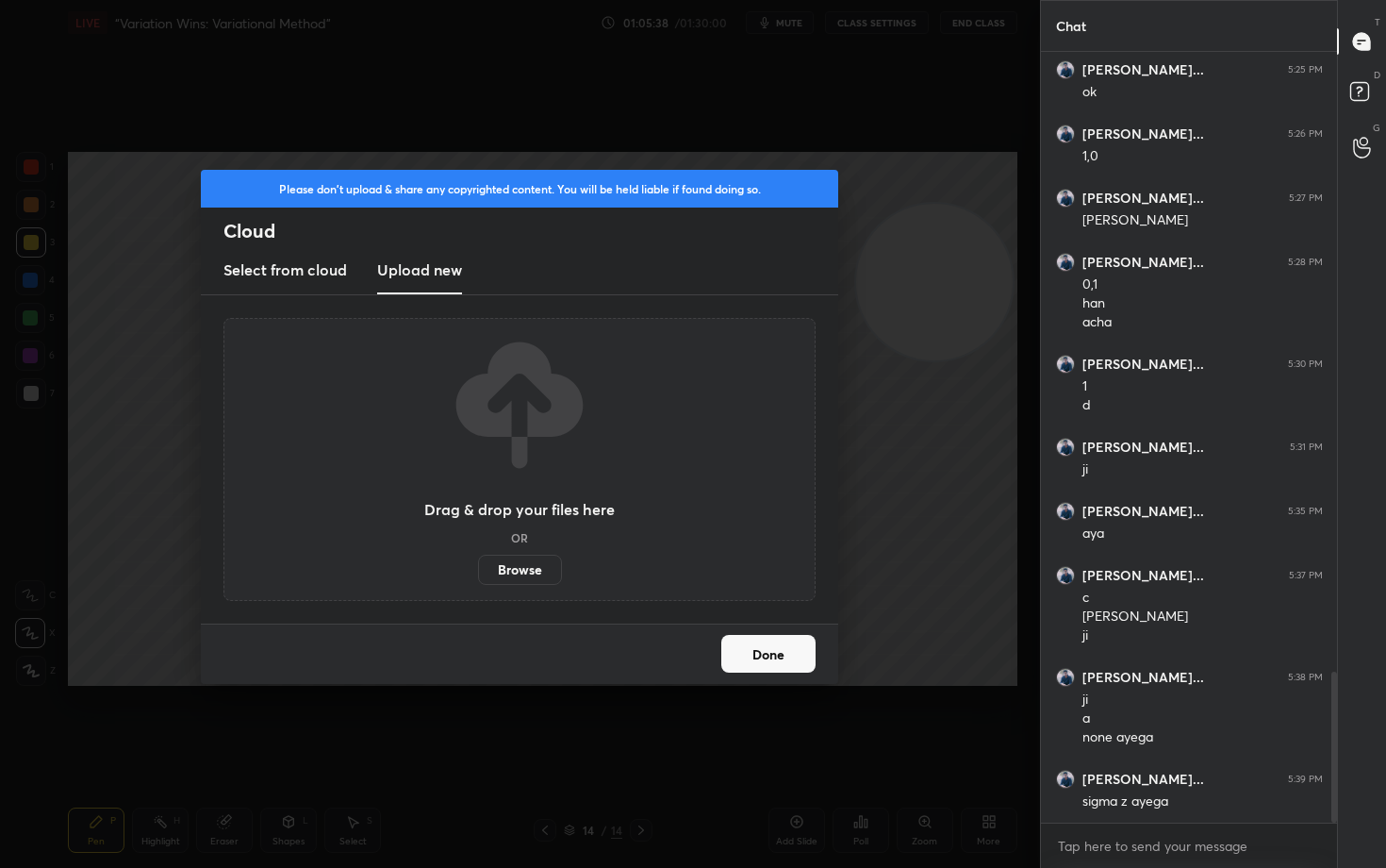
click at [507, 571] on label "Browse" at bounding box center [520, 569] width 84 height 30
click at [478, 571] on input "Browse" at bounding box center [478, 569] width 0 height 30
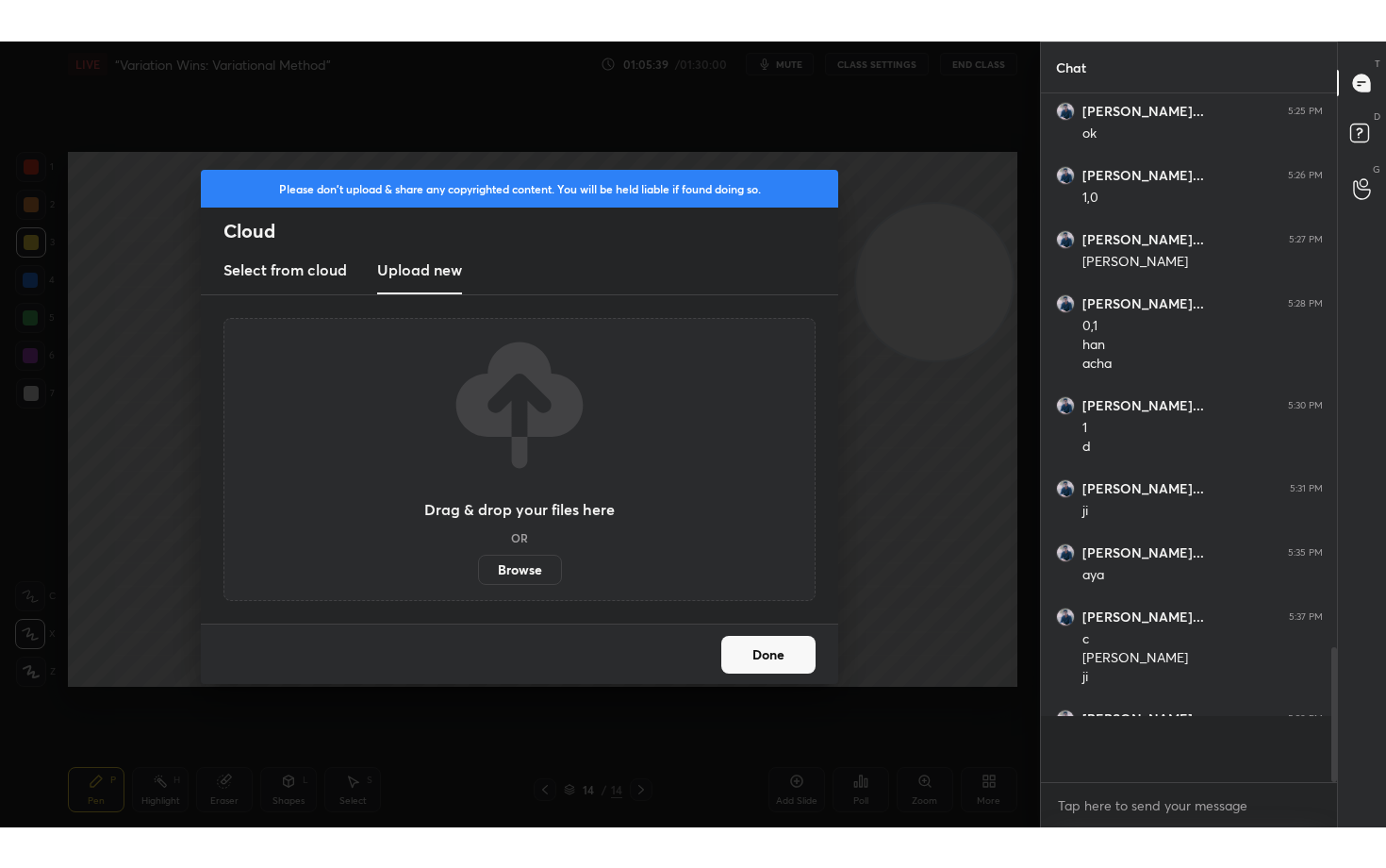
scroll to position [93705, 93333]
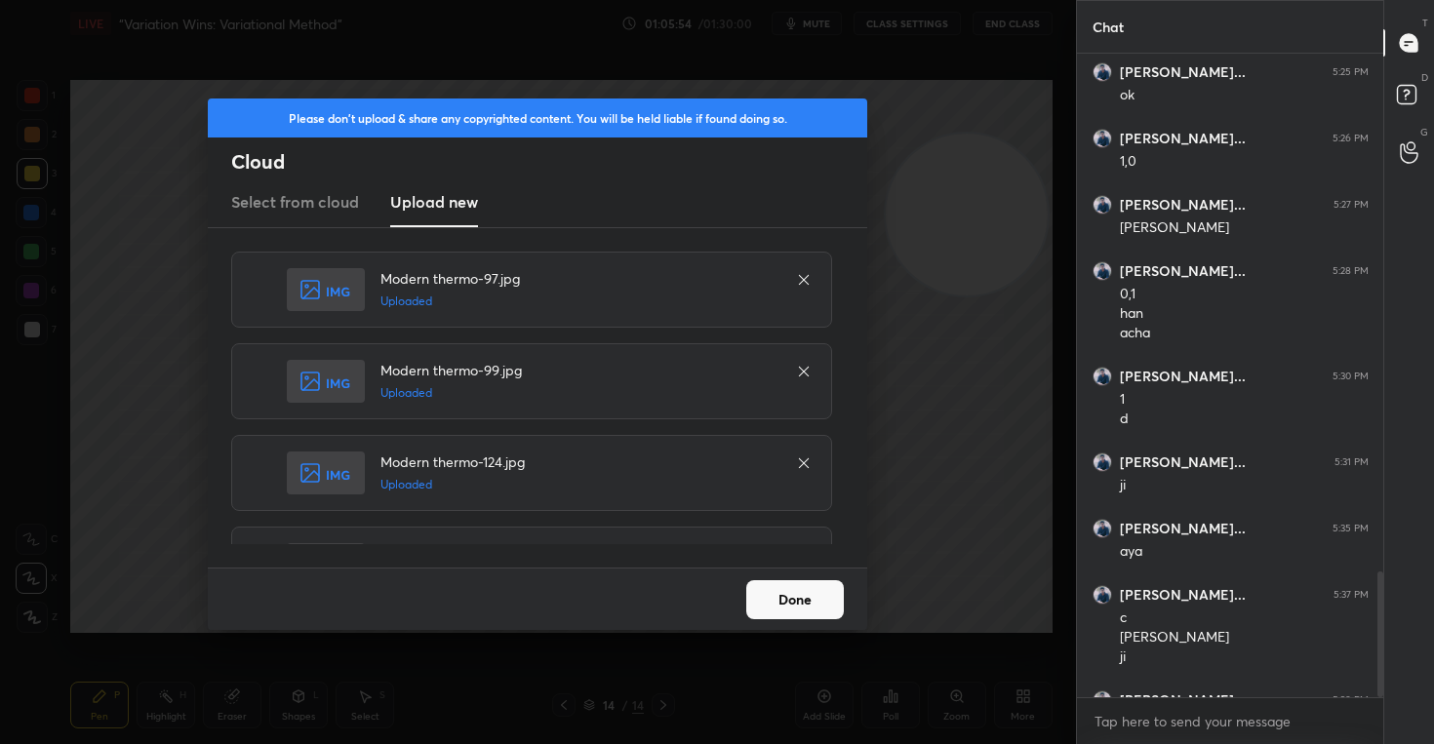
click at [793, 604] on button "Done" at bounding box center [795, 600] width 98 height 39
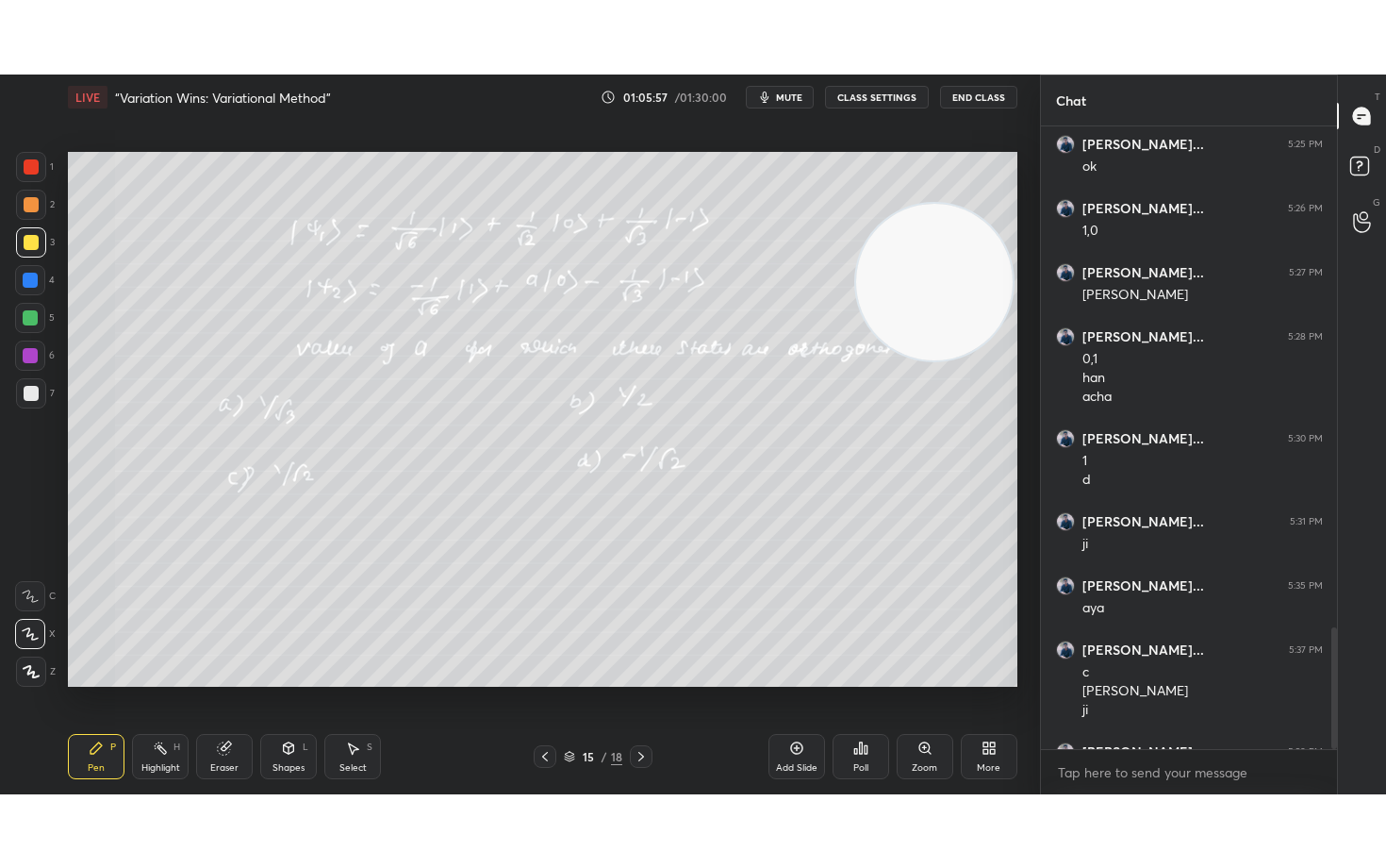
scroll to position [607, 290]
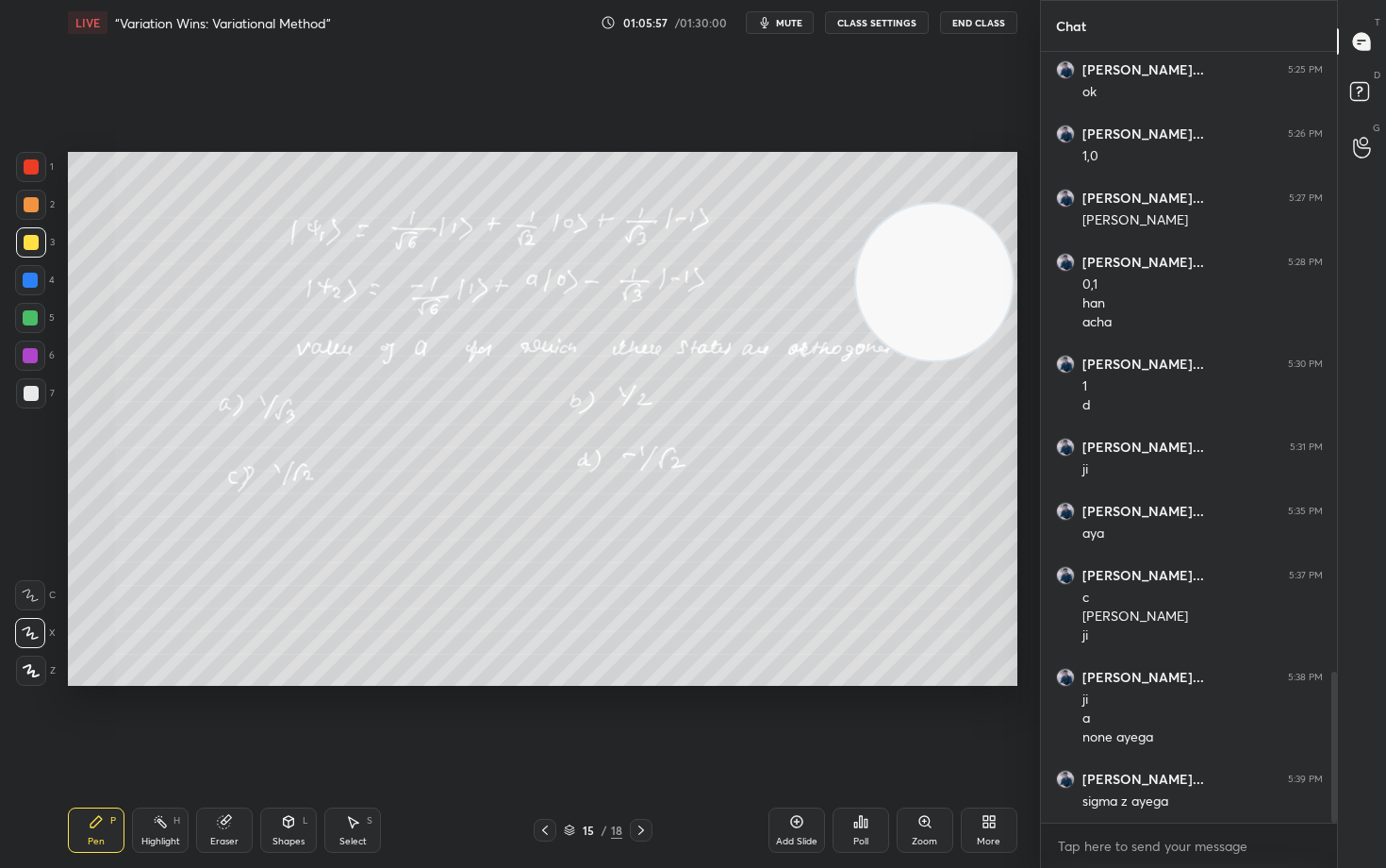
type textarea "x"
click at [788, 17] on span "mute" at bounding box center [789, 23] width 26 height 14
click at [788, 17] on span "unmute" at bounding box center [787, 23] width 41 height 14
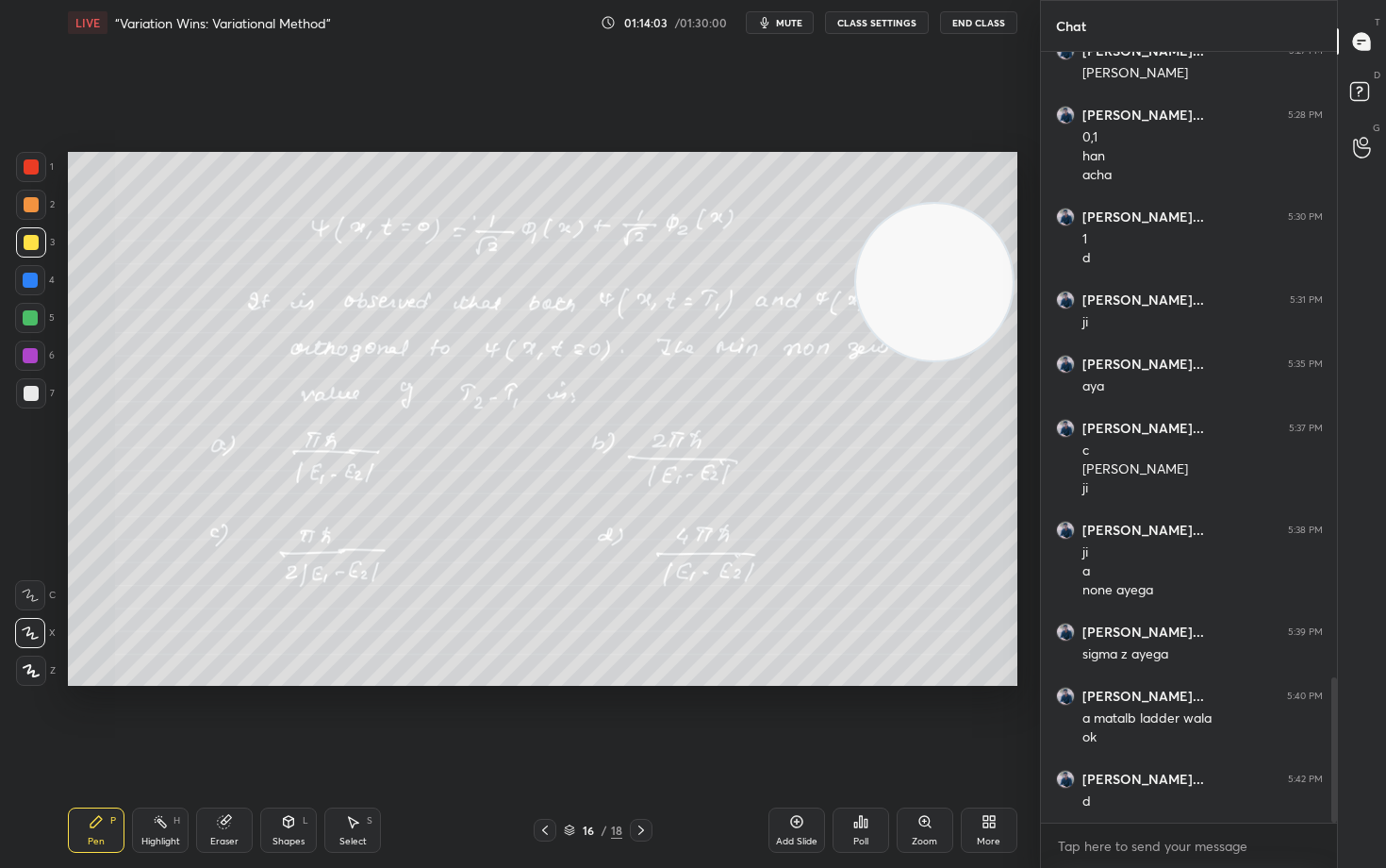
scroll to position [3374, 0]
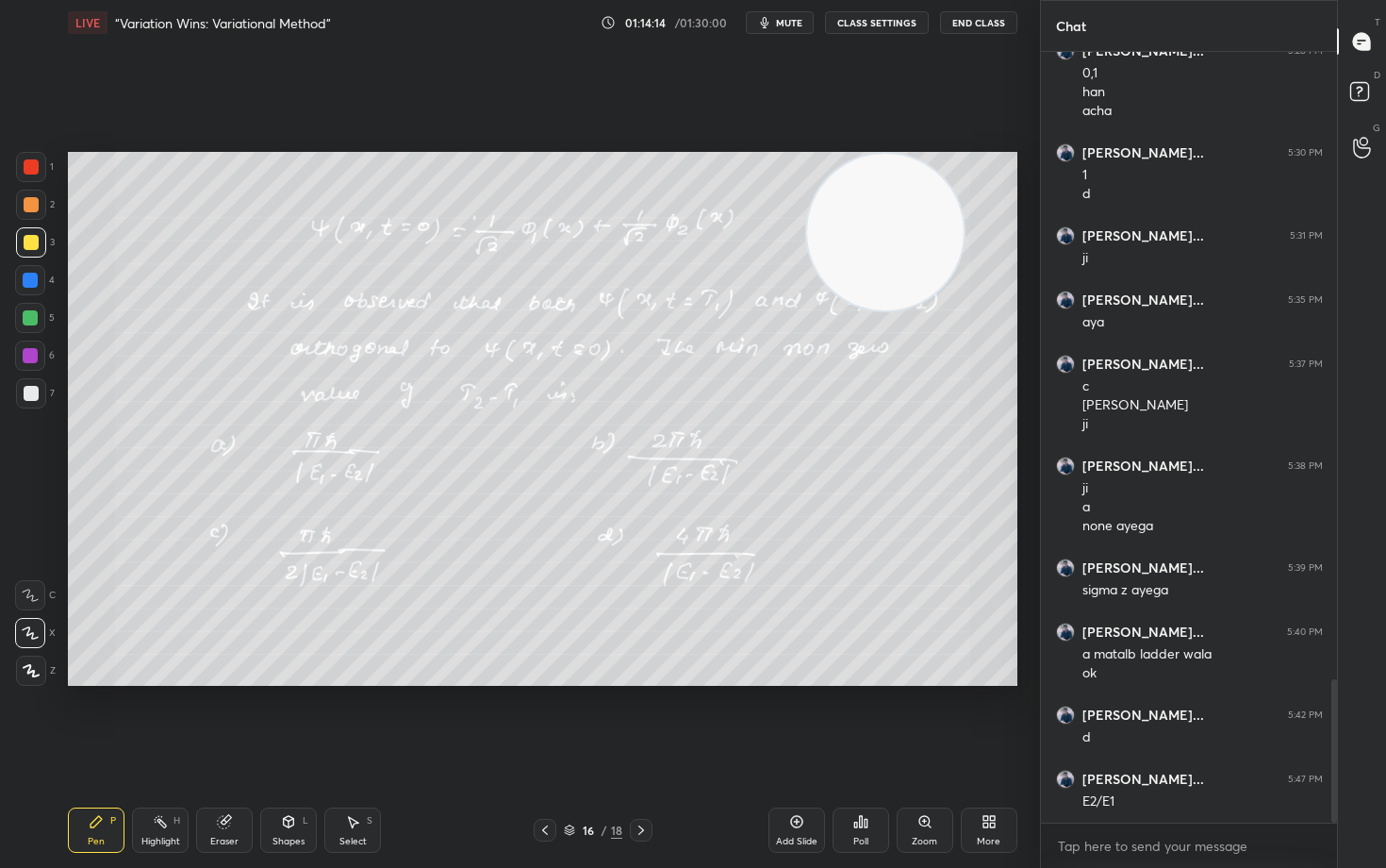
drag, startPoint x: 948, startPoint y: 323, endPoint x: 583, endPoint y: 221, distance: 379.0
click at [807, 220] on video at bounding box center [885, 232] width 157 height 157
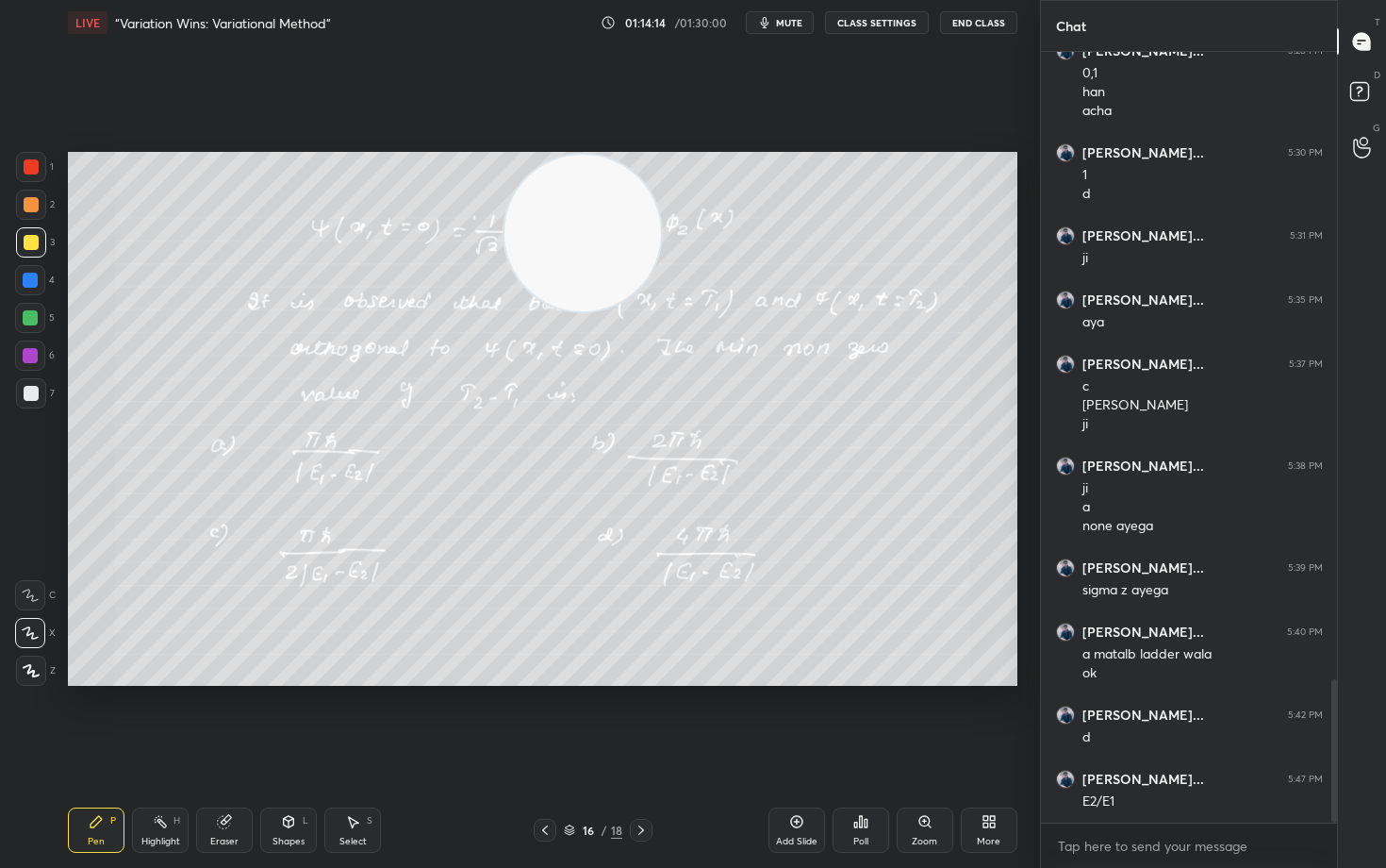
drag, startPoint x: 535, startPoint y: 231, endPoint x: 177, endPoint y: 174, distance: 362.5
click at [505, 174] on video at bounding box center [583, 233] width 157 height 157
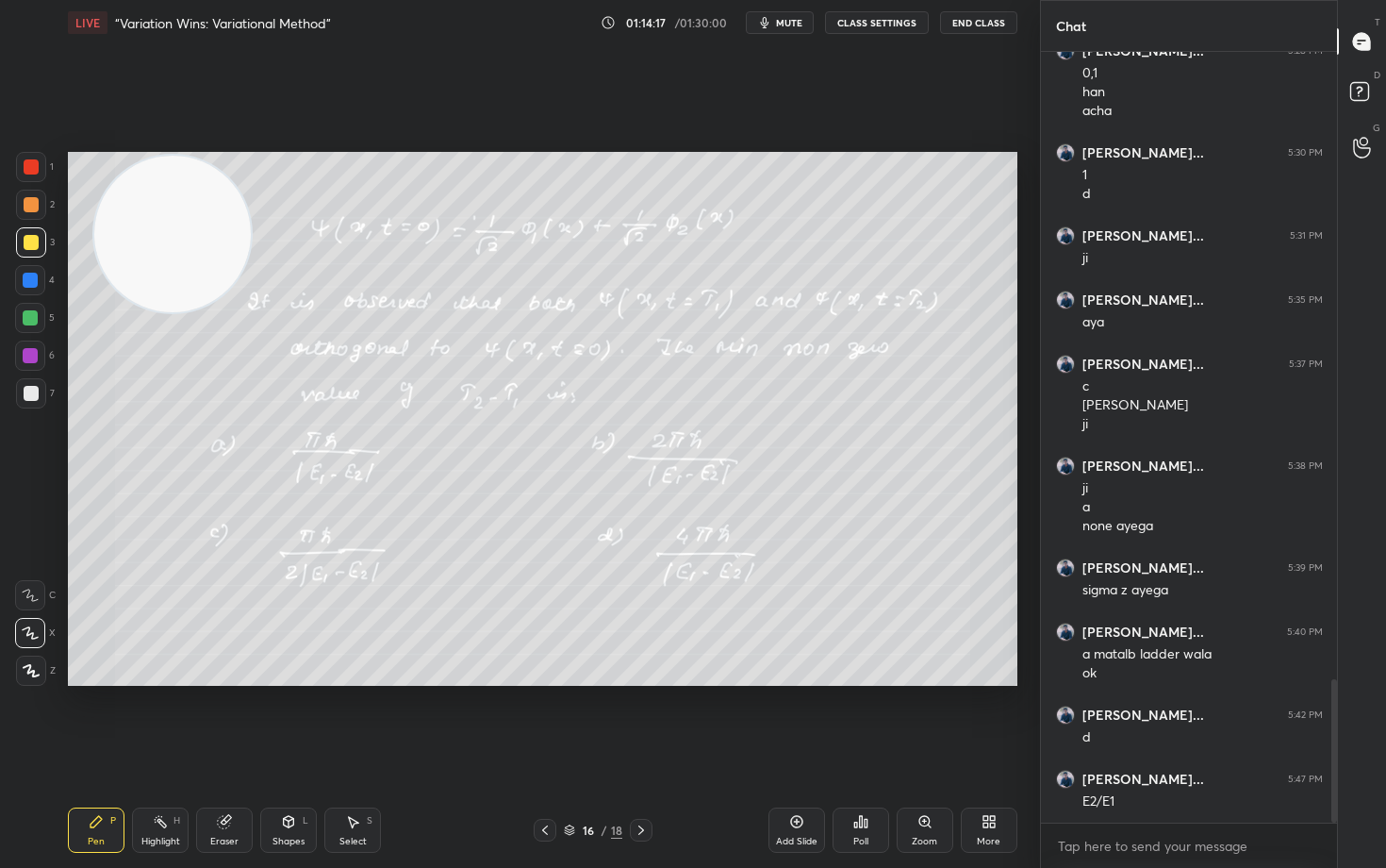
click at [800, 718] on icon at bounding box center [797, 822] width 15 height 15
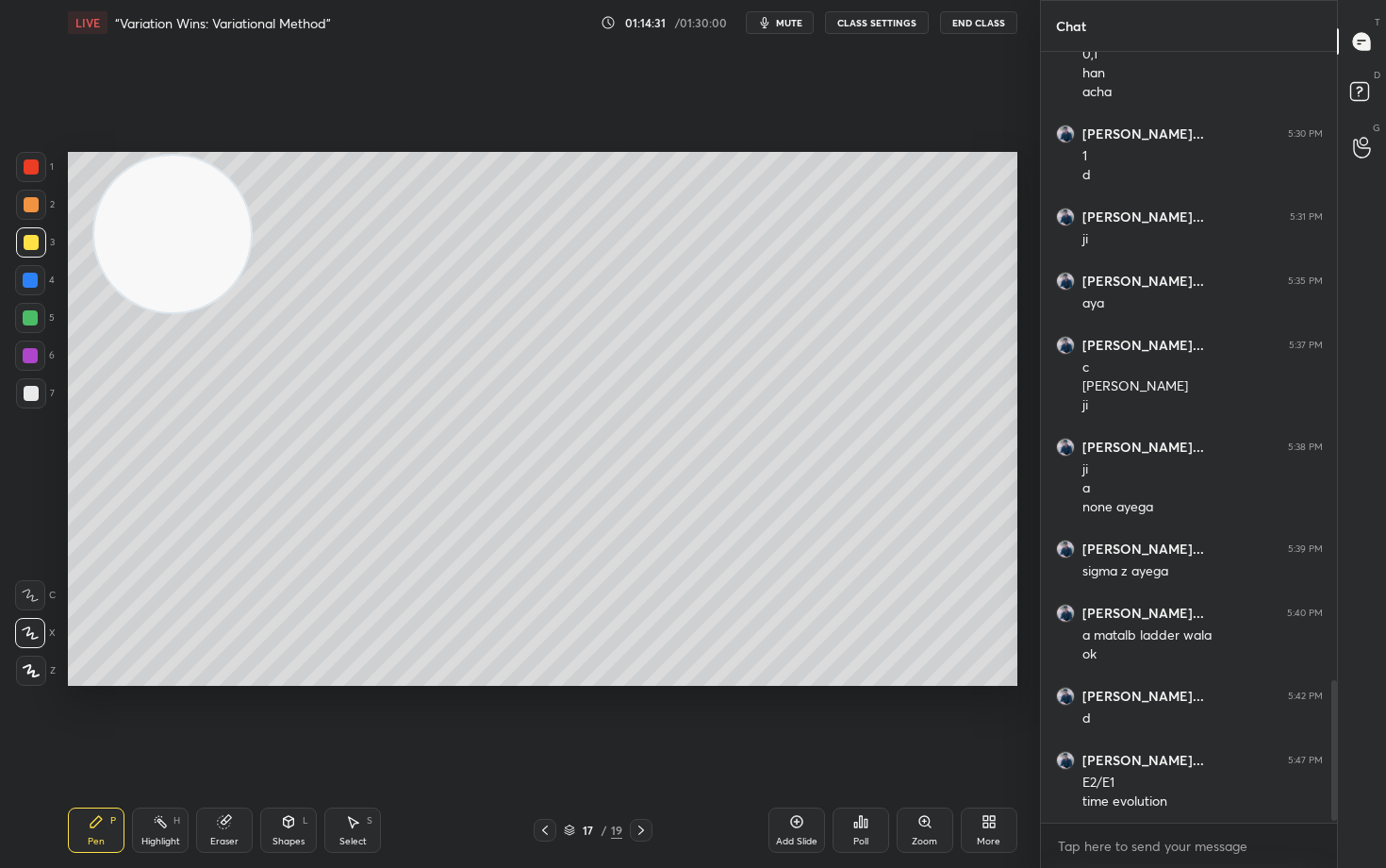
scroll to position [3458, 0]
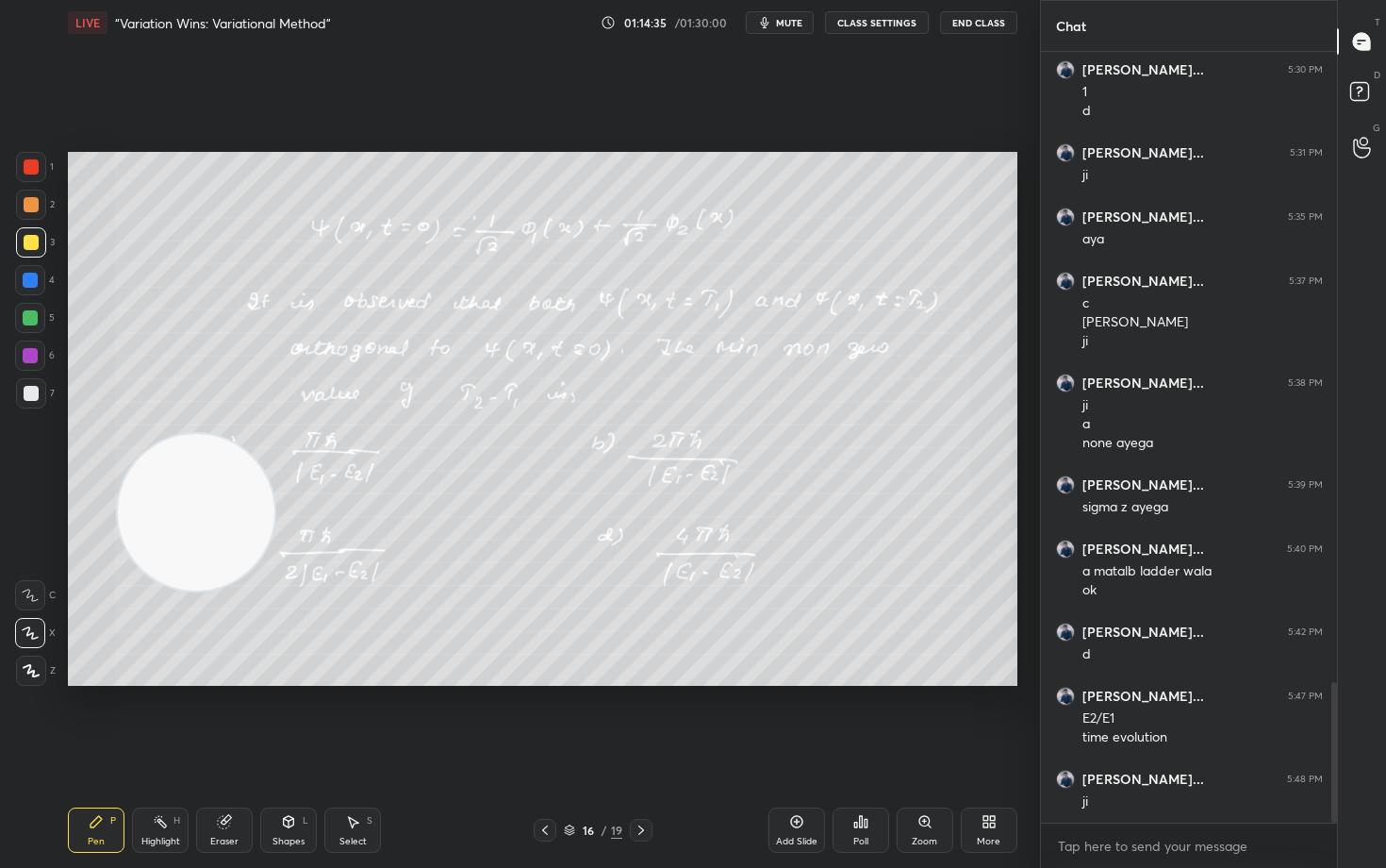
drag, startPoint x: 193, startPoint y: 420, endPoint x: 196, endPoint y: 591, distance: 171.0
click at [201, 565] on video at bounding box center [196, 512] width 157 height 157
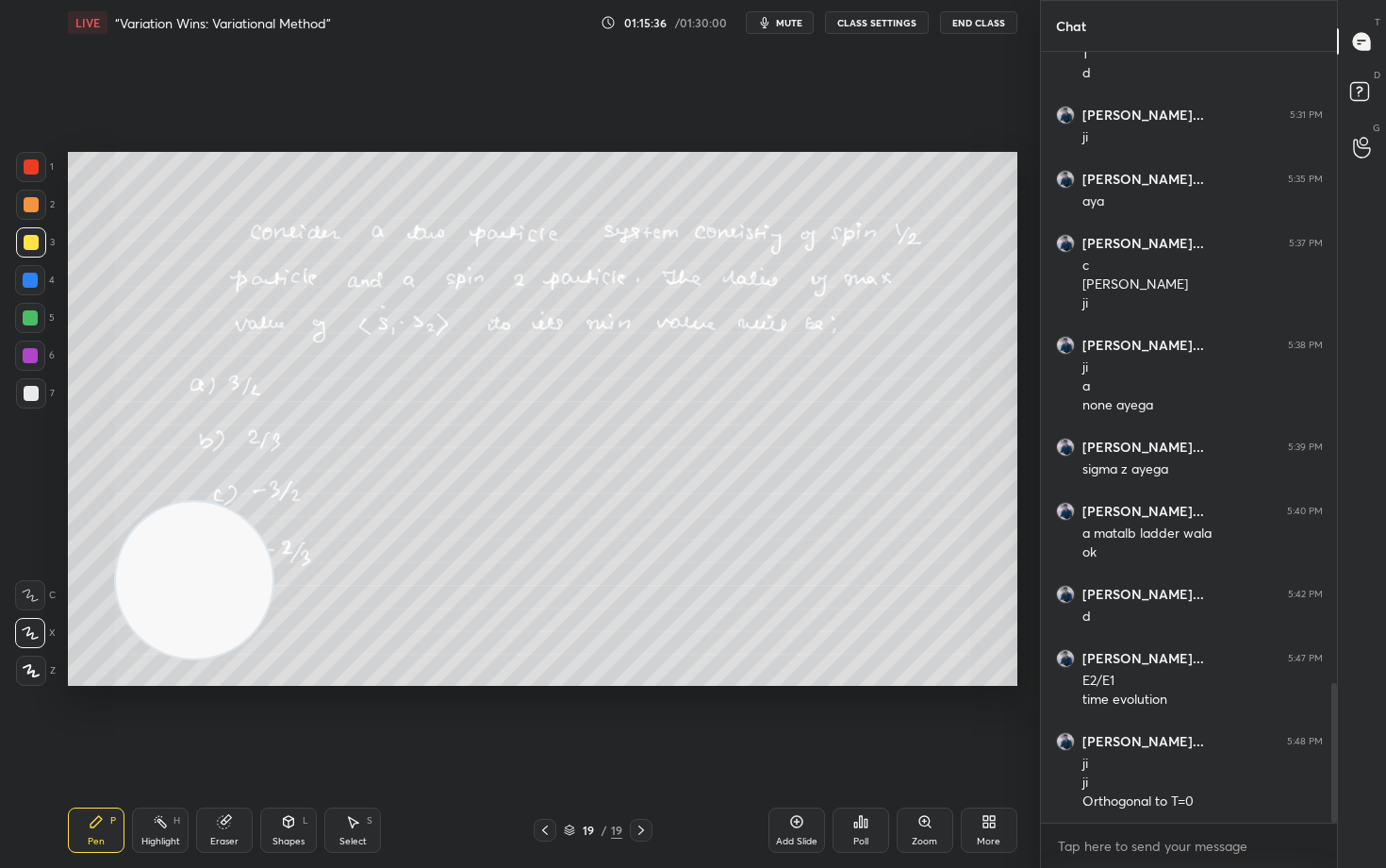
scroll to position [3559, 0]
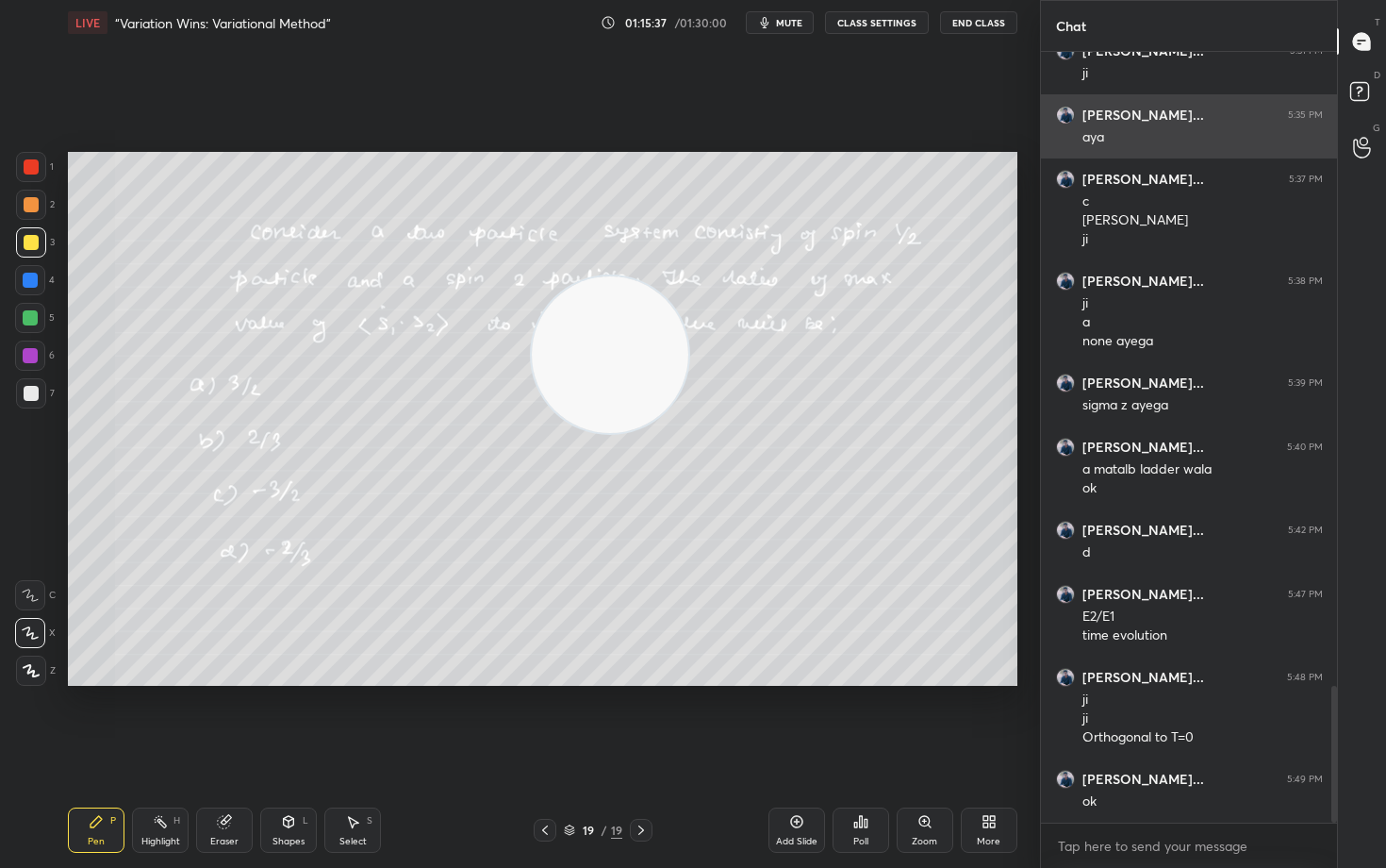
drag, startPoint x: 244, startPoint y: 562, endPoint x: 1180, endPoint y: 149, distance: 1023.1
click at [1177, 149] on div "1 2 3 4 5 6 7 C X Z C X Z E E Erase all H H LIVE “Variation Wins: Variational M…" at bounding box center [693, 434] width 1386 height 868
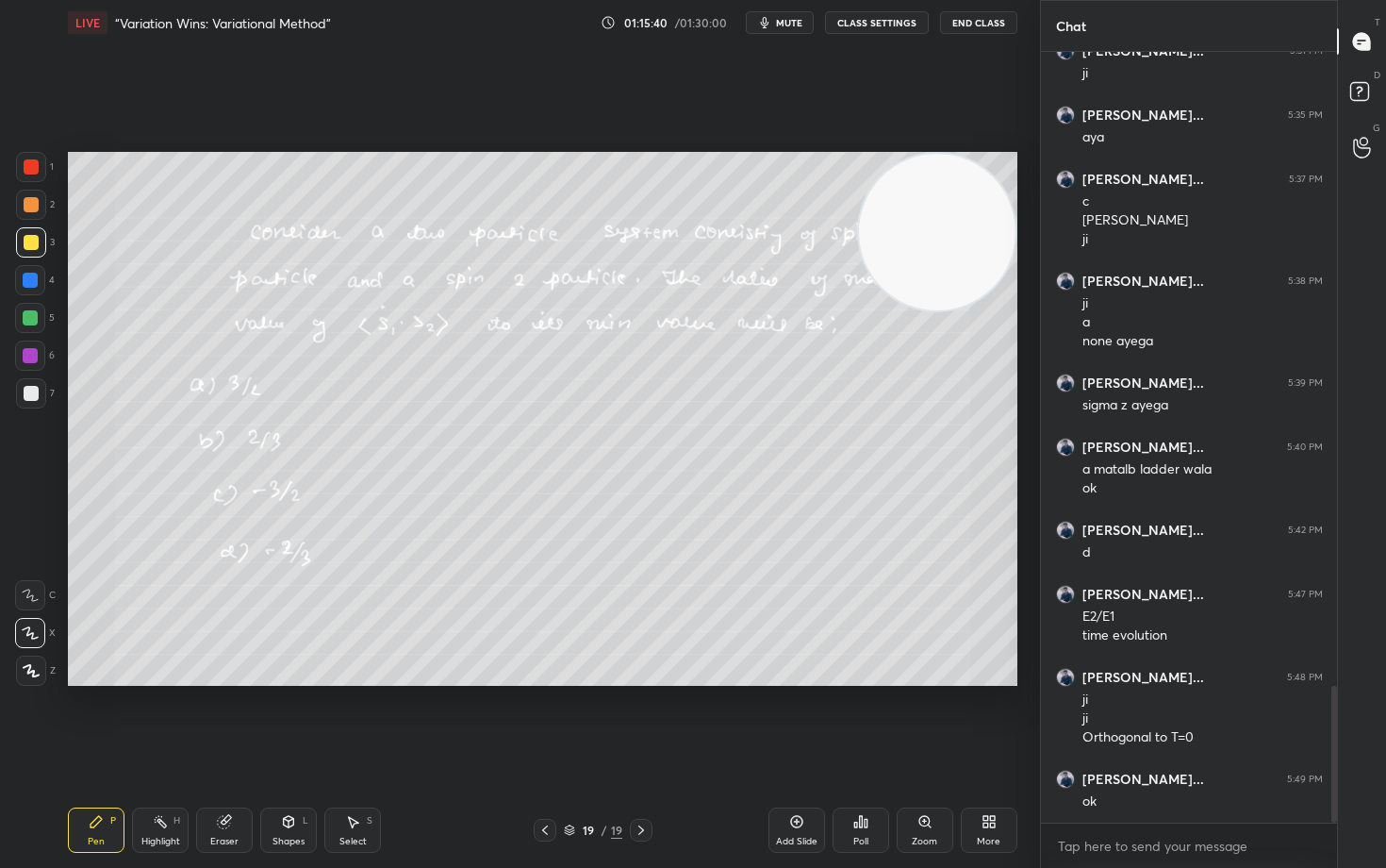
click at [970, 19] on button "End Class" at bounding box center [979, 22] width 77 height 22
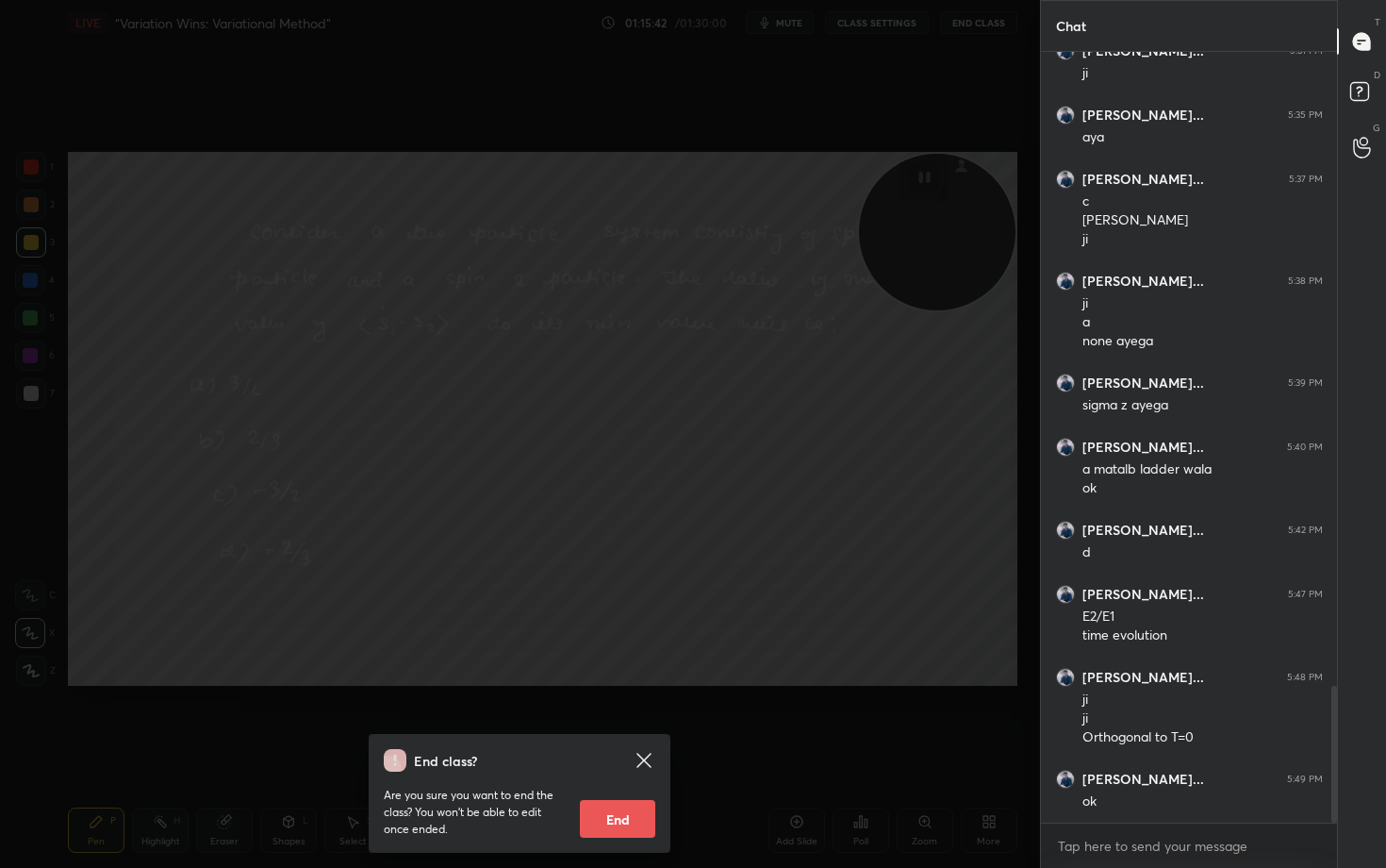
click at [602, 718] on button "End" at bounding box center [618, 818] width 75 height 38
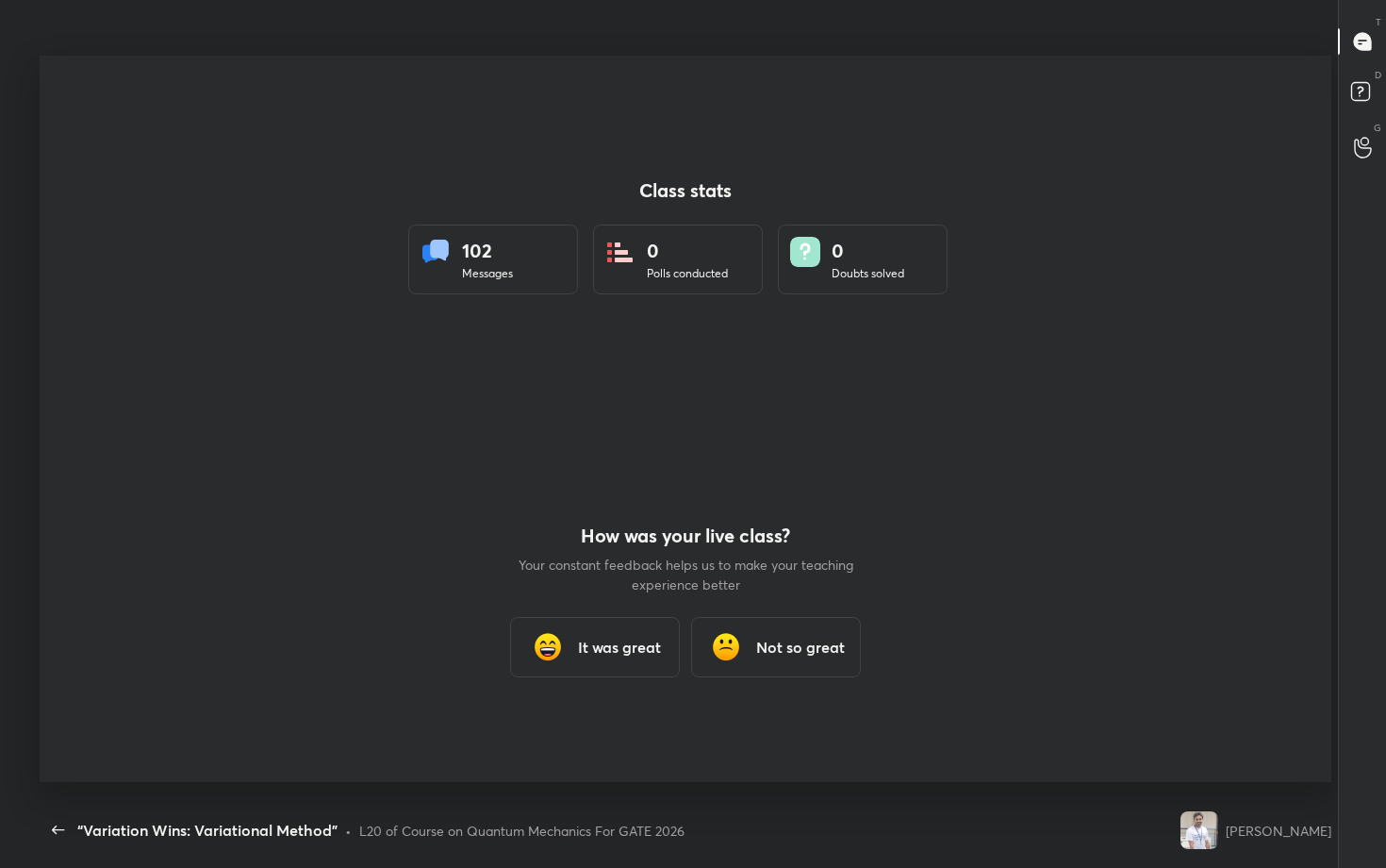
scroll to position [93557, 92945]
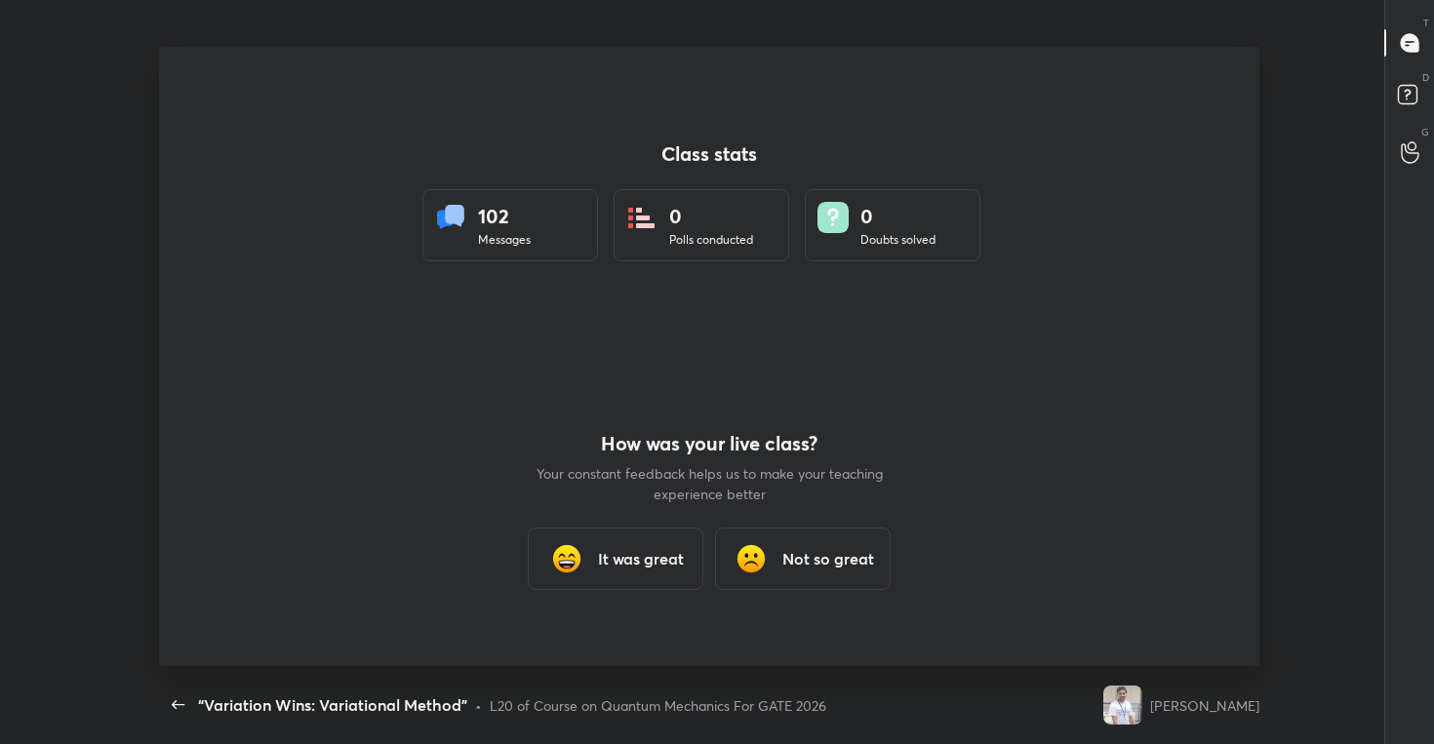
type textarea "x"
